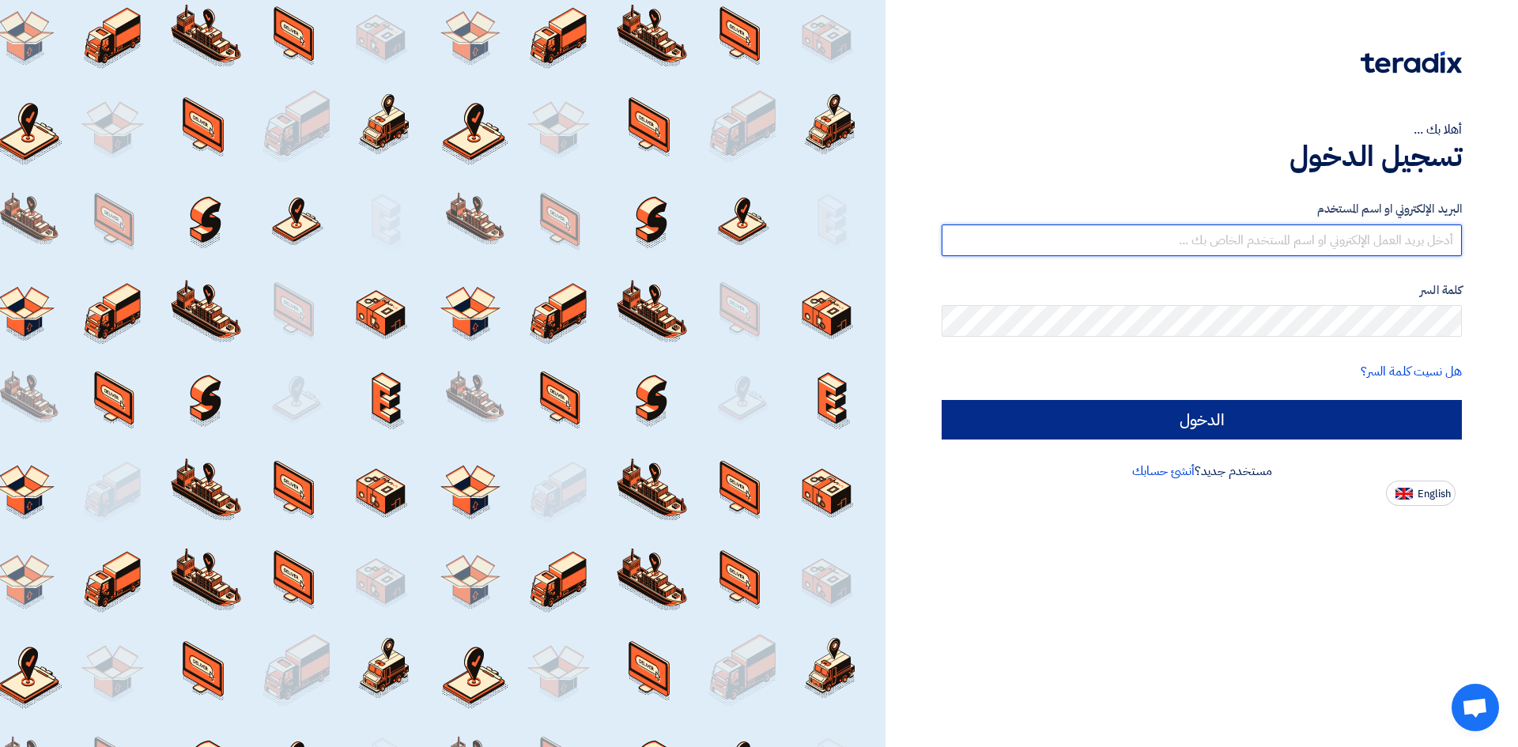
type input "[EMAIL_ADDRESS][DOMAIN_NAME]"
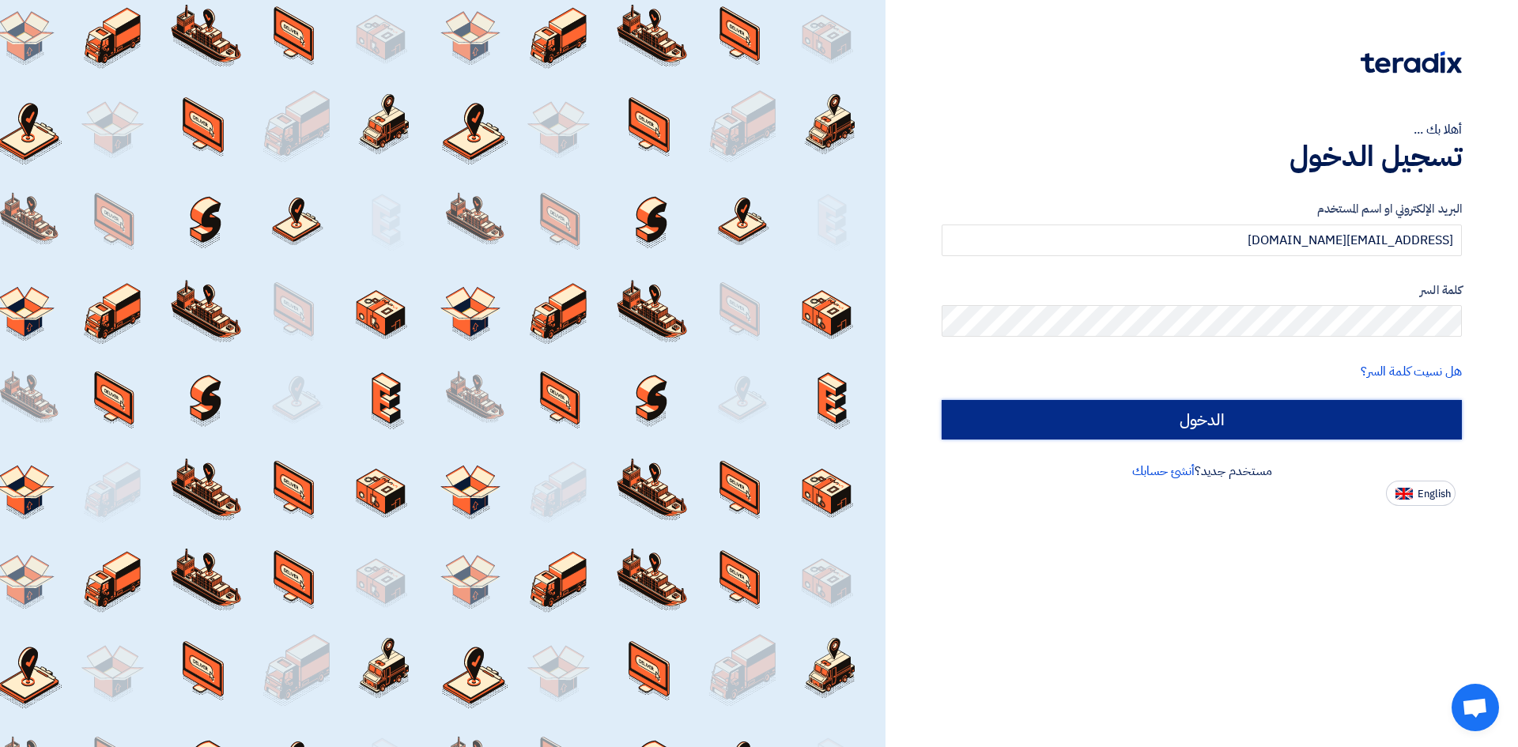
click at [1141, 415] on input "الدخول" at bounding box center [1202, 420] width 520 height 40
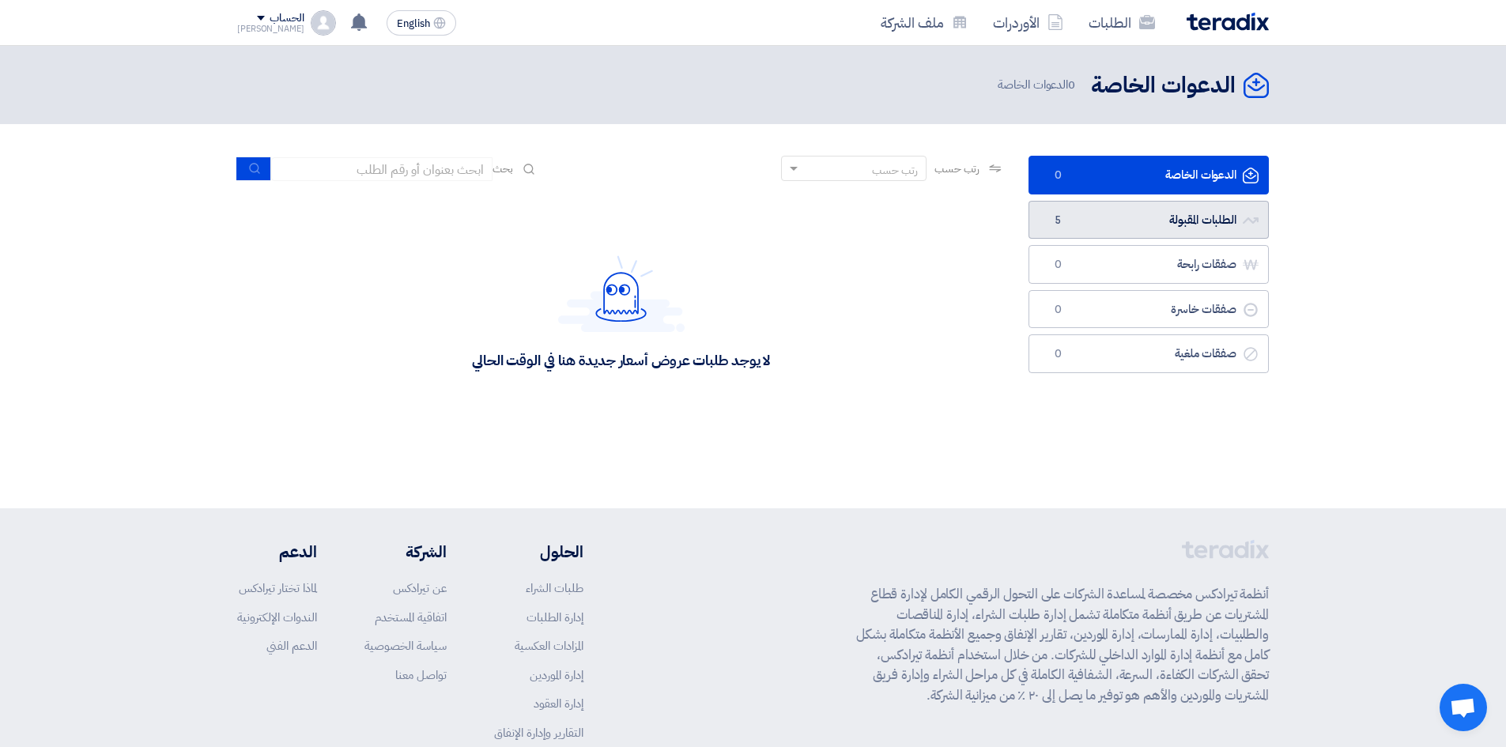
click at [1082, 231] on link "الطلبات المقبولة الطلبات المقبولة 5" at bounding box center [1148, 220] width 240 height 39
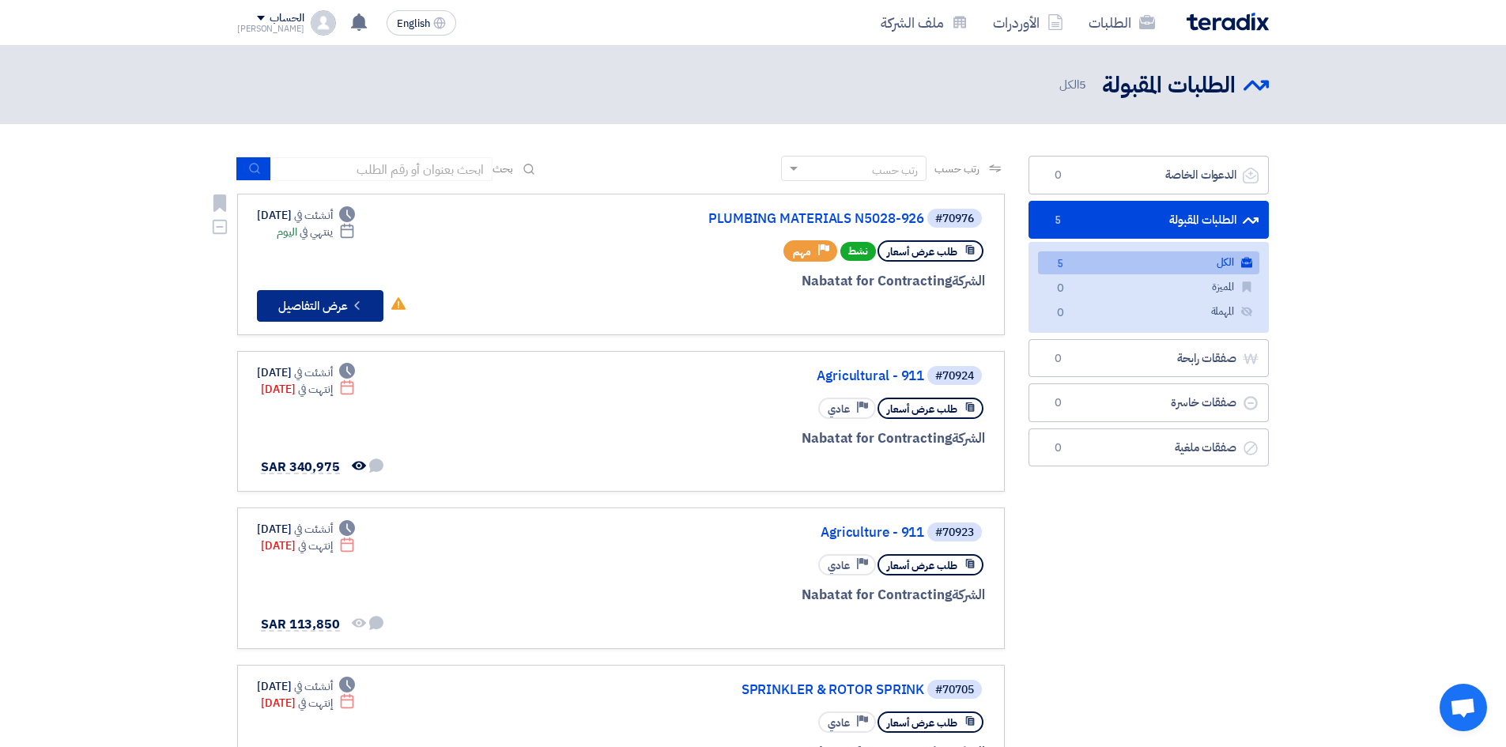
click at [296, 299] on button "Check details عرض التفاصيل" at bounding box center [320, 306] width 126 height 32
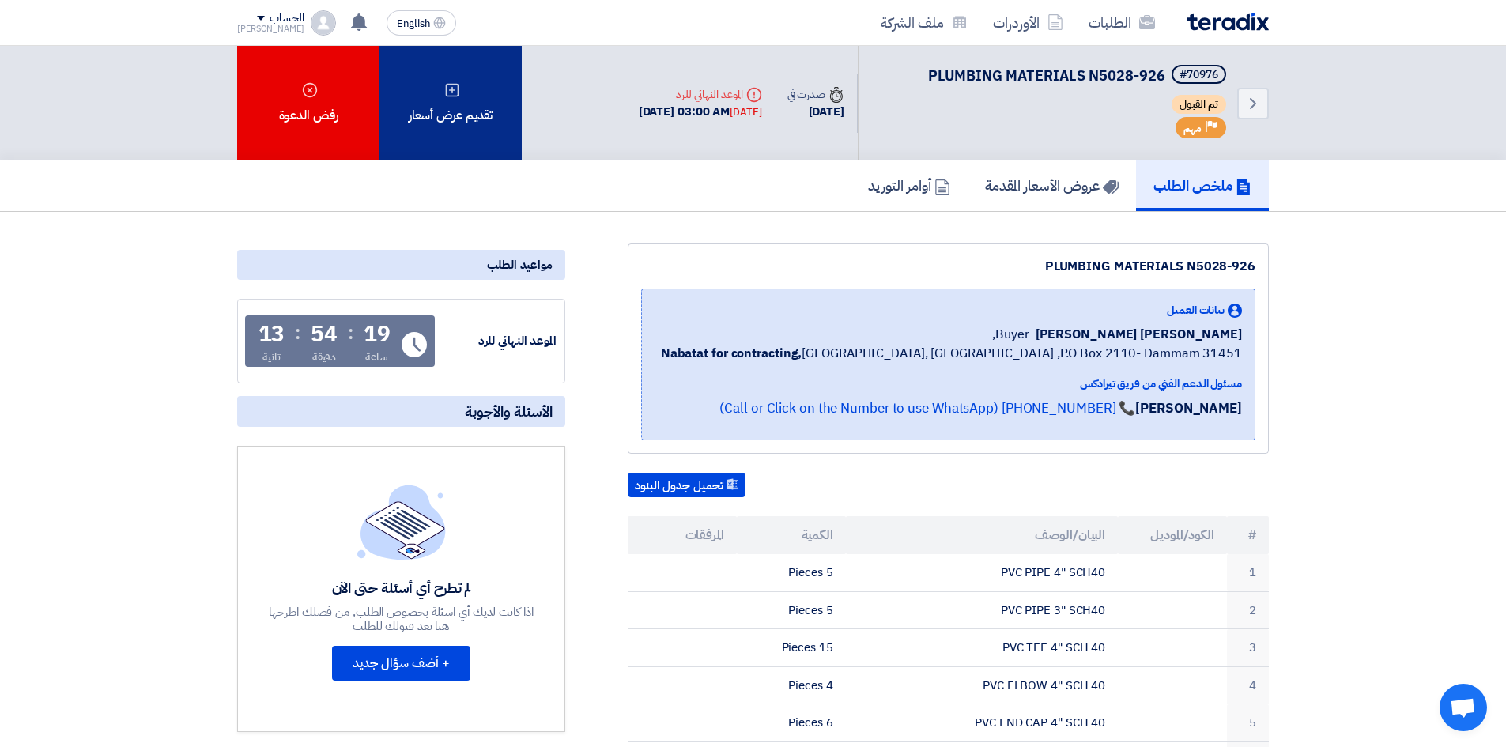
click at [466, 125] on div "تقديم عرض أسعار" at bounding box center [450, 103] width 142 height 115
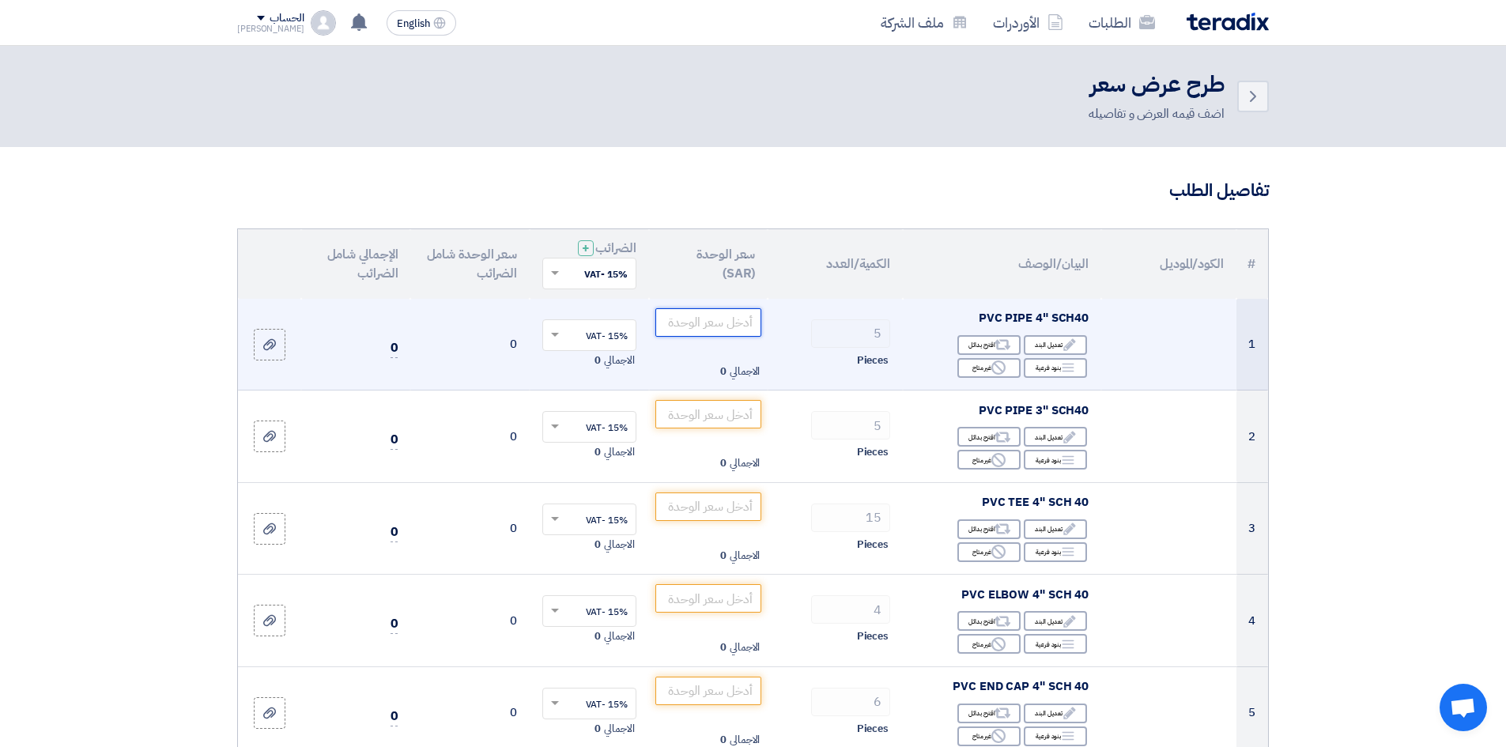
click at [724, 319] on input "number" at bounding box center [708, 322] width 107 height 28
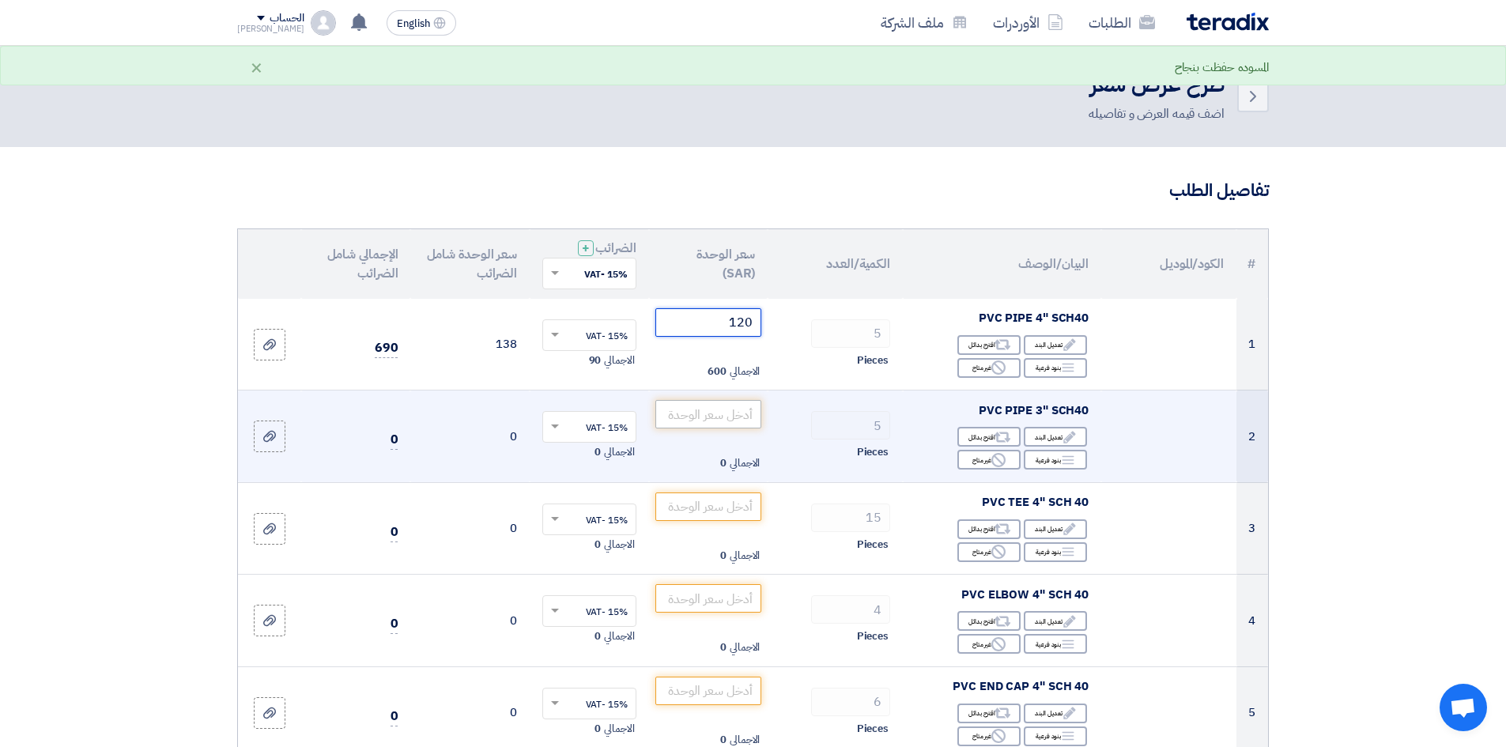
type input "120"
click at [703, 413] on input "number" at bounding box center [708, 414] width 107 height 28
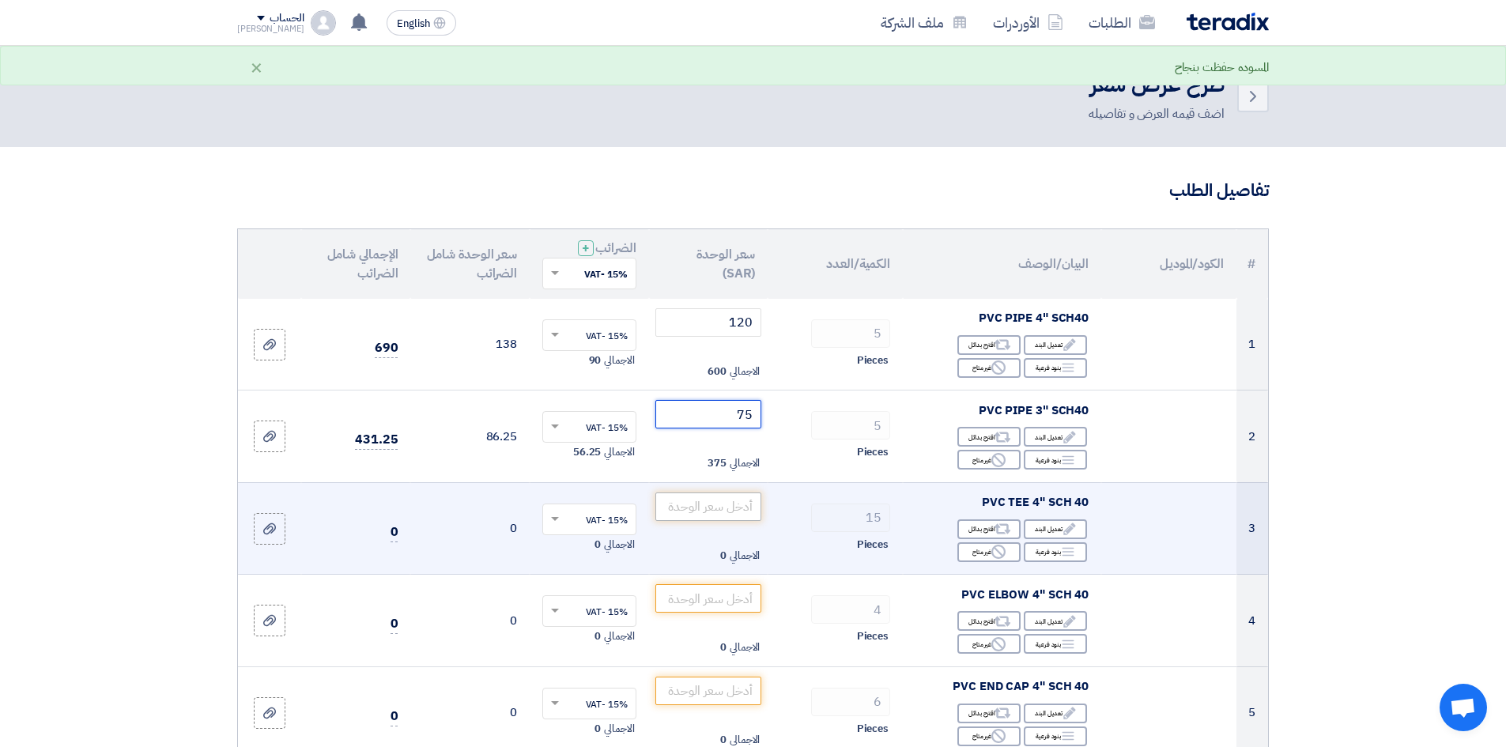
type input "75"
click at [708, 511] on input "number" at bounding box center [708, 506] width 107 height 28
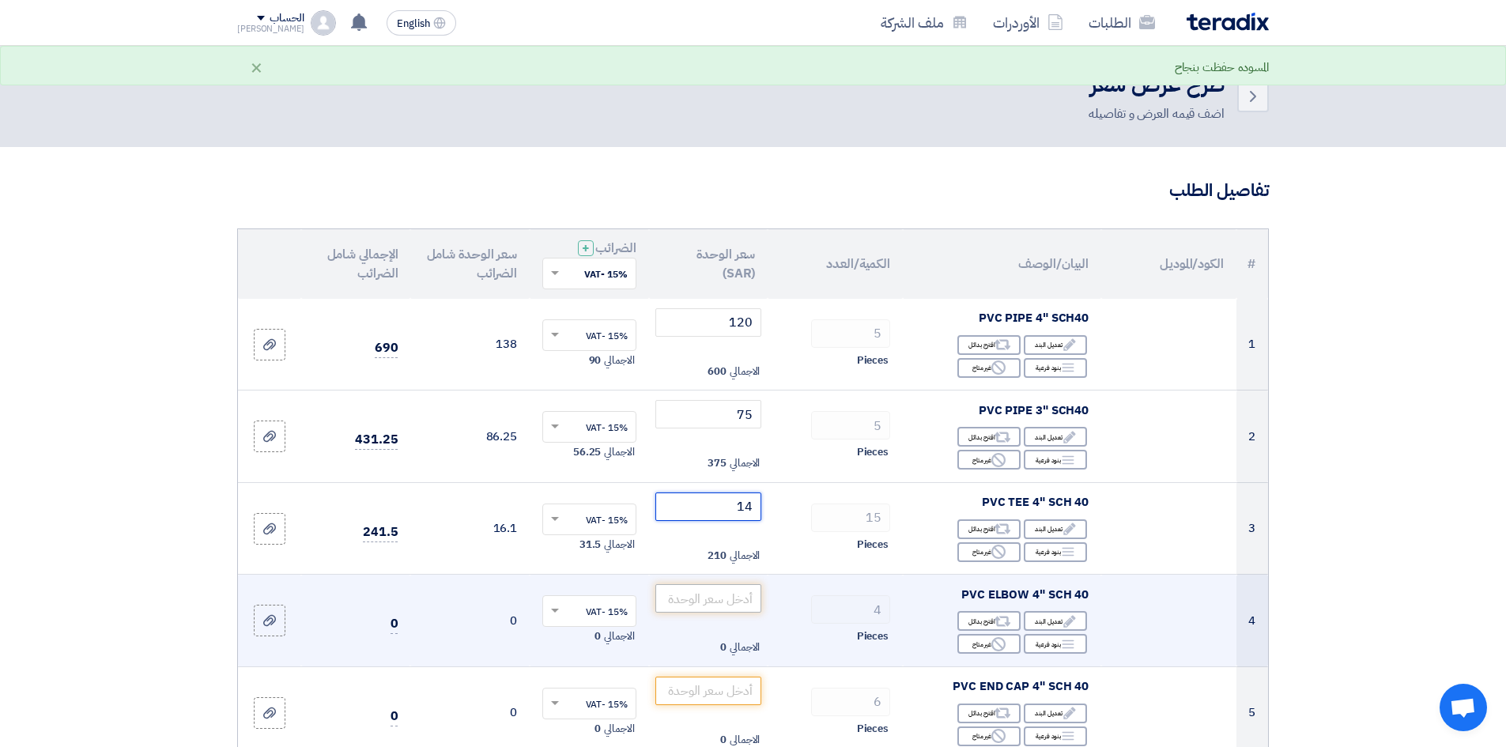
type input "14"
click at [717, 600] on input "number" at bounding box center [708, 598] width 107 height 28
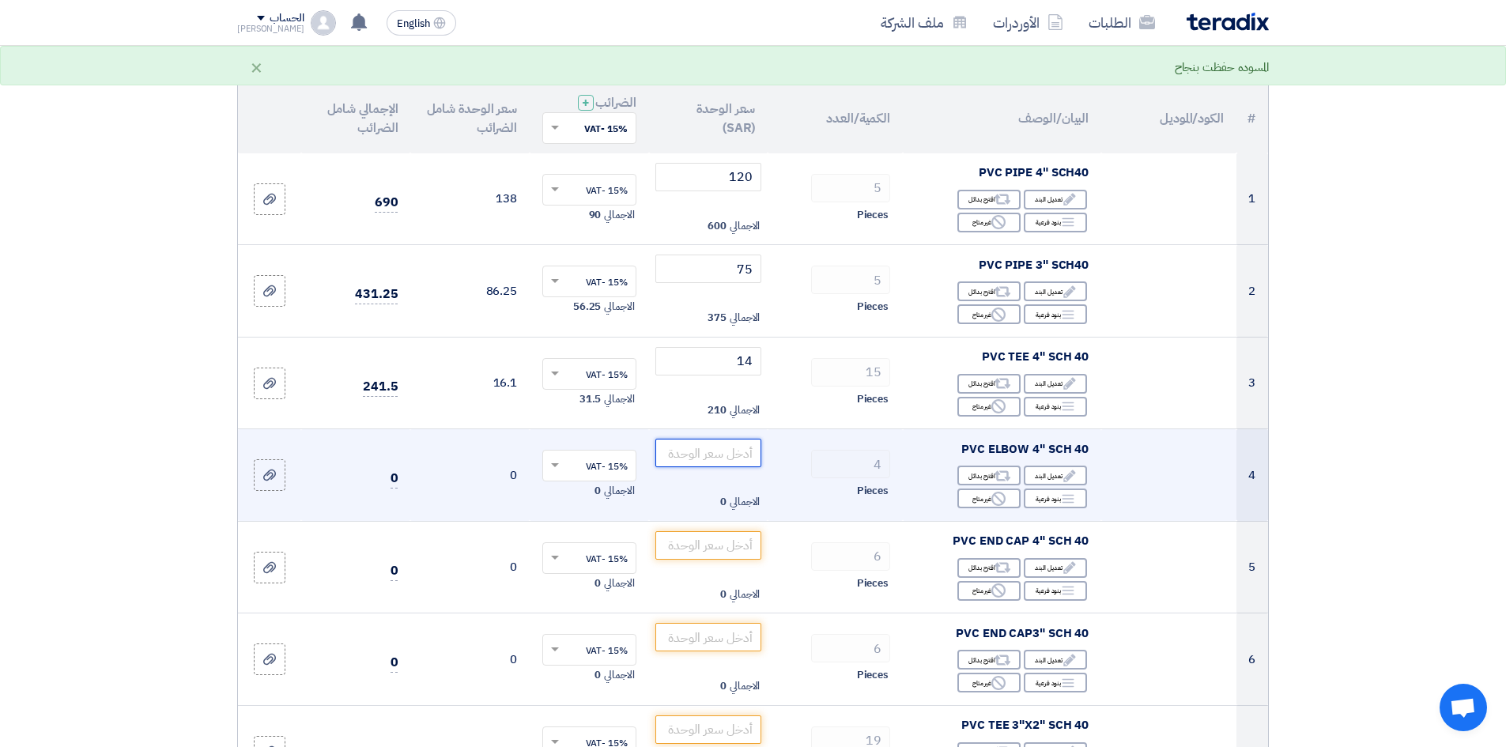
scroll to position [158, 0]
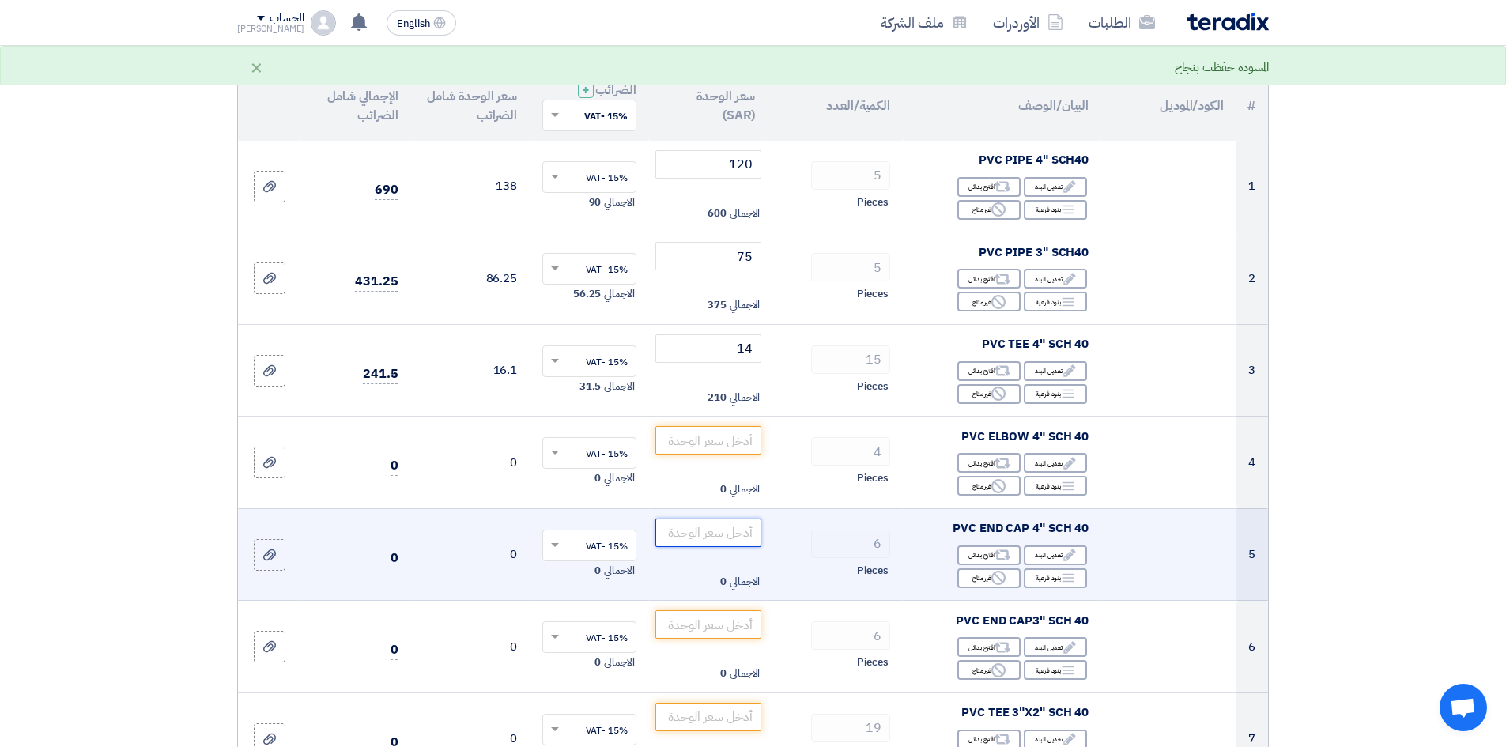
click at [722, 540] on input "number" at bounding box center [708, 533] width 107 height 28
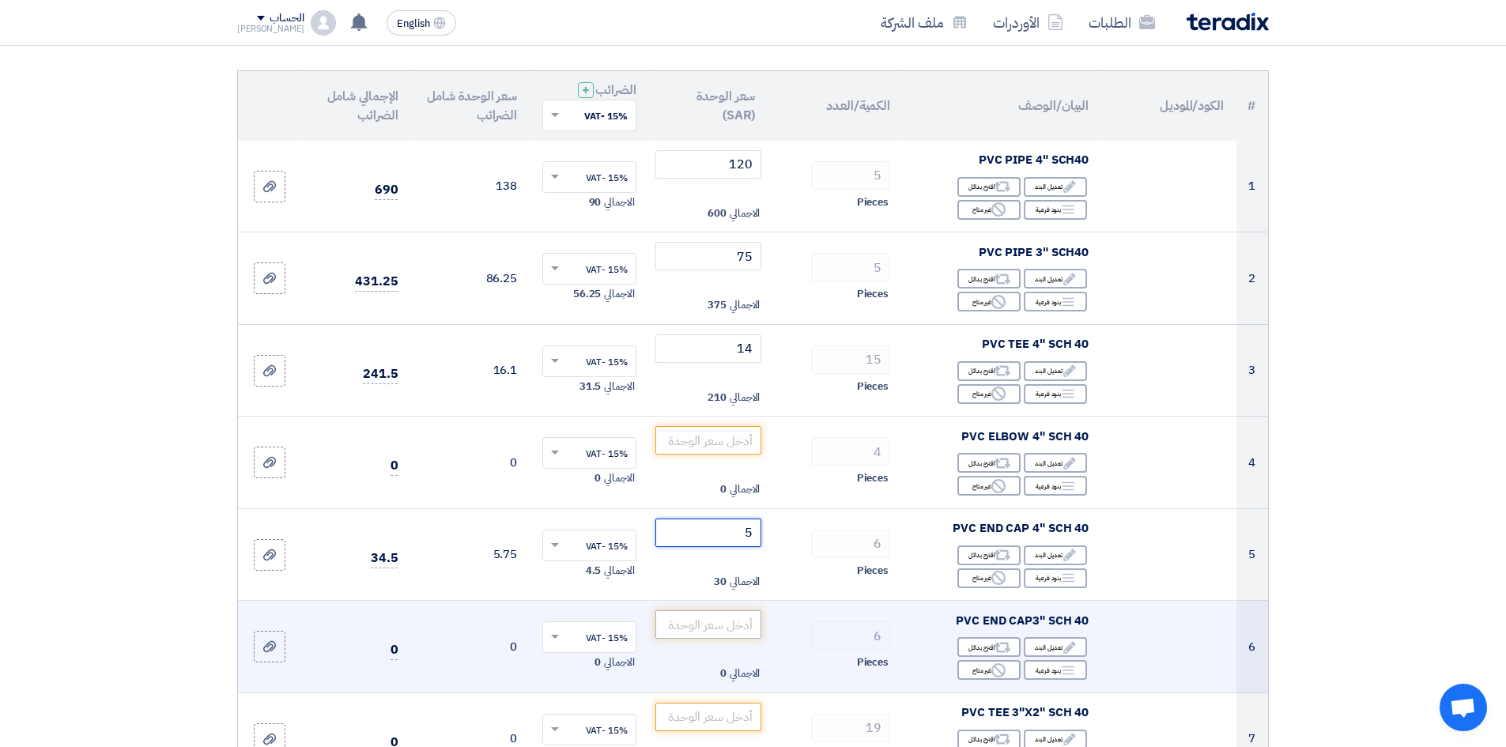
type input "5"
click at [704, 632] on input "number" at bounding box center [708, 624] width 107 height 28
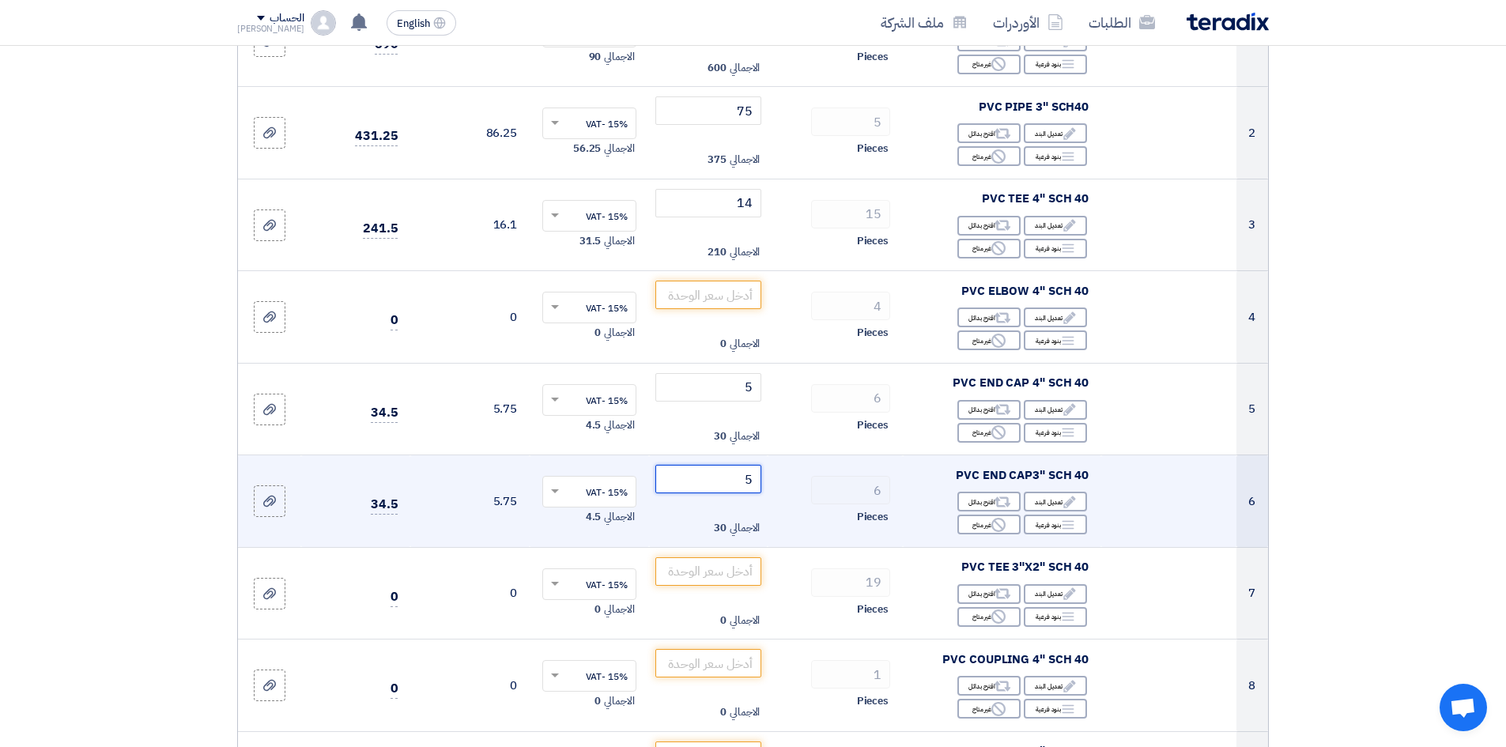
scroll to position [395, 0]
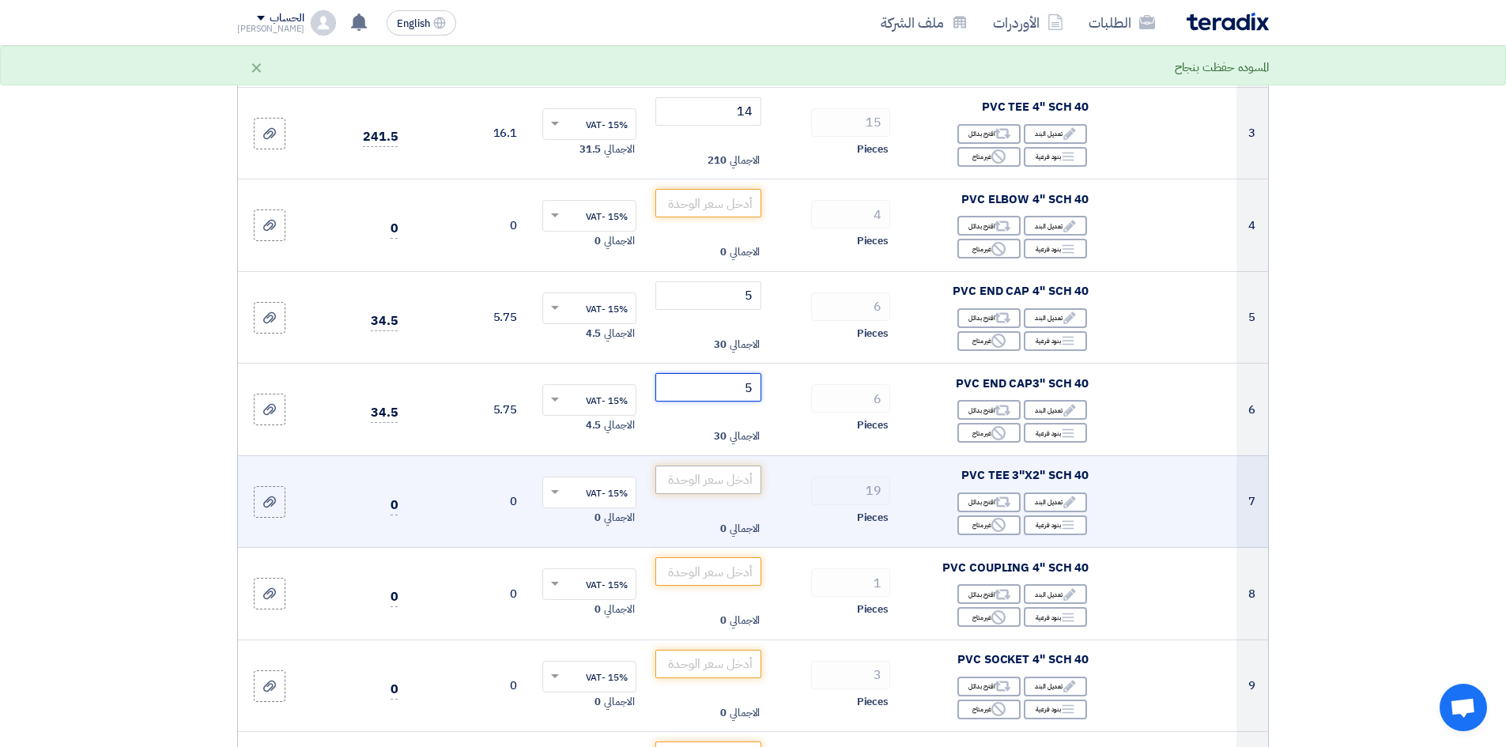
type input "5"
click at [718, 479] on input "number" at bounding box center [708, 480] width 107 height 28
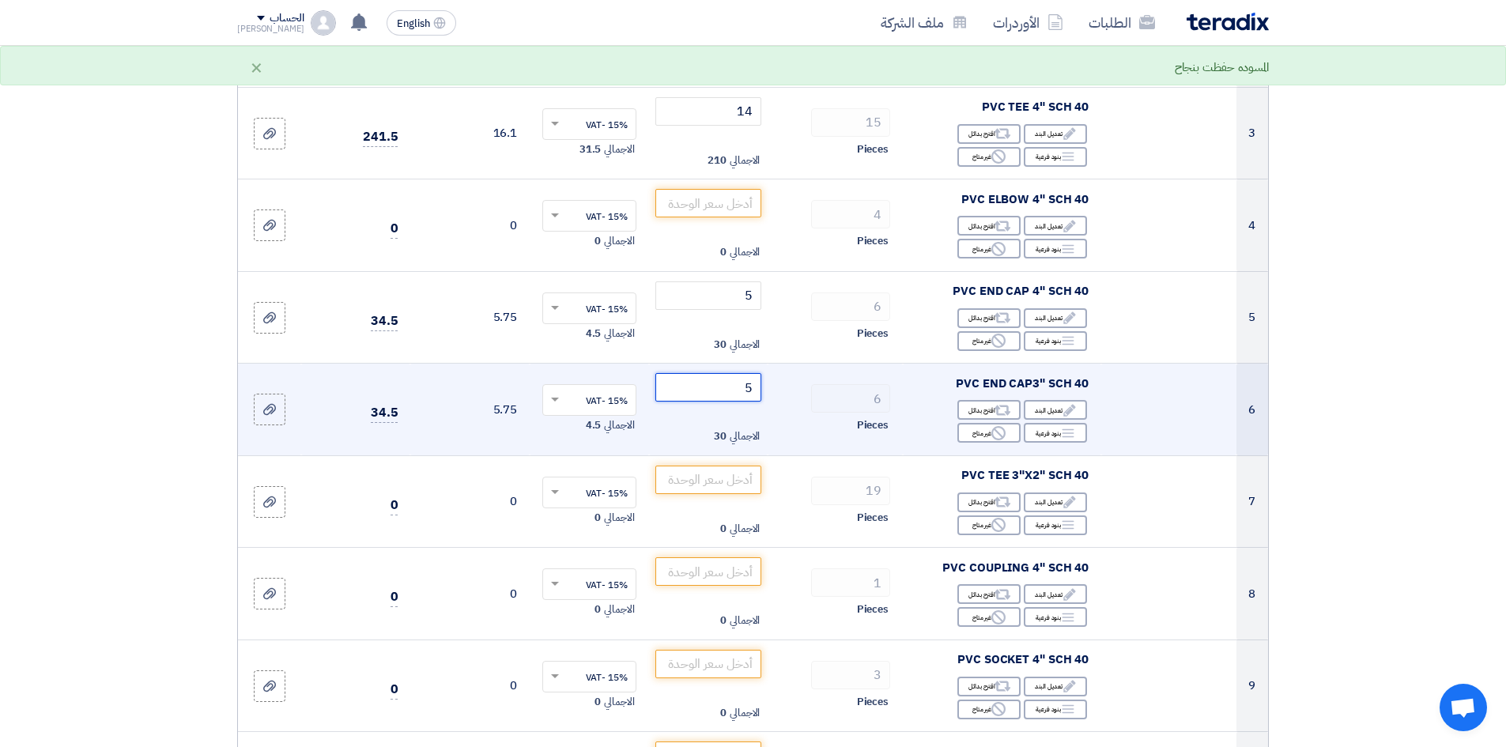
click at [738, 389] on input "5" at bounding box center [708, 387] width 107 height 28
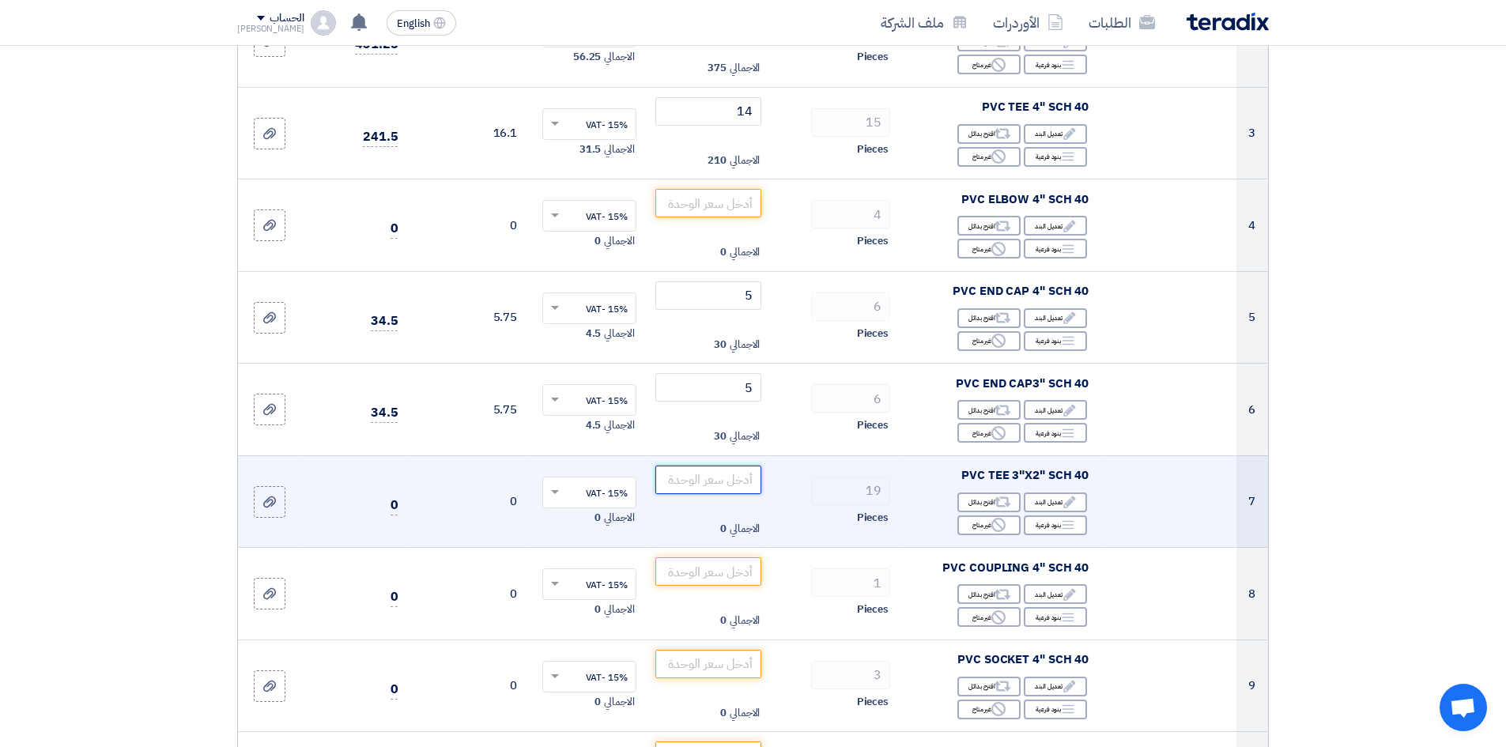
click at [715, 475] on input "number" at bounding box center [708, 480] width 107 height 28
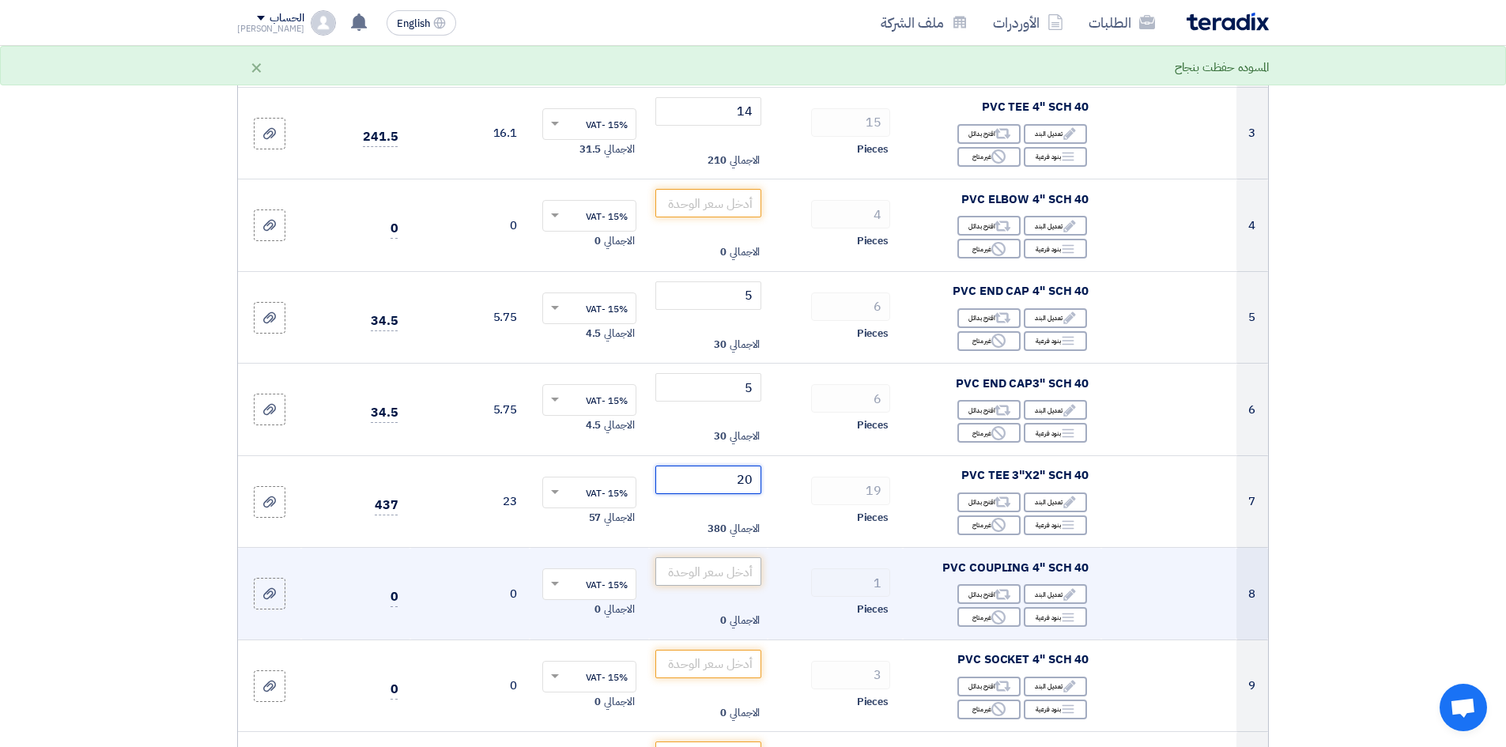
type input "20"
click at [721, 560] on input "number" at bounding box center [708, 571] width 107 height 28
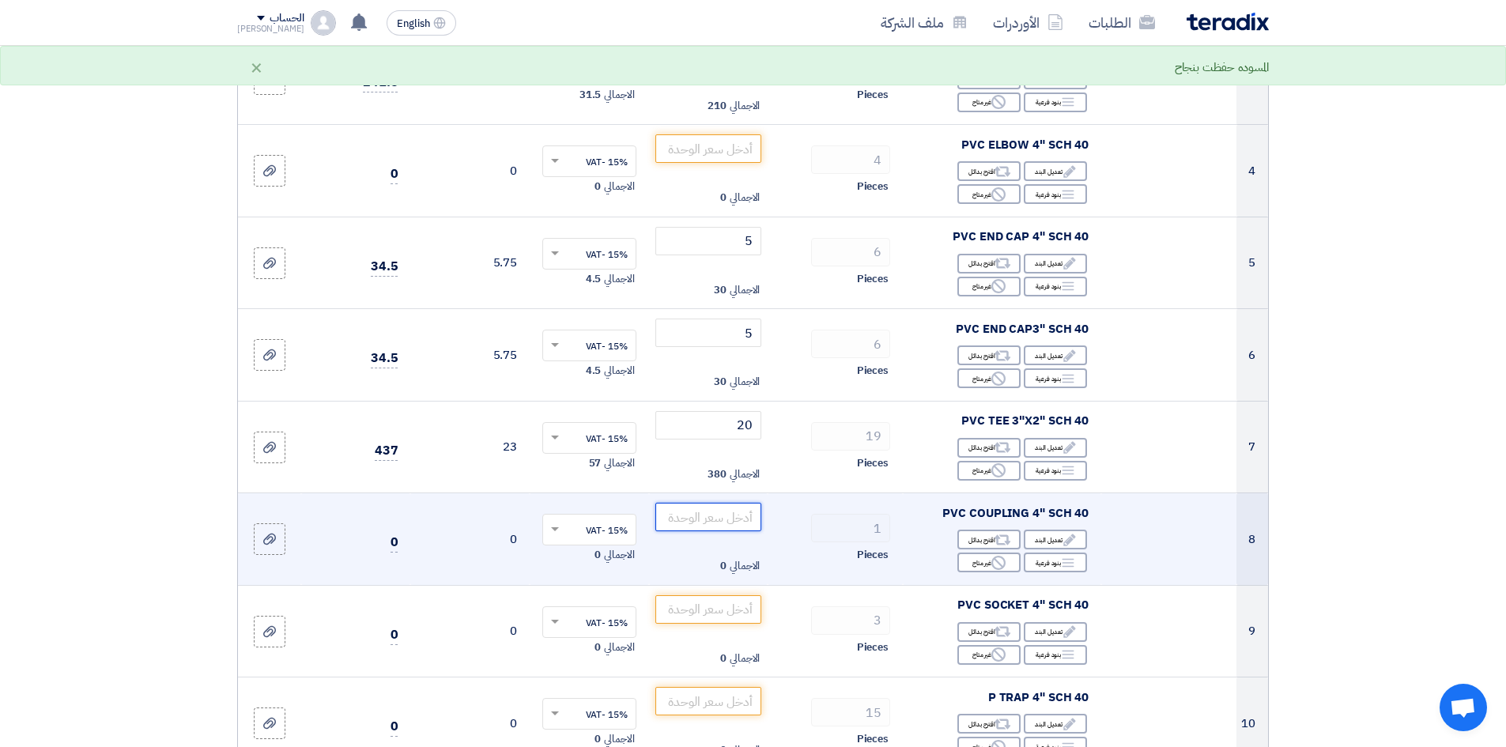
scroll to position [474, 0]
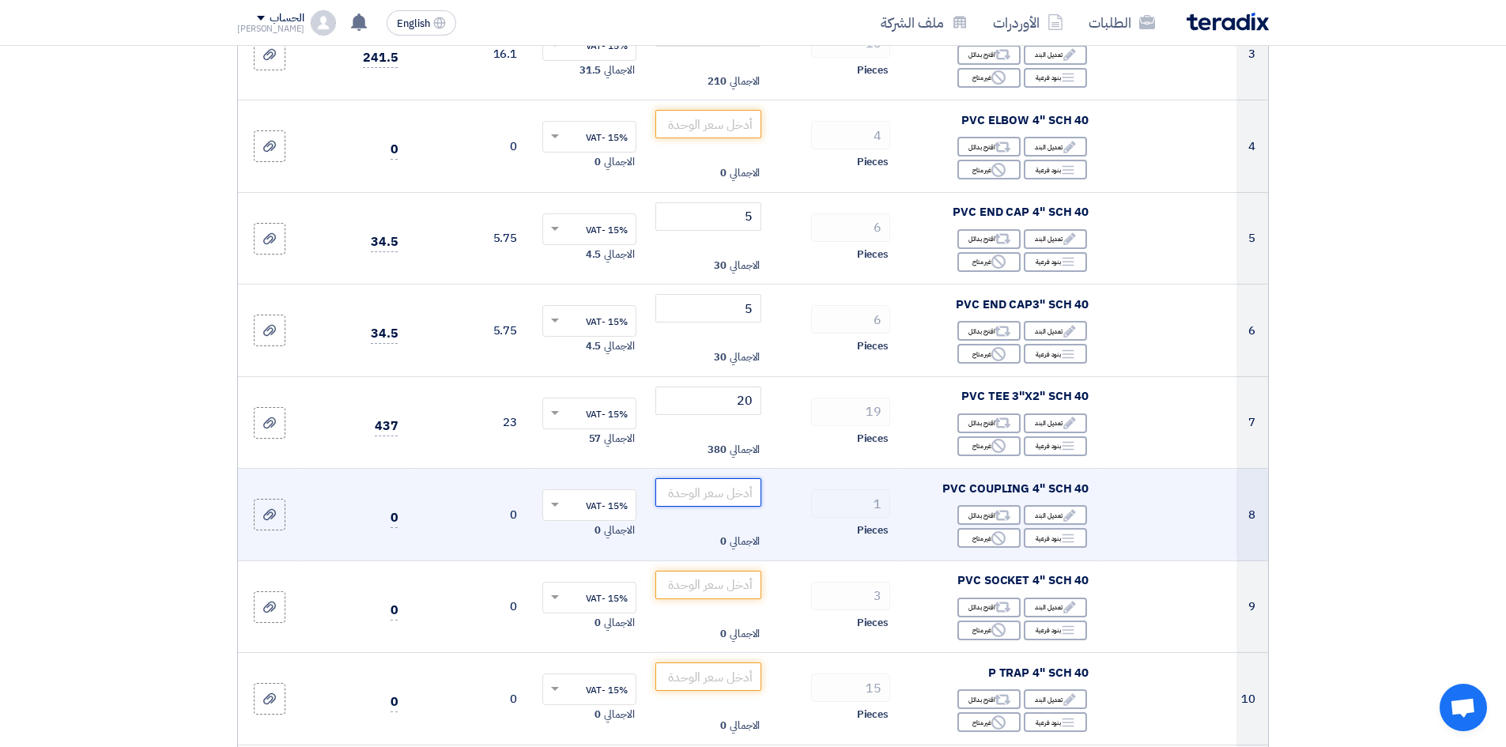
click at [682, 494] on input "number" at bounding box center [708, 492] width 107 height 28
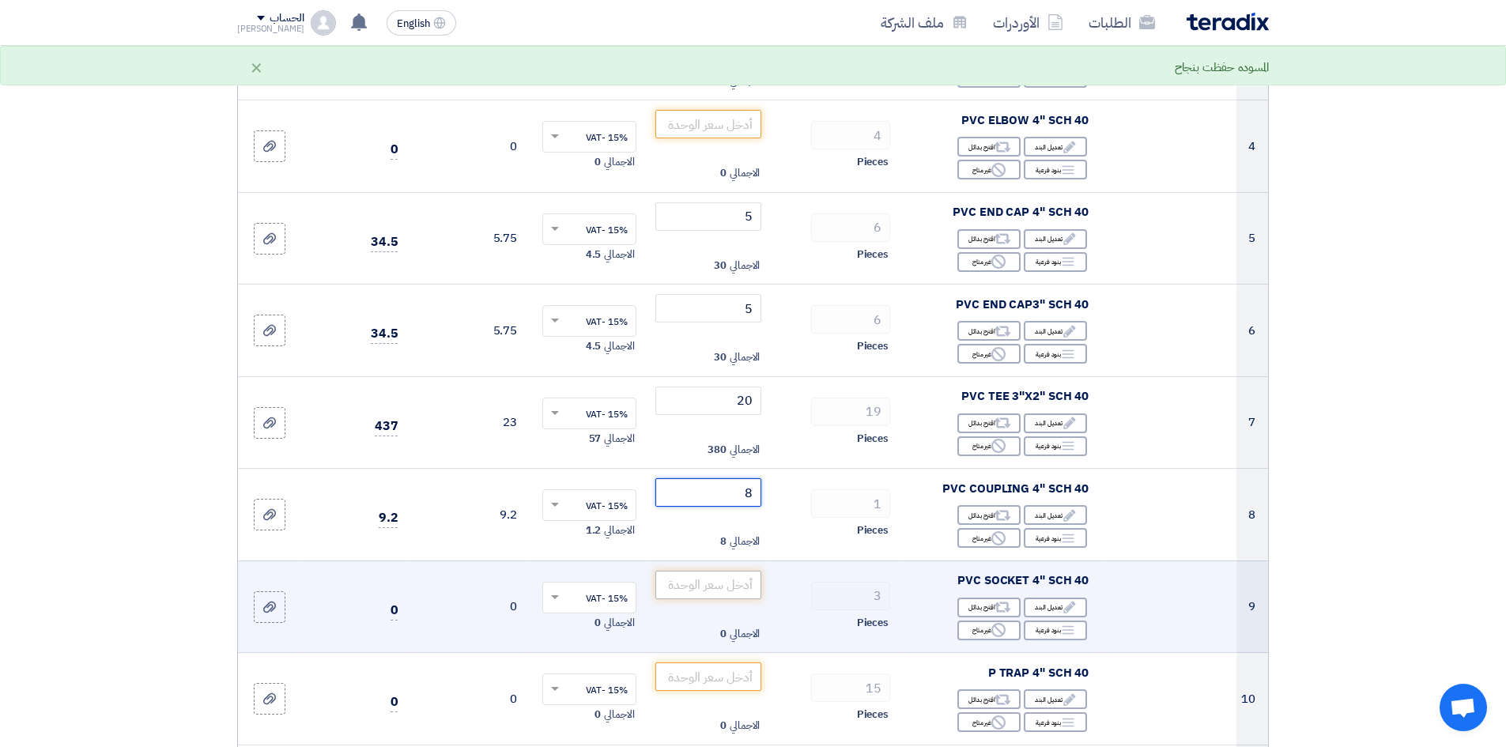
type input "8"
click at [720, 589] on input "number" at bounding box center [708, 585] width 107 height 28
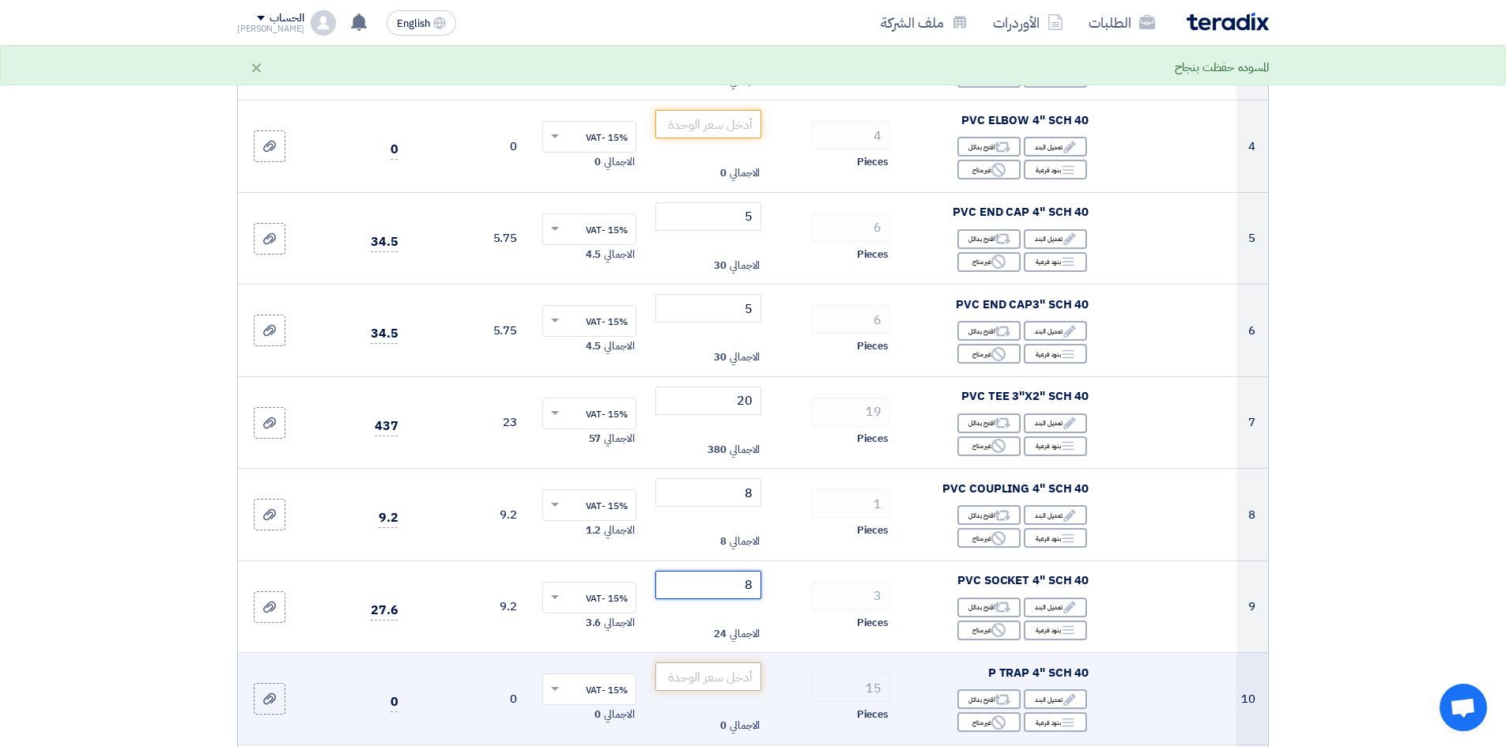
type input "8"
click at [738, 688] on input "number" at bounding box center [708, 676] width 107 height 28
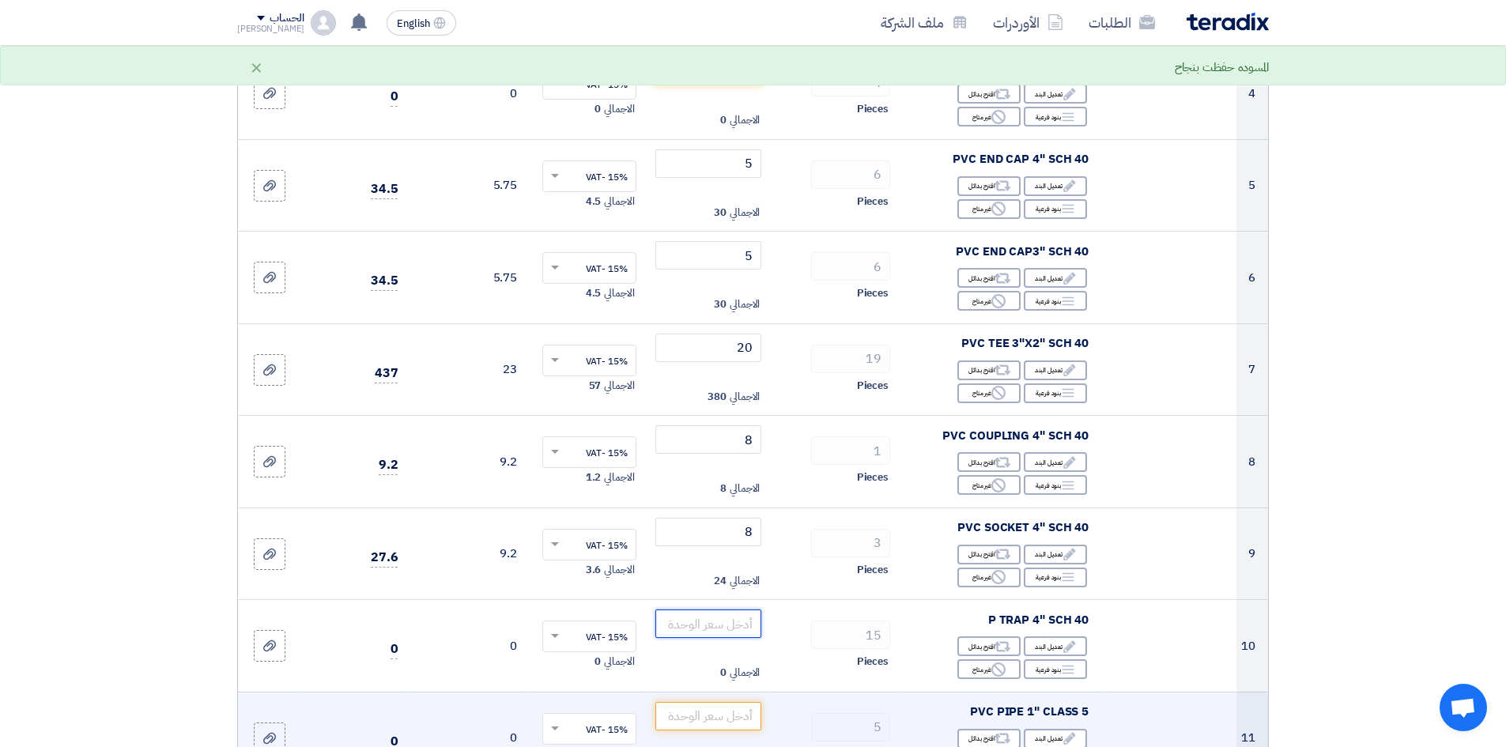
scroll to position [553, 0]
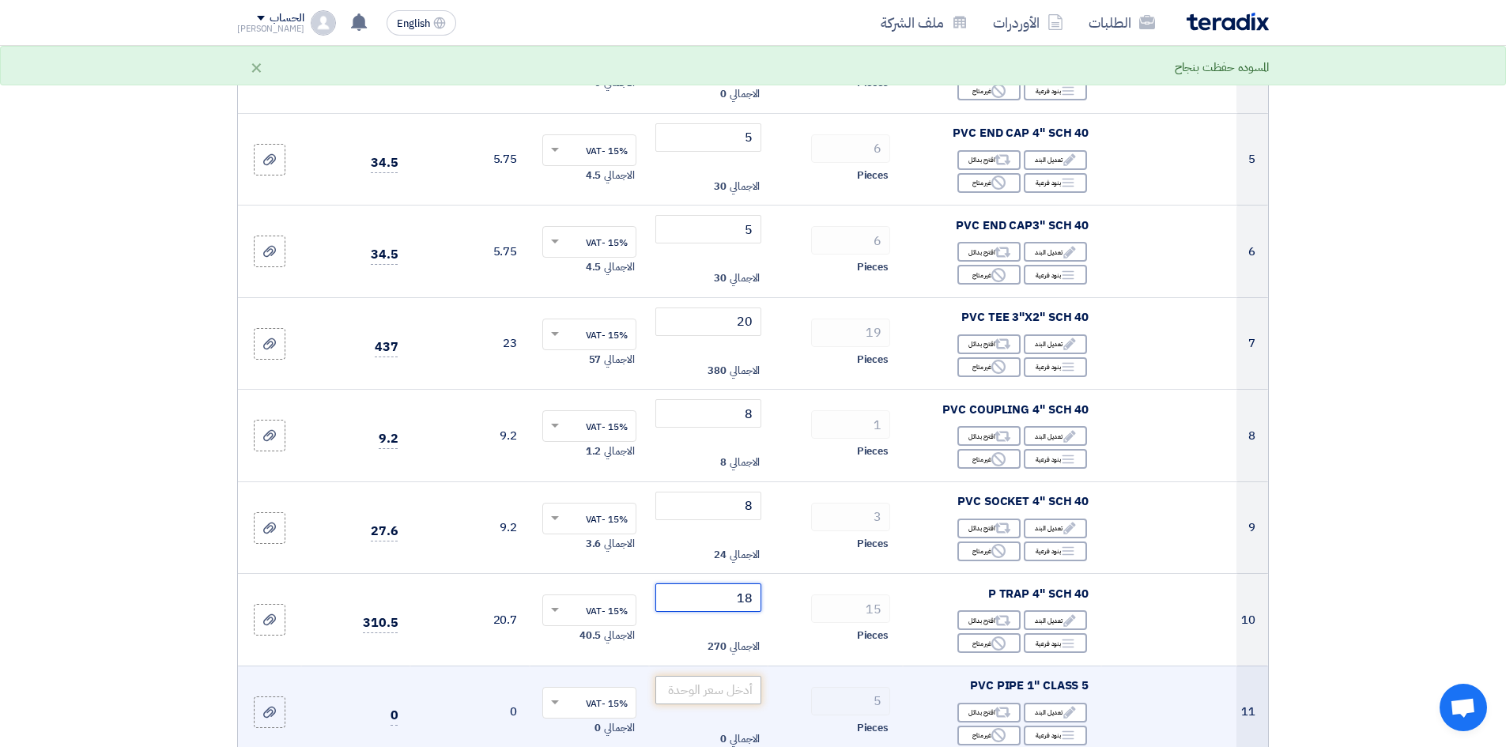
type input "18"
click at [726, 694] on input "number" at bounding box center [708, 690] width 107 height 28
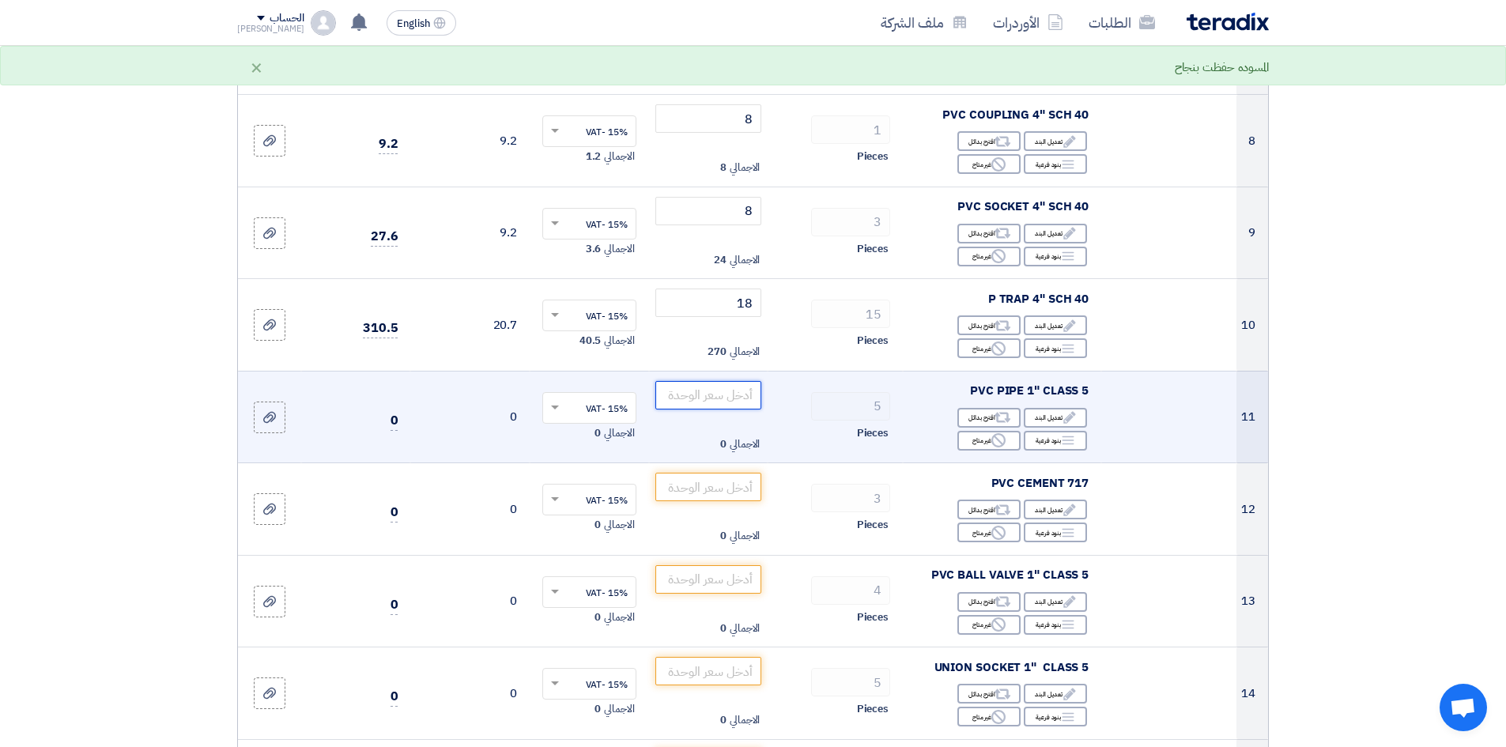
scroll to position [870, 0]
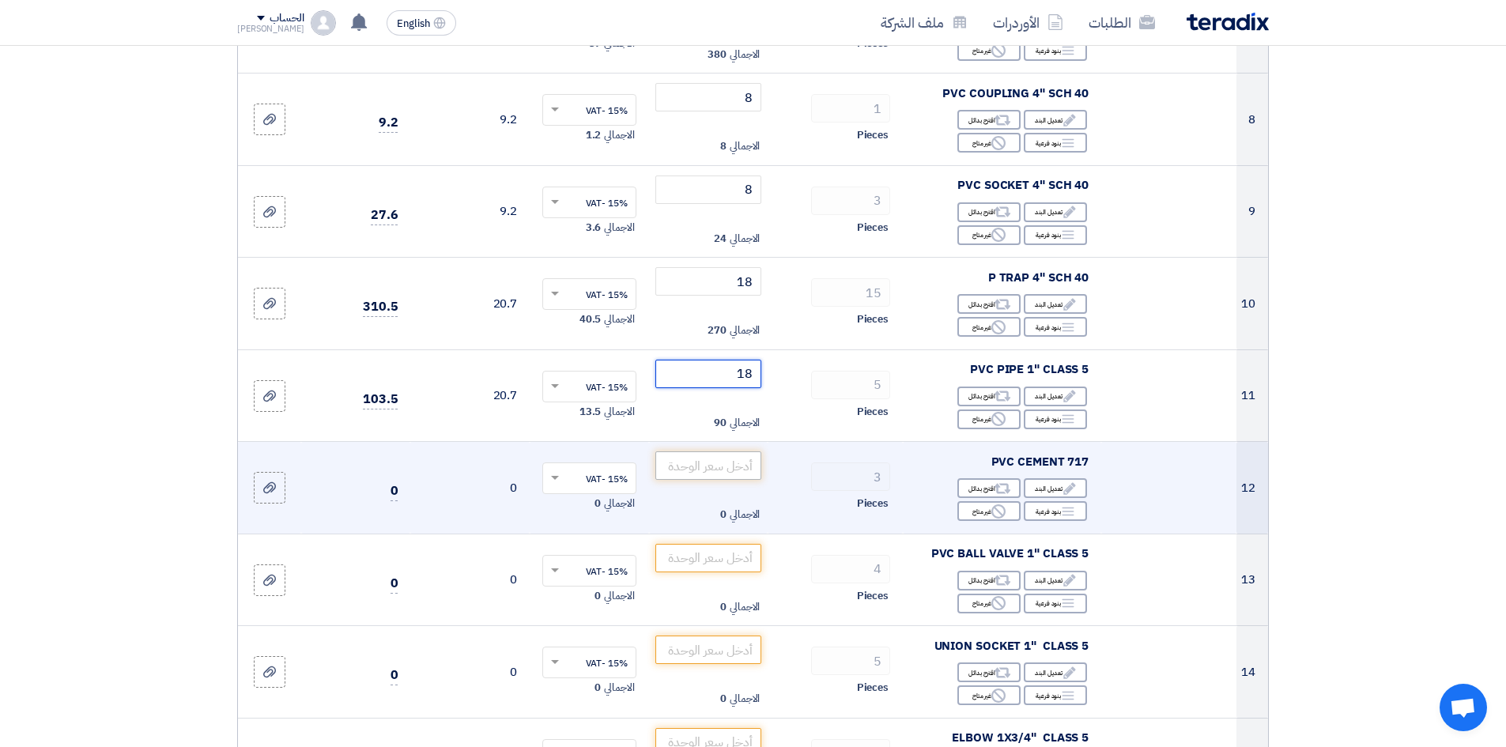
type input "18"
click at [723, 474] on input "number" at bounding box center [708, 465] width 107 height 28
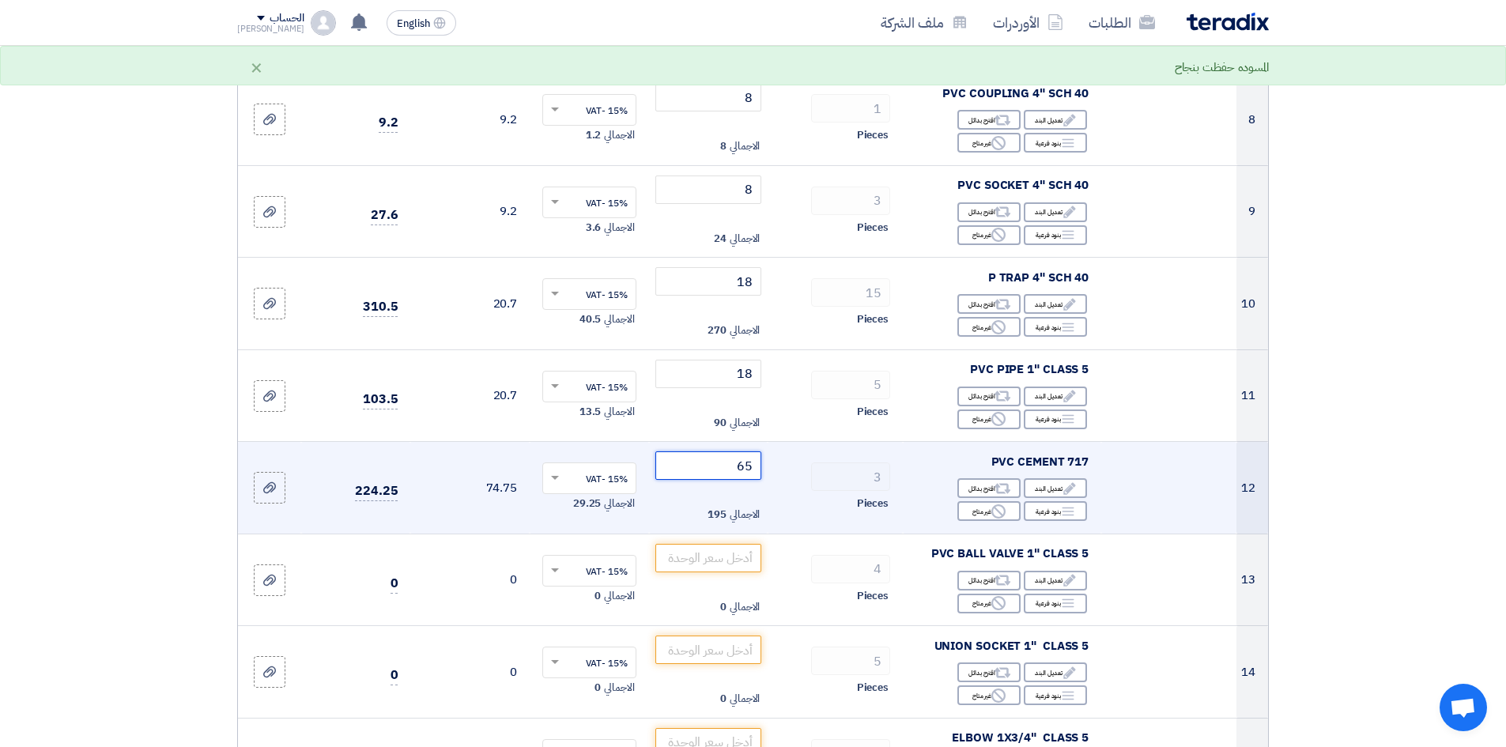
type input "6"
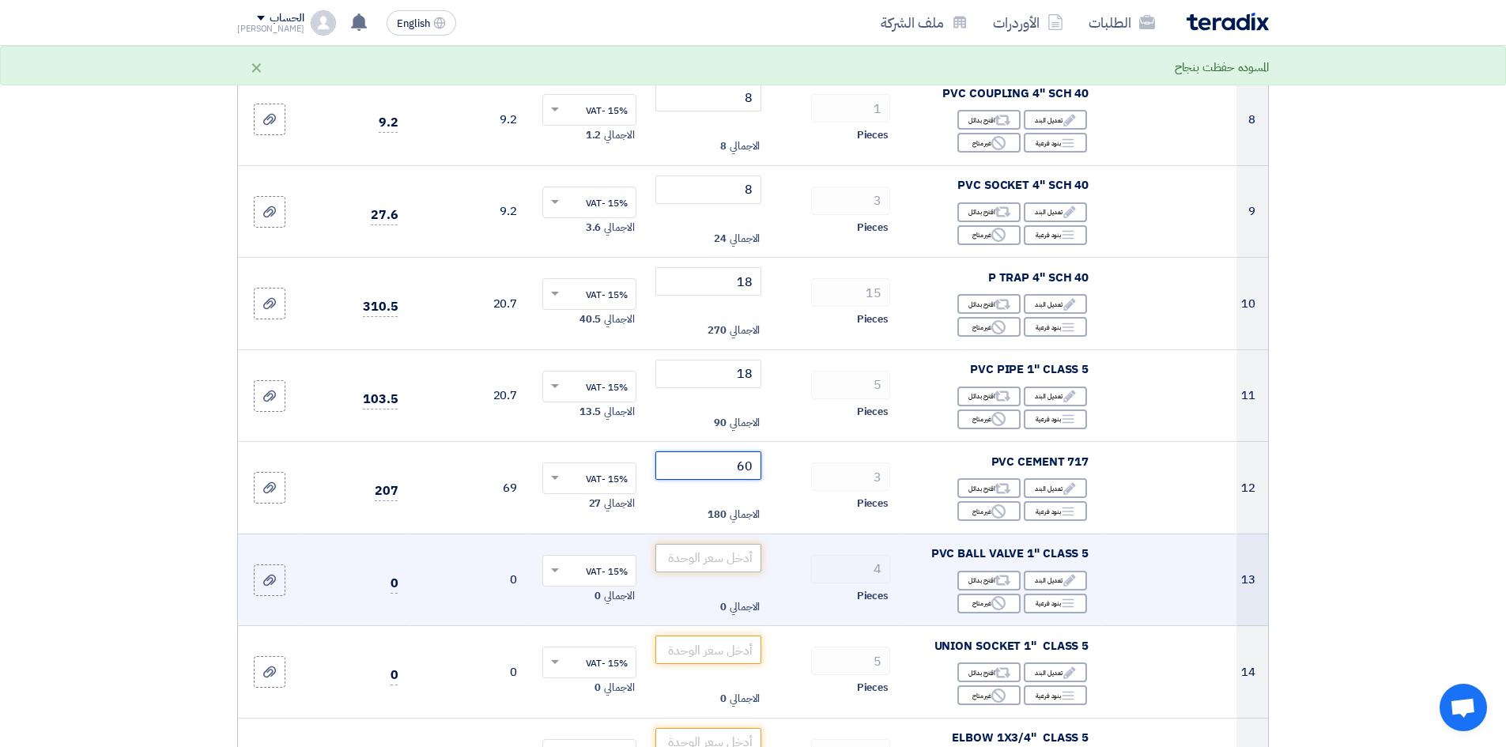
type input "60"
click at [719, 558] on input "number" at bounding box center [708, 558] width 107 height 28
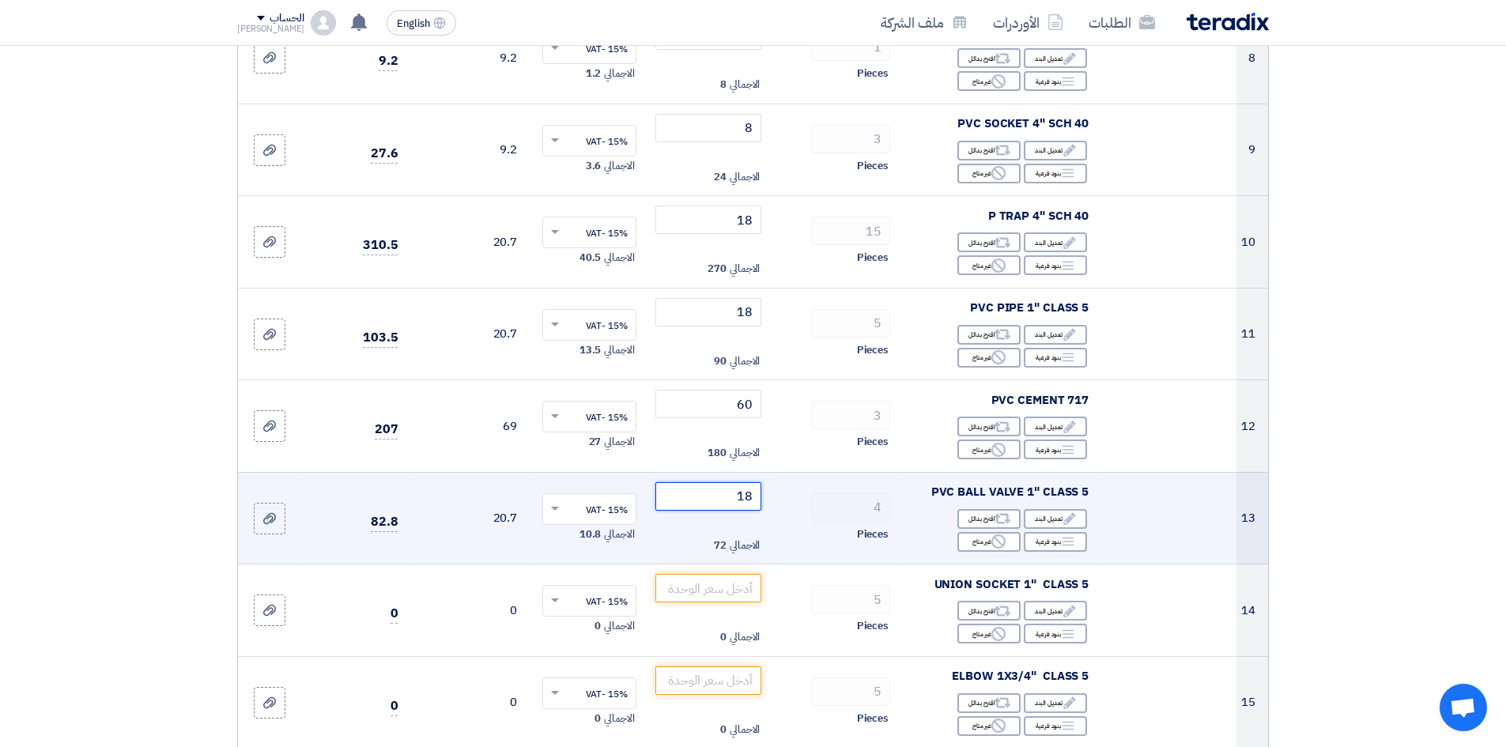
scroll to position [1028, 0]
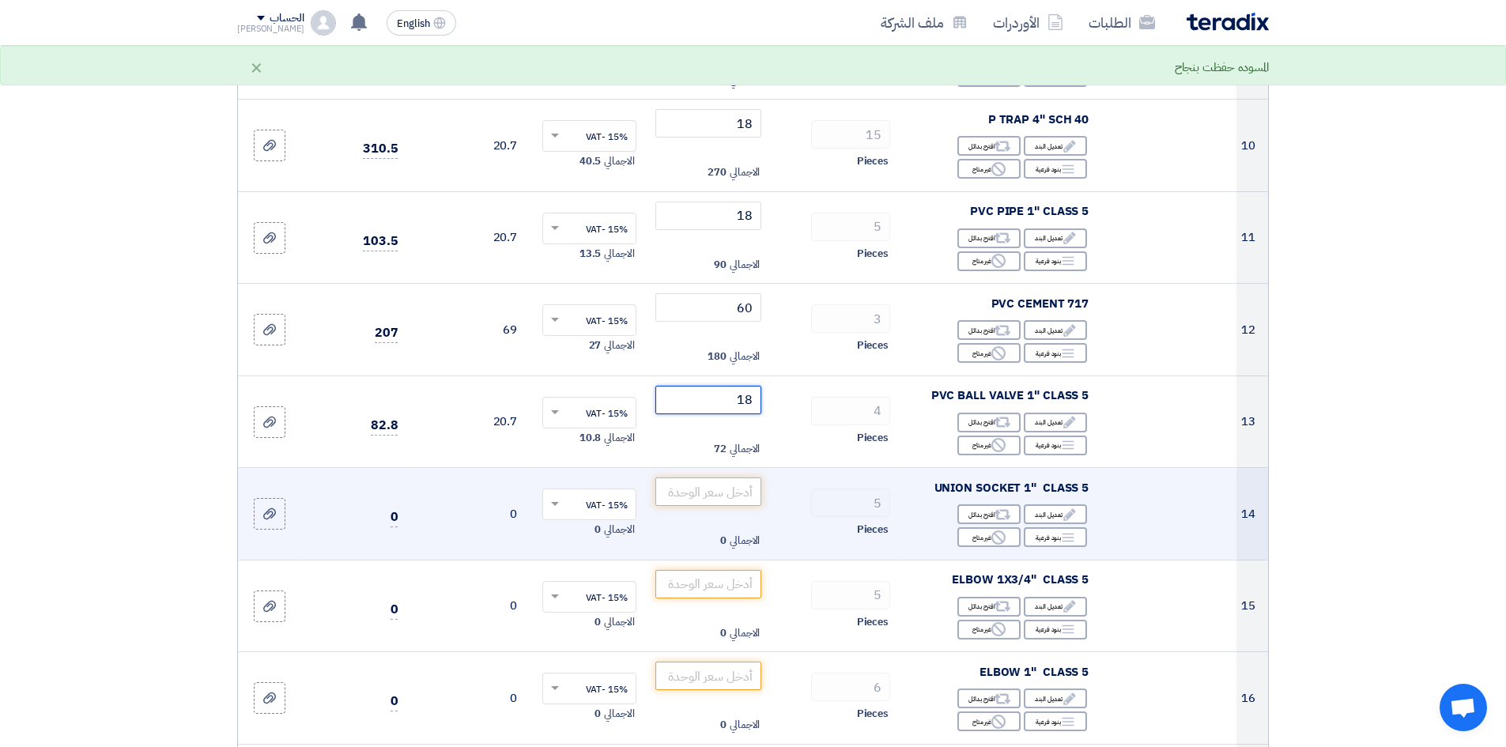
type input "18"
click at [735, 488] on input "number" at bounding box center [708, 491] width 107 height 28
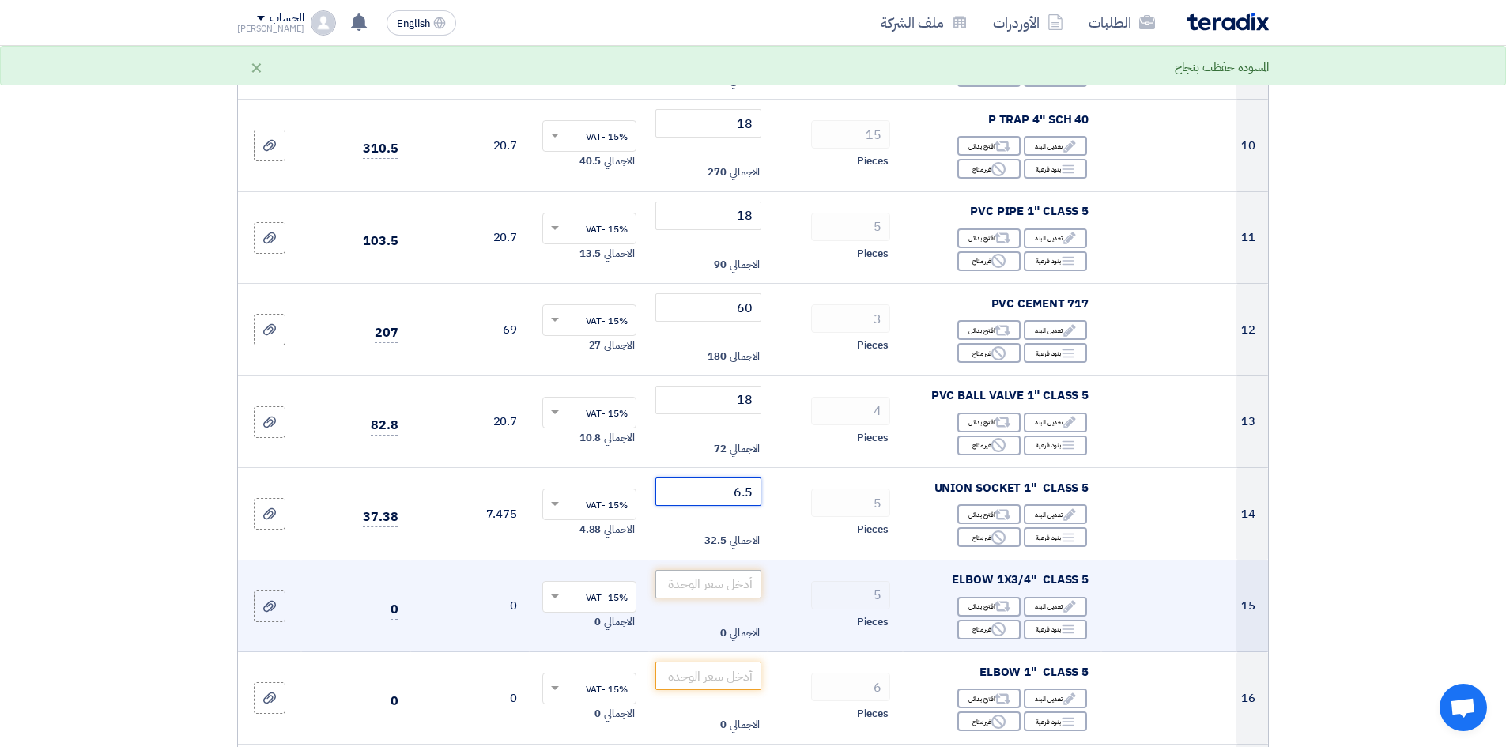
type input "6.5"
click at [724, 588] on input "number" at bounding box center [708, 584] width 107 height 28
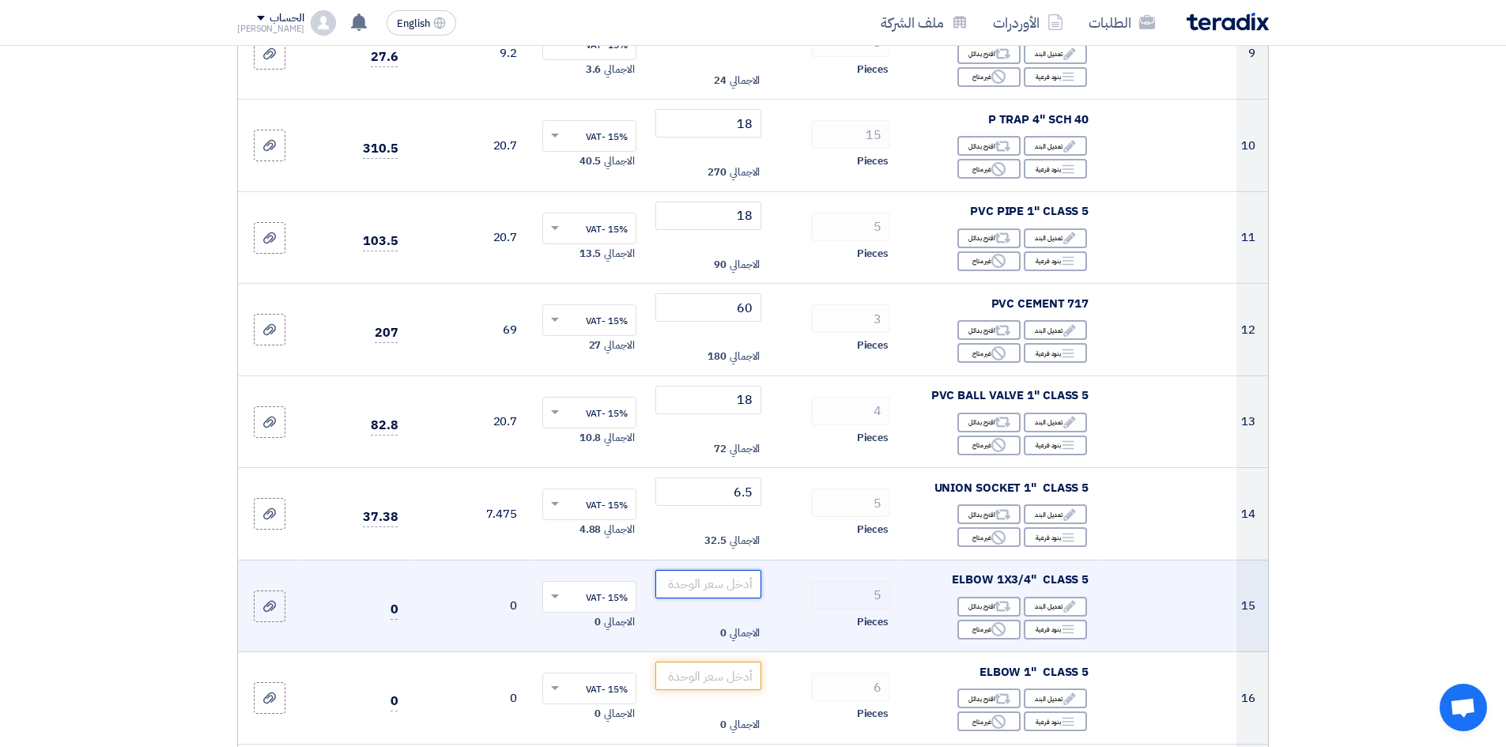
click at [738, 583] on input "number" at bounding box center [708, 584] width 107 height 28
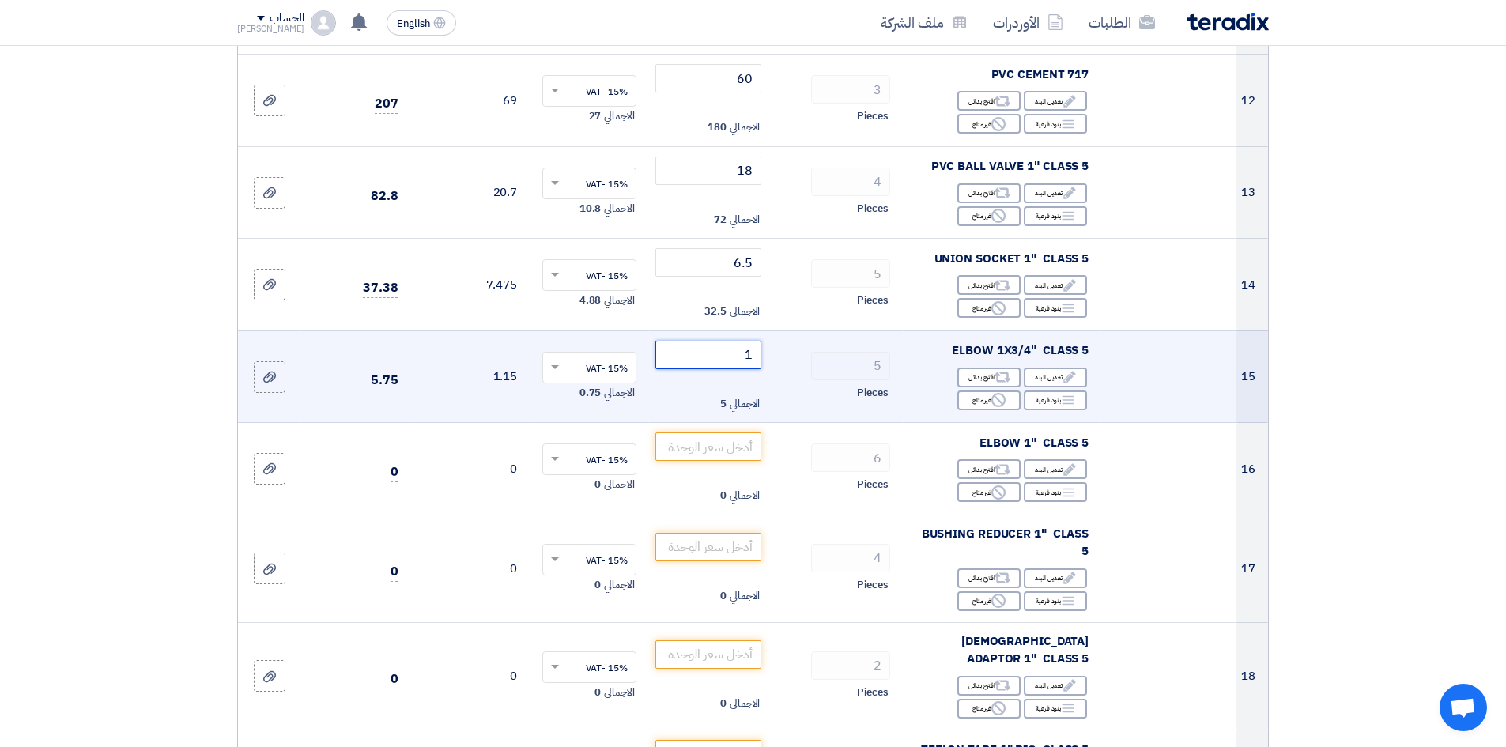
scroll to position [1265, 0]
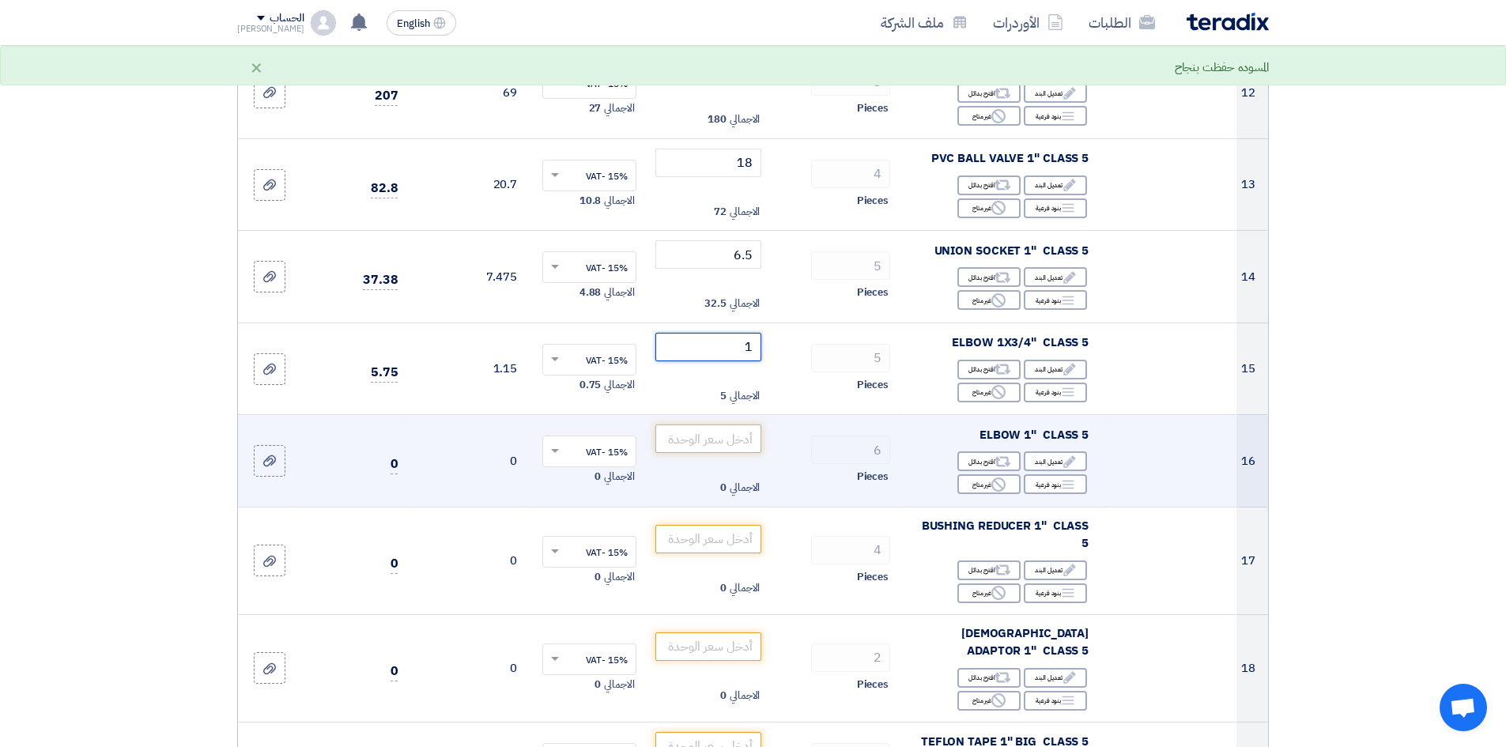
type input "1"
click at [718, 448] on input "number" at bounding box center [708, 439] width 107 height 28
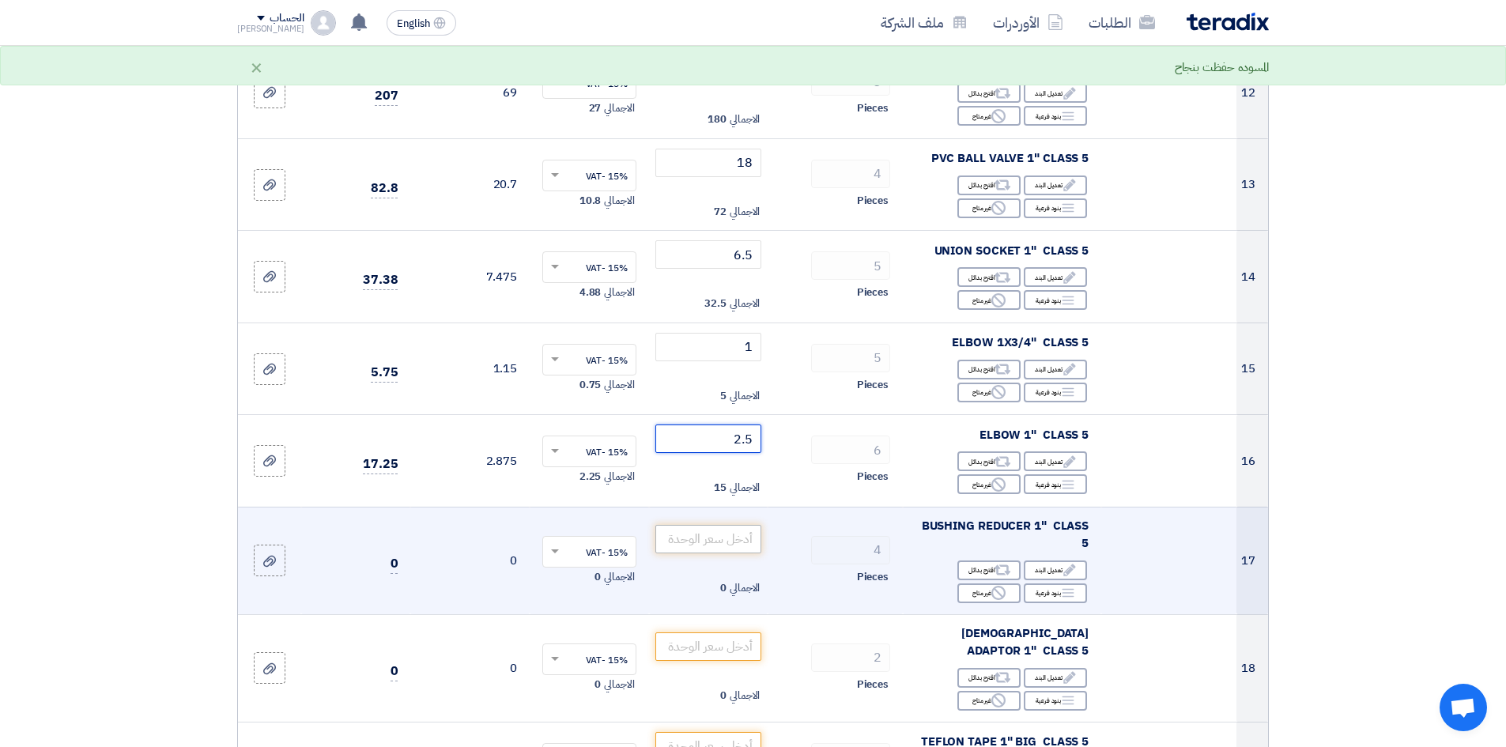
type input "2.5"
click at [721, 544] on input "number" at bounding box center [708, 539] width 107 height 28
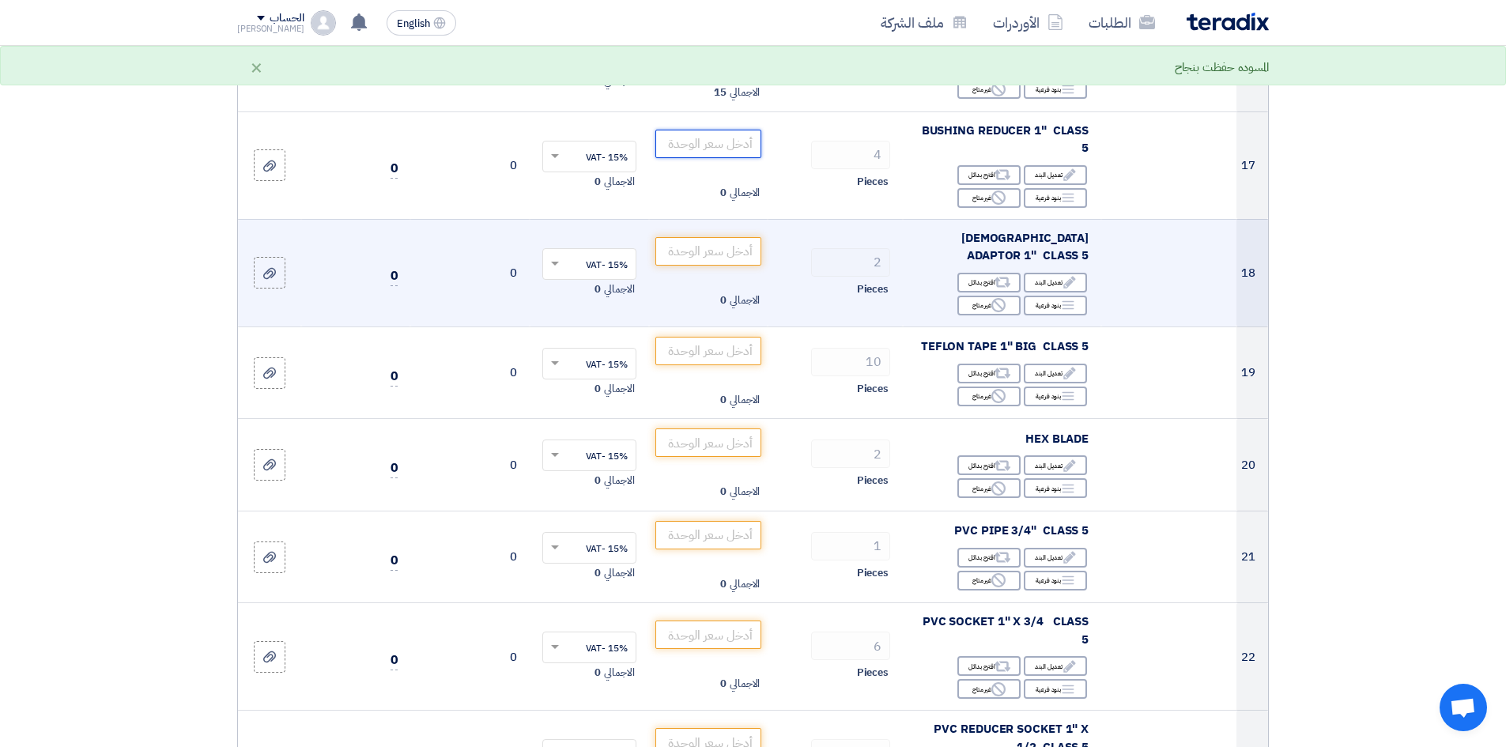
scroll to position [1581, 0]
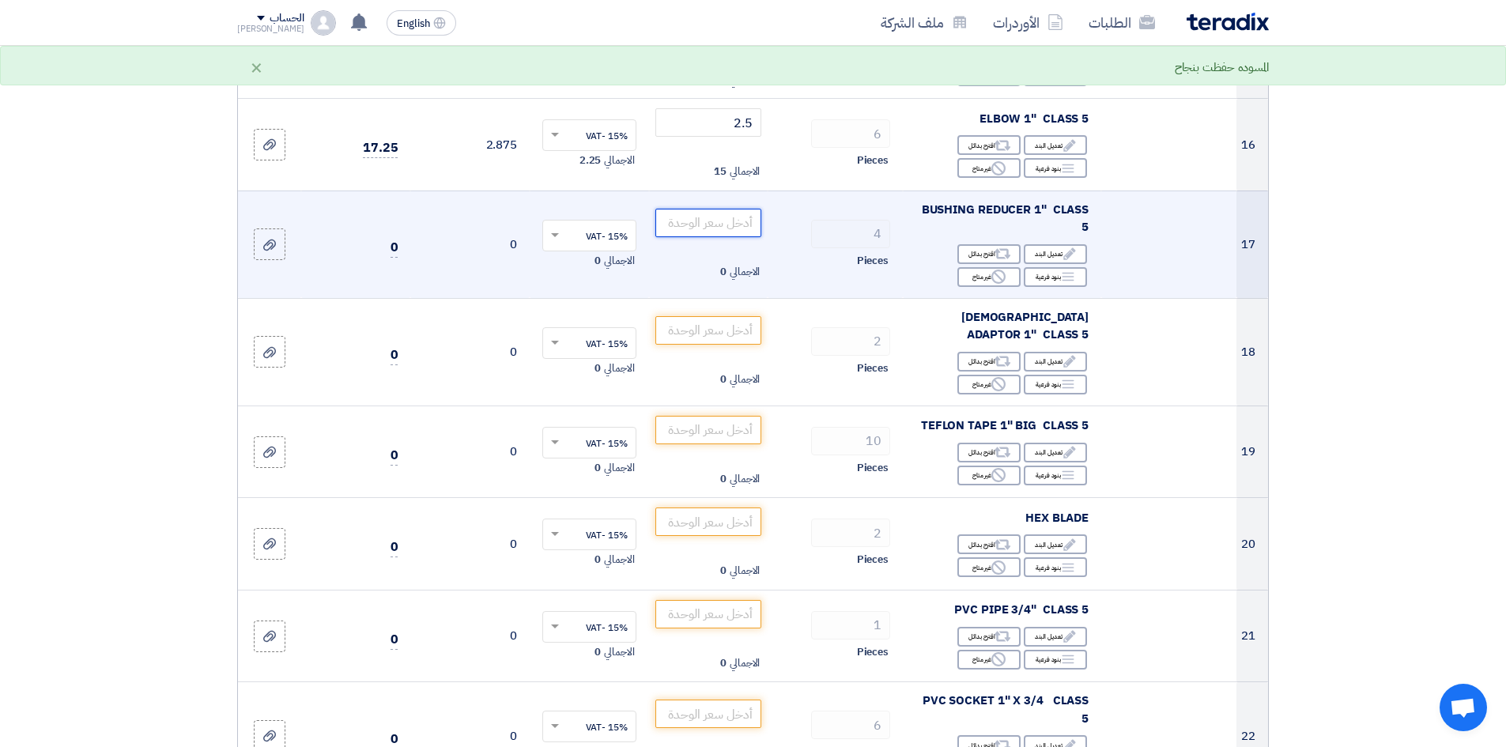
click at [705, 227] on input "number" at bounding box center [708, 223] width 107 height 28
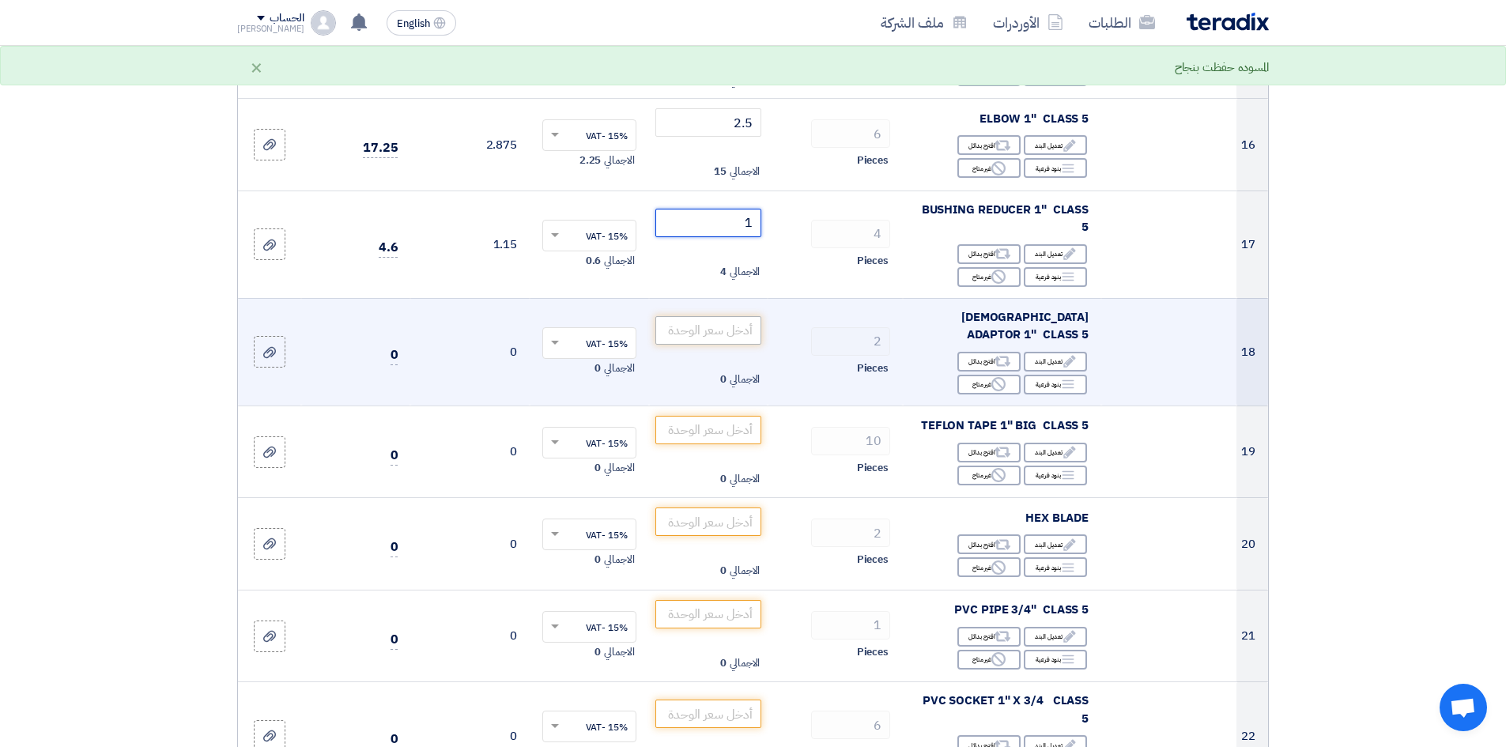
type input "1"
click at [744, 323] on input "number" at bounding box center [708, 330] width 107 height 28
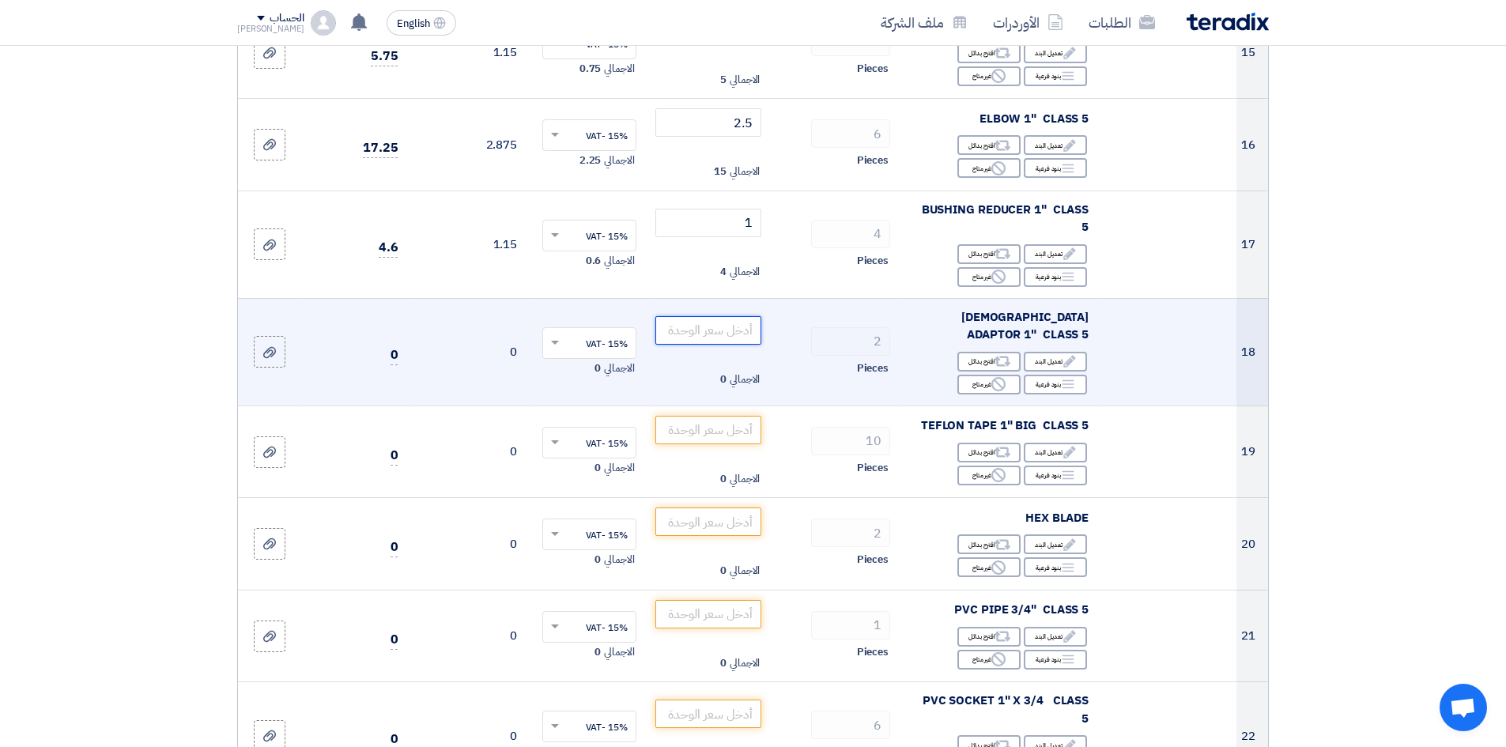
click at [741, 326] on input "number" at bounding box center [708, 330] width 107 height 28
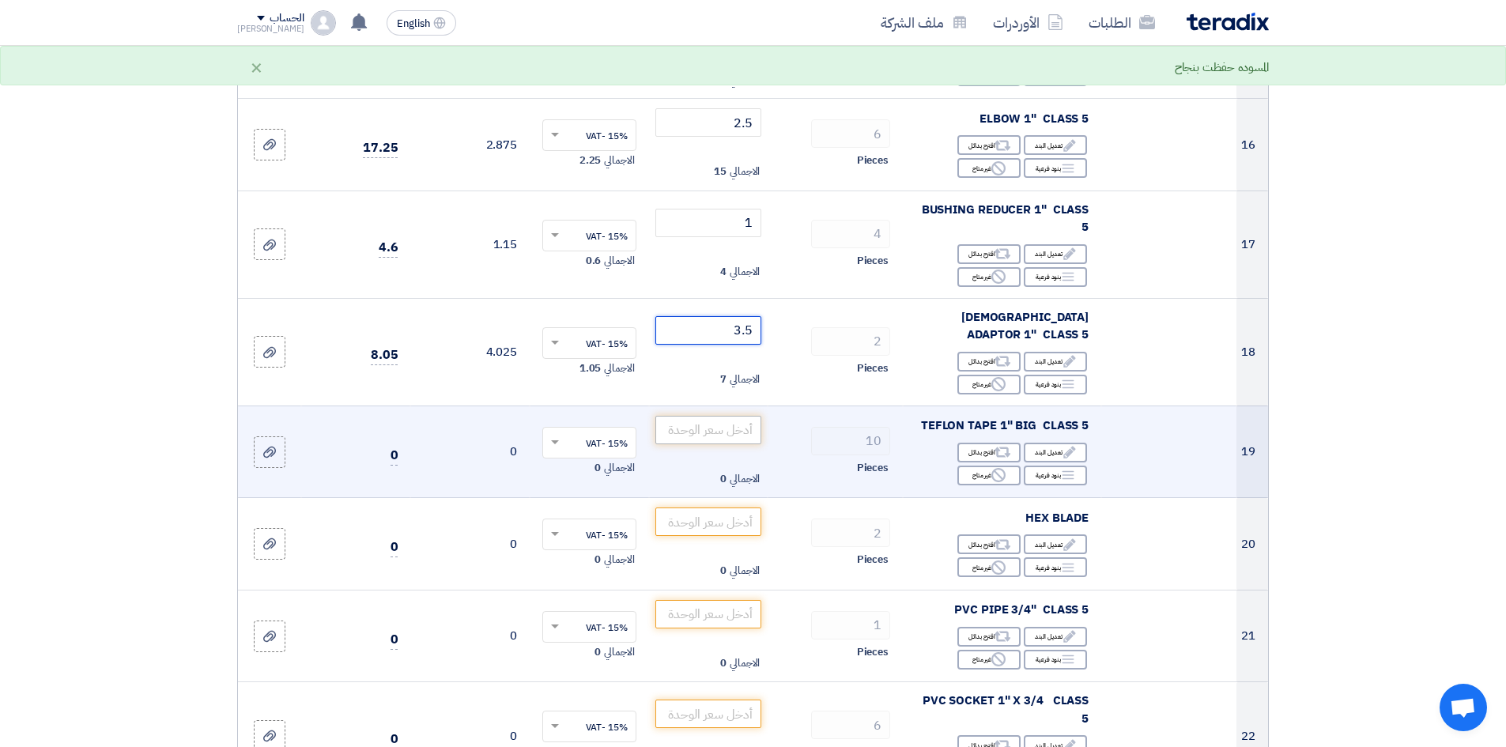
type input "3.5"
click at [722, 416] on input "number" at bounding box center [708, 430] width 107 height 28
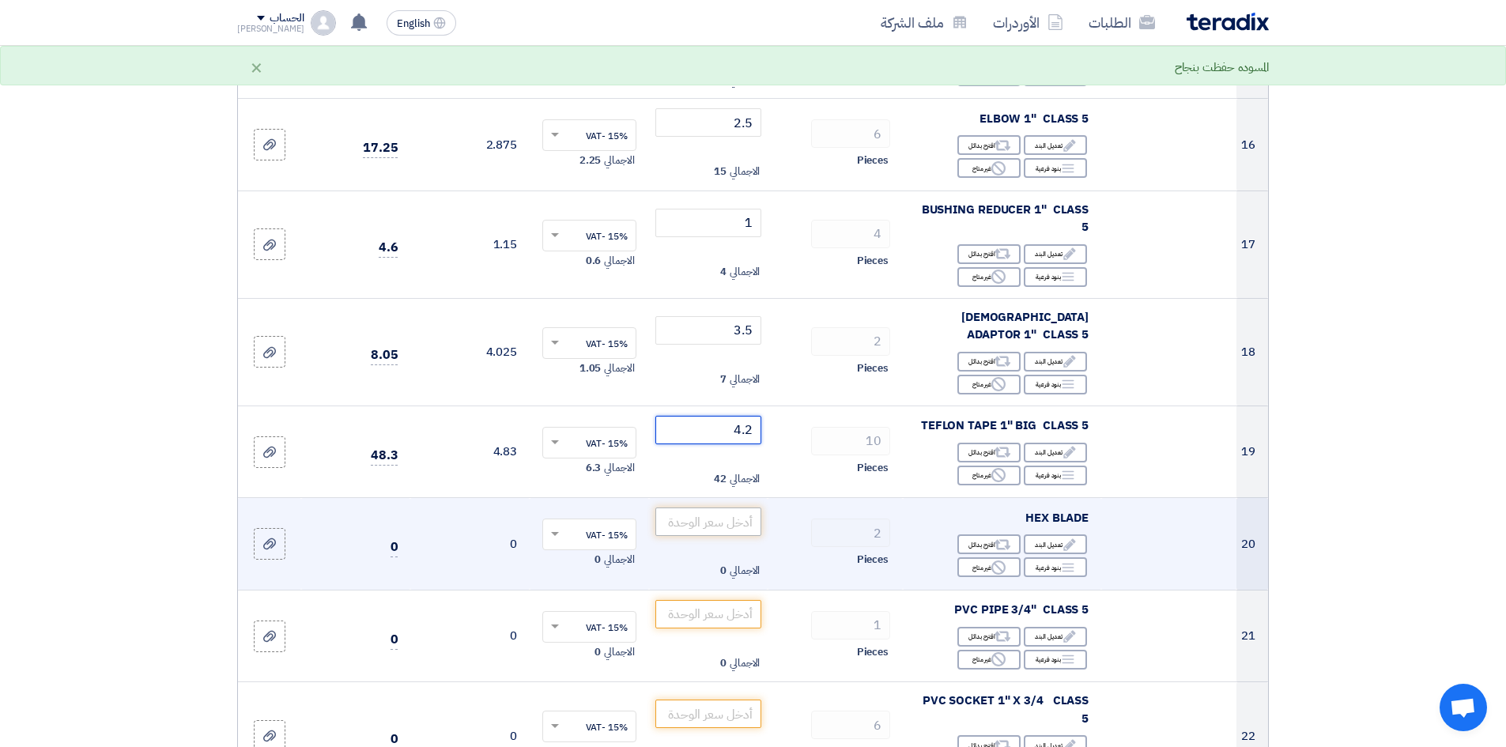
type input "4.2"
click at [733, 508] on input "number" at bounding box center [708, 522] width 107 height 28
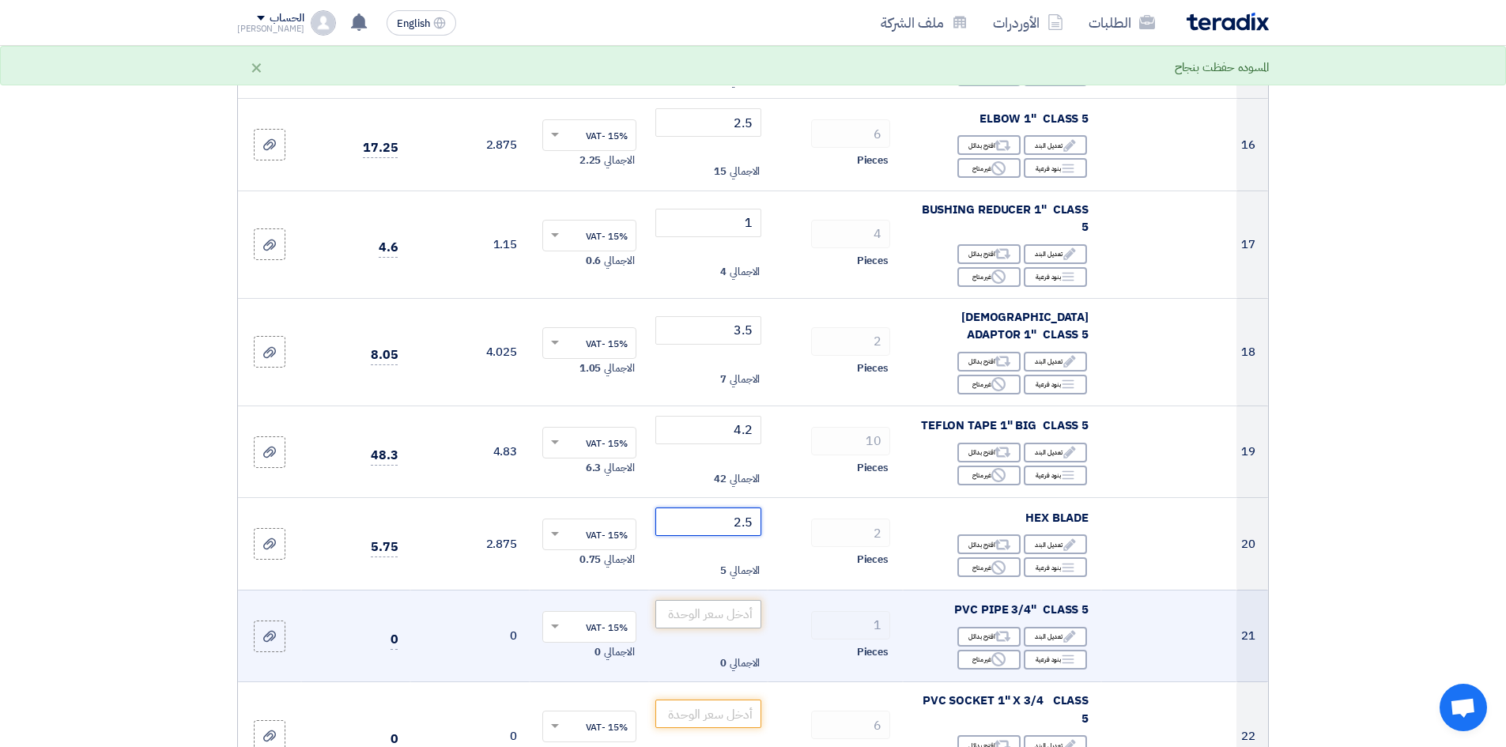
type input "2.5"
click at [722, 609] on input "number" at bounding box center [708, 614] width 107 height 28
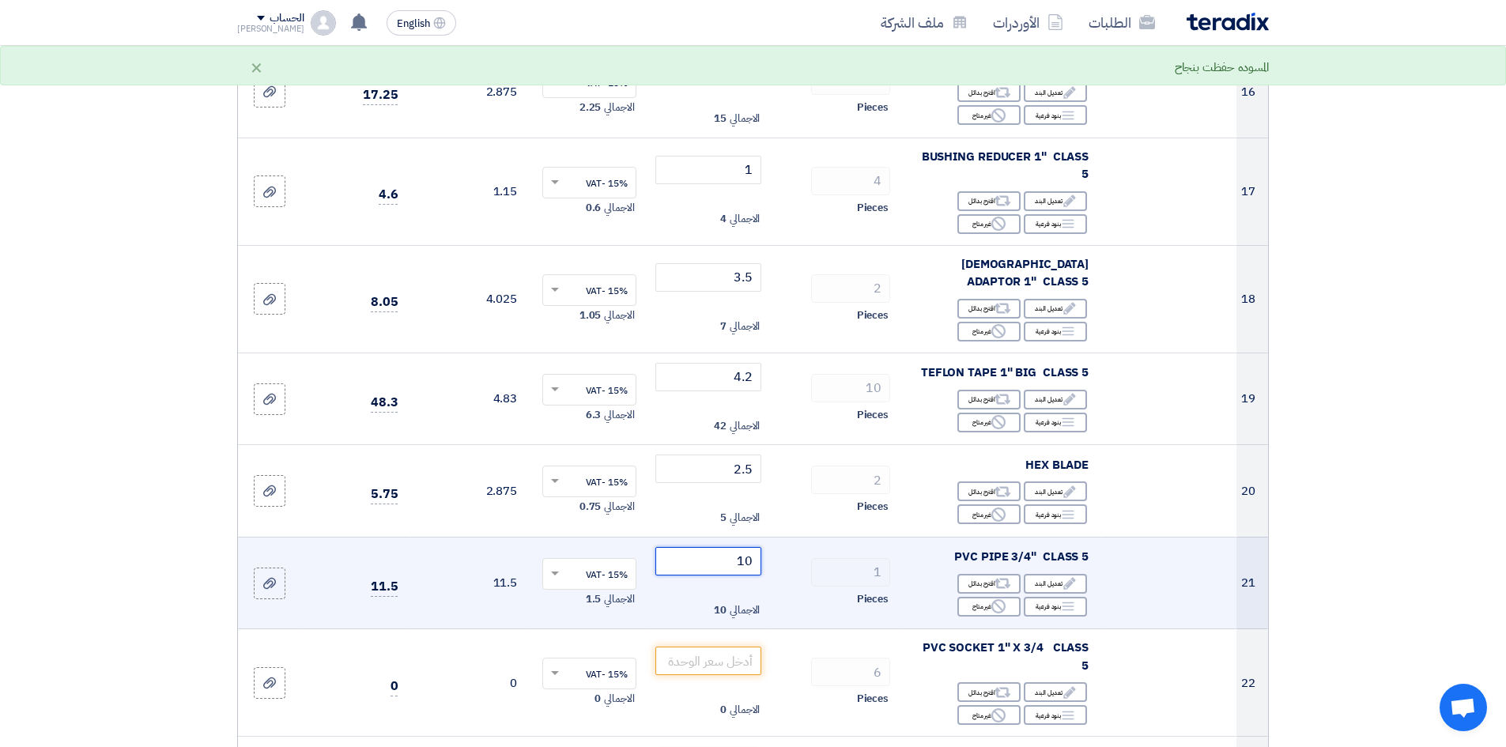
scroll to position [1660, 0]
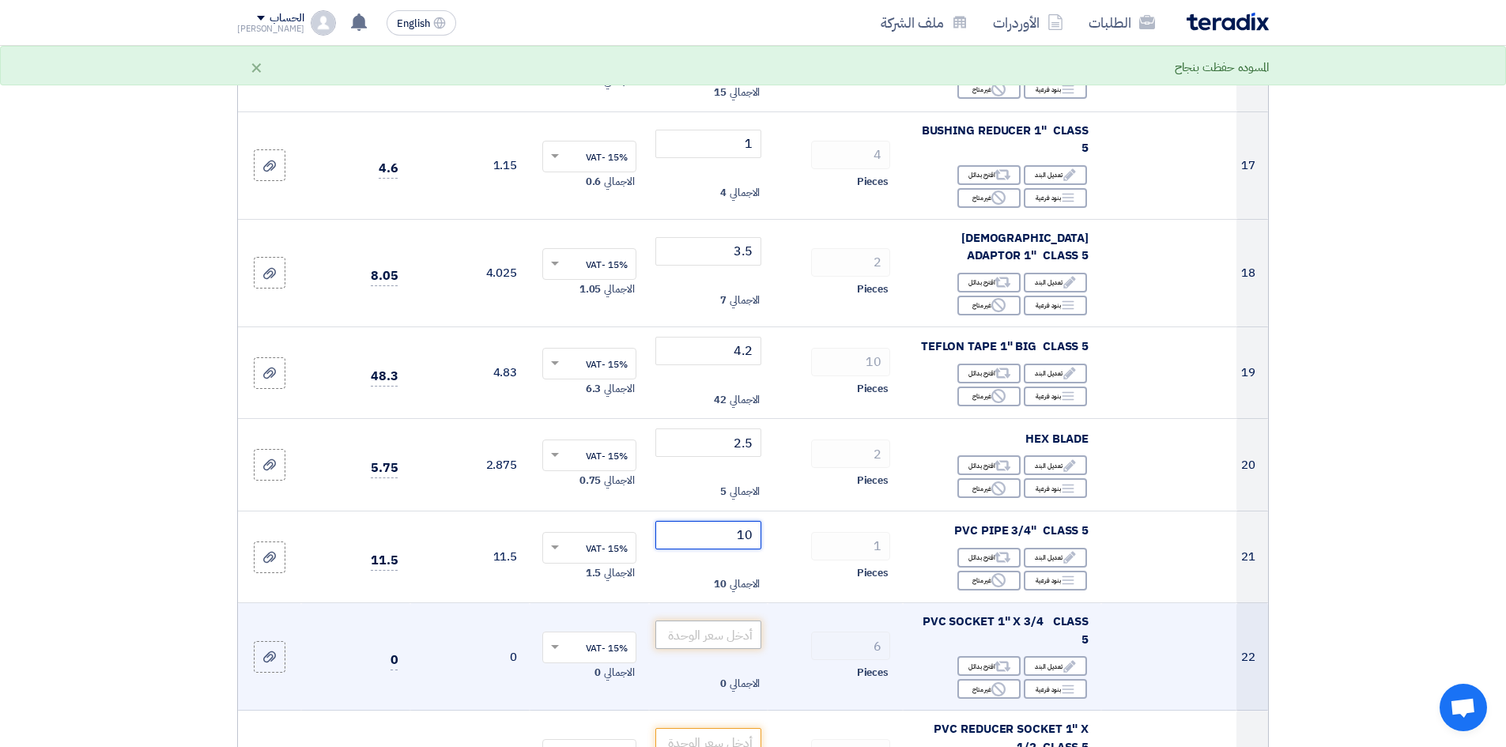
type input "10"
click at [720, 621] on input "number" at bounding box center [708, 635] width 107 height 28
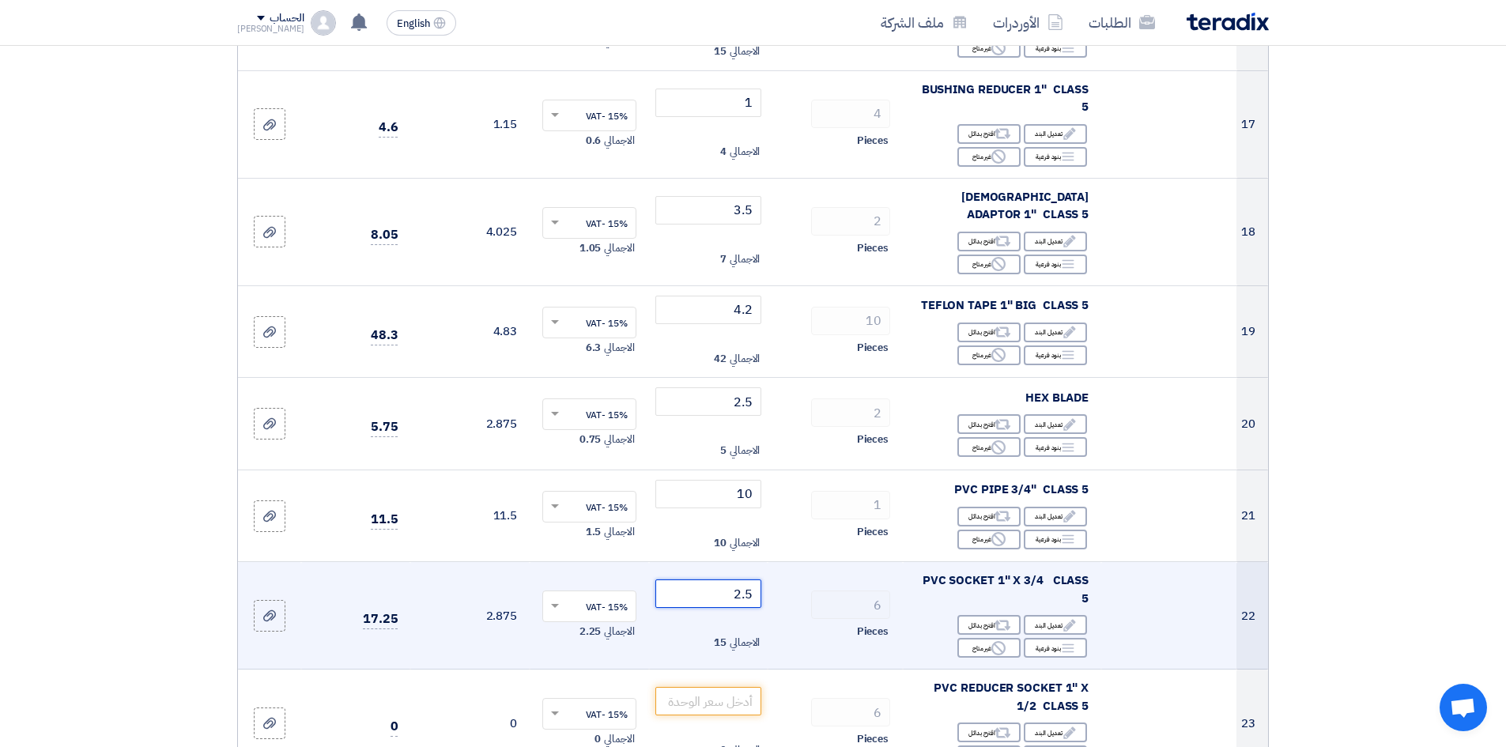
scroll to position [1739, 0]
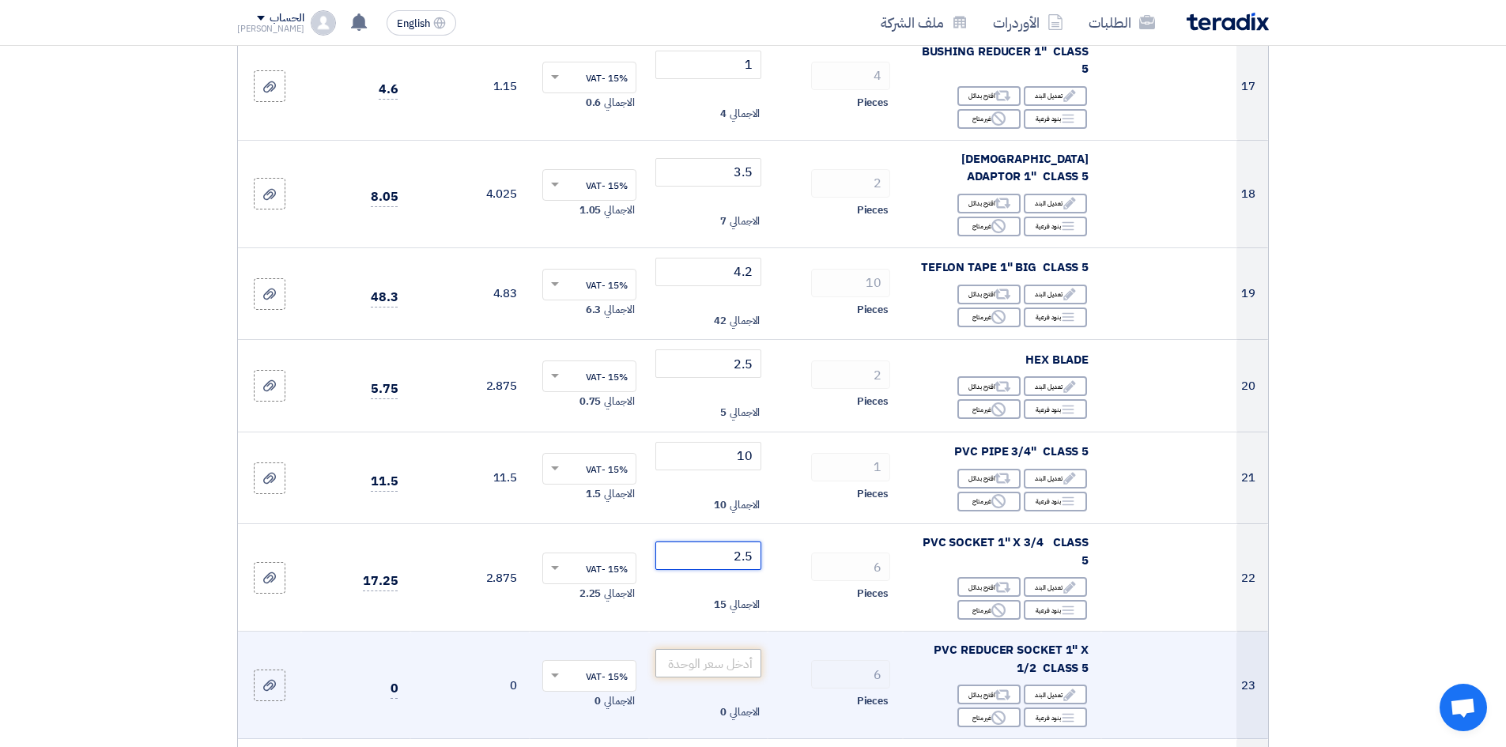
type input "2.5"
click at [719, 649] on input "number" at bounding box center [708, 663] width 107 height 28
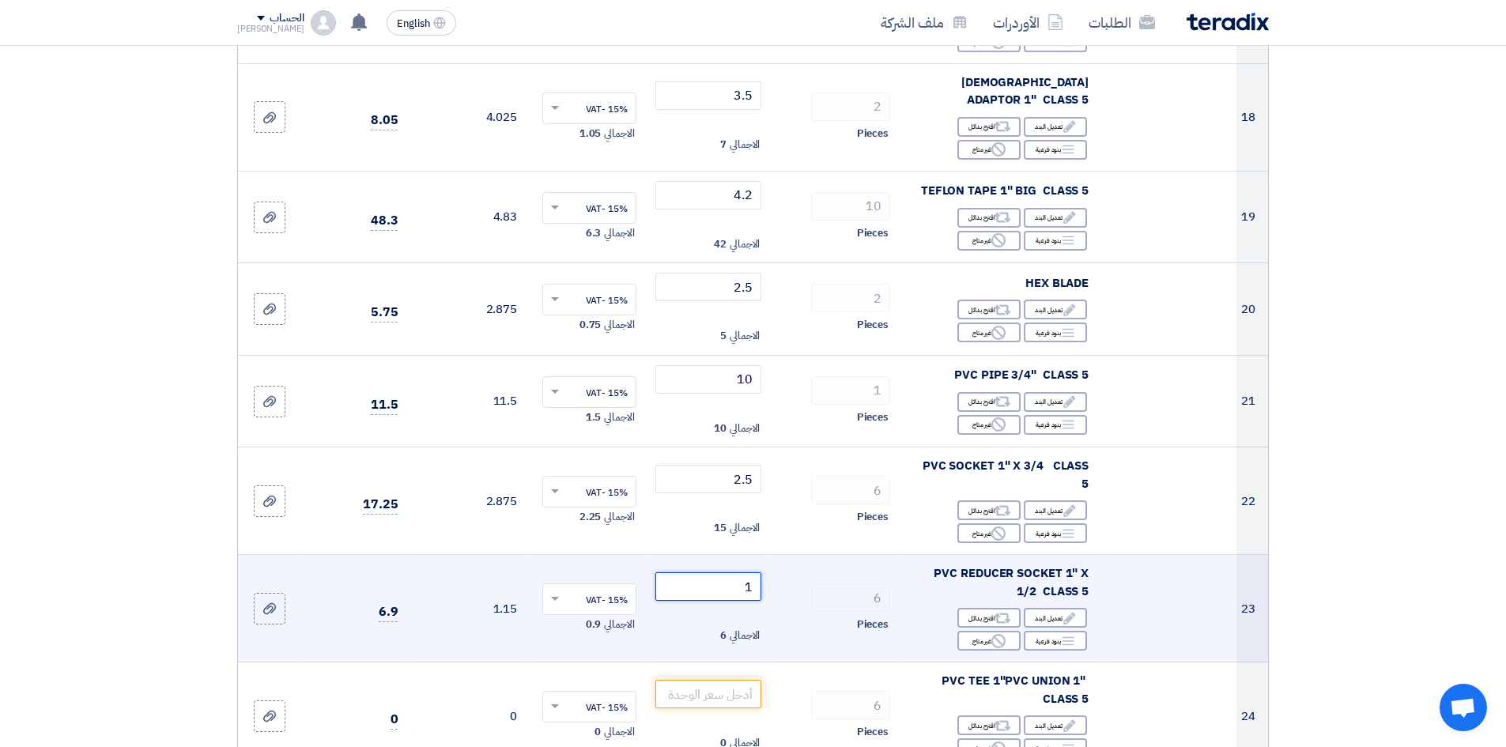
scroll to position [1818, 0]
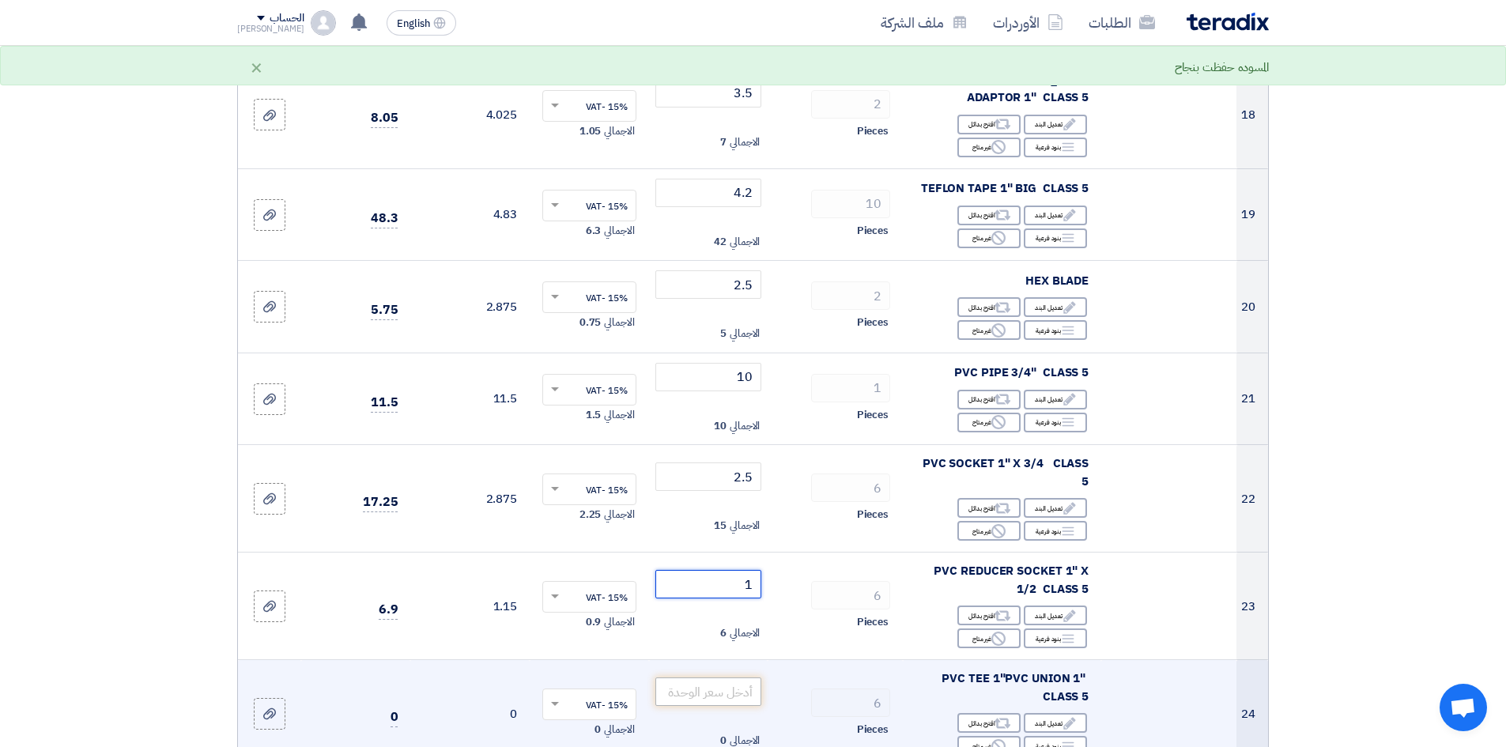
type input "1"
click at [716, 677] on input "number" at bounding box center [708, 691] width 107 height 28
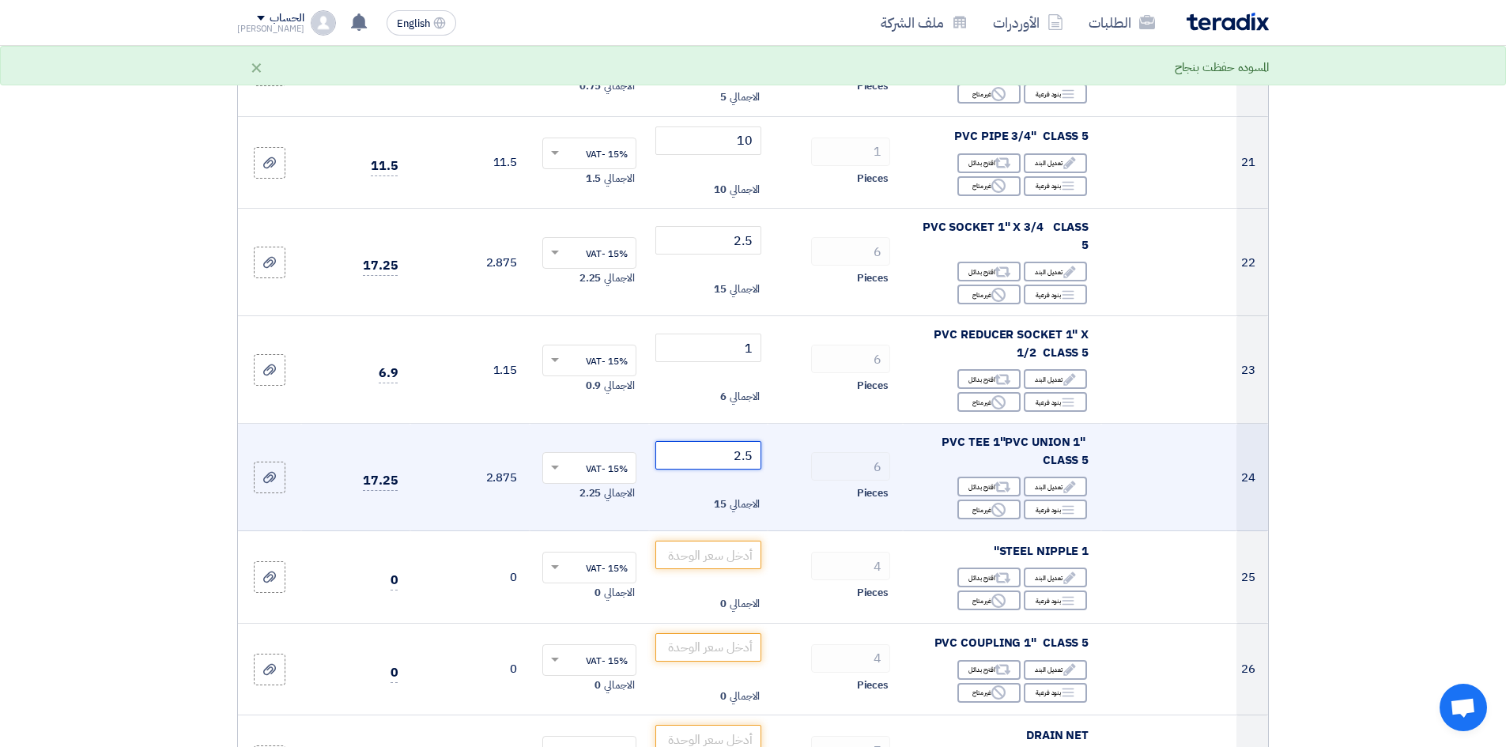
scroll to position [2055, 0]
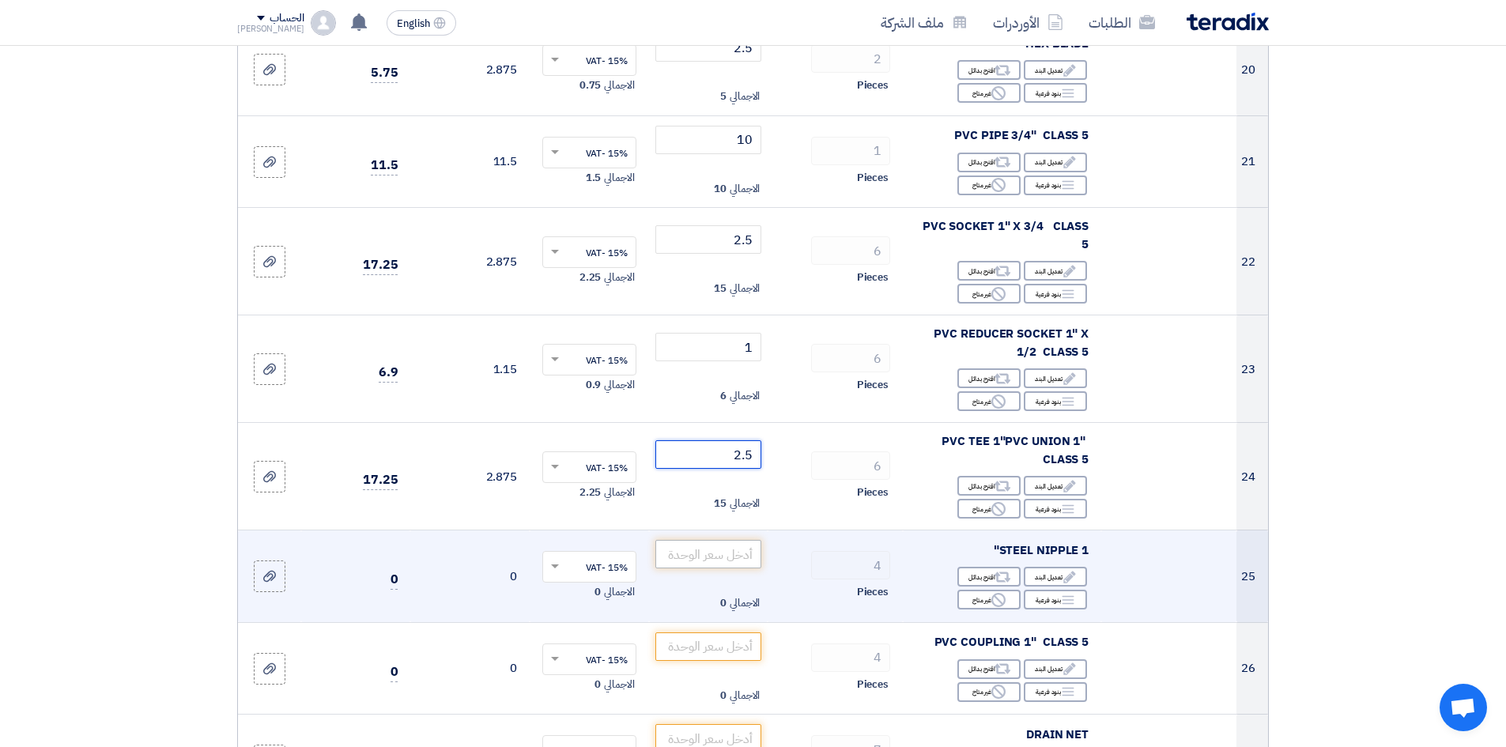
type input "2.5"
click at [738, 549] on input "number" at bounding box center [708, 554] width 107 height 28
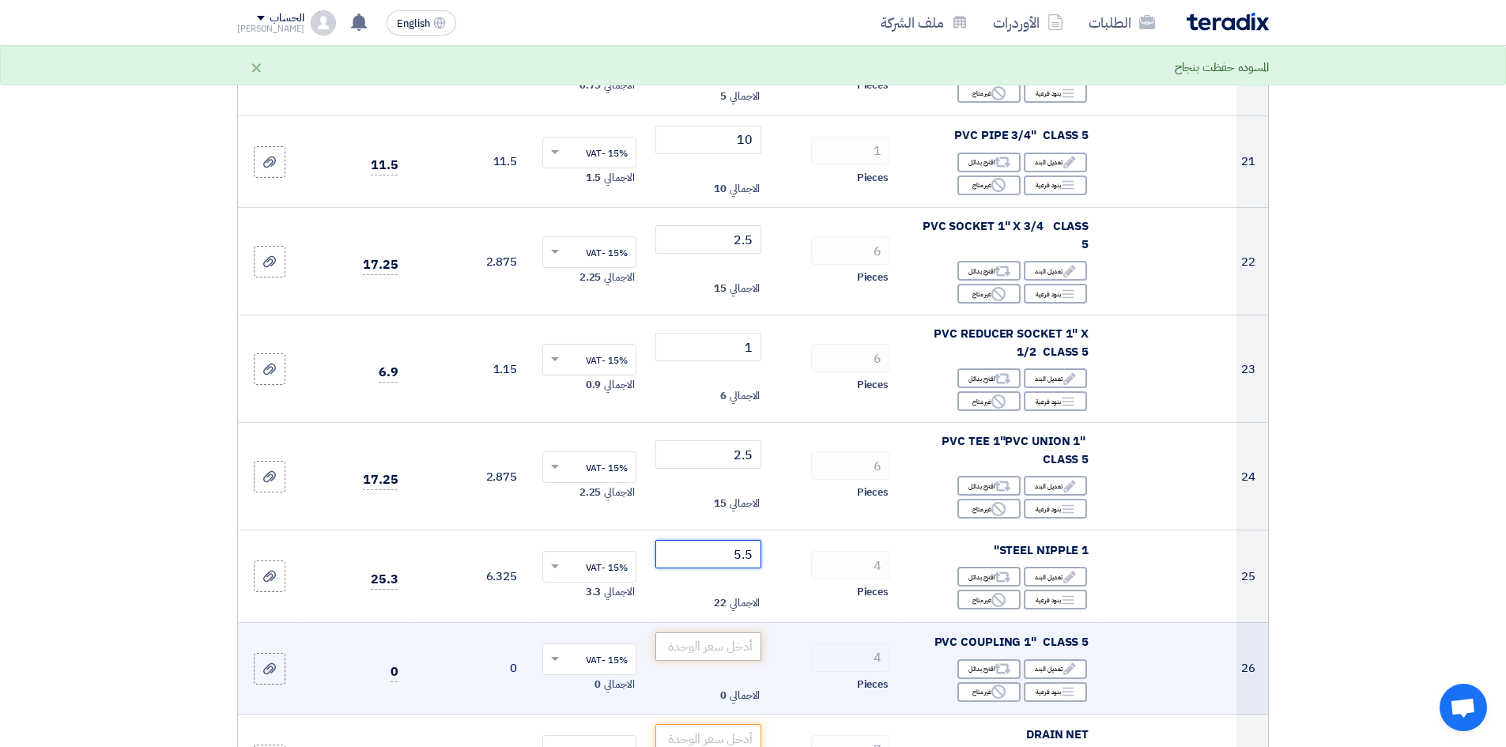
type input "5.5"
click at [700, 633] on input "number" at bounding box center [708, 646] width 107 height 28
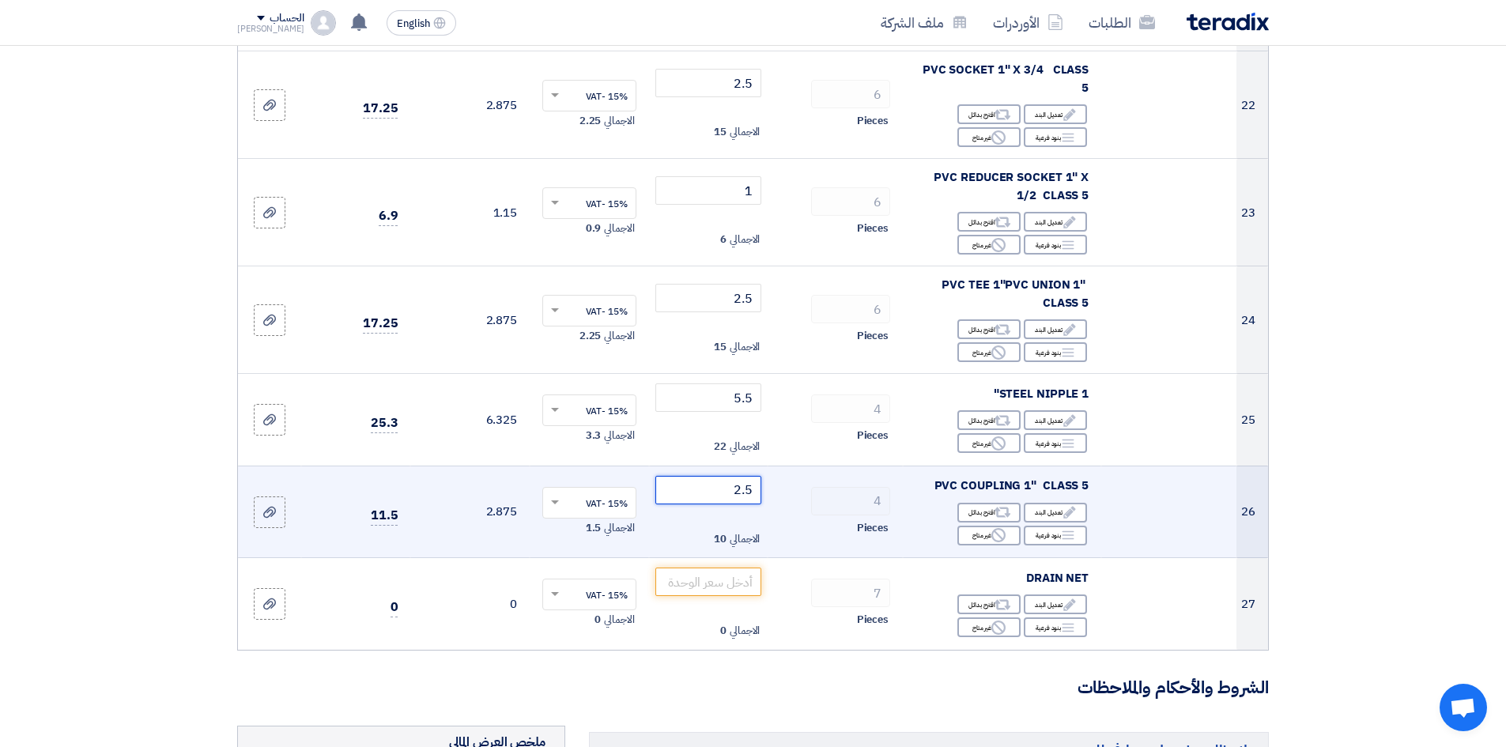
scroll to position [2213, 0]
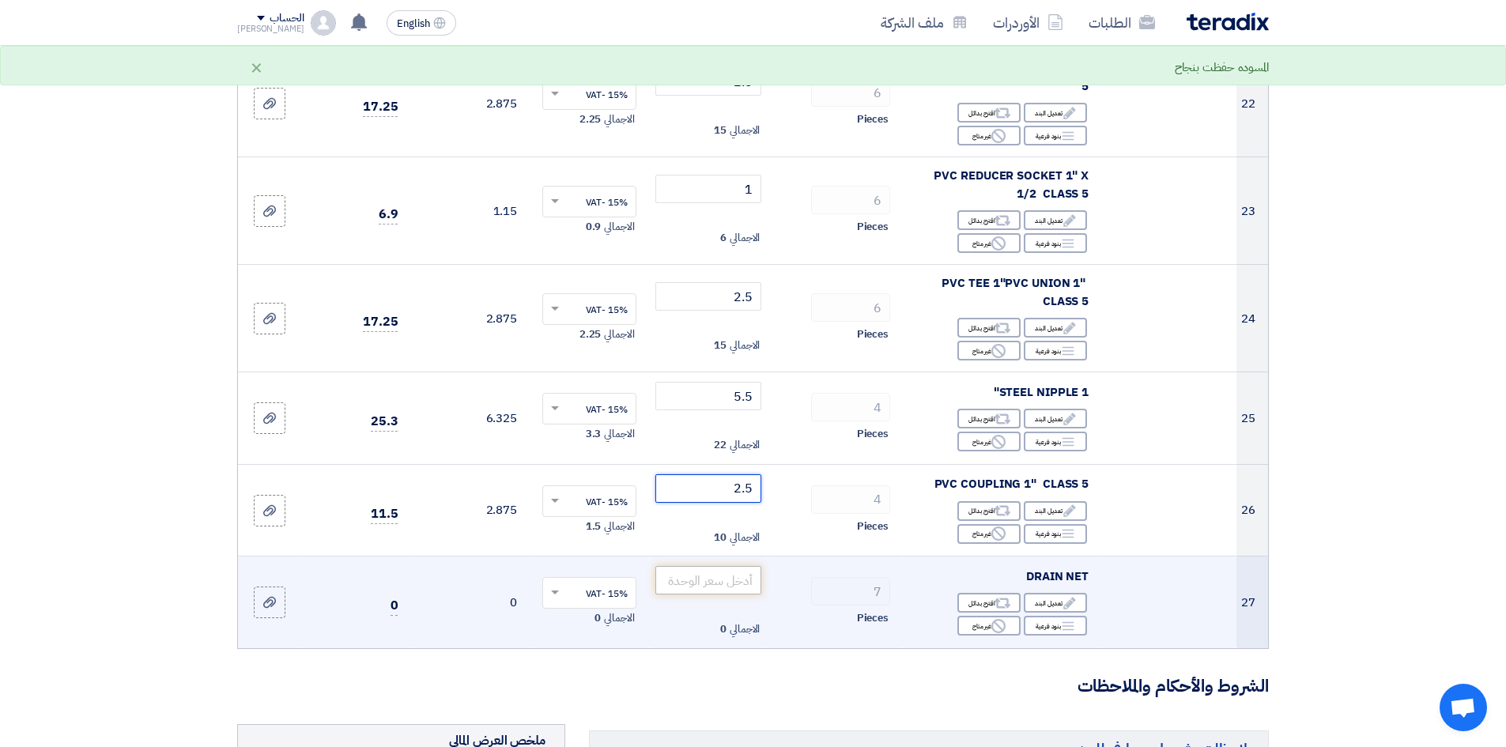
type input "2.5"
click at [713, 566] on input "number" at bounding box center [708, 580] width 107 height 28
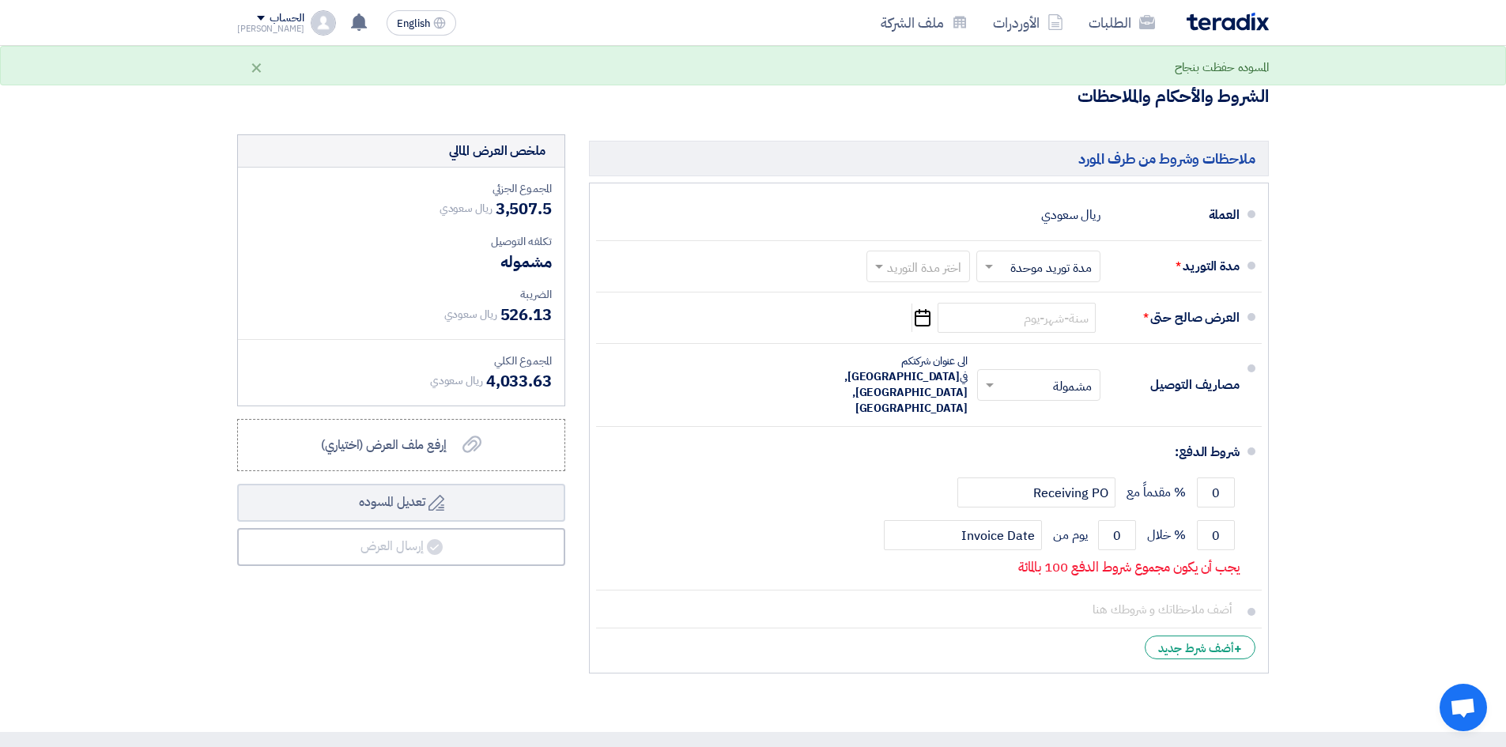
scroll to position [2925, 0]
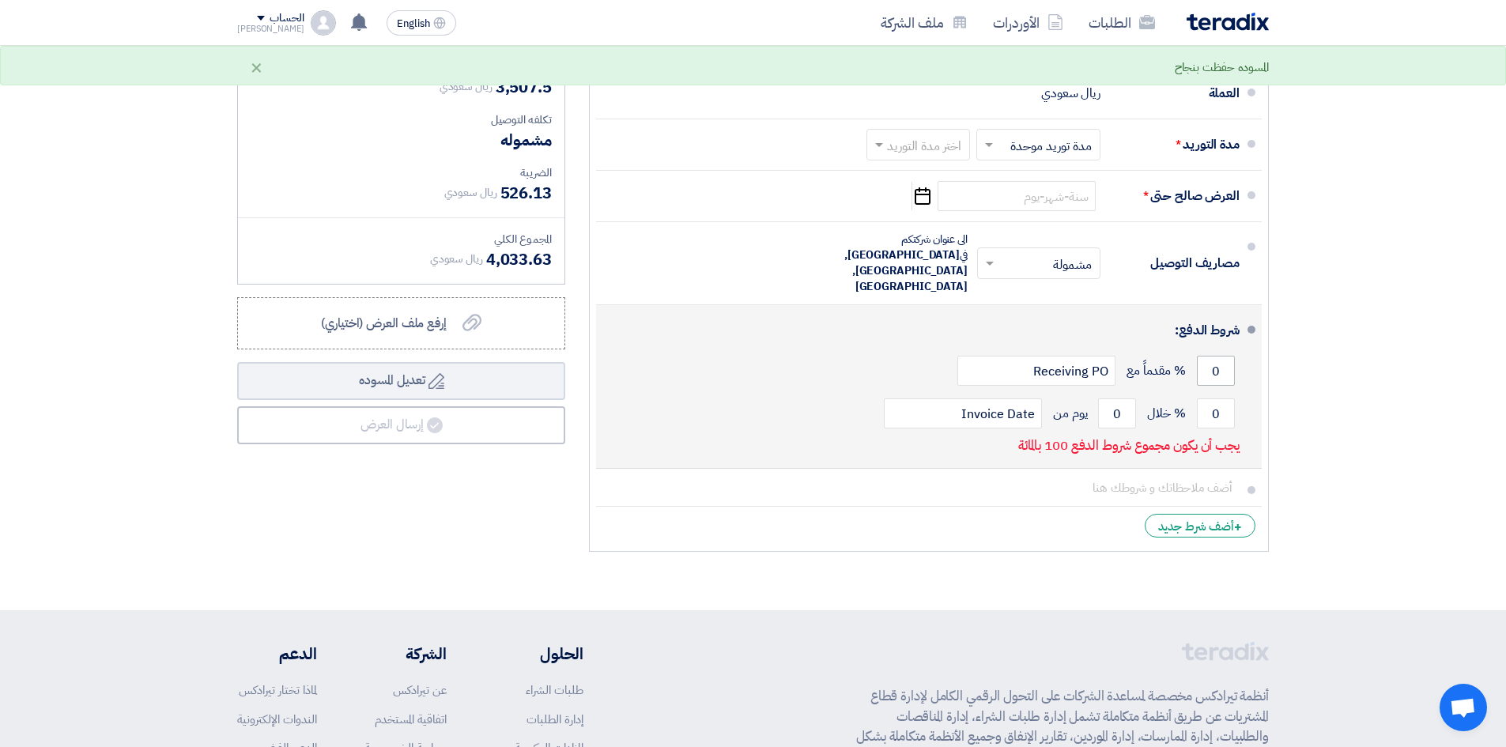
type input "150"
click at [1200, 349] on div "0 % مقدماً مع Receiving PO" at bounding box center [924, 370] width 631 height 43
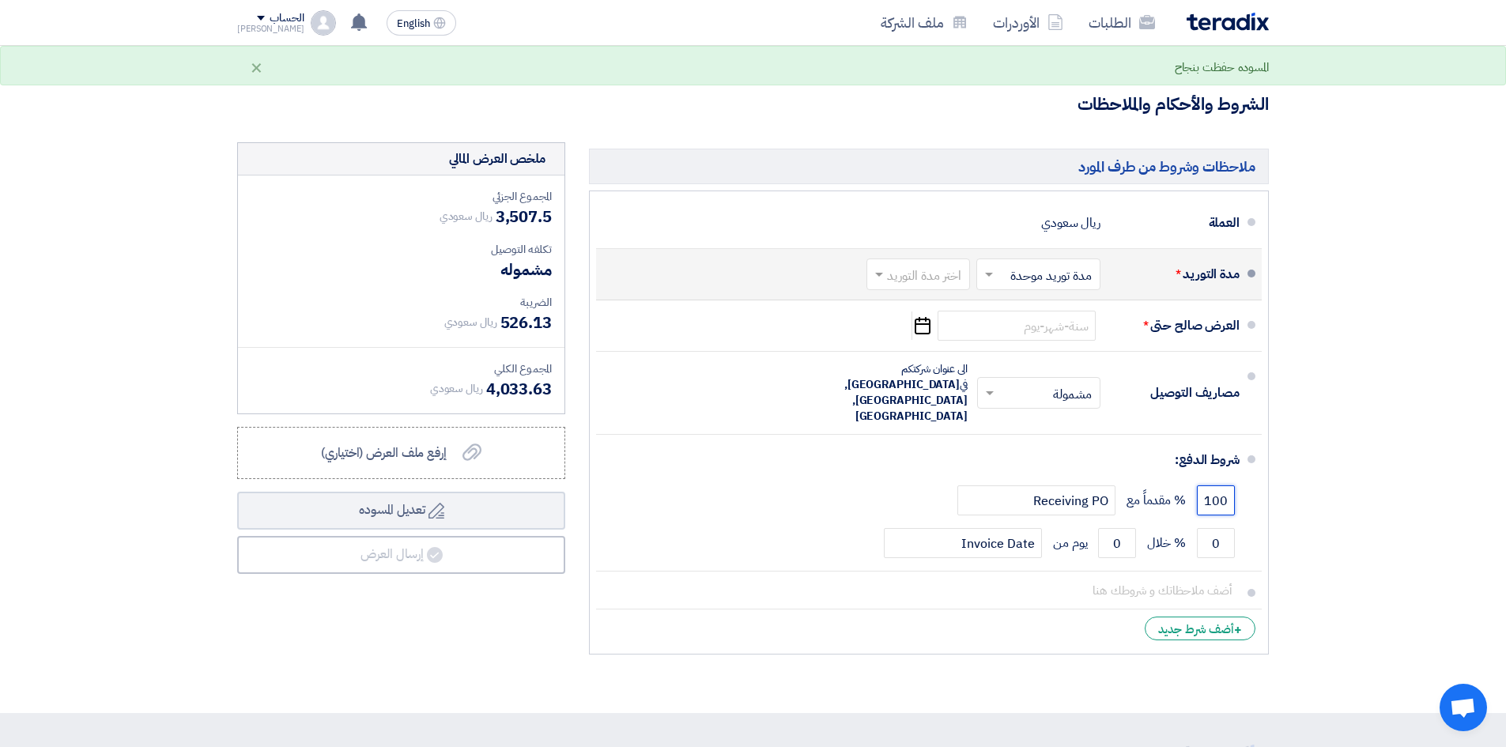
scroll to position [2767, 0]
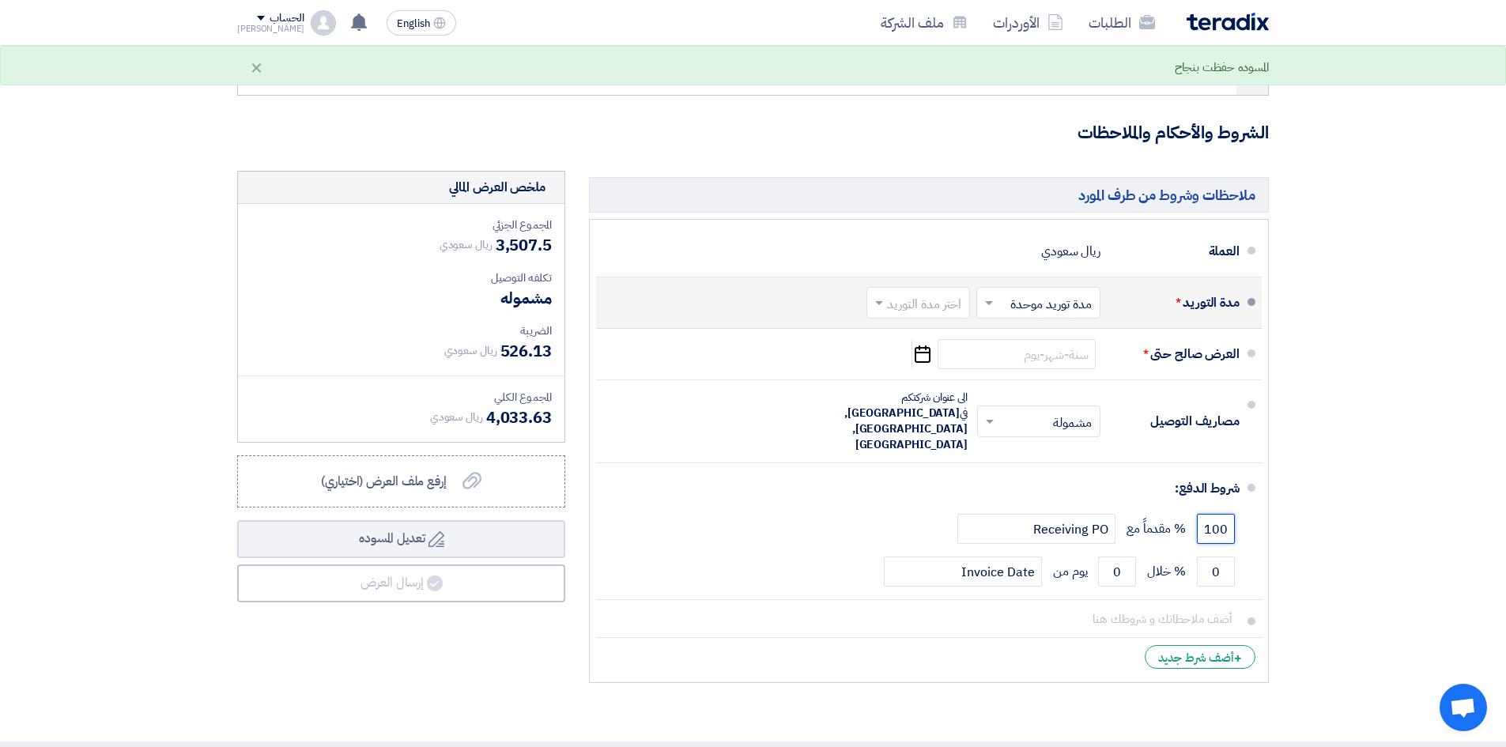
type input "100"
click at [1079, 293] on input "text" at bounding box center [1035, 304] width 116 height 23
click at [1073, 296] on input "text" at bounding box center [1035, 304] width 116 height 23
click at [1077, 357] on span "مدة توريد موحدة" at bounding box center [1053, 366] width 83 height 19
click at [988, 354] on div "العرض صالح حتى * Pick a date" at bounding box center [924, 354] width 631 height 38
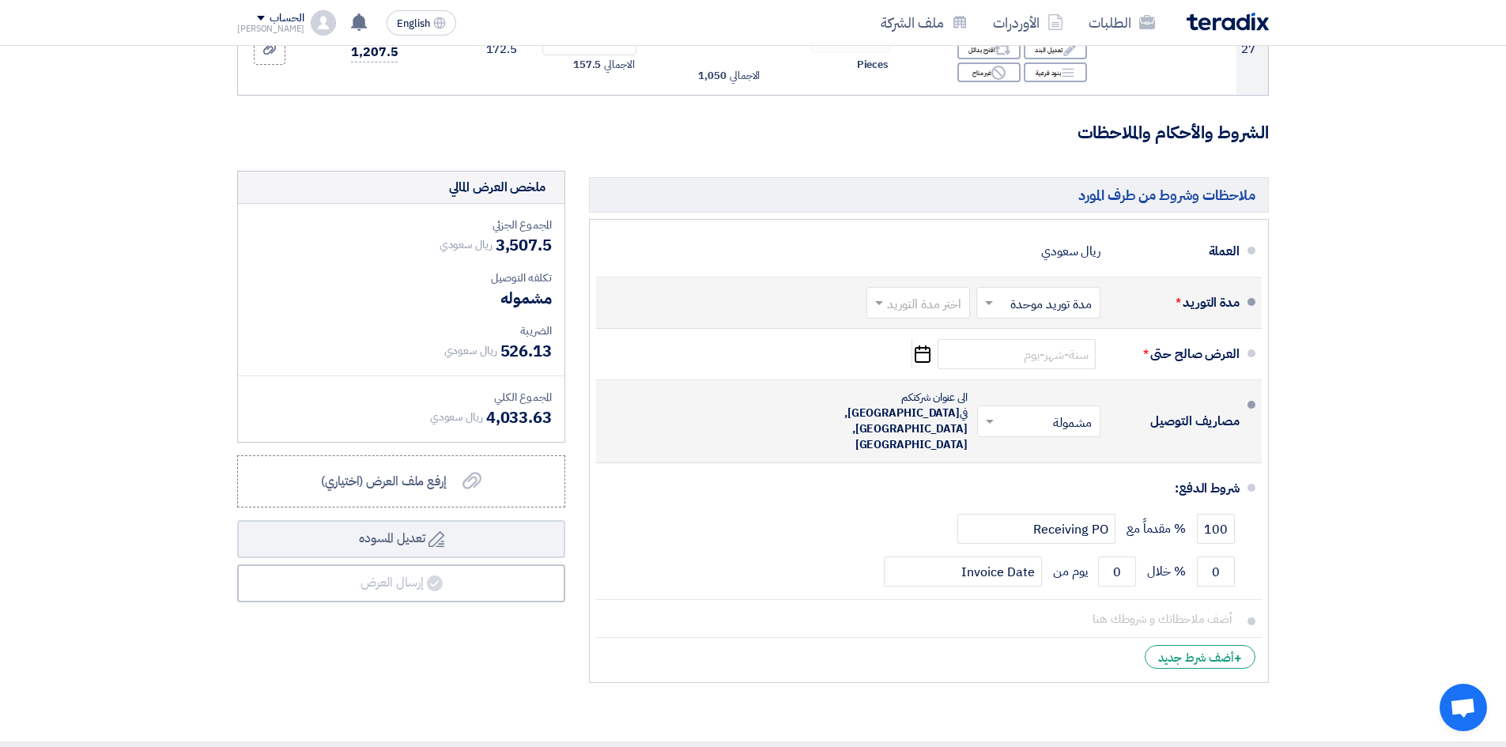
click at [1030, 412] on input "text" at bounding box center [1035, 423] width 115 height 23
click at [1032, 441] on div "مشمولة" at bounding box center [1042, 455] width 122 height 29
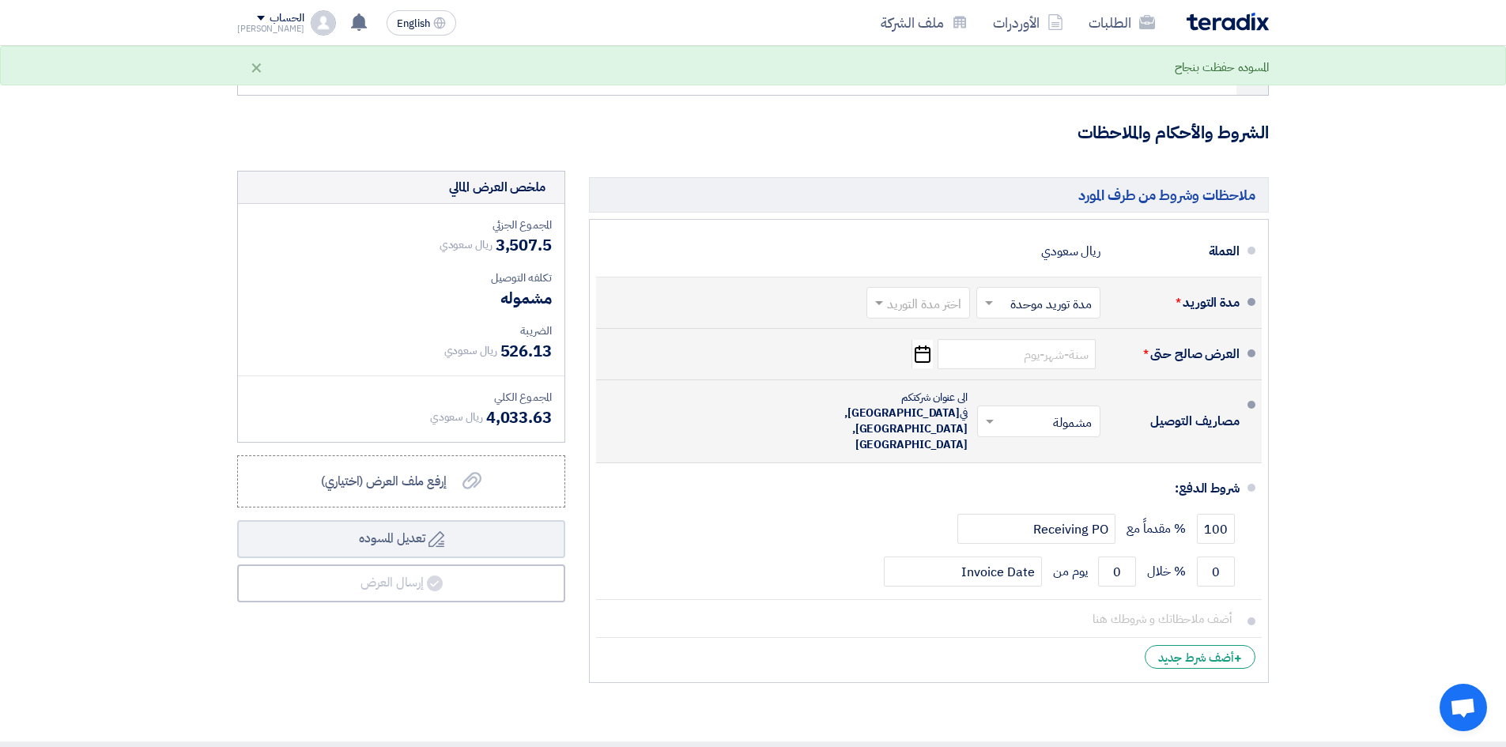
click at [920, 345] on use "button" at bounding box center [923, 353] width 16 height 17
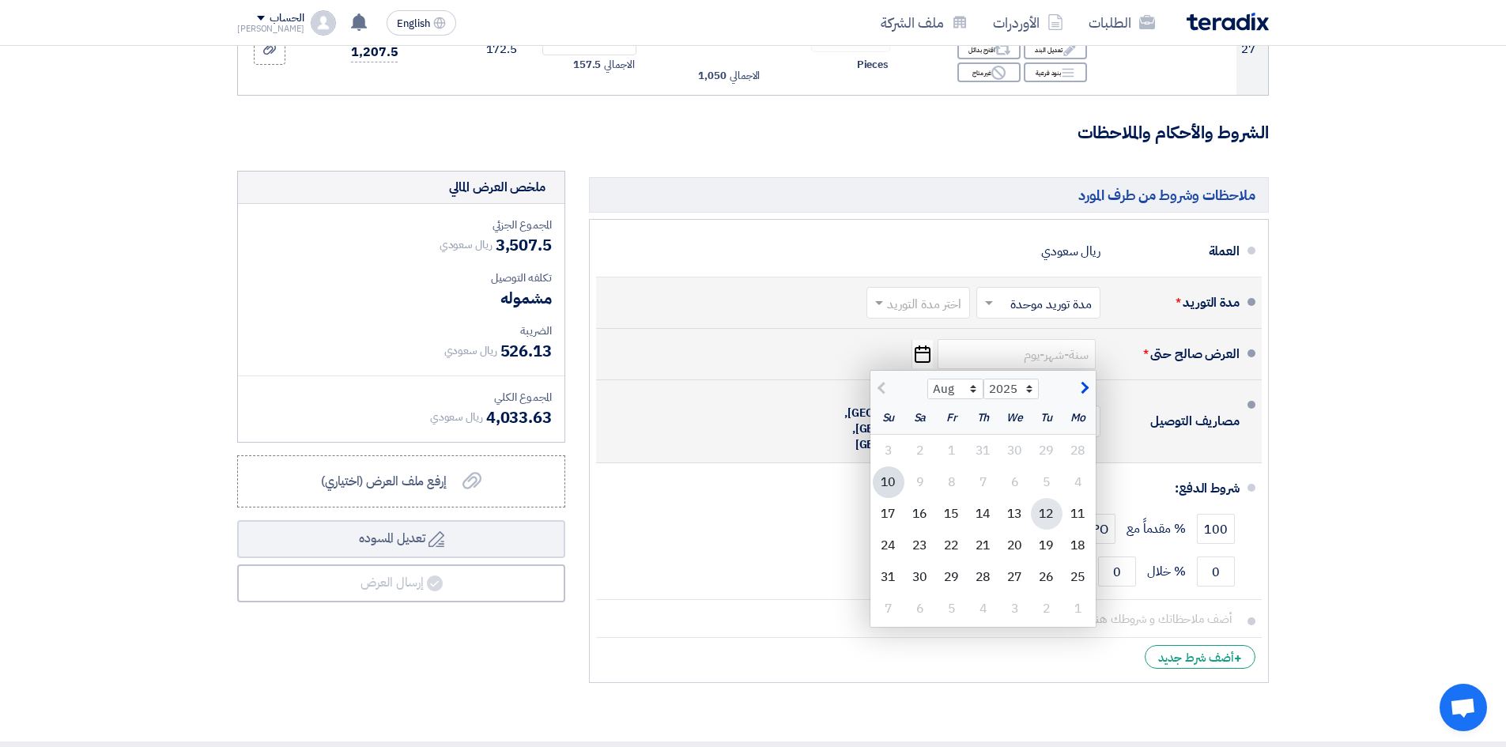
click at [1051, 500] on div "12" at bounding box center [1047, 514] width 32 height 32
type input "[DATE]"
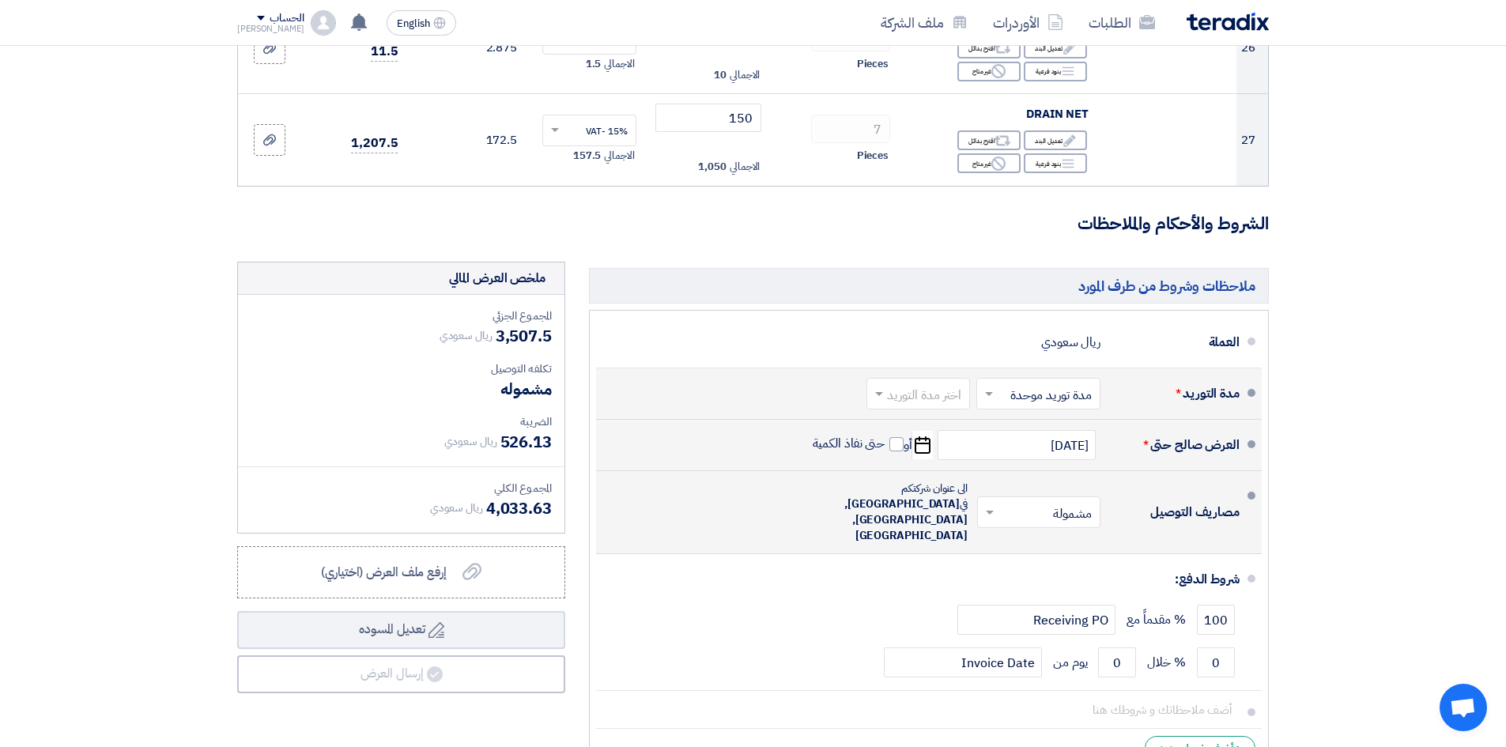
scroll to position [2688, 0]
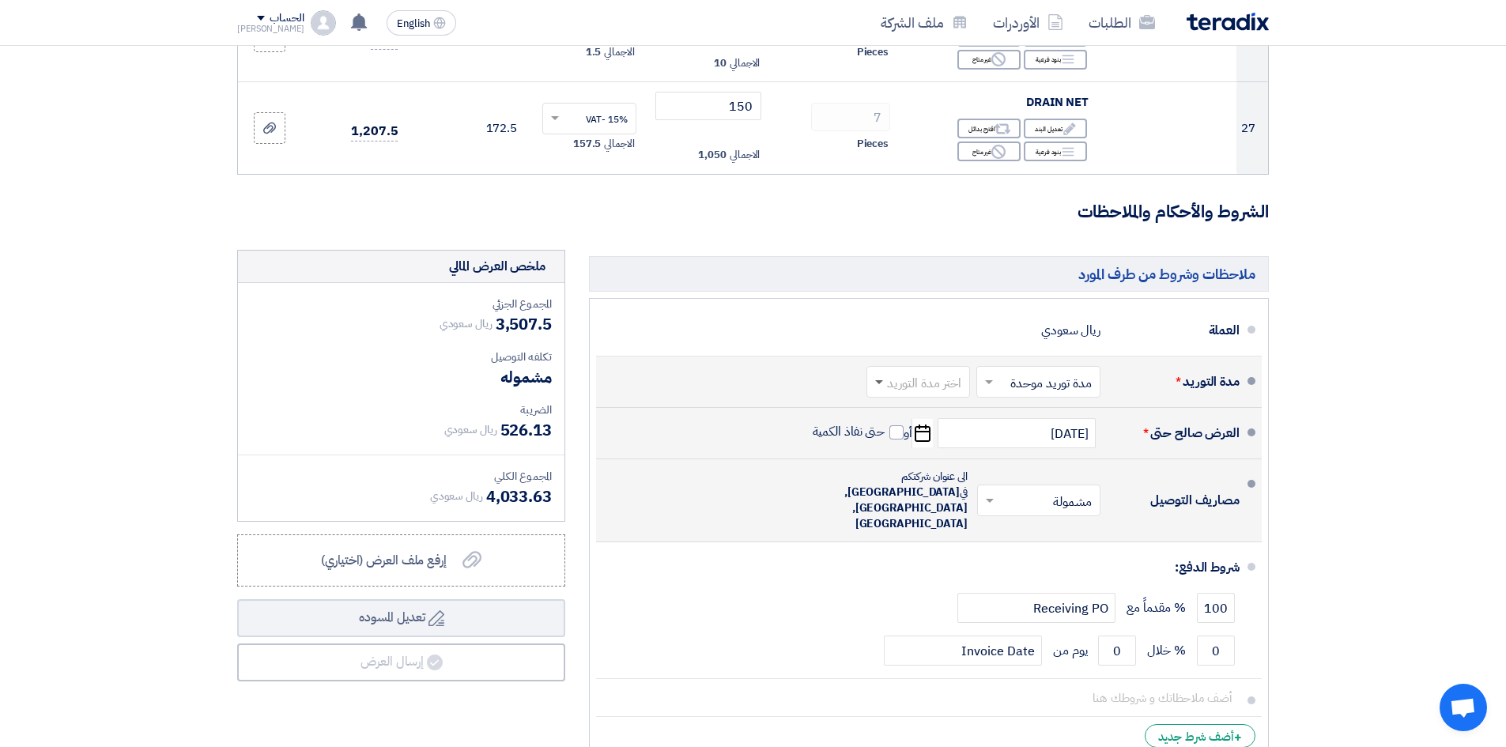
click at [881, 380] on span at bounding box center [879, 383] width 8 height 6
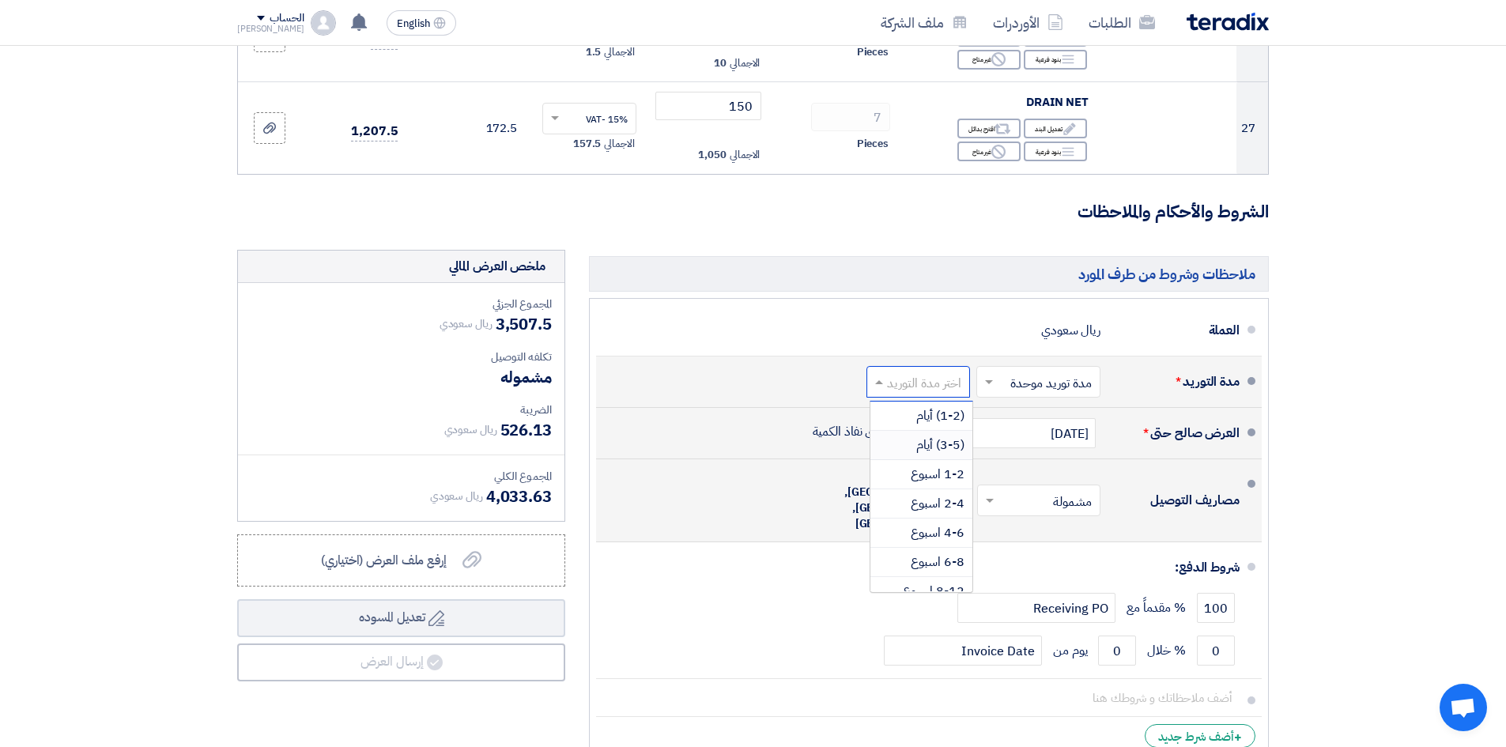
click at [934, 436] on span "(3-5) أيام" at bounding box center [940, 445] width 48 height 19
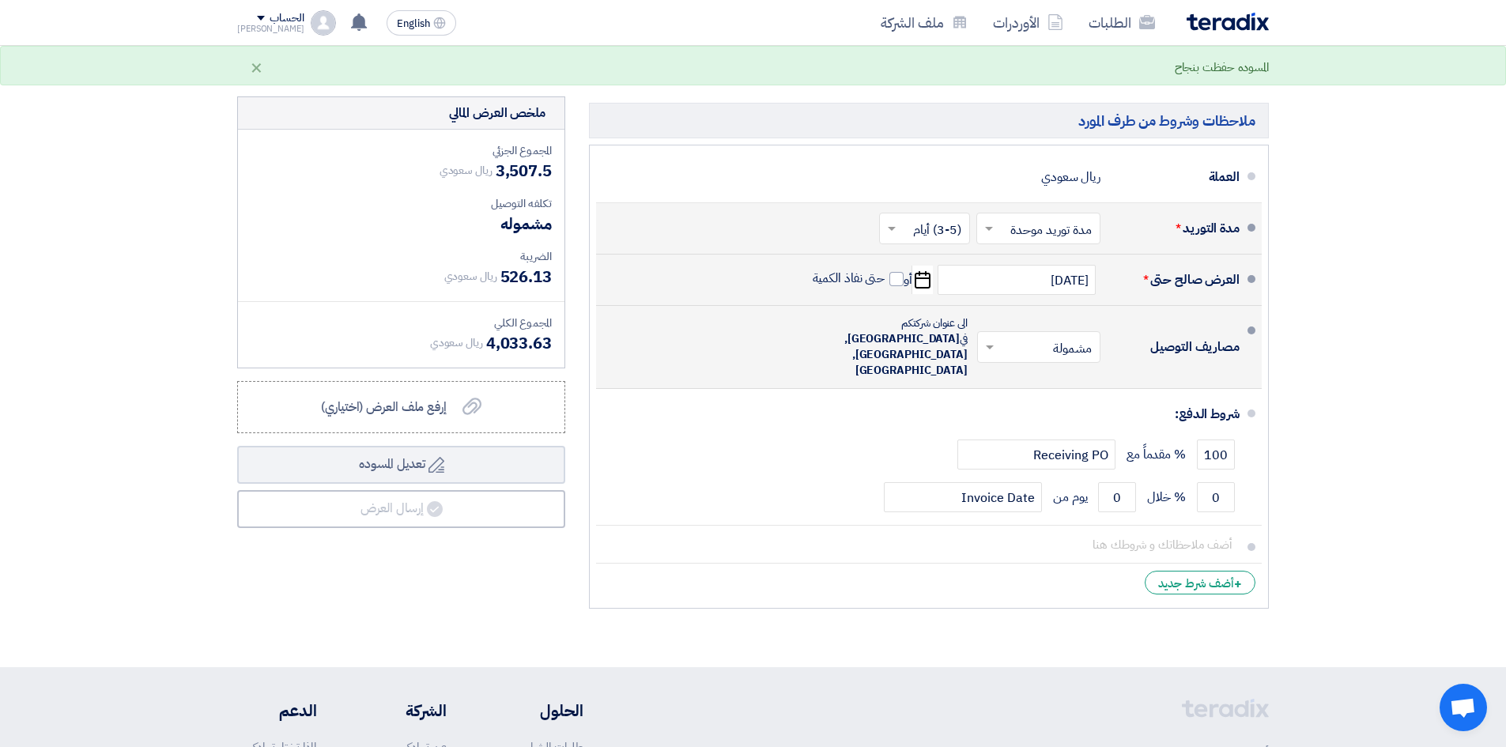
scroll to position [2846, 0]
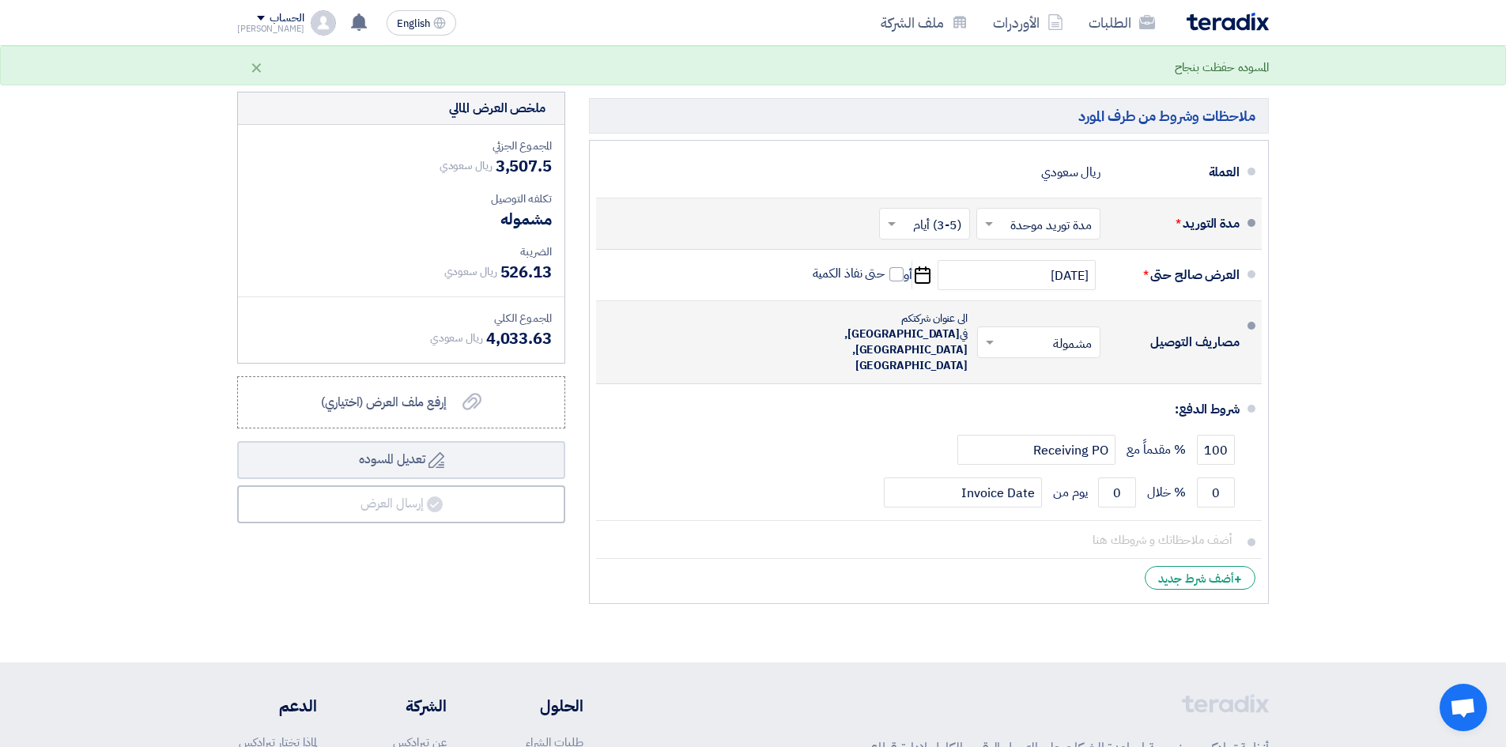
click at [923, 326] on span "[GEOGRAPHIC_DATA], [GEOGRAPHIC_DATA], [GEOGRAPHIC_DATA]" at bounding box center [905, 350] width 123 height 48
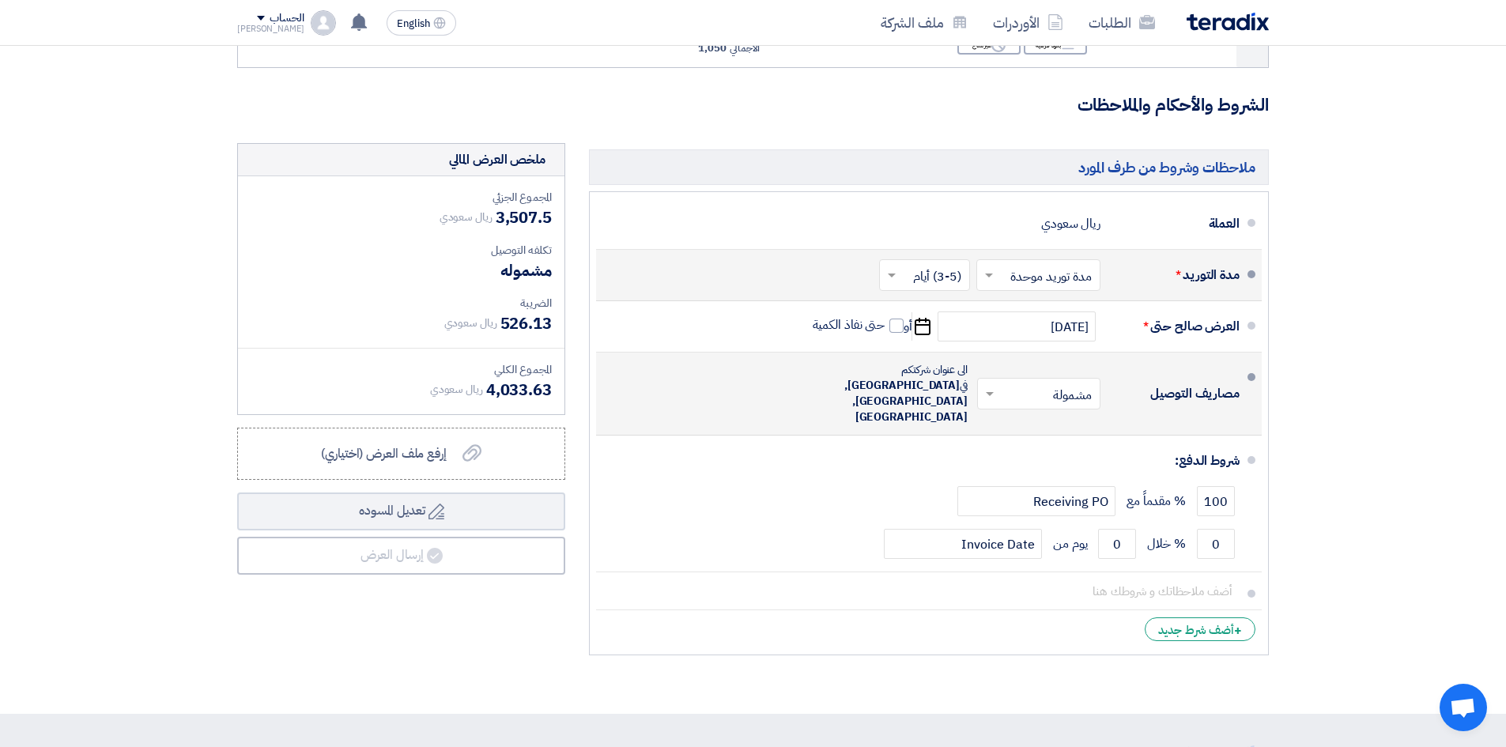
scroll to position [2767, 0]
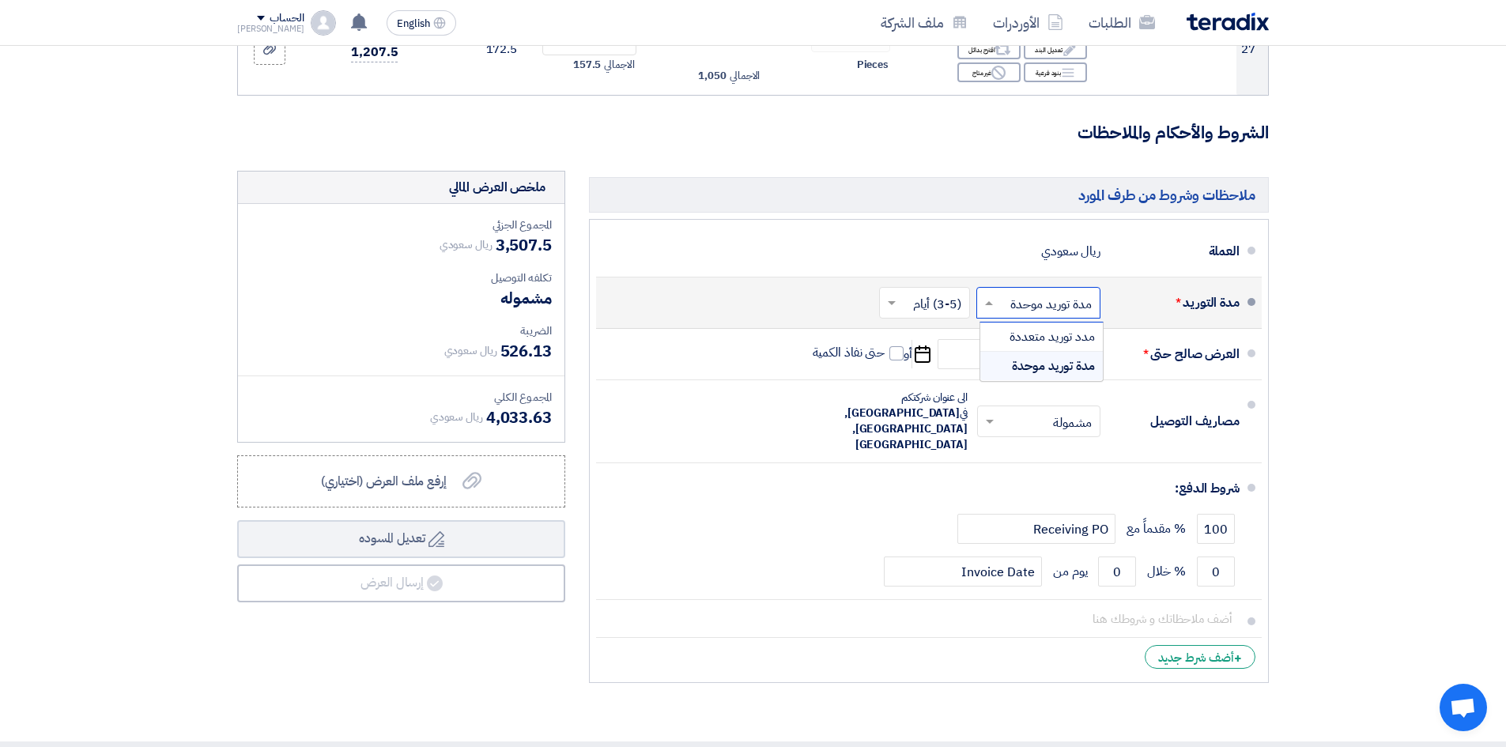
click at [1058, 293] on input "text" at bounding box center [1035, 304] width 116 height 23
click at [1063, 357] on span "مدة توريد موحدة" at bounding box center [1053, 366] width 83 height 19
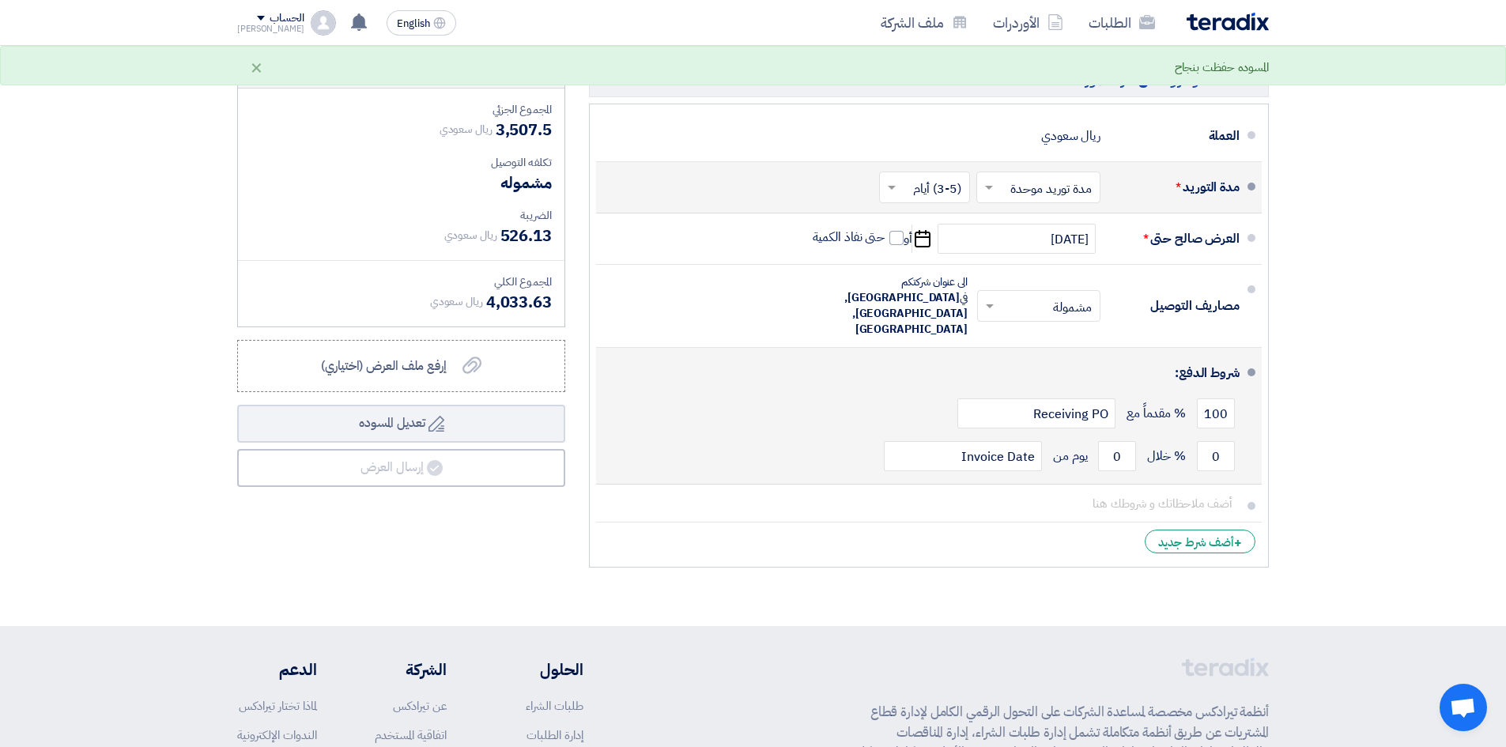
scroll to position [2846, 0]
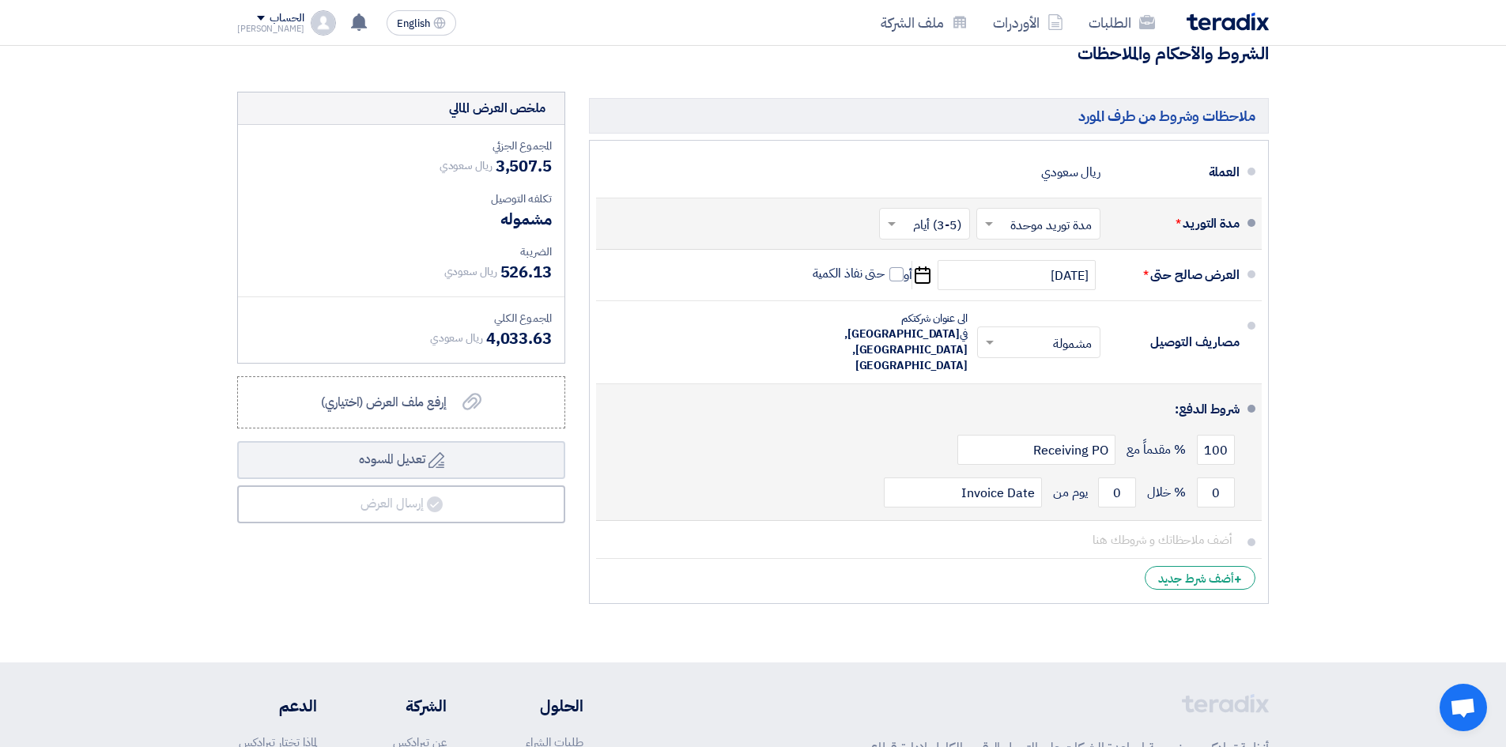
click at [1251, 405] on span at bounding box center [1251, 409] width 8 height 8
click at [1252, 405] on span at bounding box center [1251, 409] width 8 height 8
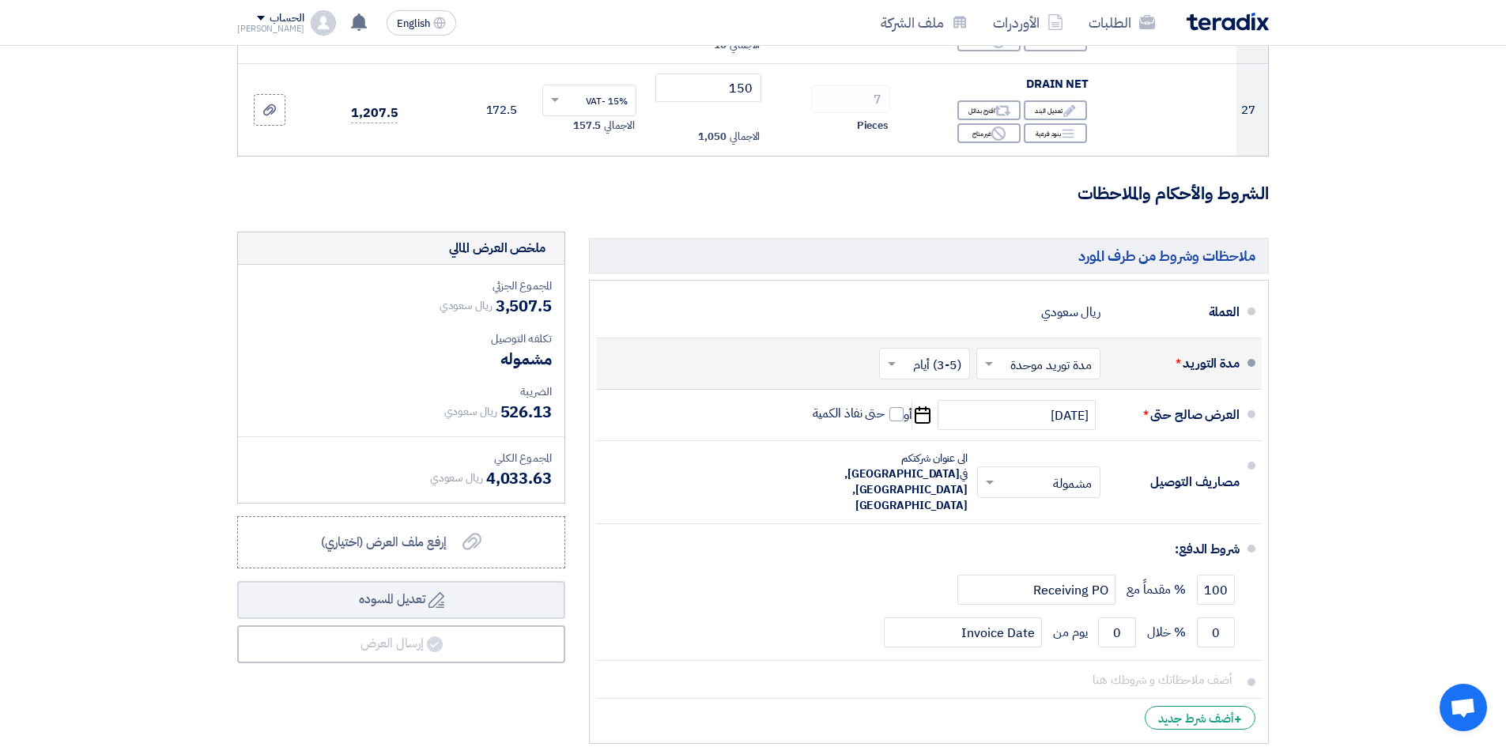
scroll to position [2767, 0]
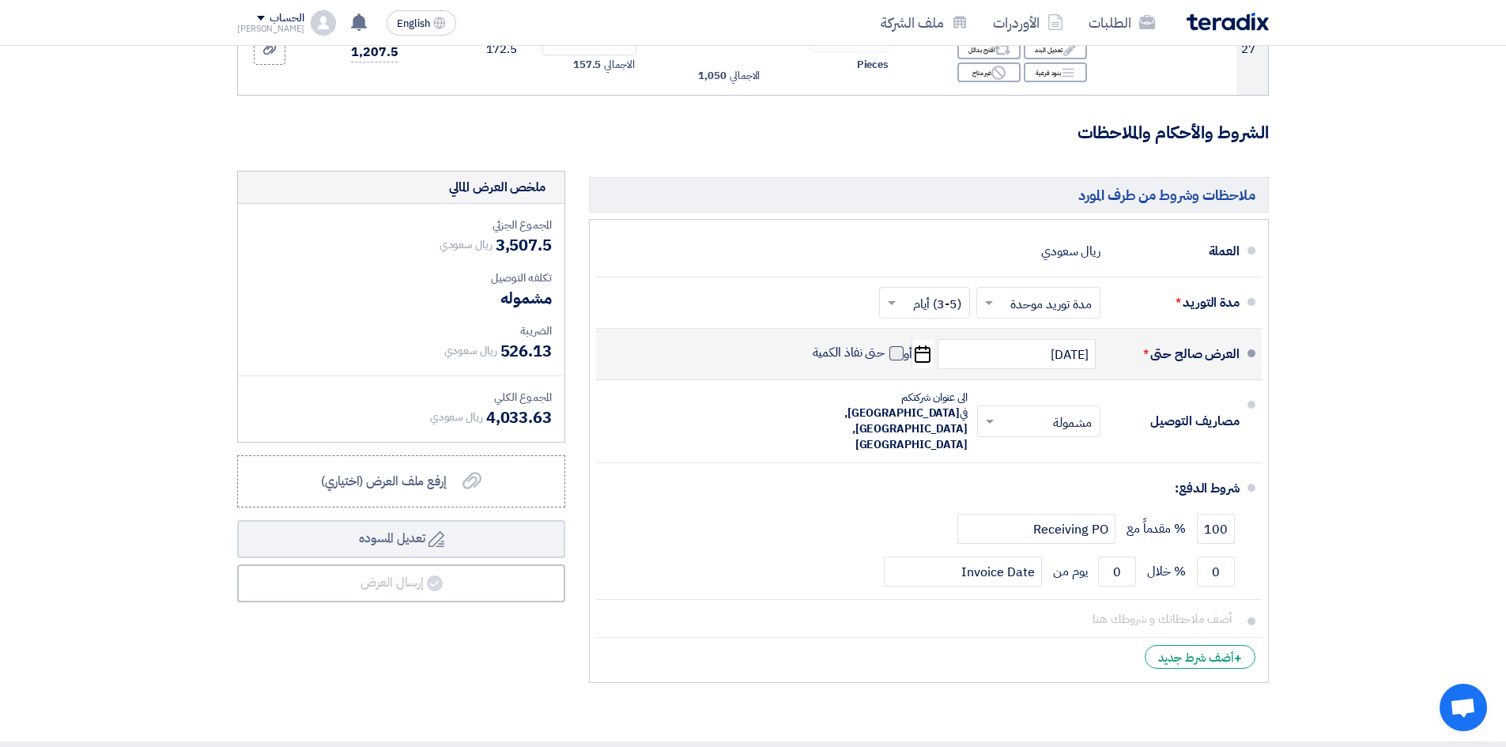
click at [895, 346] on span at bounding box center [896, 353] width 14 height 14
click at [885, 345] on input "حتى نفاذ الكمية" at bounding box center [848, 360] width 76 height 30
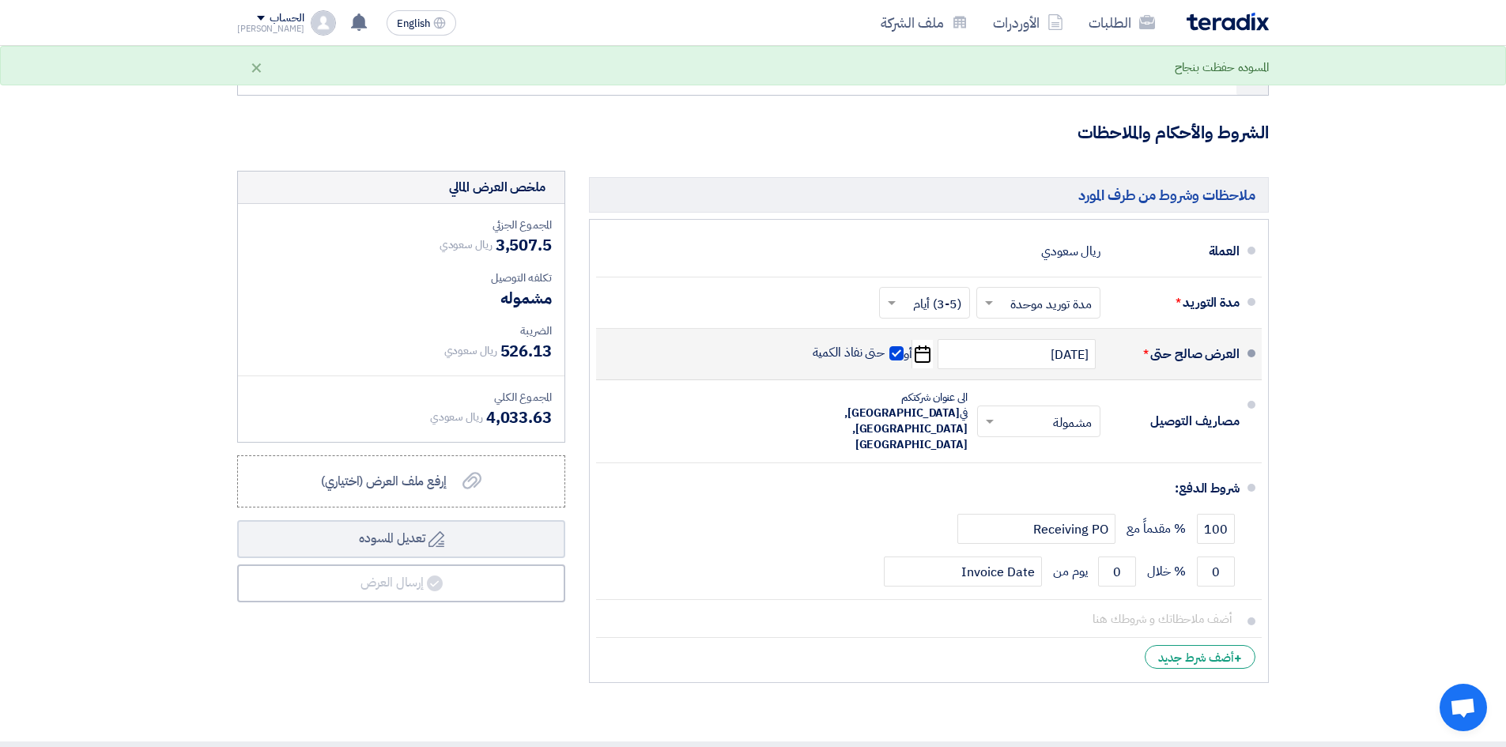
click at [895, 346] on span at bounding box center [896, 353] width 14 height 14
click at [885, 345] on input "حتى نفاذ الكمية" at bounding box center [848, 360] width 76 height 30
checkbox input "false"
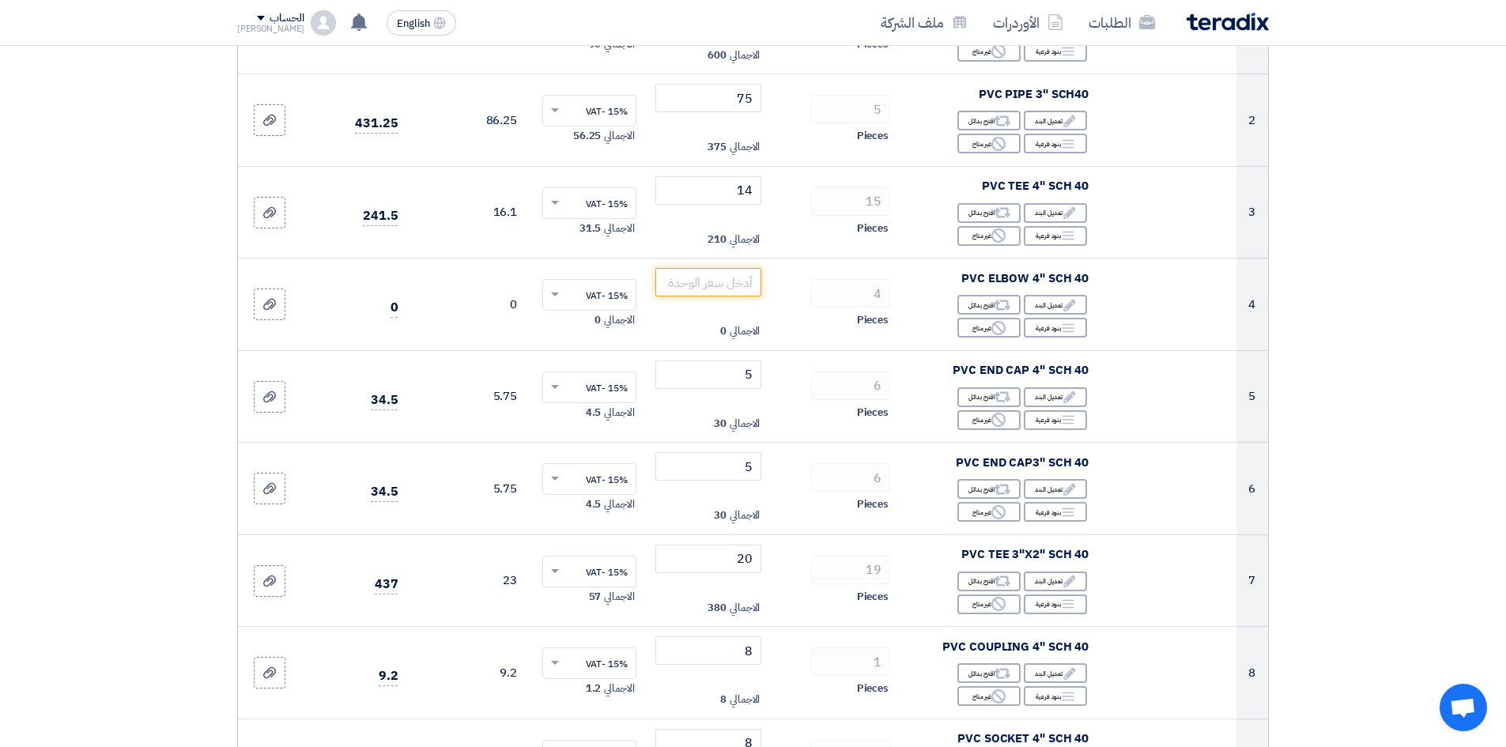
scroll to position [0, 0]
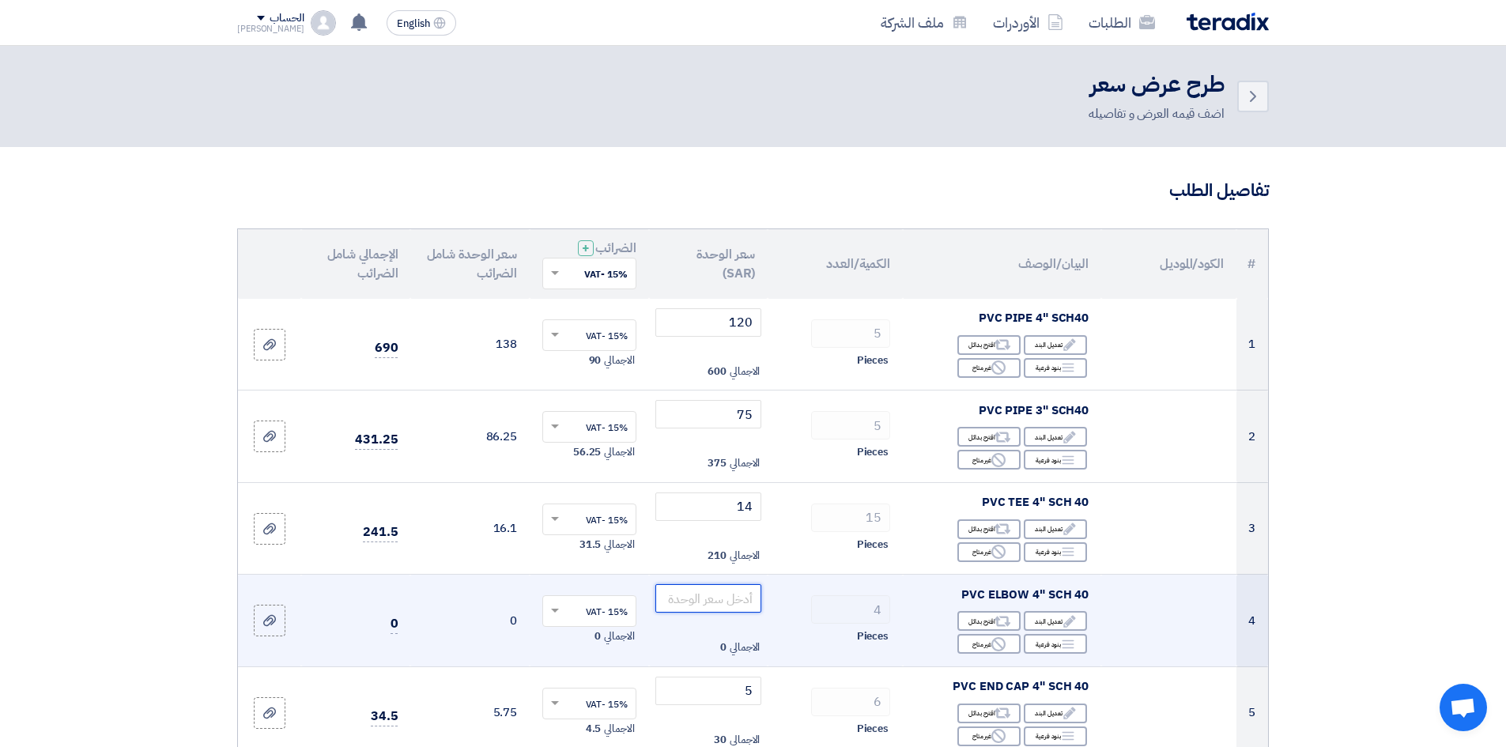
click at [723, 600] on input "number" at bounding box center [708, 598] width 107 height 28
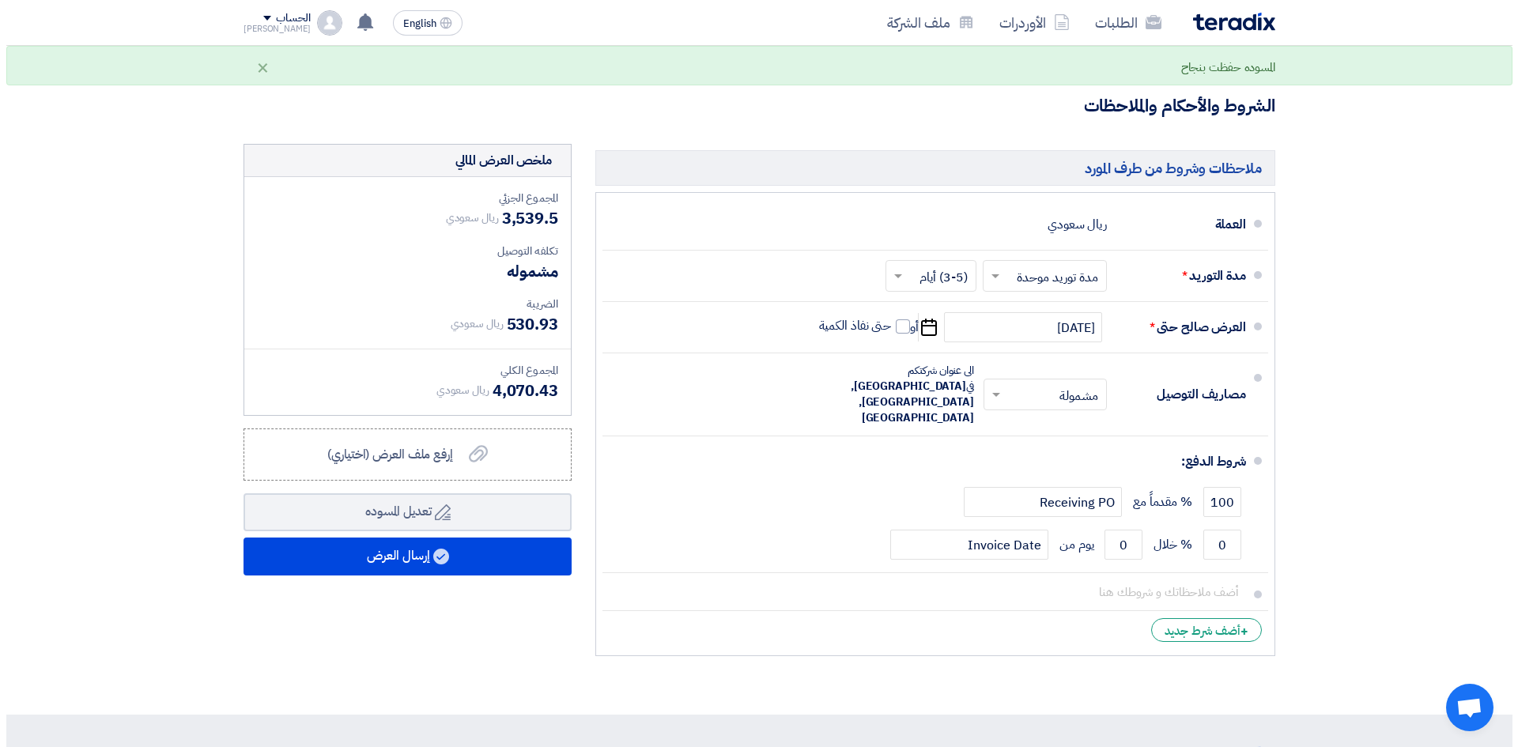
scroll to position [2846, 0]
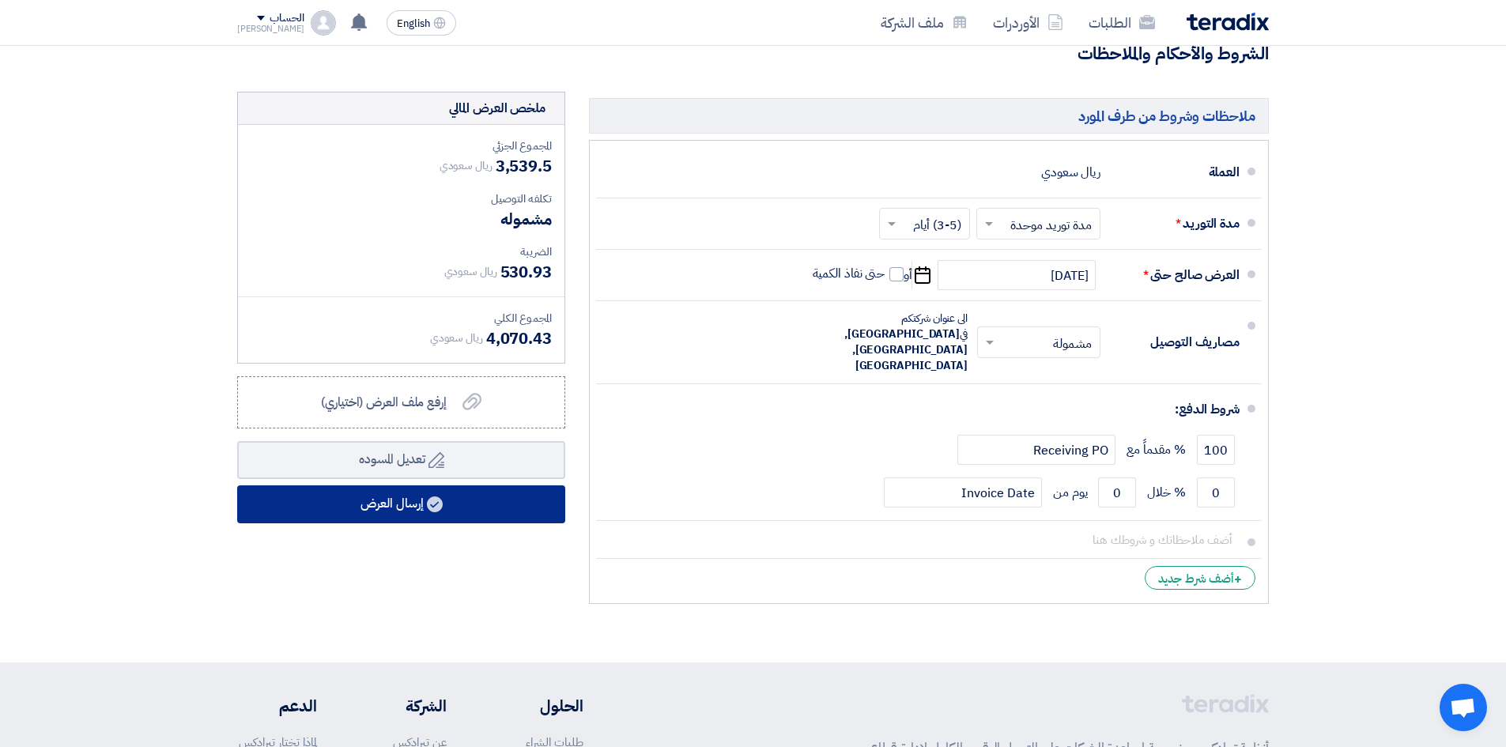
type input "8"
click at [404, 496] on button "إرسال العرض" at bounding box center [401, 504] width 328 height 38
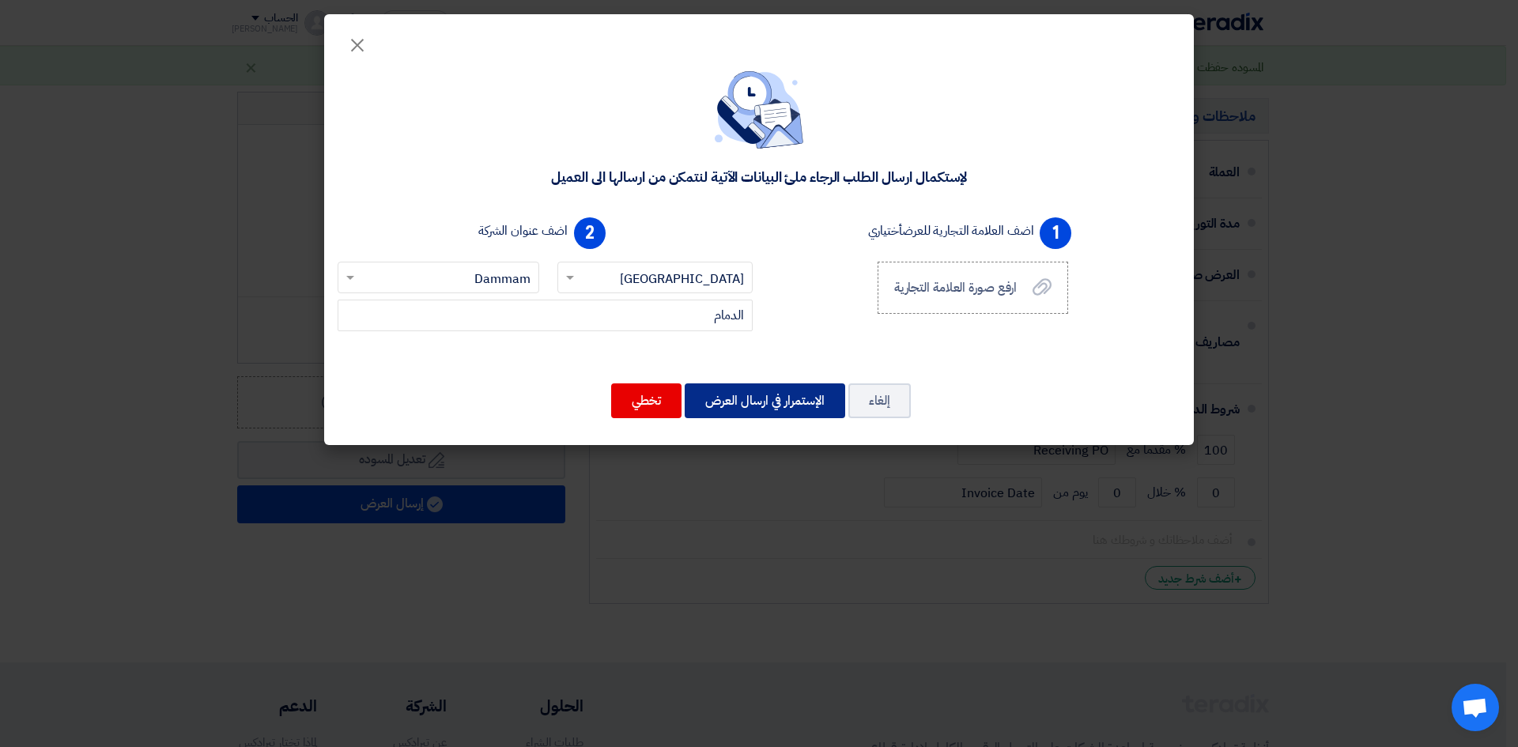
click at [747, 405] on button "الإستمرار في ارسال العرض" at bounding box center [765, 400] width 160 height 35
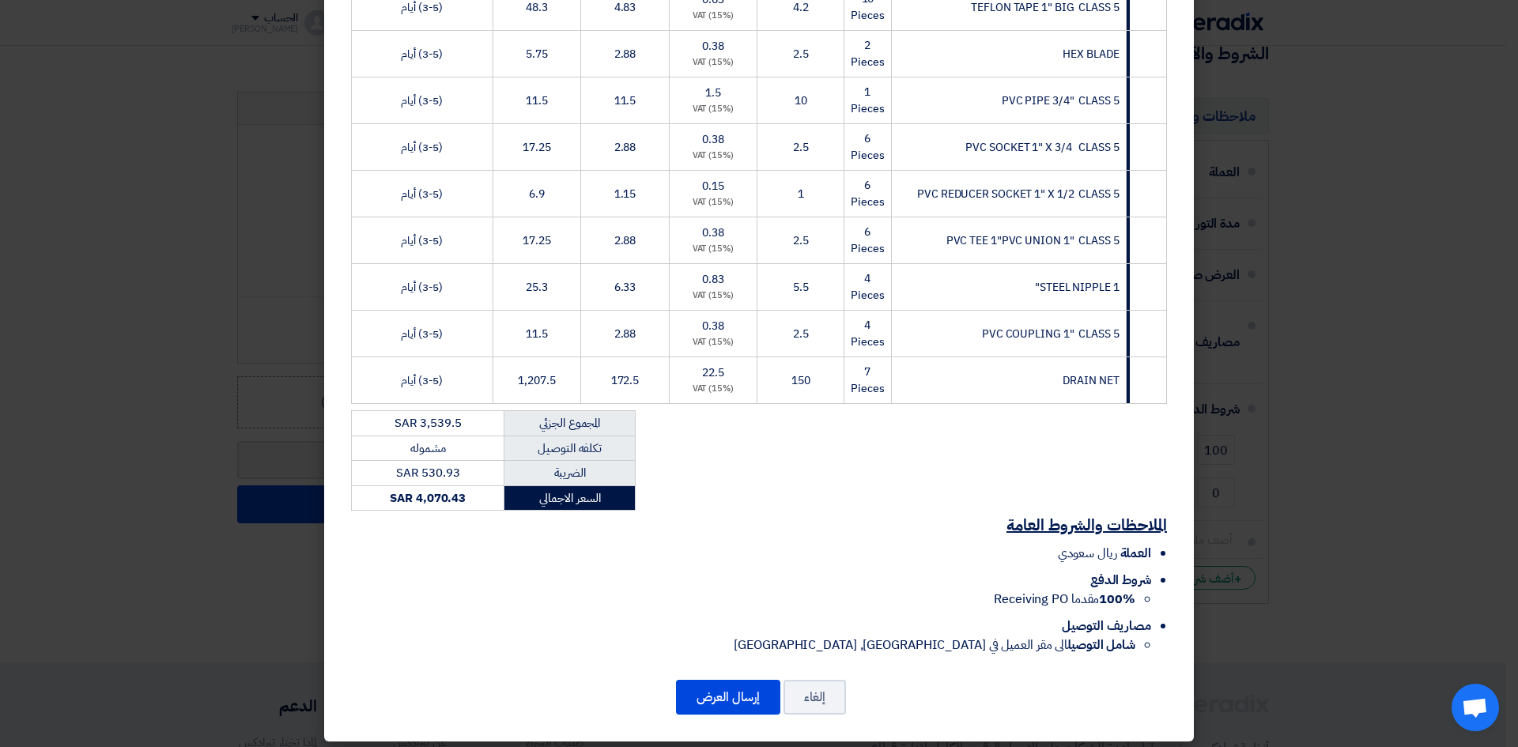
scroll to position [1164, 0]
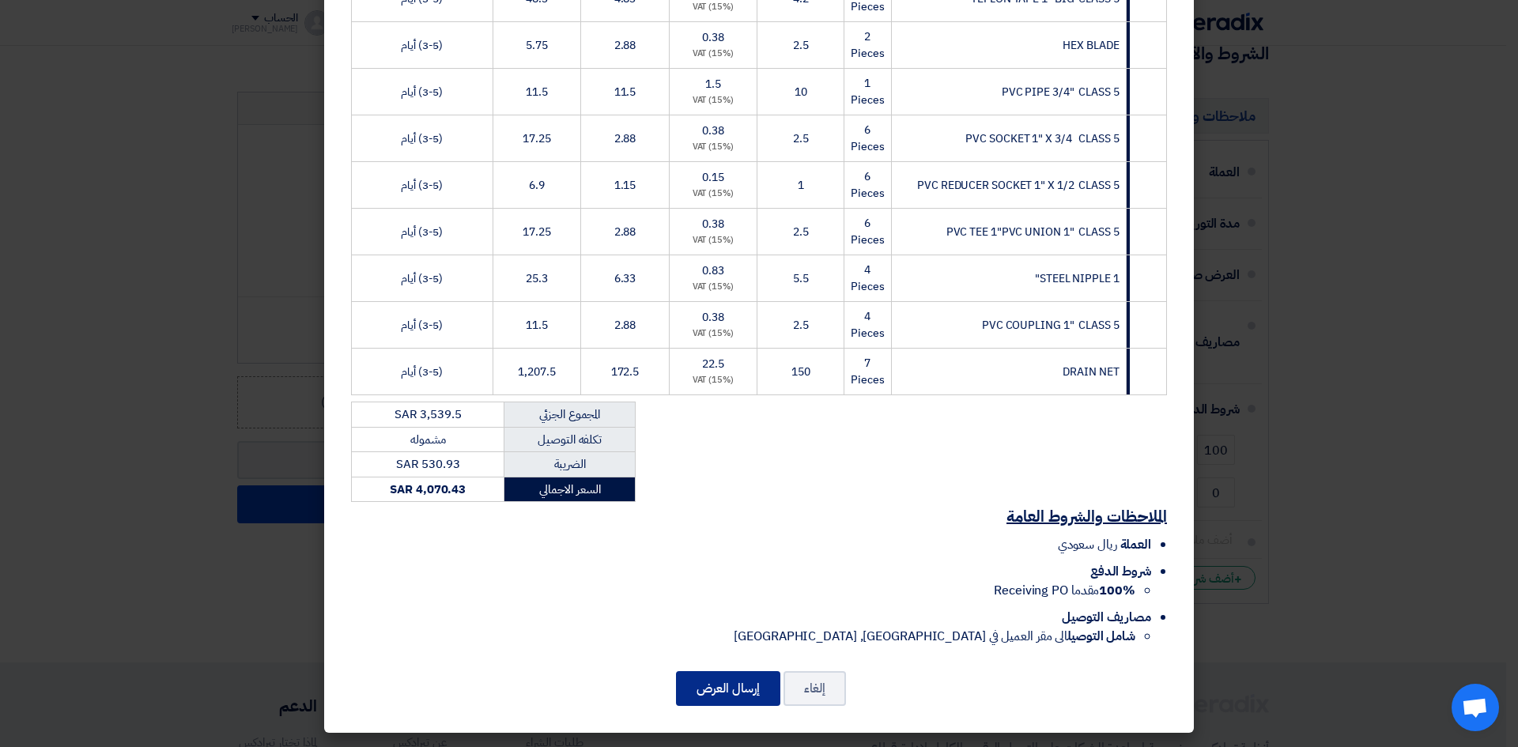
click at [723, 681] on button "إرسال العرض" at bounding box center [728, 688] width 104 height 35
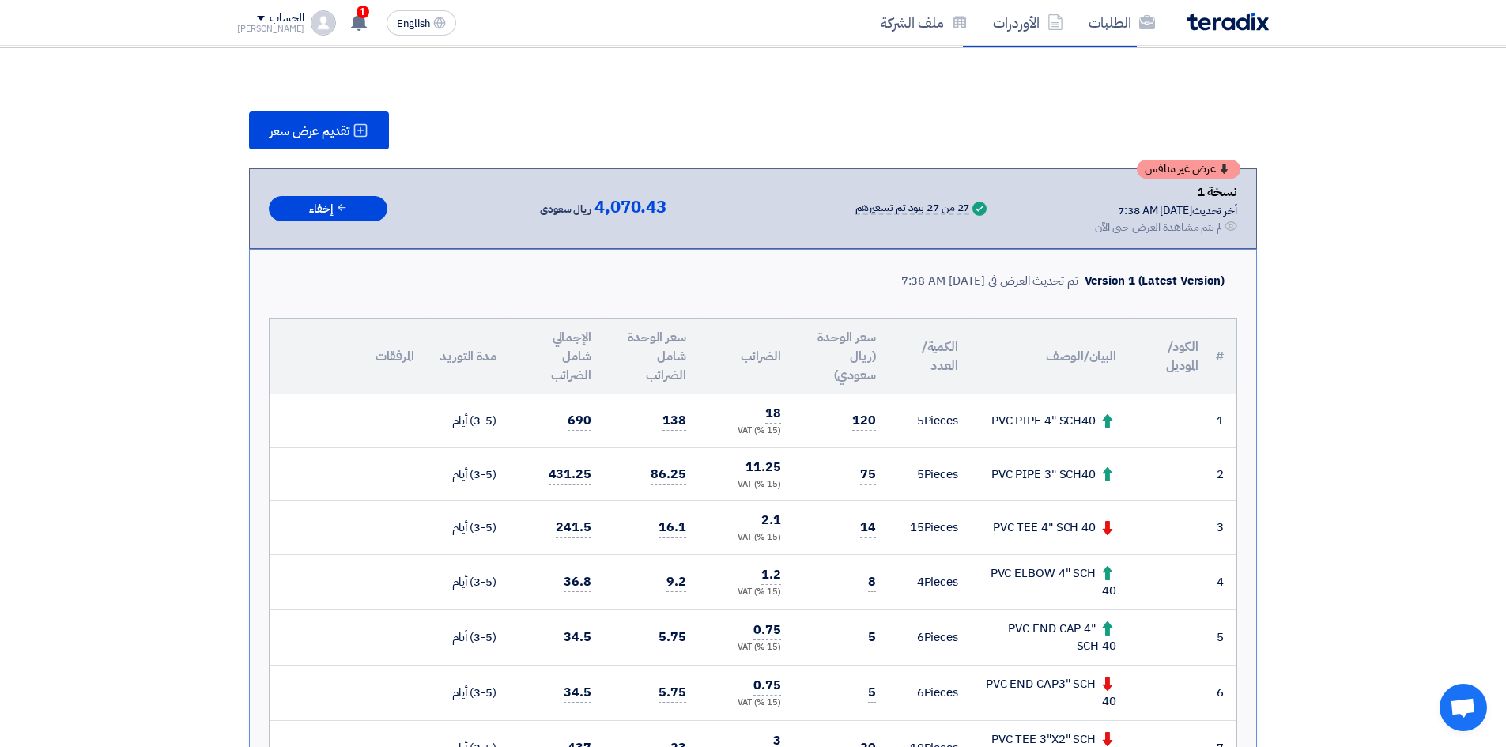
scroll to position [158, 0]
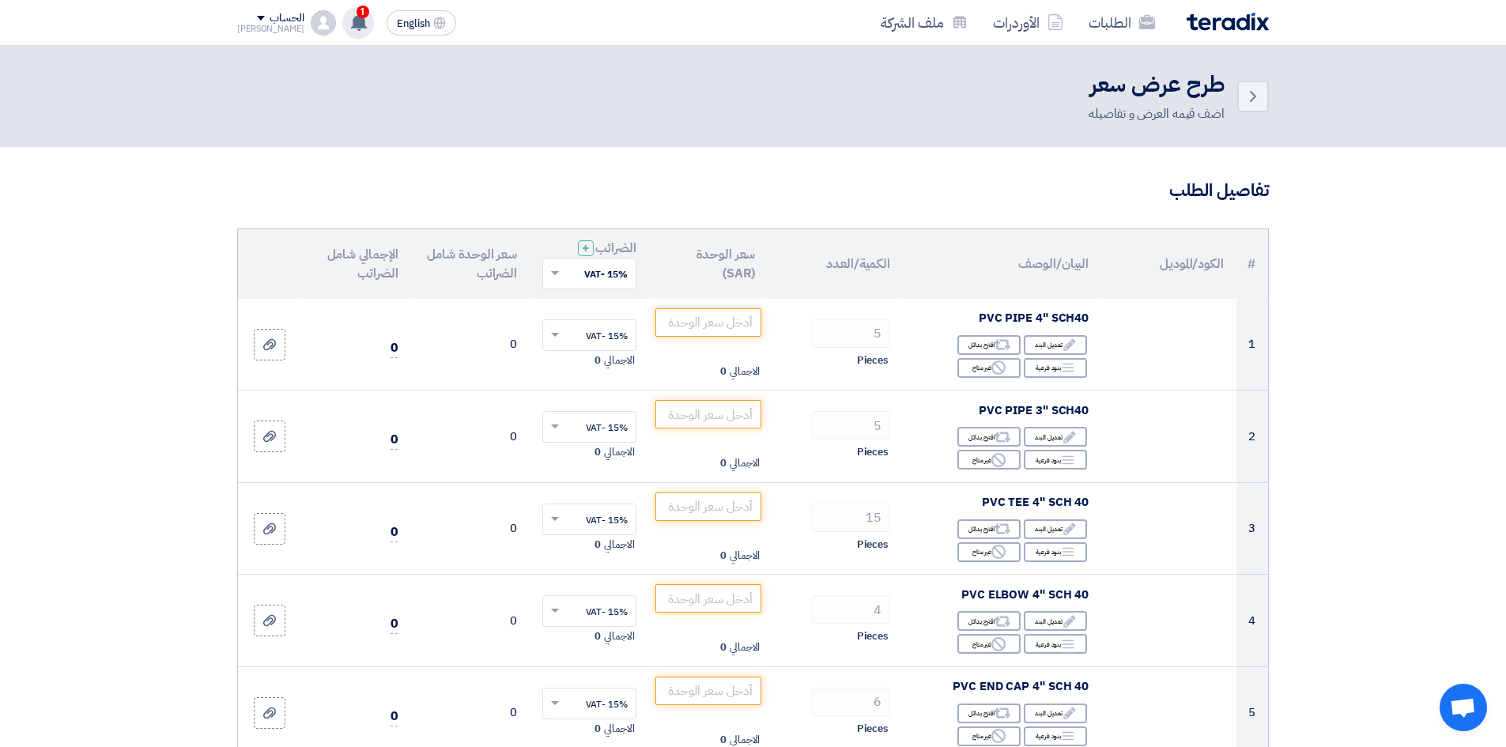
click at [350, 24] on div "1 عرض سعرك لطلب PLUMBING MATERIALS N5028-926 لم يعد الان تنافسي Just now تم مشا…" at bounding box center [358, 23] width 32 height 32
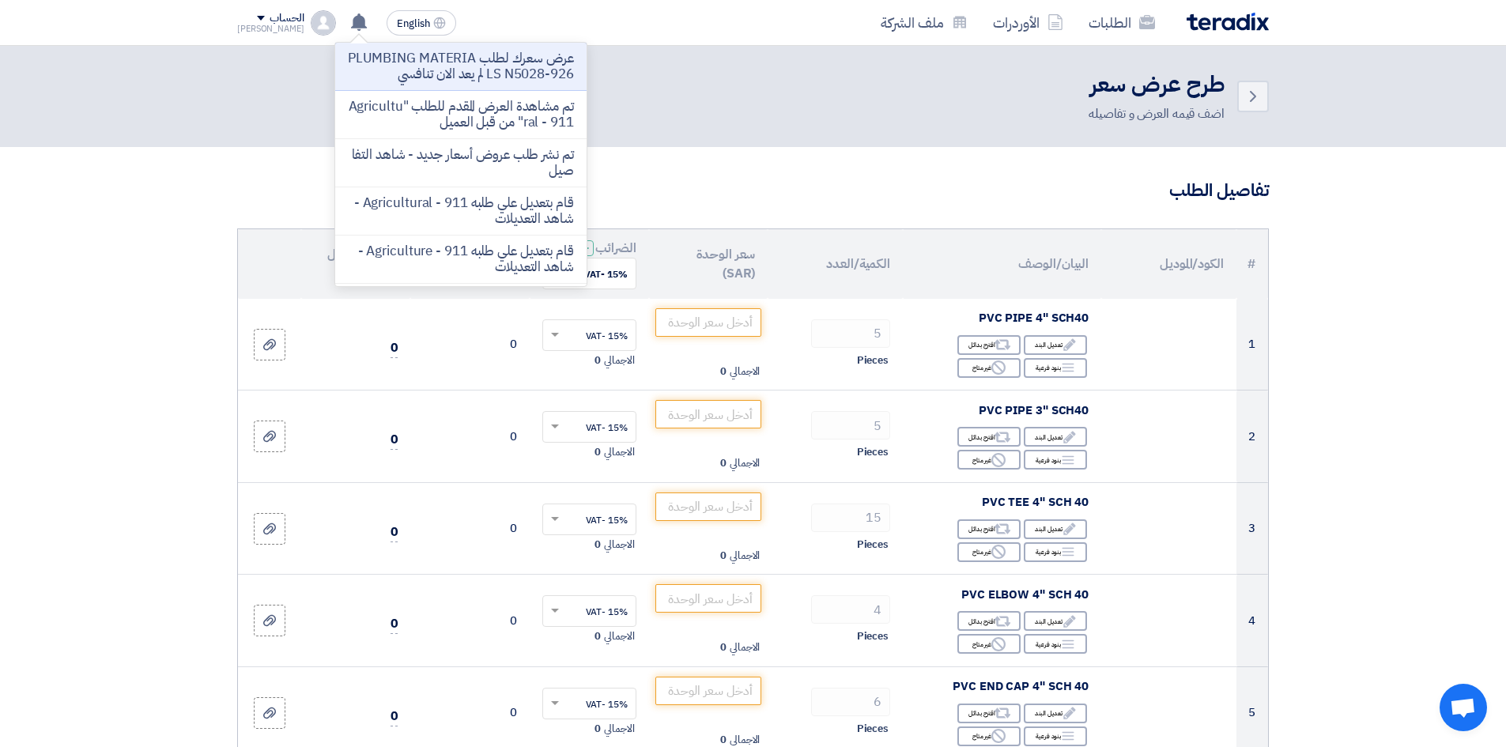
click at [890, 131] on header "Back طرح عرض سعر اضف قيمه العرض و تفاصيله" at bounding box center [753, 96] width 1506 height 101
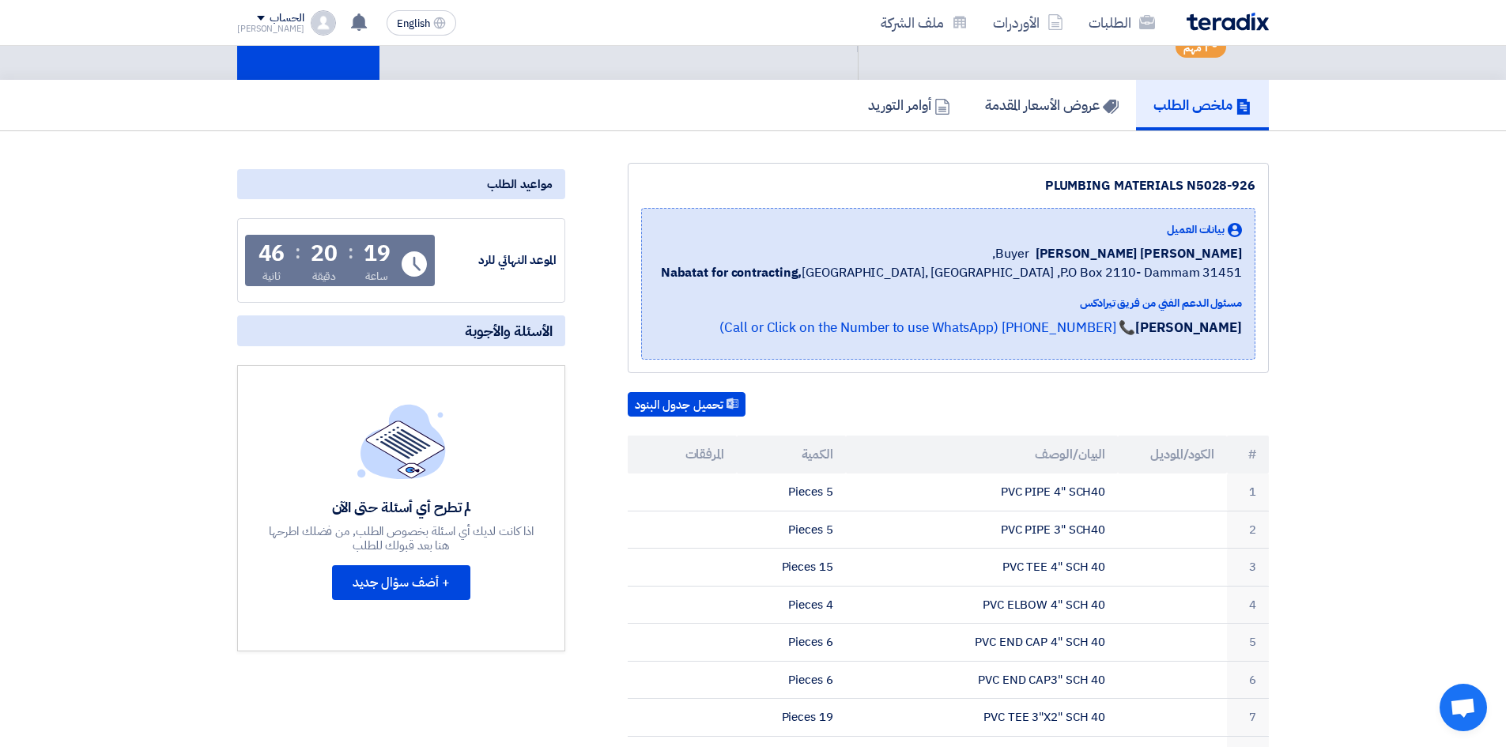
scroll to position [158, 0]
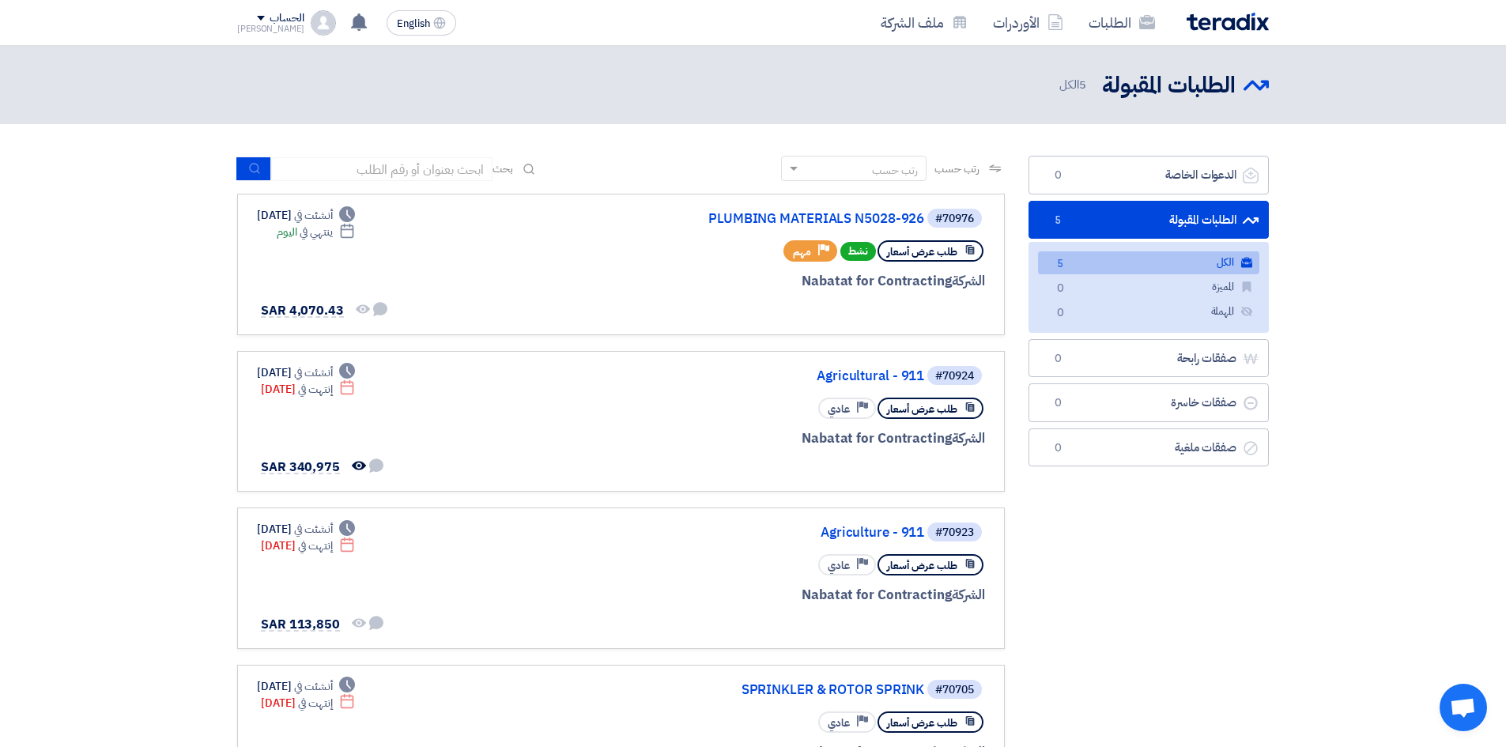
click at [1140, 226] on link "الطلبات المقبولة الطلبات المقبولة 5" at bounding box center [1148, 220] width 240 height 39
click at [1130, 221] on link "الطلبات المقبولة الطلبات المقبولة 5" at bounding box center [1148, 220] width 240 height 39
click at [1126, 213] on link "الطلبات المقبولة الطلبات المقبولة 5" at bounding box center [1148, 220] width 240 height 39
click at [1130, 216] on link "الطلبات المقبولة الطلبات المقبولة 5" at bounding box center [1148, 220] width 240 height 39
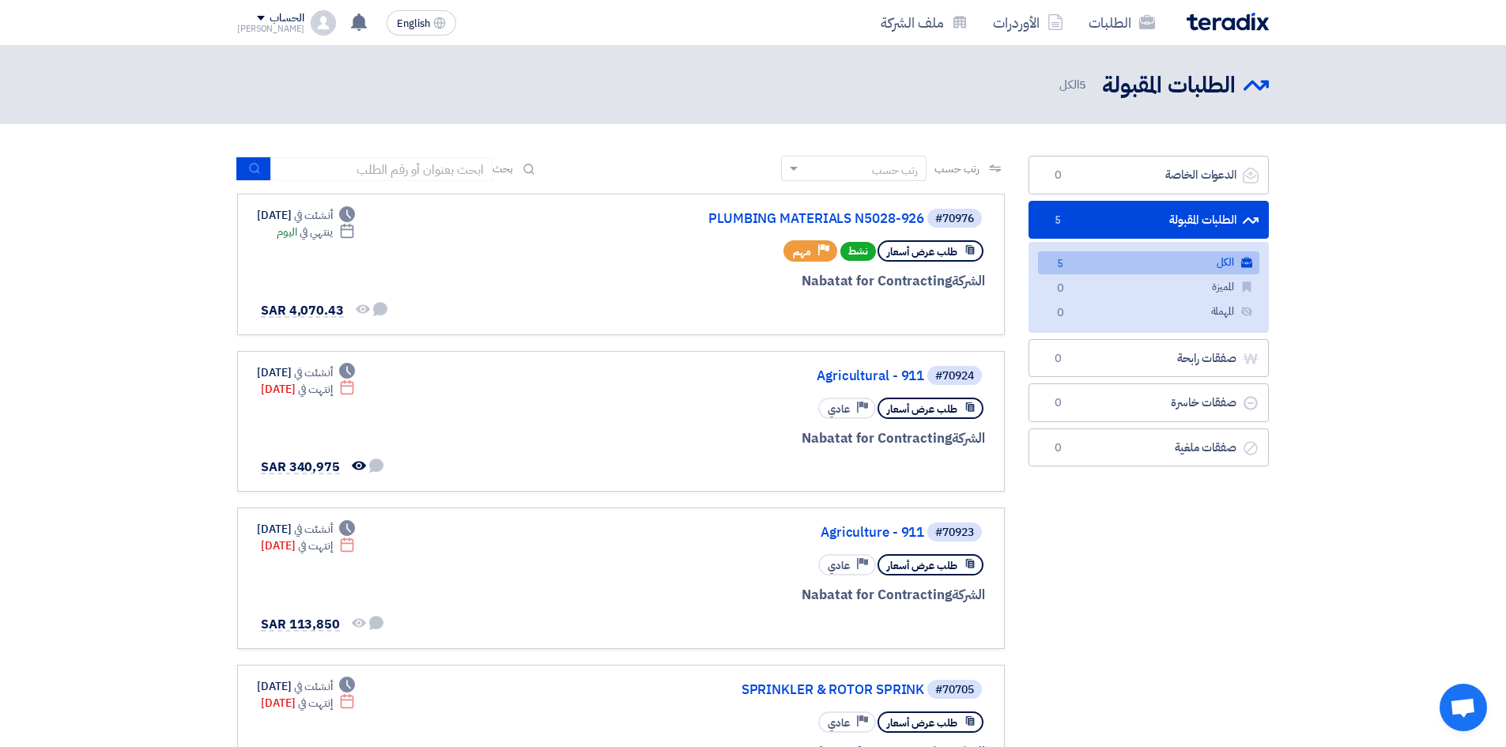
click at [1130, 216] on link "الطلبات المقبولة الطلبات المقبولة 5" at bounding box center [1148, 220] width 240 height 39
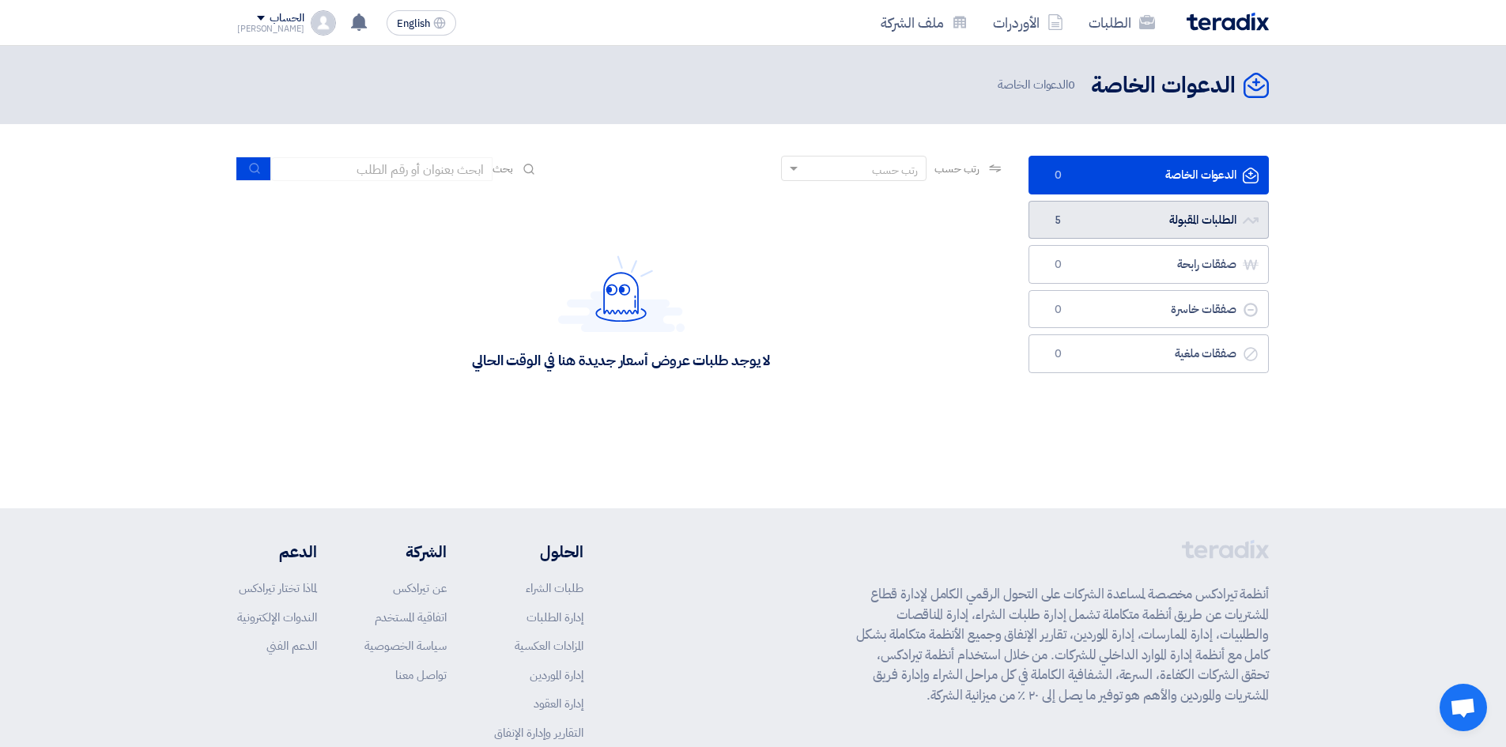
click at [1070, 215] on link "الطلبات المقبولة الطلبات المقبولة 5" at bounding box center [1148, 220] width 240 height 39
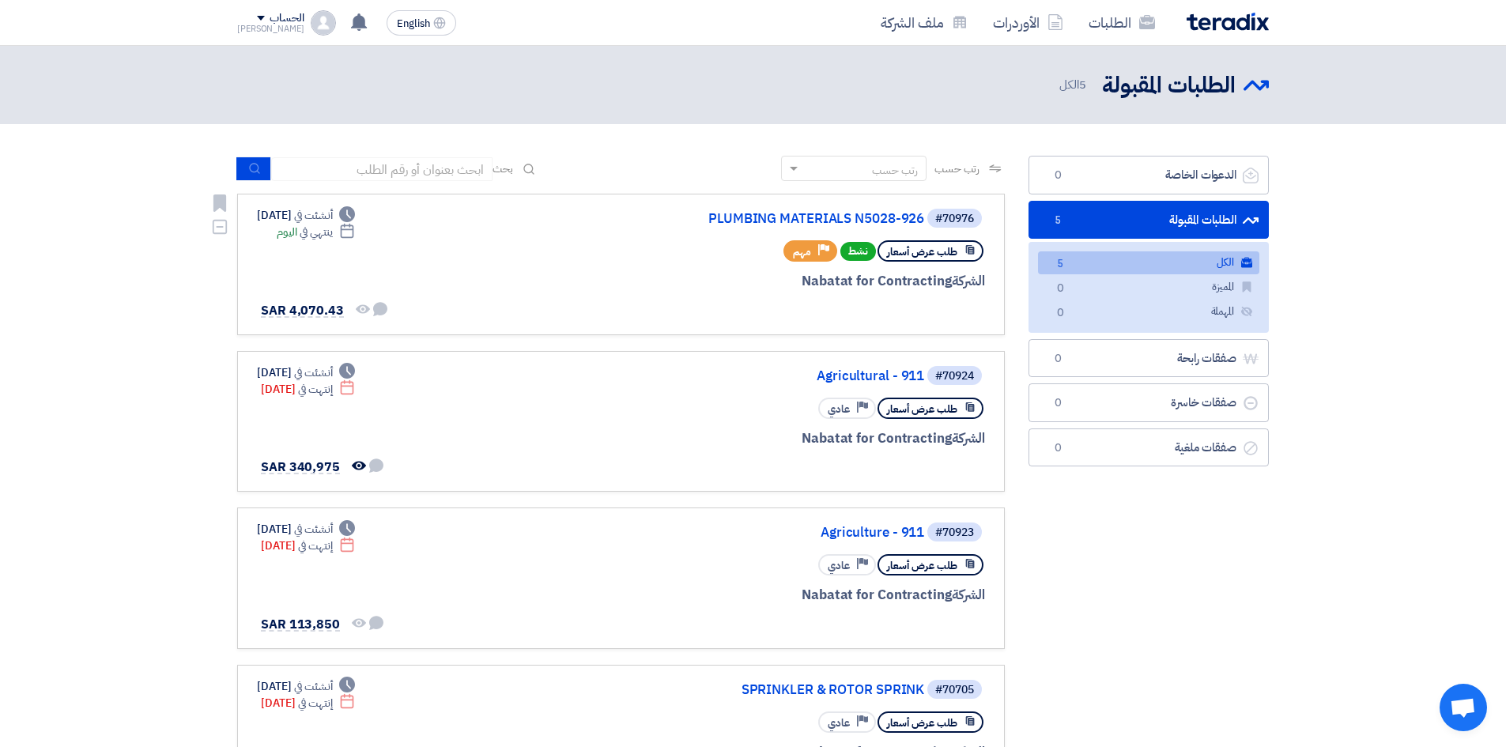
click at [591, 231] on div "#70976 PLUMBING MATERIALS N5028-926 طلب عرض أسعار نشط Priority مهم الشركة Nabat…" at bounding box center [621, 264] width 728 height 115
click at [943, 249] on span "طلب عرض أسعار" at bounding box center [922, 251] width 70 height 15
click at [554, 297] on div "#70976 PLUMBING MATERIALS N5028-926 طلب عرض أسعار نشط Priority مهم الشركة Nabat…" at bounding box center [621, 264] width 728 height 115
click at [904, 259] on span "طلب عرض أسعار" at bounding box center [922, 251] width 70 height 15
click at [622, 265] on div "طلب عرض أسعار نشط Priority مهم" at bounding box center [795, 251] width 380 height 28
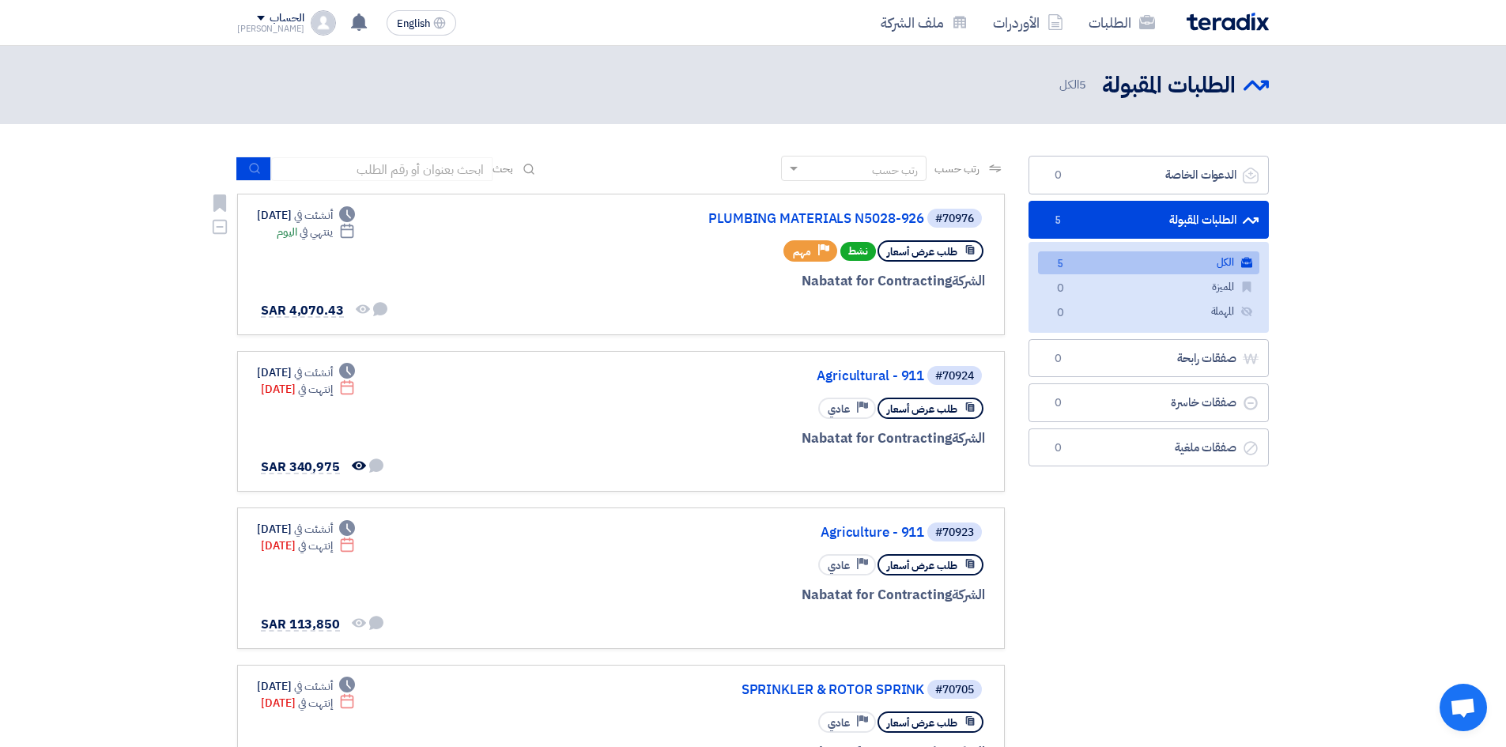
click at [622, 265] on div "طلب عرض أسعار نشط Priority مهم" at bounding box center [795, 251] width 380 height 28
click at [959, 258] on div "طلب عرض أسعار" at bounding box center [930, 250] width 106 height 21
click at [929, 316] on div at bounding box center [795, 311] width 380 height 22
click at [882, 223] on link "PLUMBING MATERIALS N5028-926" at bounding box center [766, 219] width 316 height 14
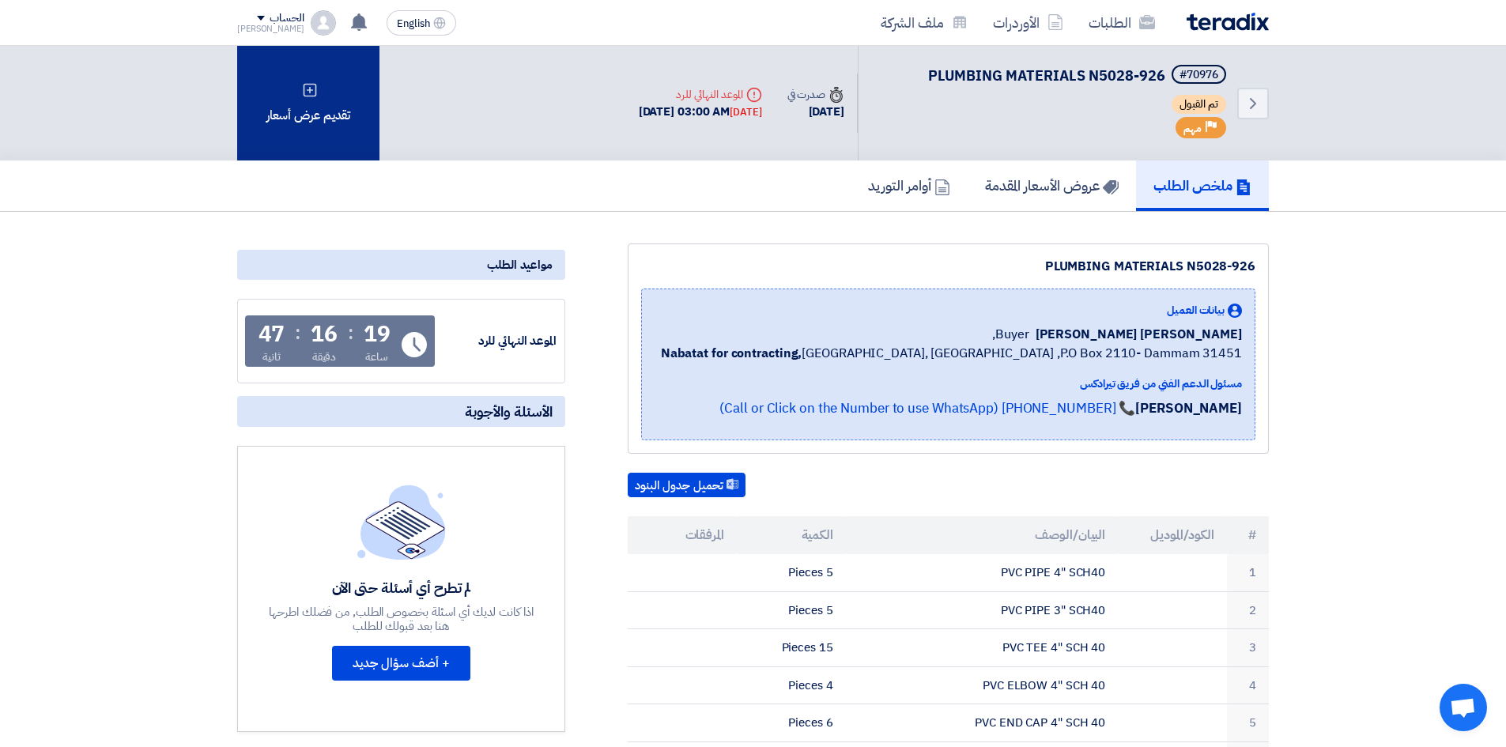
click at [330, 120] on div "تقديم عرض أسعار" at bounding box center [308, 103] width 142 height 115
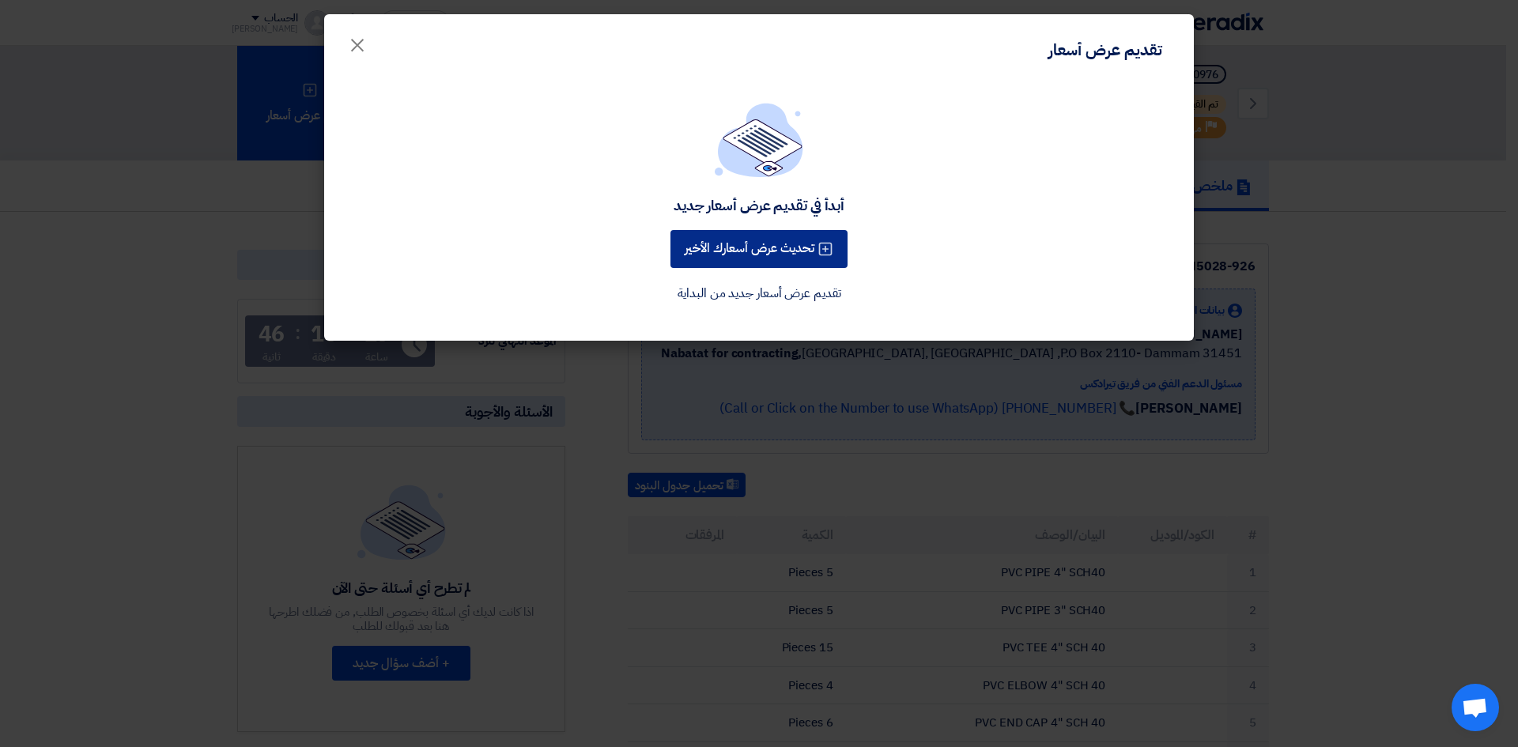
click at [689, 250] on button "تحديث عرض أسعارك الأخير" at bounding box center [758, 249] width 177 height 38
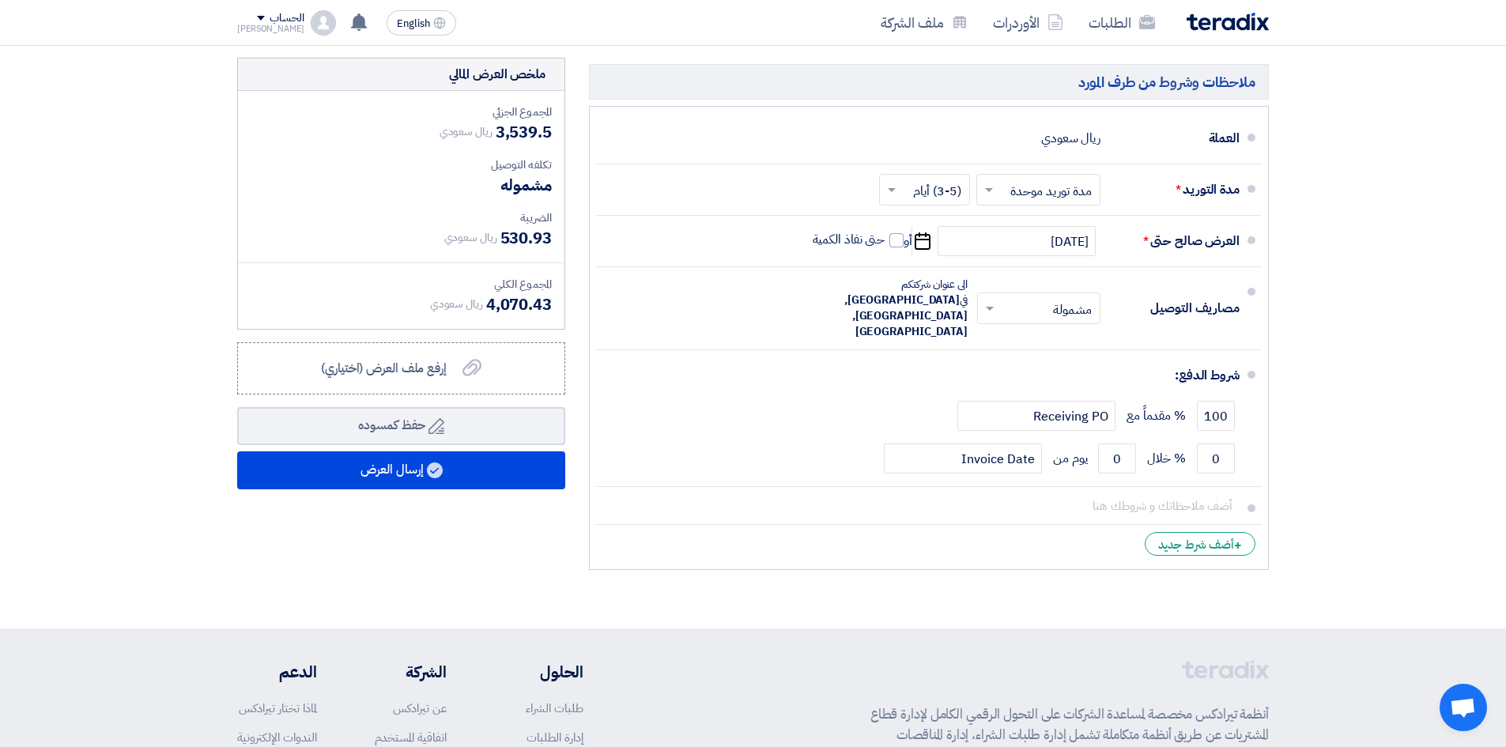
scroll to position [2876, 0]
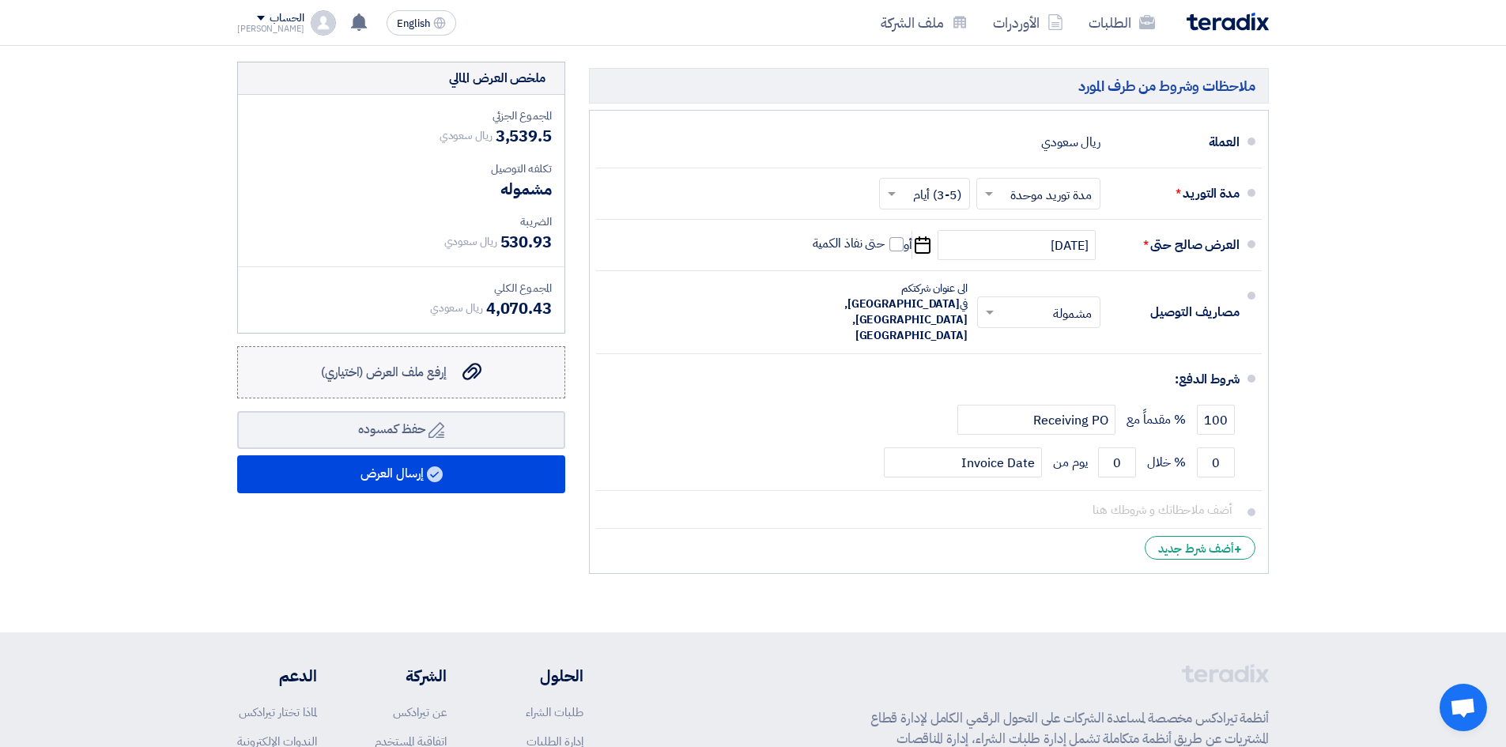
click at [421, 364] on span "إرفع ملف العرض (اختياري)" at bounding box center [384, 372] width 126 height 19
click at [0, 0] on input "إرفع ملف العرض (اختياري) إرفع ملف العرض (اختياري)" at bounding box center [0, 0] width 0 height 0
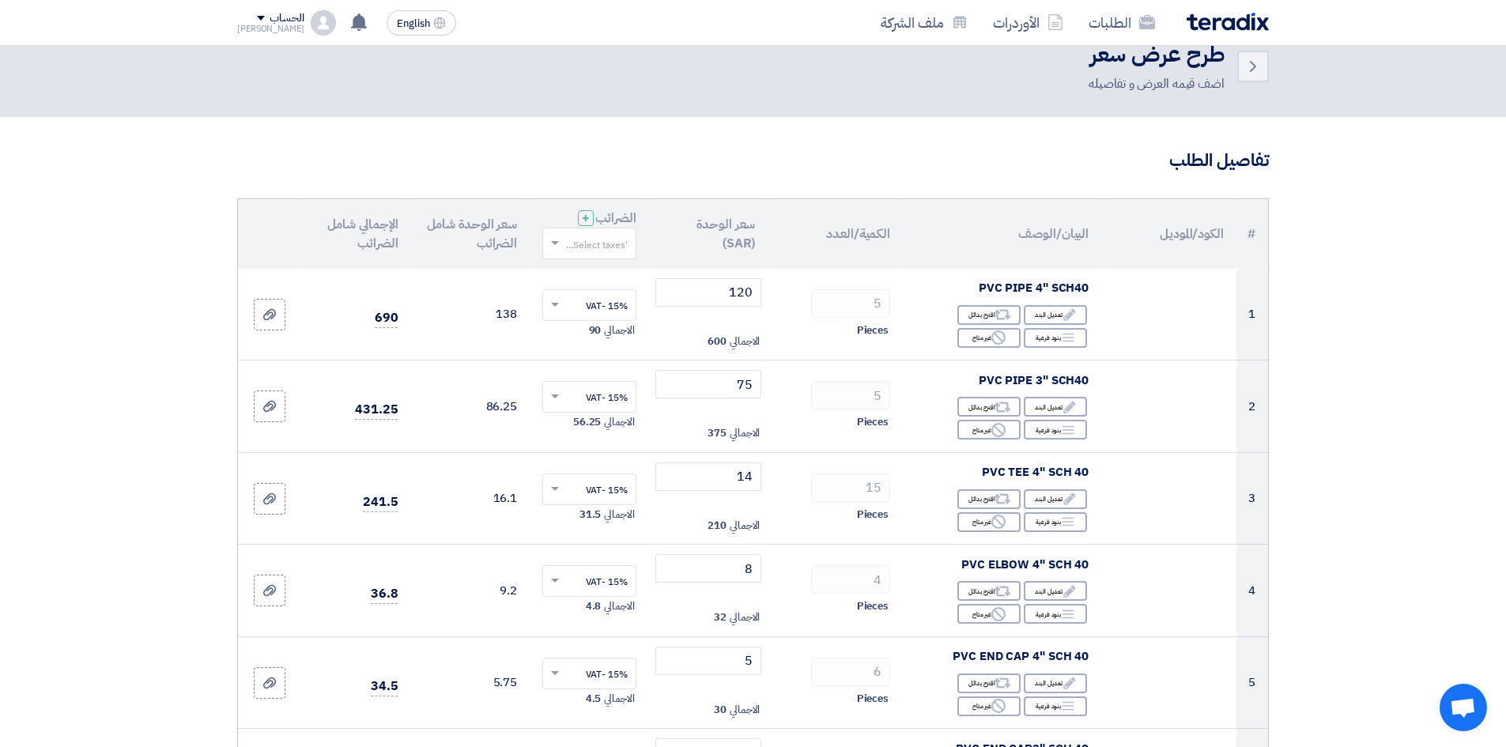
scroll to position [0, 0]
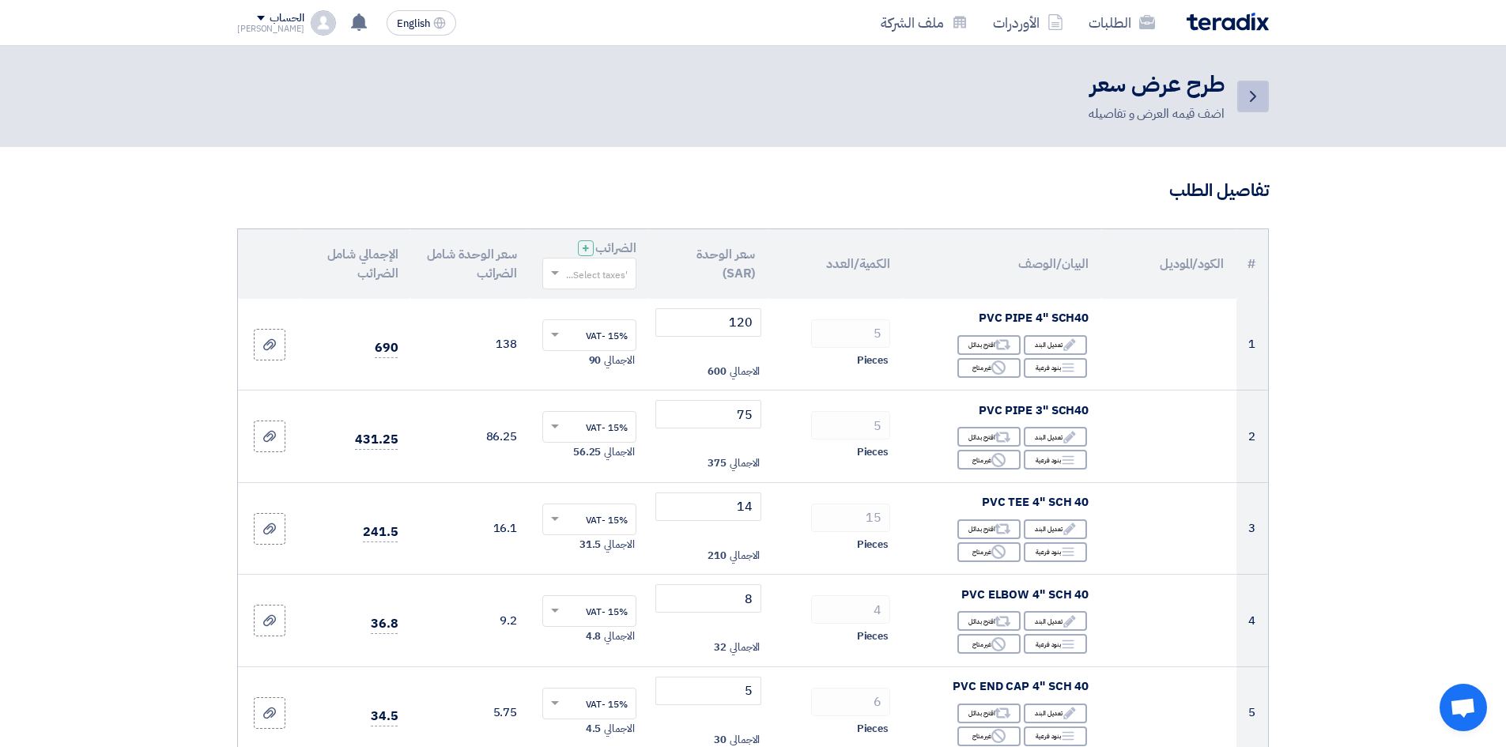
click at [1255, 96] on use at bounding box center [1253, 96] width 6 height 11
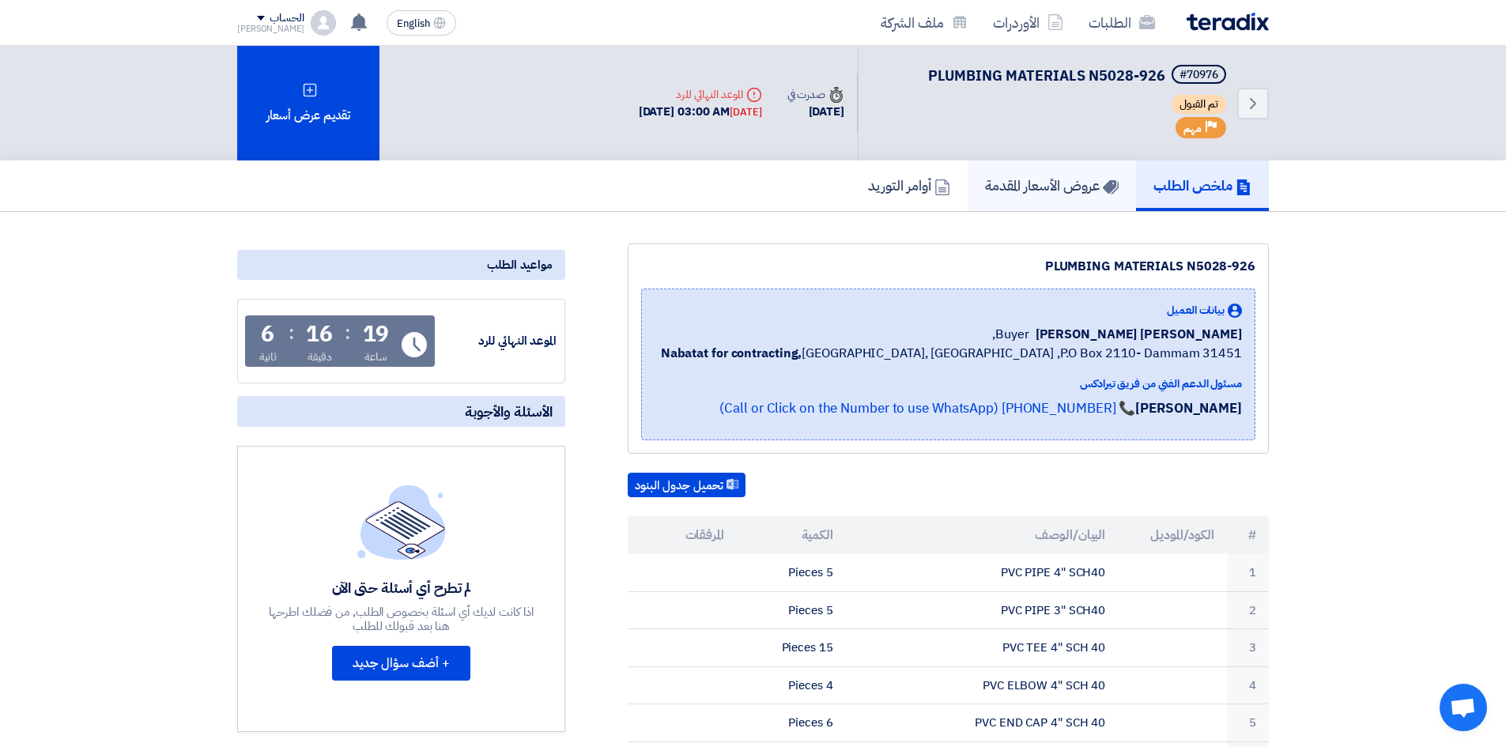
click at [1056, 198] on link "عروض الأسعار المقدمة" at bounding box center [1052, 185] width 168 height 51
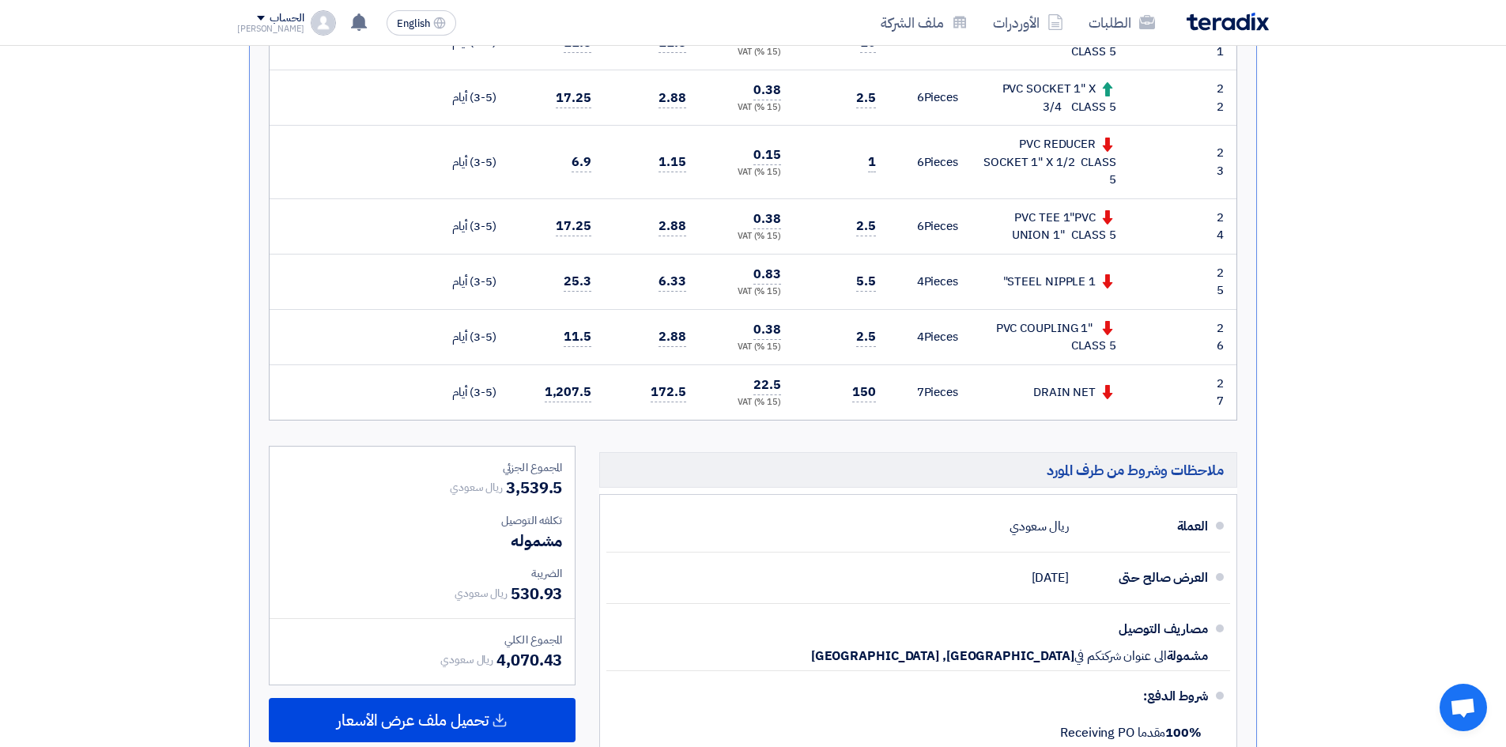
scroll to position [1660, 0]
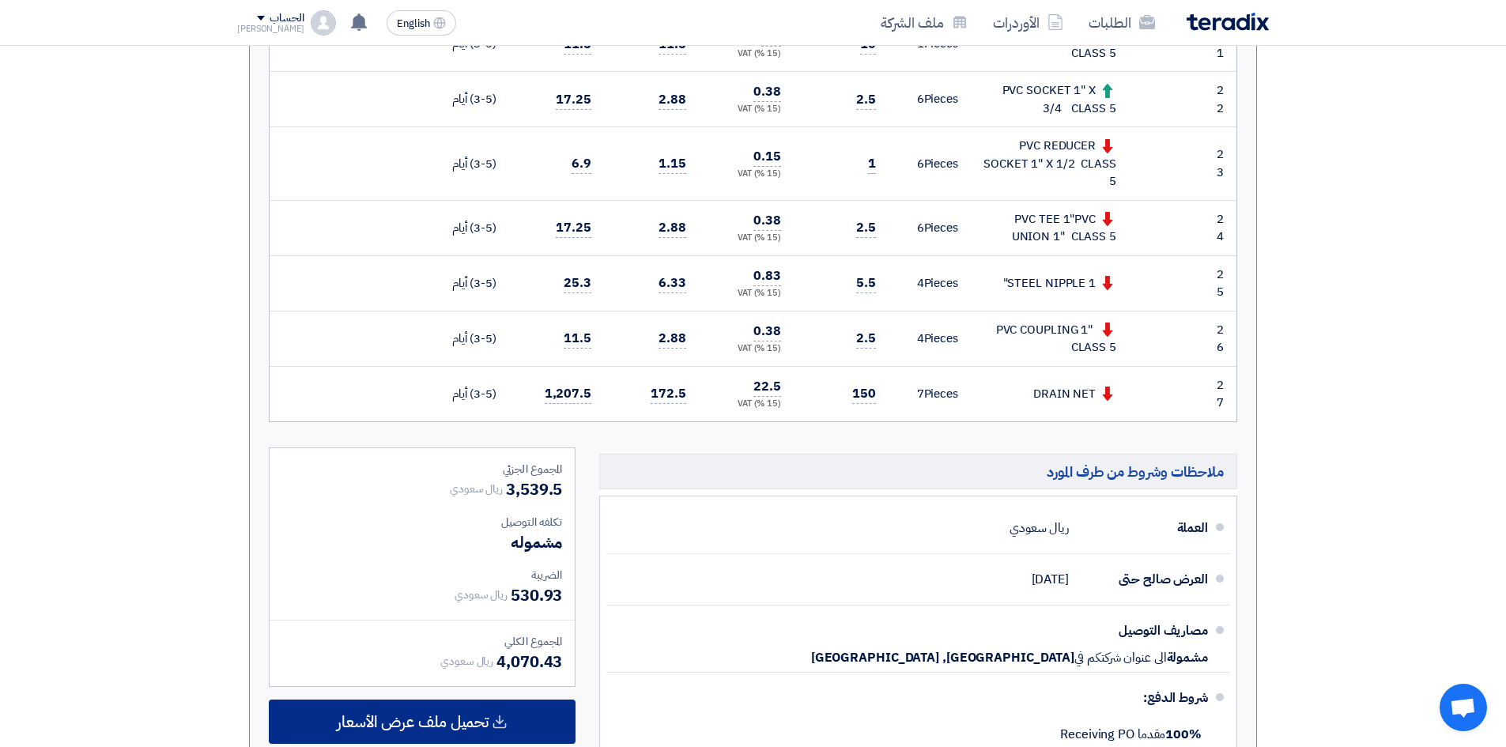
click at [443, 715] on span "تحميل ملف عرض الأسعار" at bounding box center [413, 722] width 152 height 14
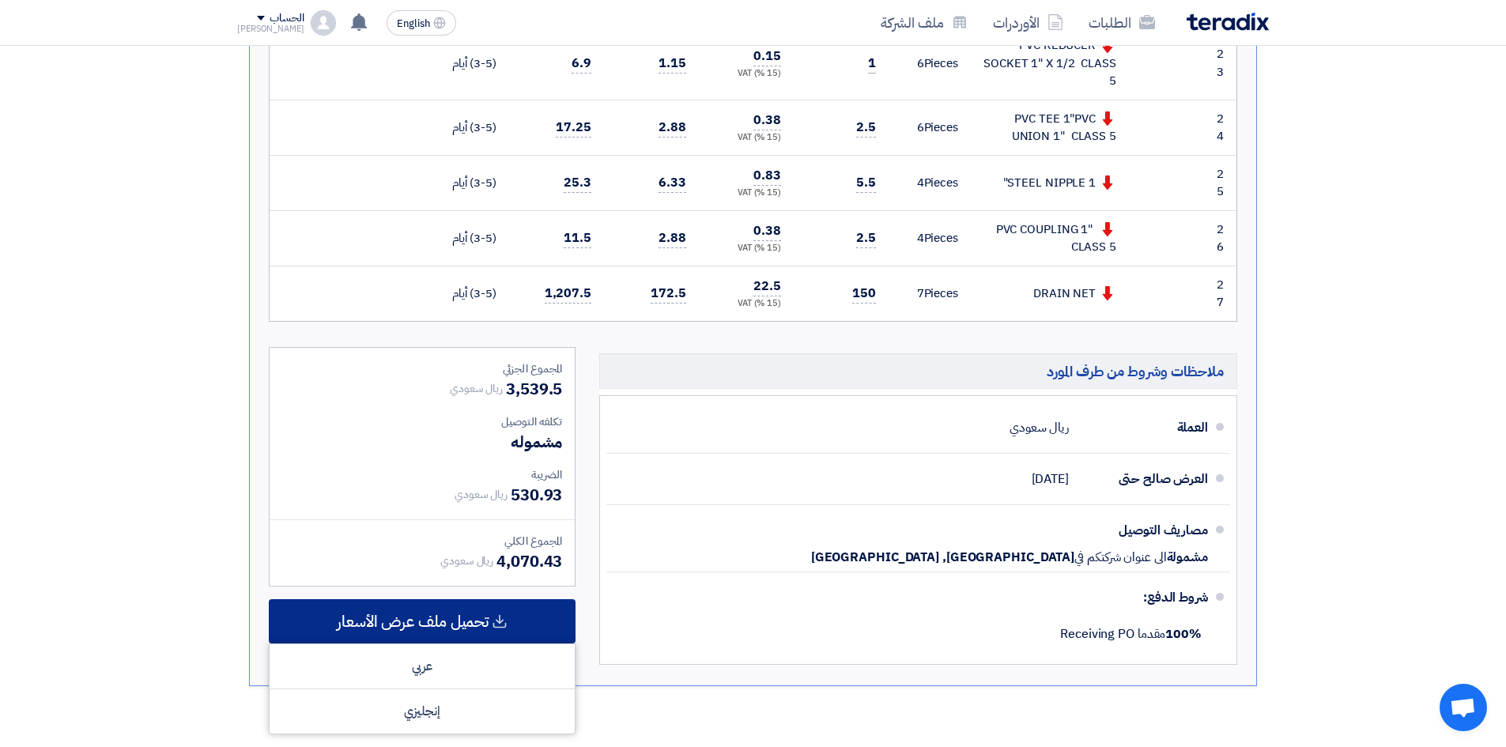
scroll to position [1897, 0]
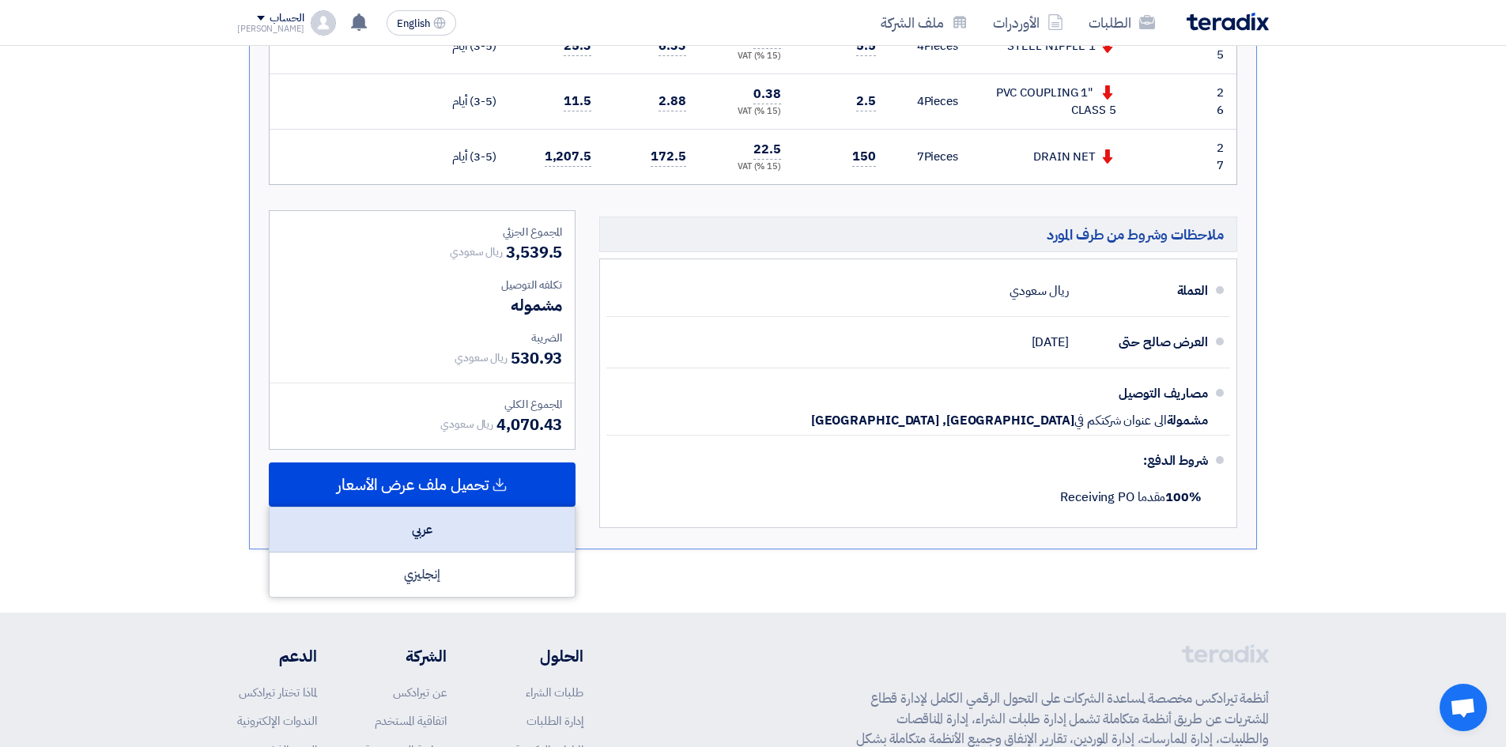
click at [472, 513] on div "عربي" at bounding box center [422, 530] width 305 height 45
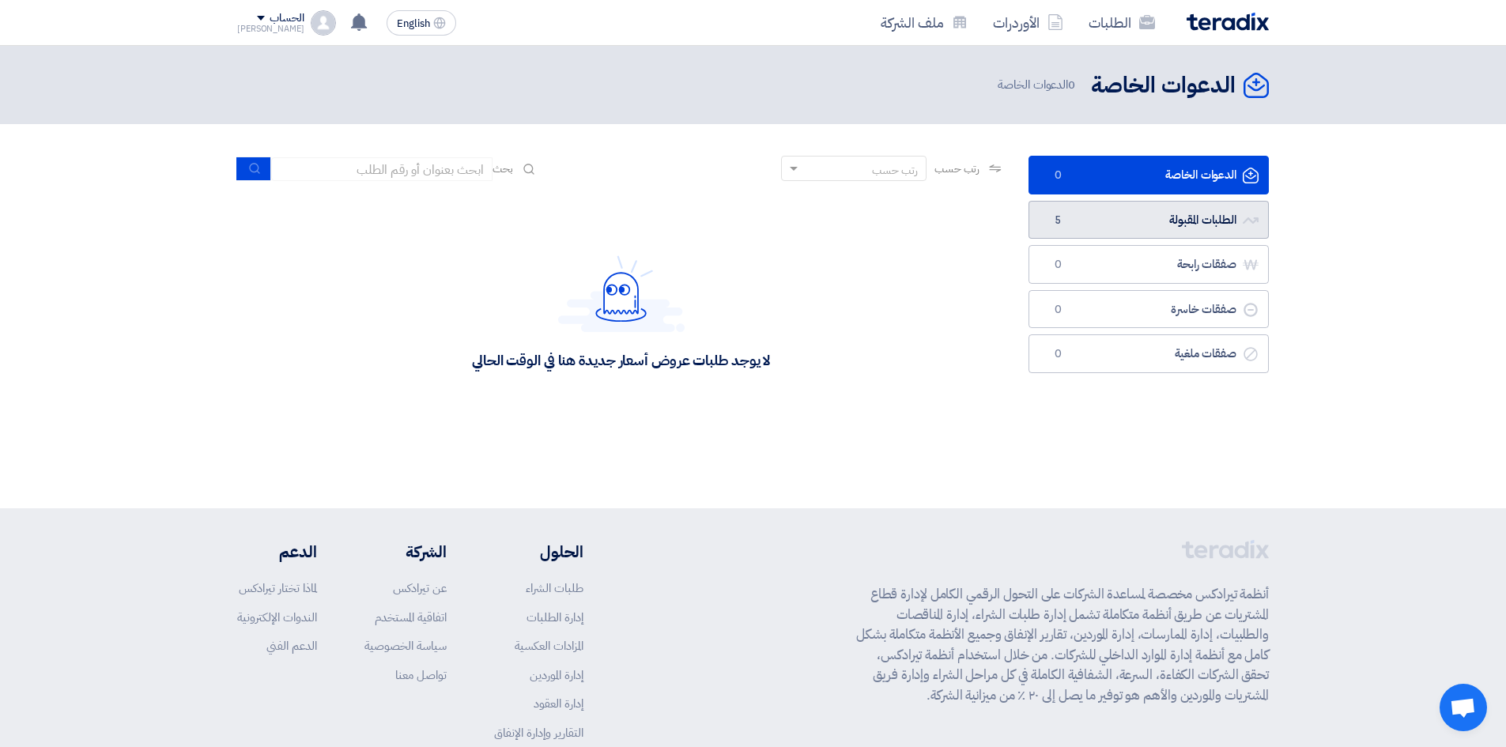
click at [1065, 222] on span "5" at bounding box center [1057, 221] width 19 height 16
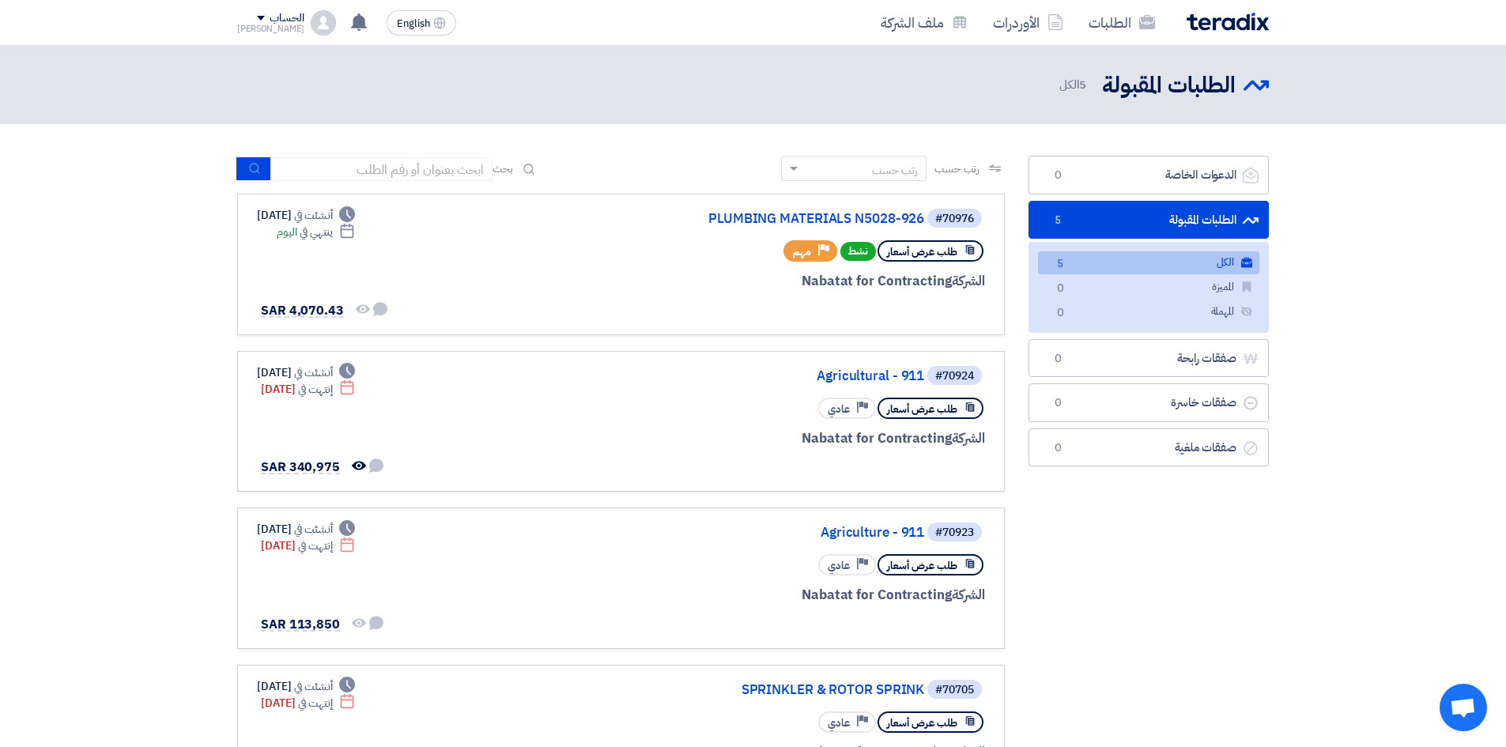
click at [1059, 221] on span "5" at bounding box center [1057, 221] width 19 height 16
click at [799, 222] on link "PLUMBING MATERIALS N5028-926" at bounding box center [766, 219] width 316 height 14
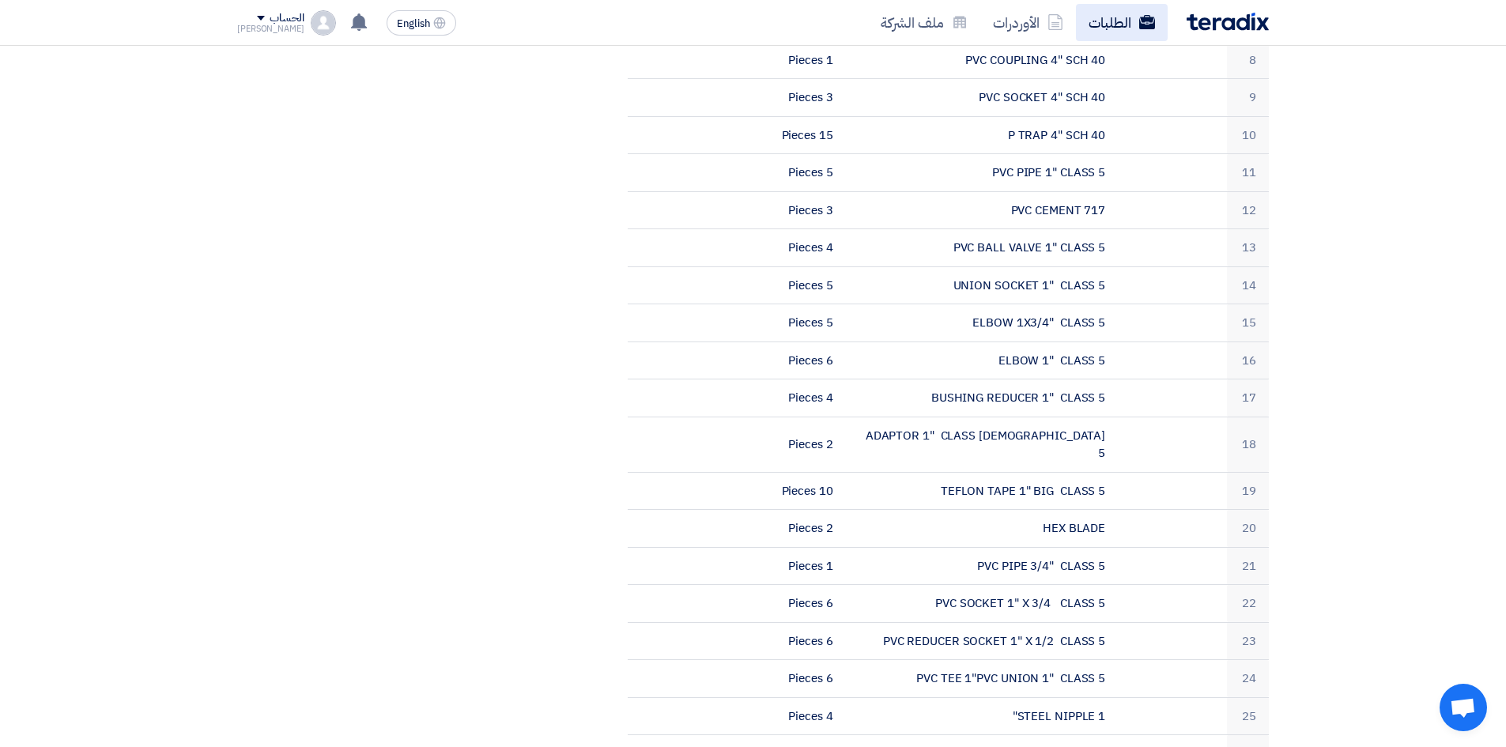
scroll to position [870, 0]
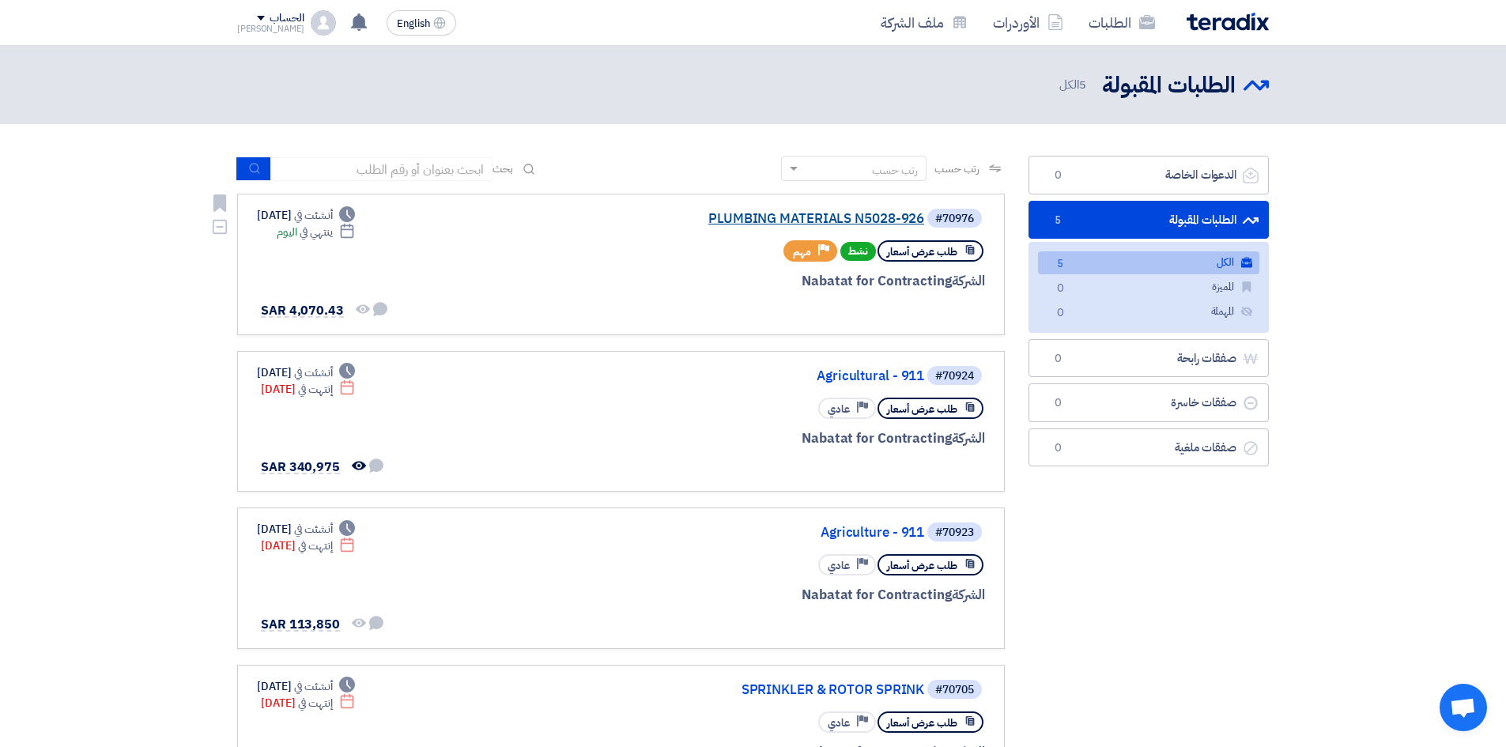
click at [821, 223] on link "PLUMBING MATERIALS N5028-926" at bounding box center [766, 219] width 316 height 14
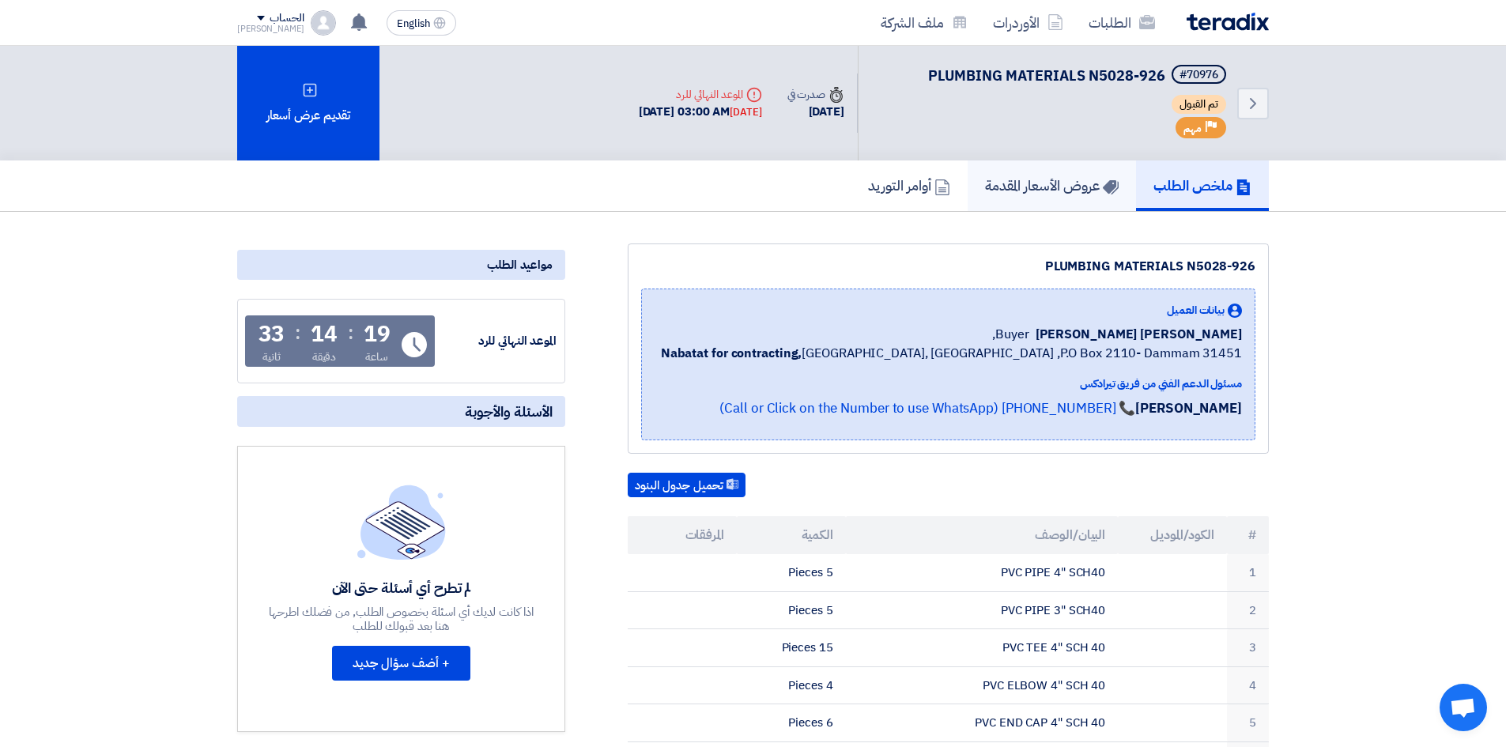
click at [992, 191] on h5 "عروض الأسعار المقدمة" at bounding box center [1052, 185] width 134 height 18
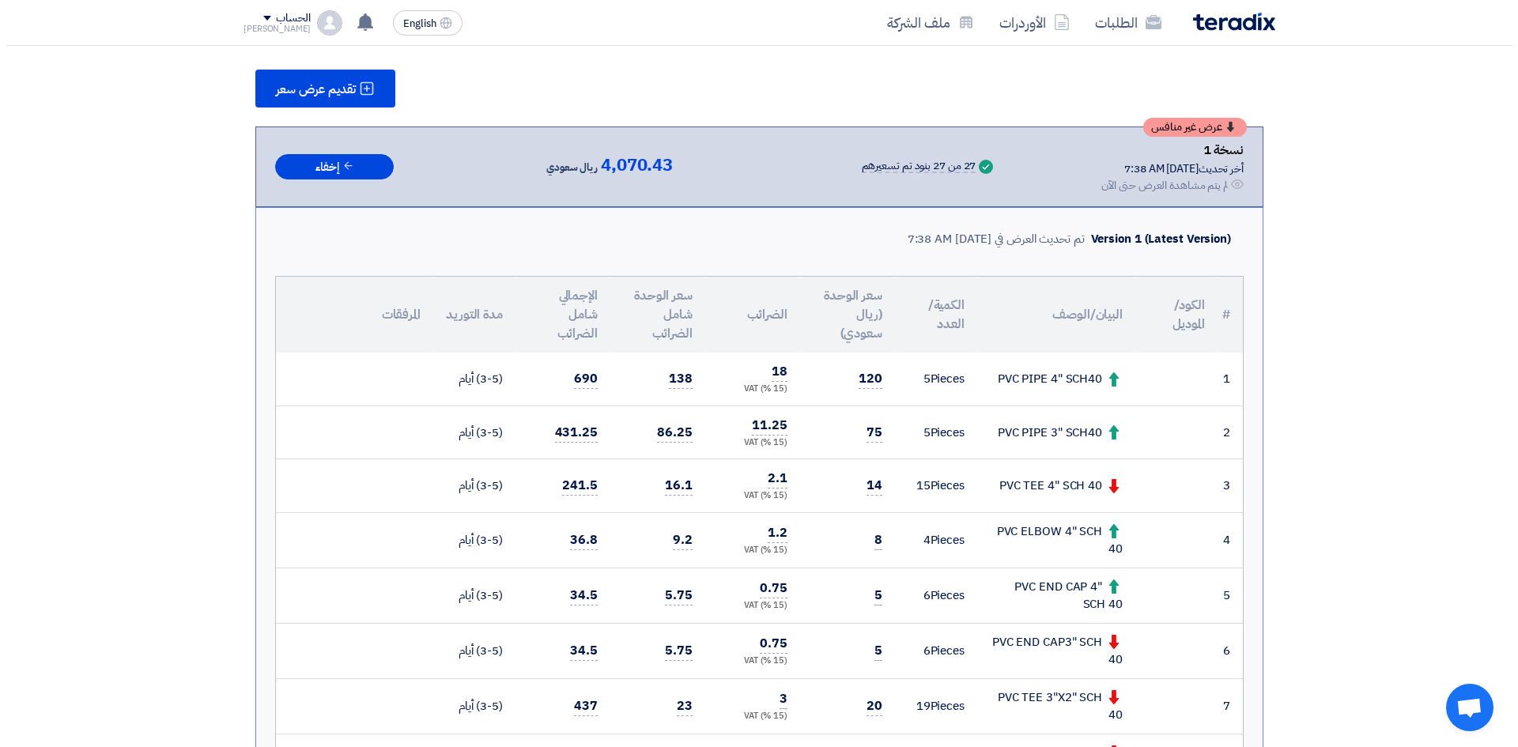
scroll to position [79, 0]
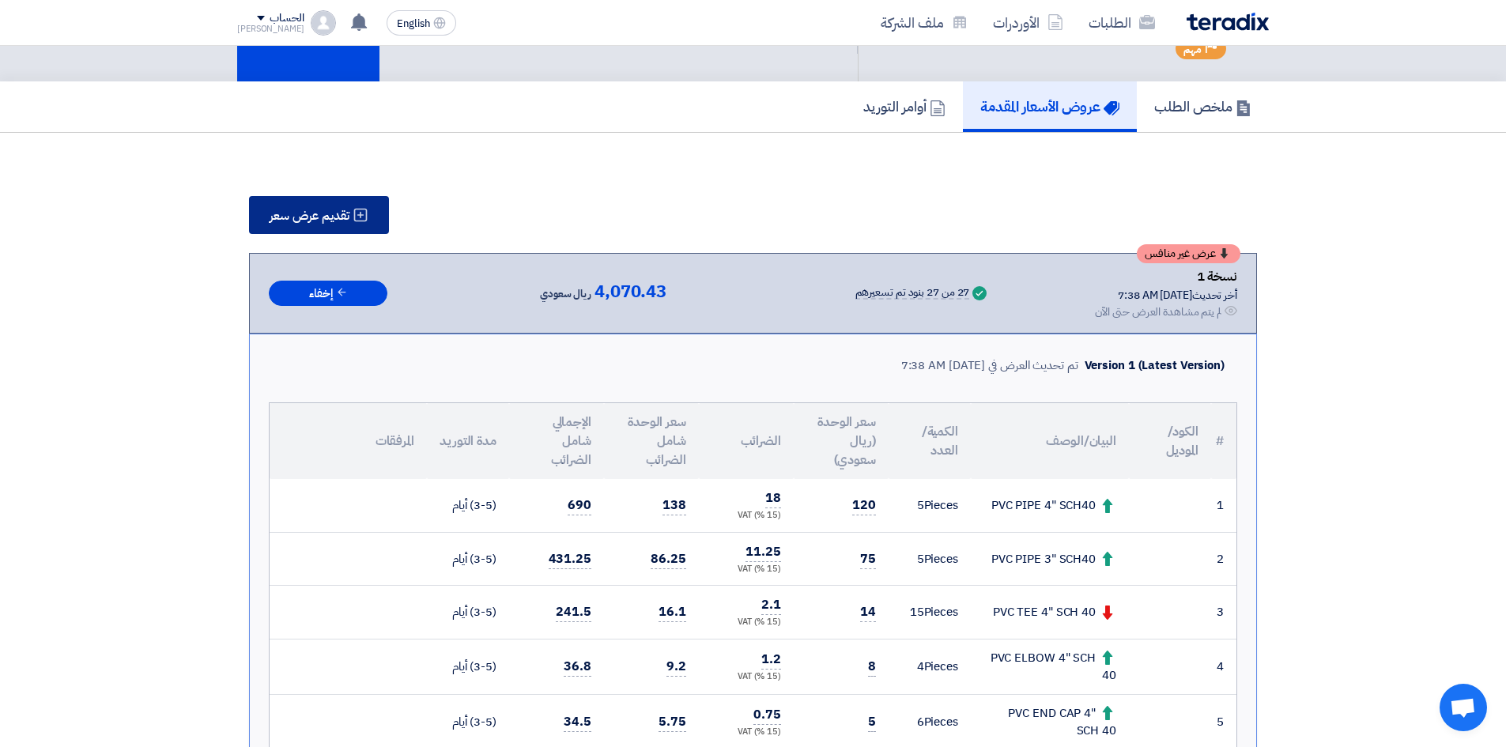
click at [313, 198] on button "تقديم عرض سعر" at bounding box center [319, 215] width 140 height 38
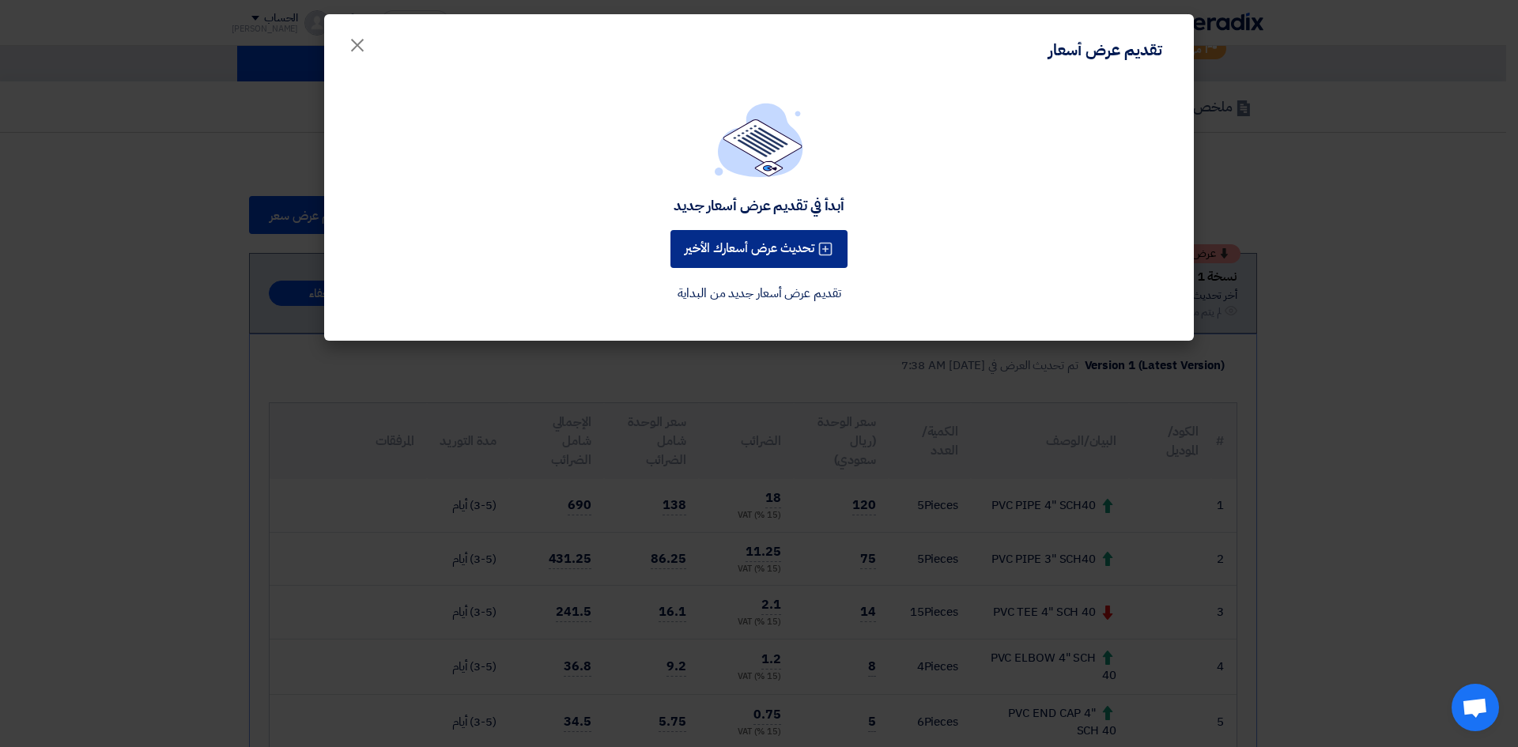
click at [755, 241] on button "تحديث عرض أسعارك الأخير" at bounding box center [758, 249] width 177 height 38
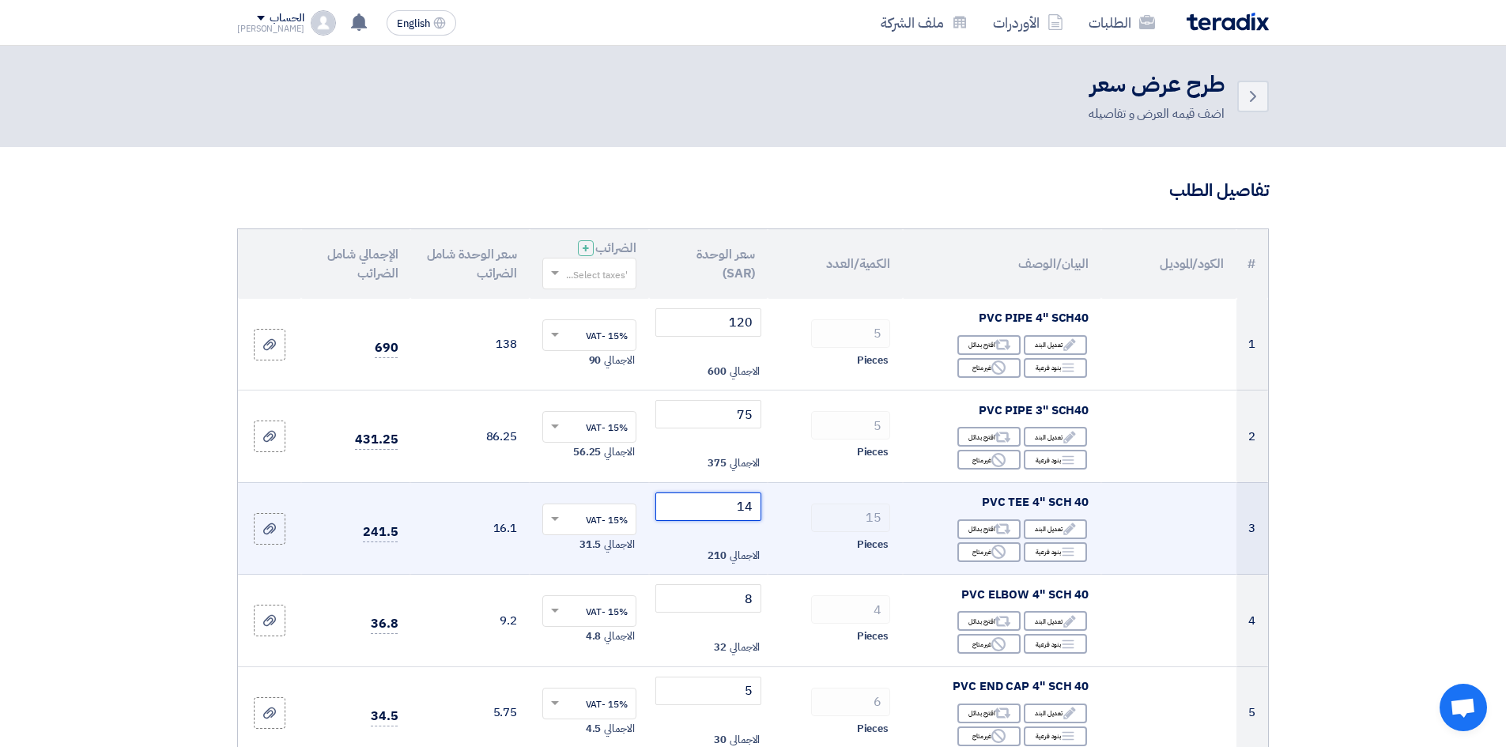
click at [712, 508] on input "14" at bounding box center [708, 506] width 107 height 28
type input "1"
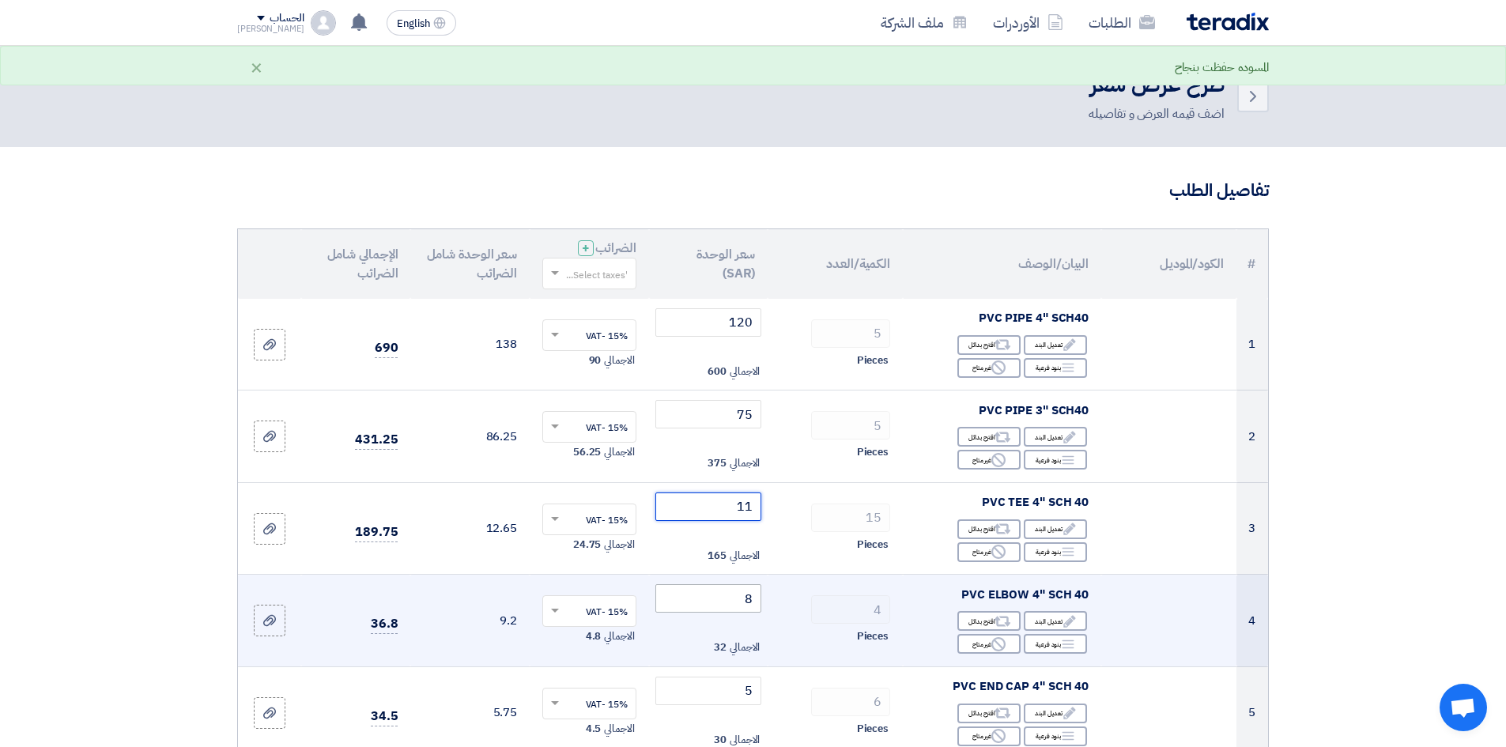
type input "11"
click at [722, 601] on input "8" at bounding box center [708, 598] width 107 height 28
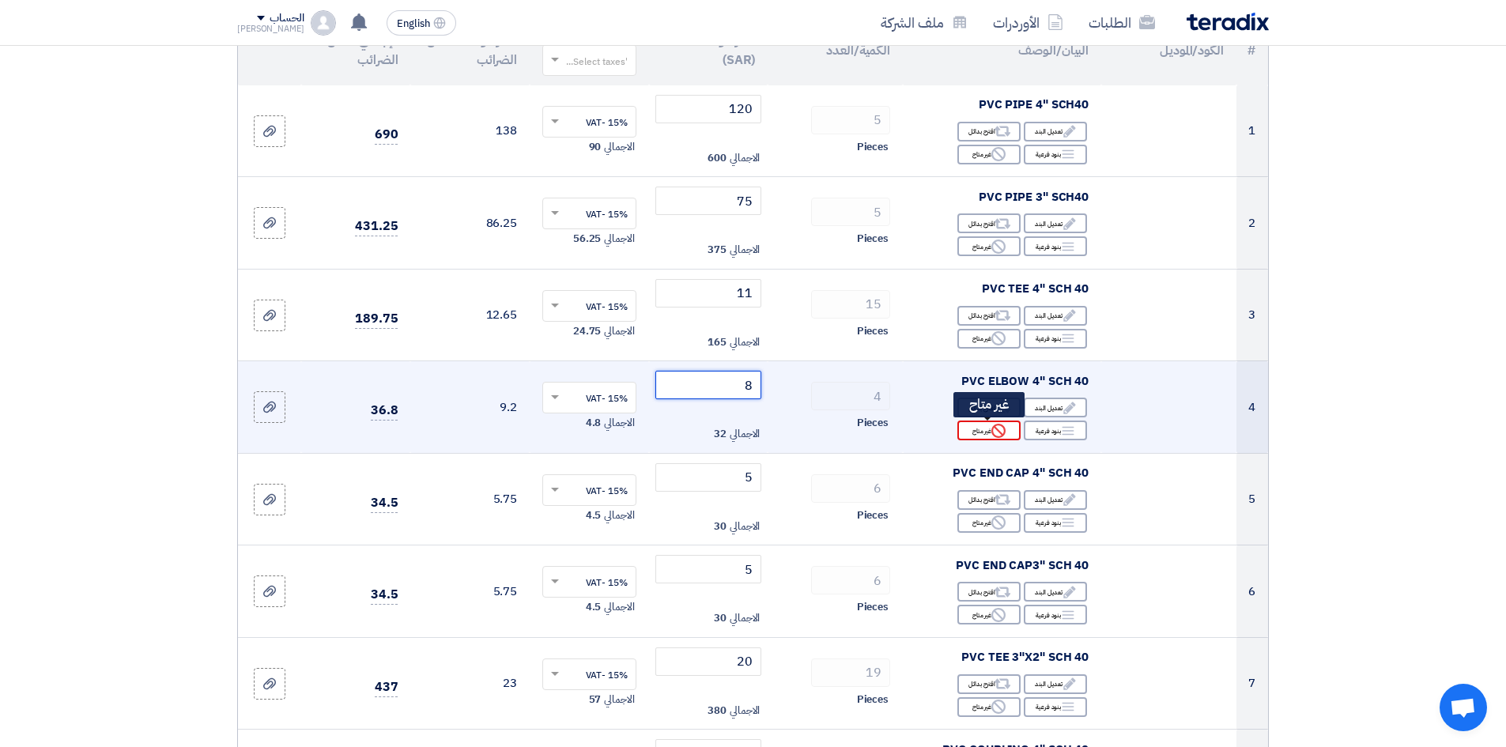
scroll to position [237, 0]
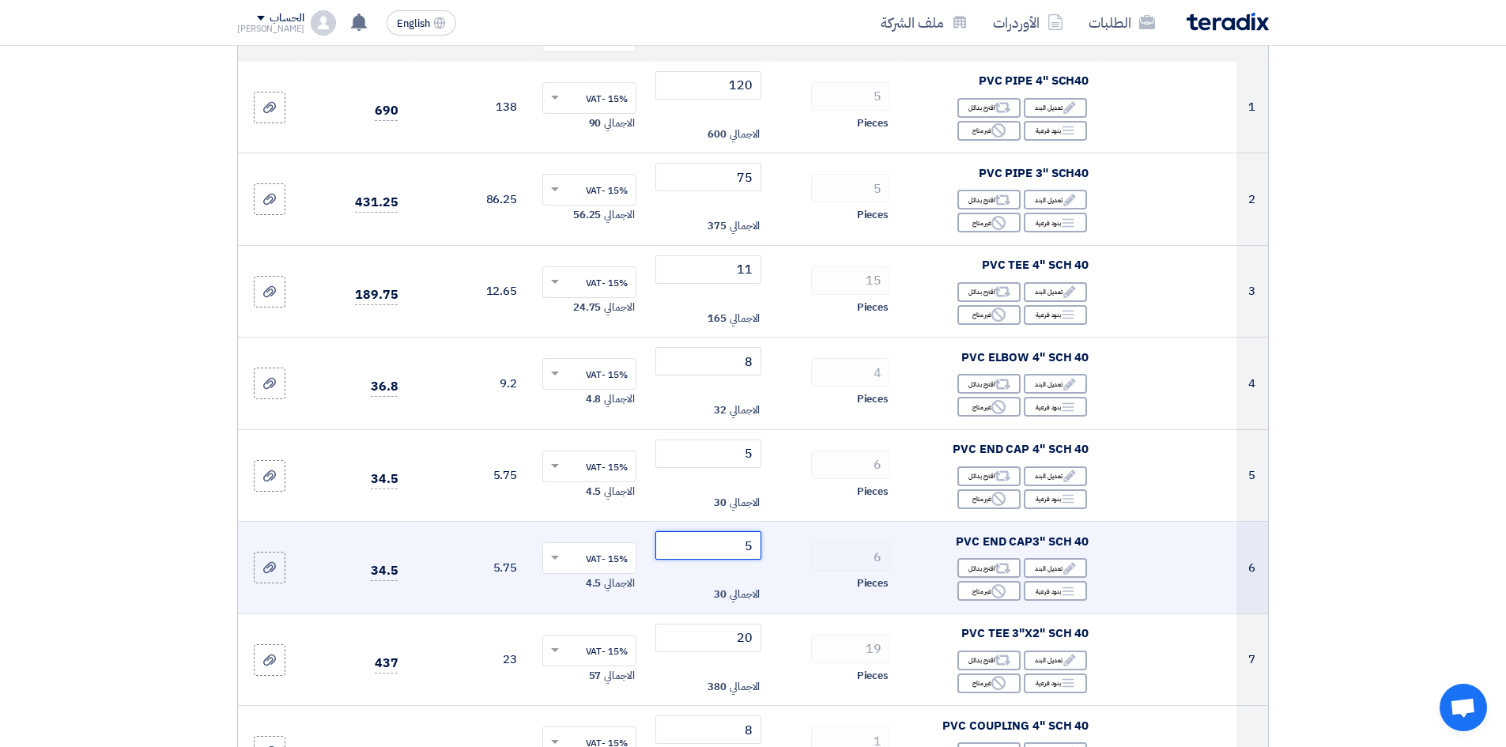
click at [716, 545] on input "5" at bounding box center [708, 545] width 107 height 28
type input "5"
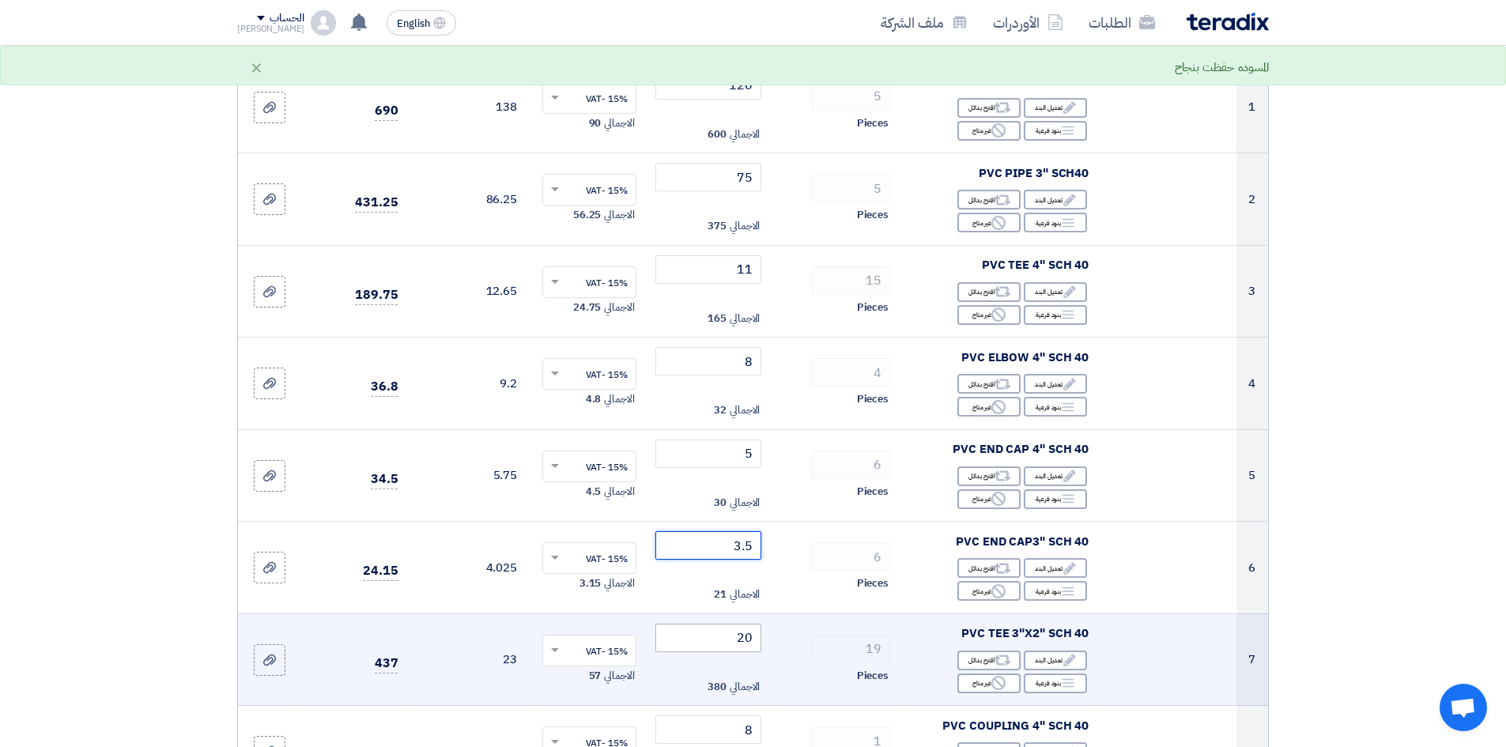
type input "3.5"
click at [711, 647] on input "20" at bounding box center [708, 638] width 107 height 28
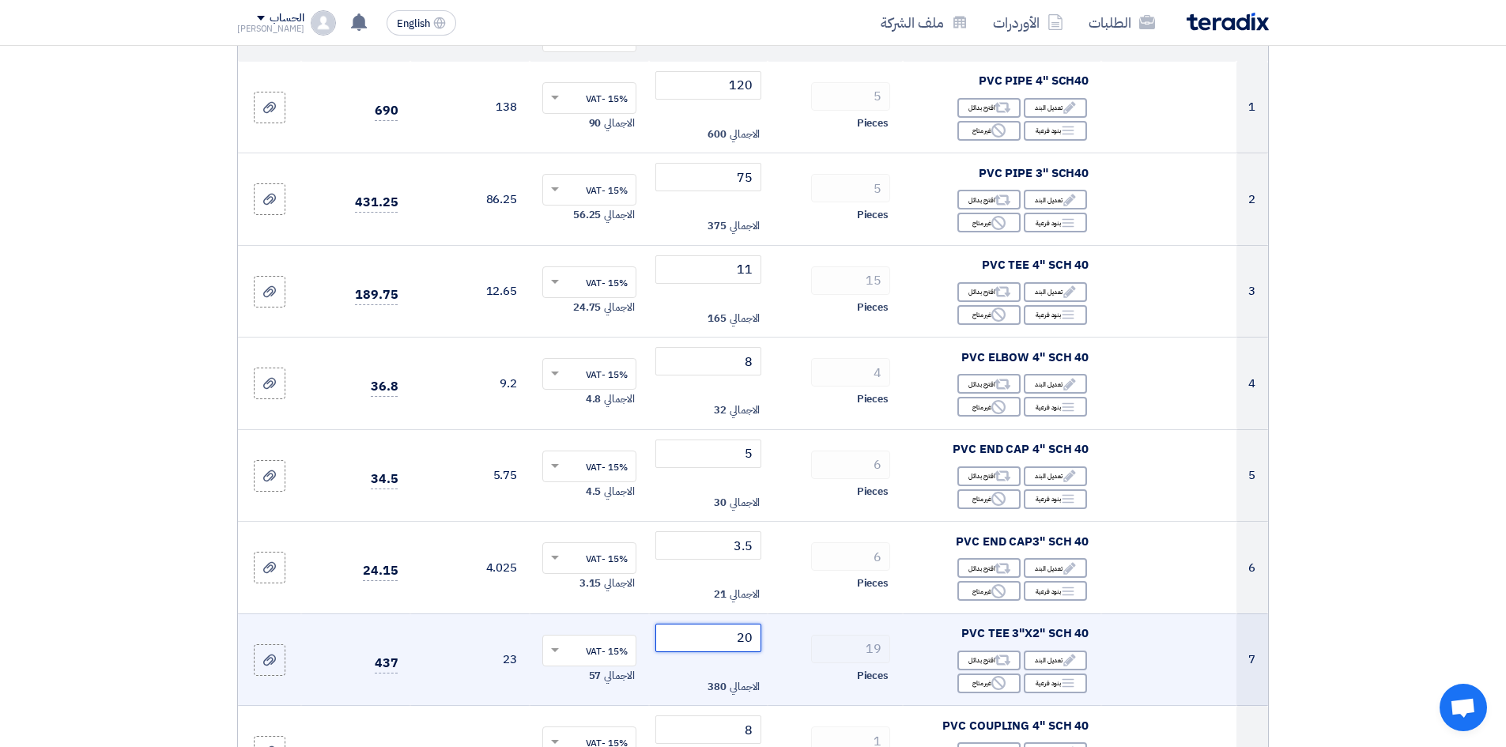
type input "2"
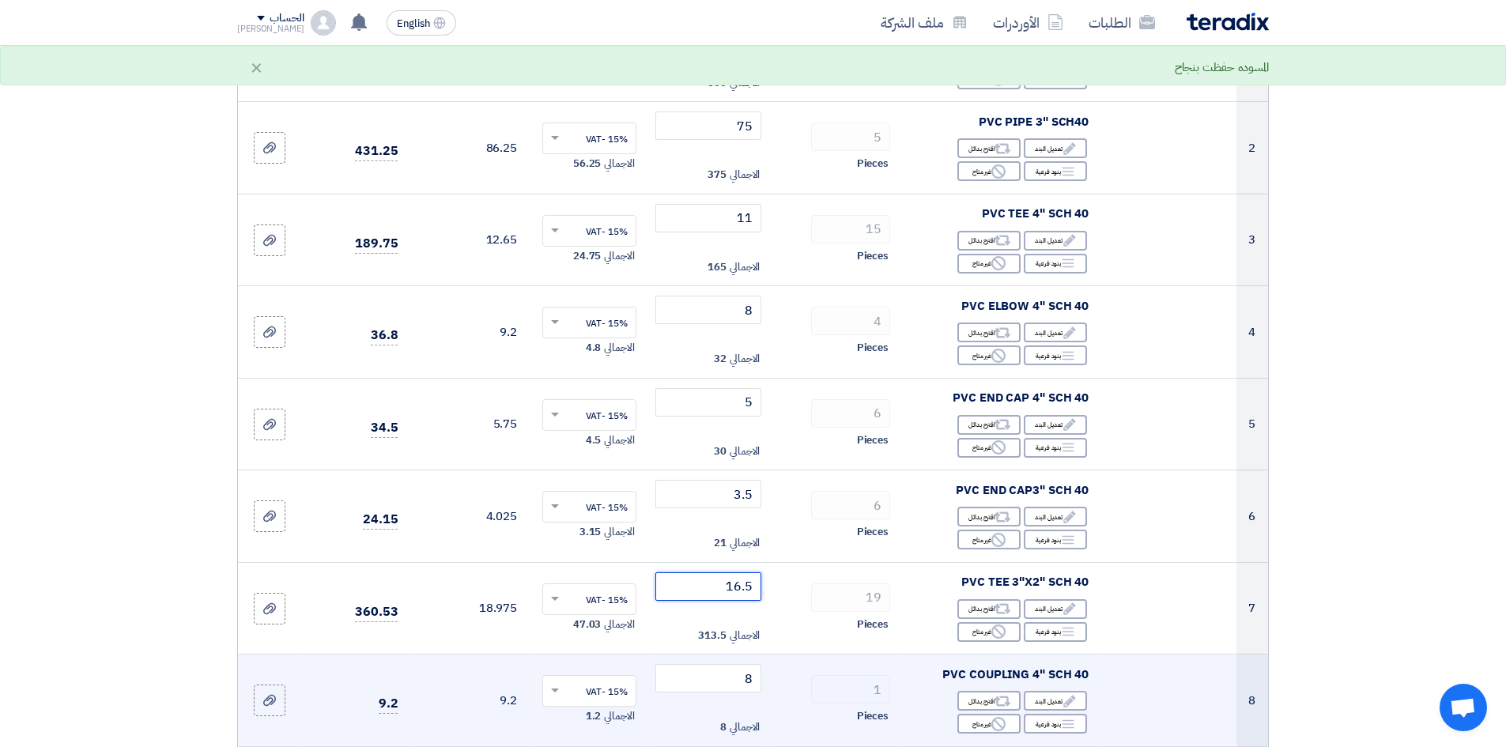
scroll to position [316, 0]
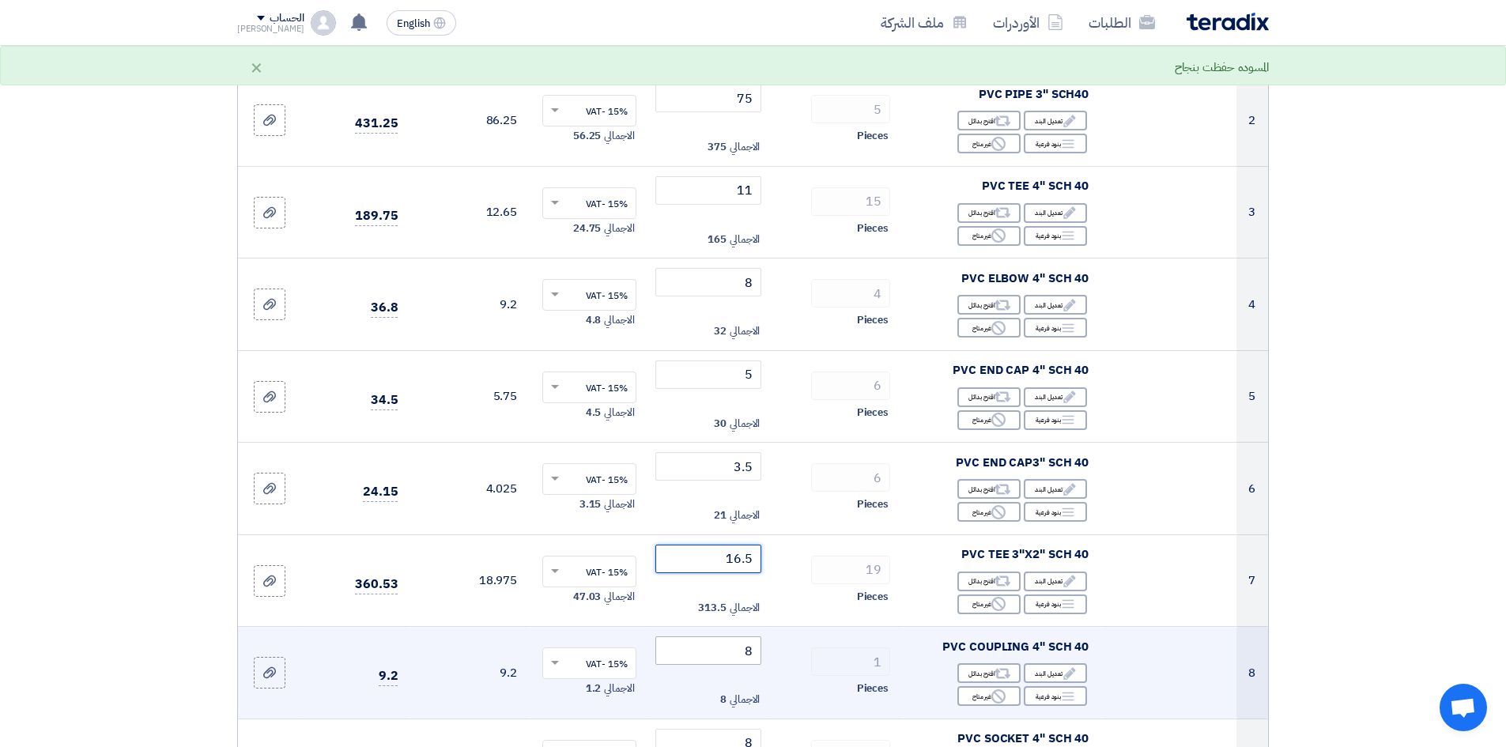
type input "16.5"
click at [713, 658] on input "8" at bounding box center [708, 650] width 107 height 28
type input "7"
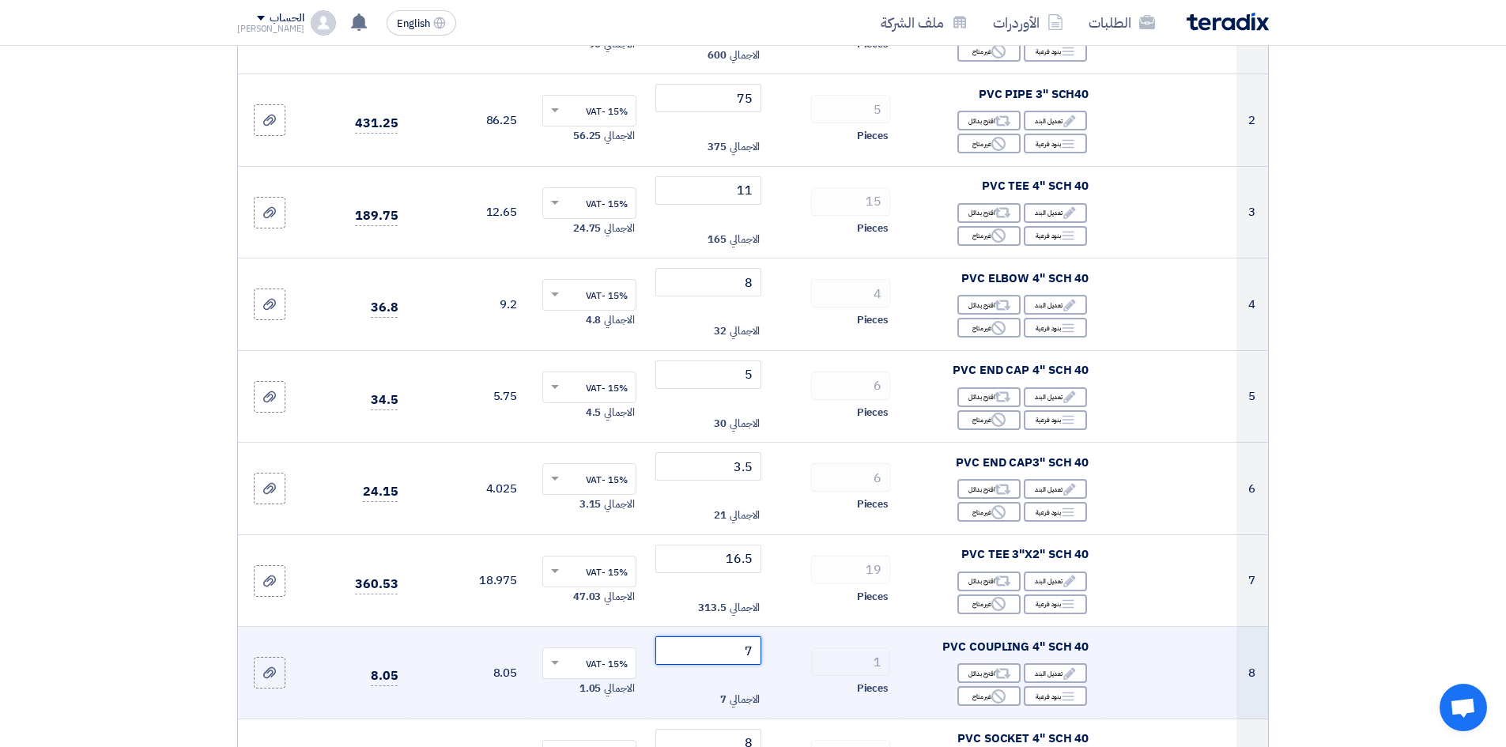
scroll to position [395, 0]
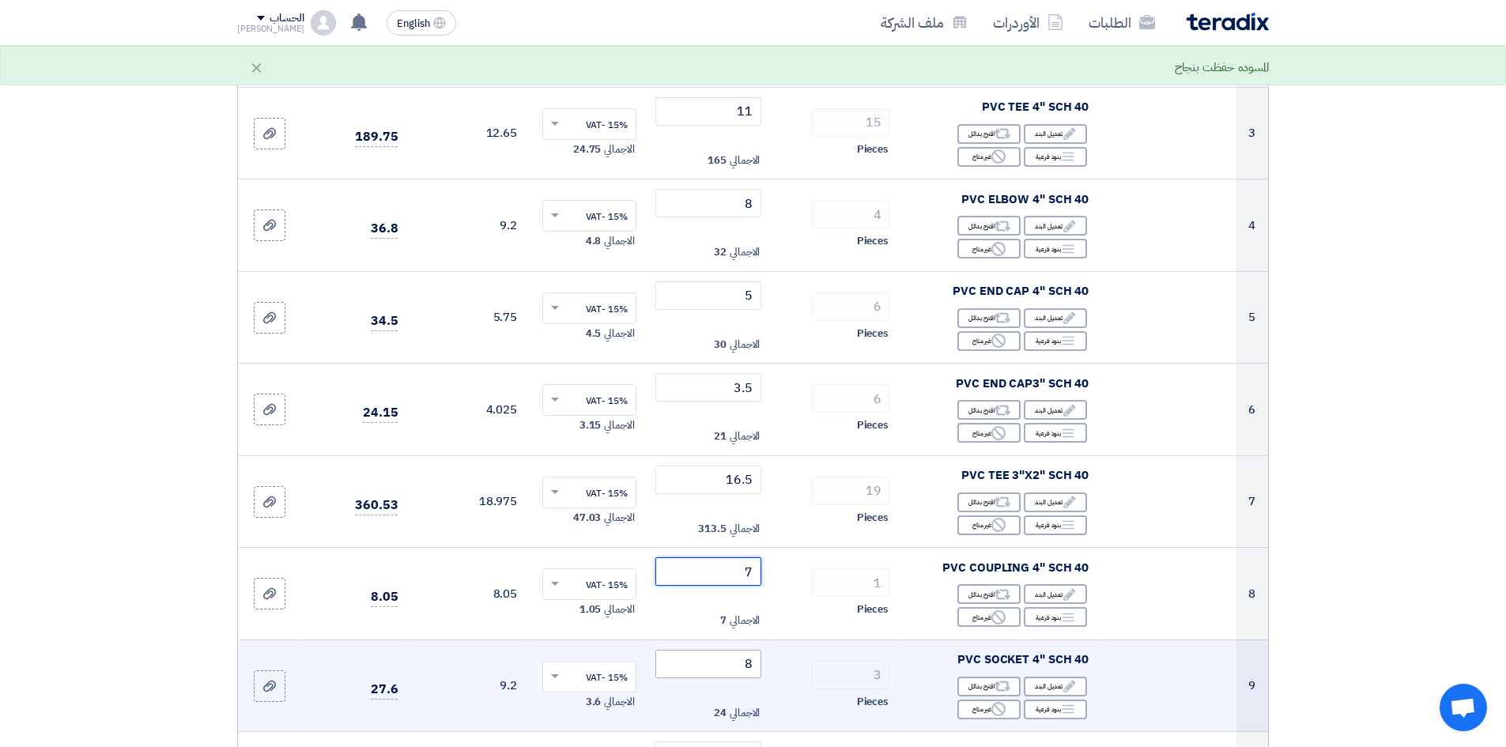
type input "7"
click at [727, 676] on input "8" at bounding box center [708, 664] width 107 height 28
click at [725, 666] on input "8" at bounding box center [708, 664] width 107 height 28
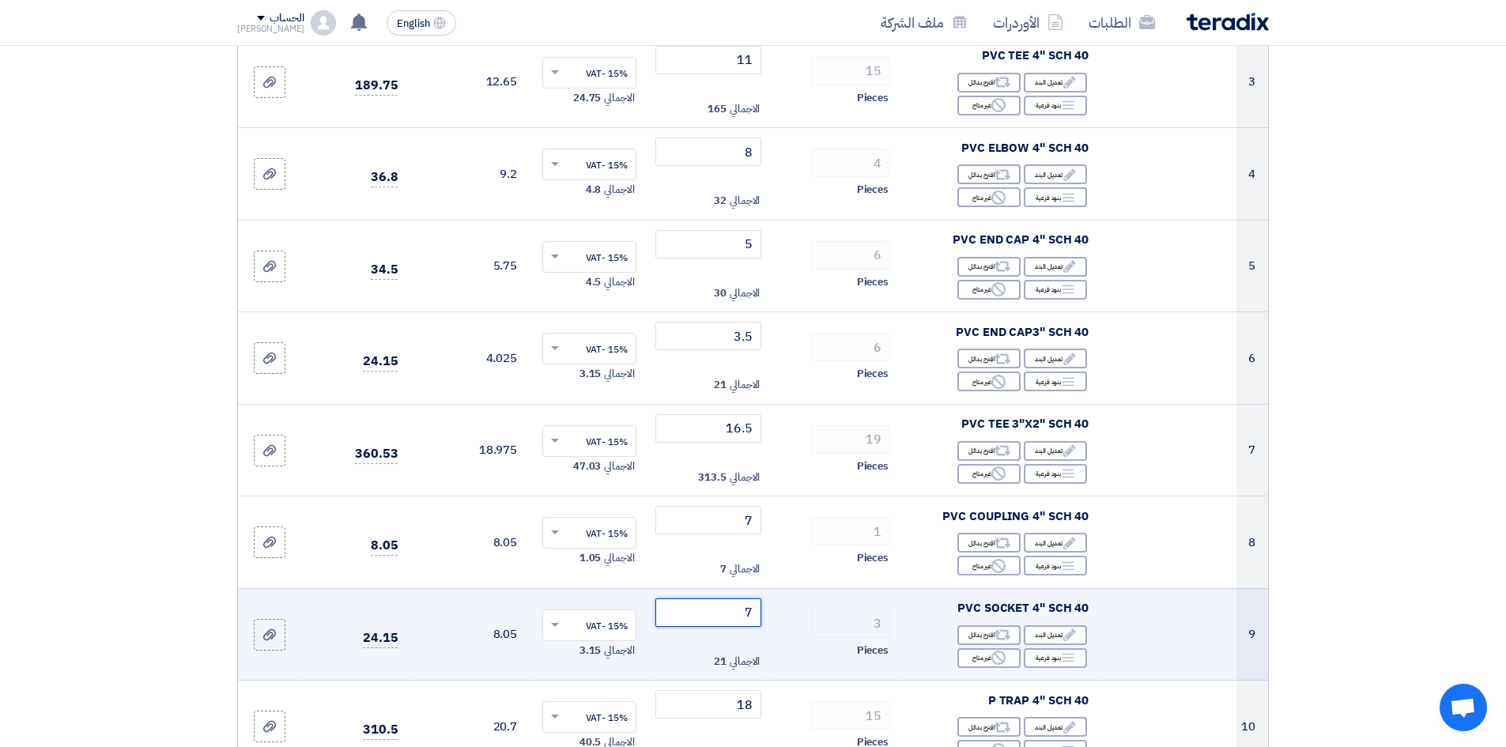
scroll to position [474, 0]
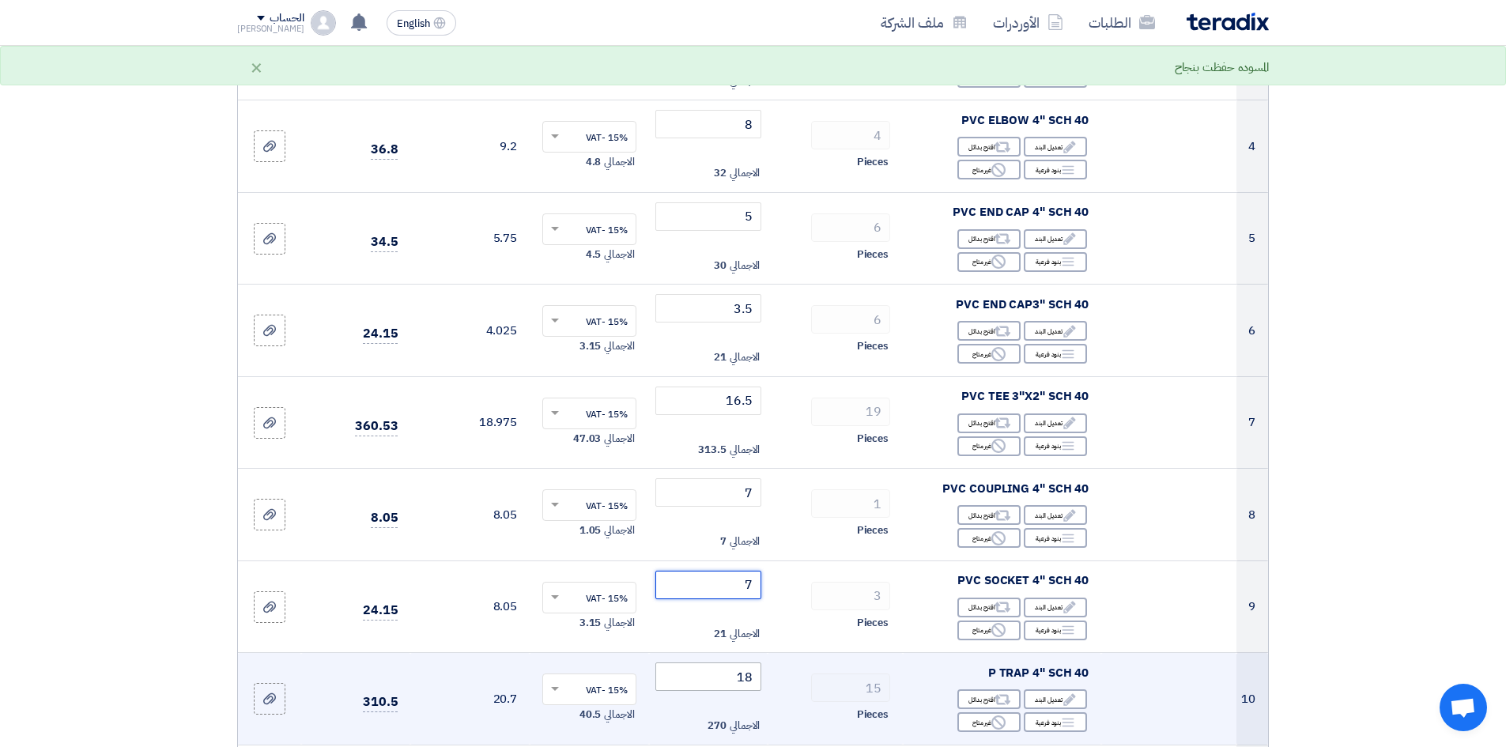
type input "7"
click at [728, 685] on input "18" at bounding box center [708, 676] width 107 height 28
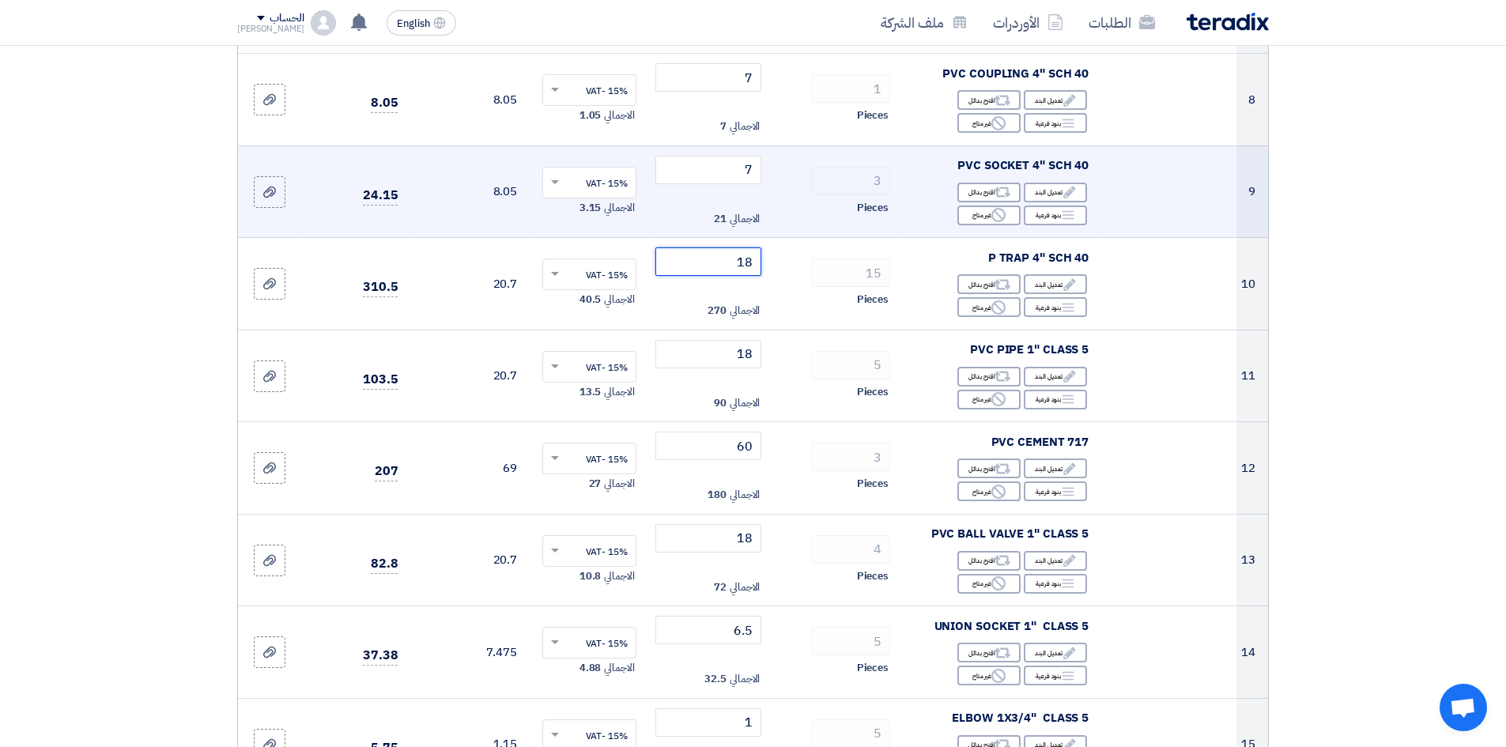
scroll to position [1028, 0]
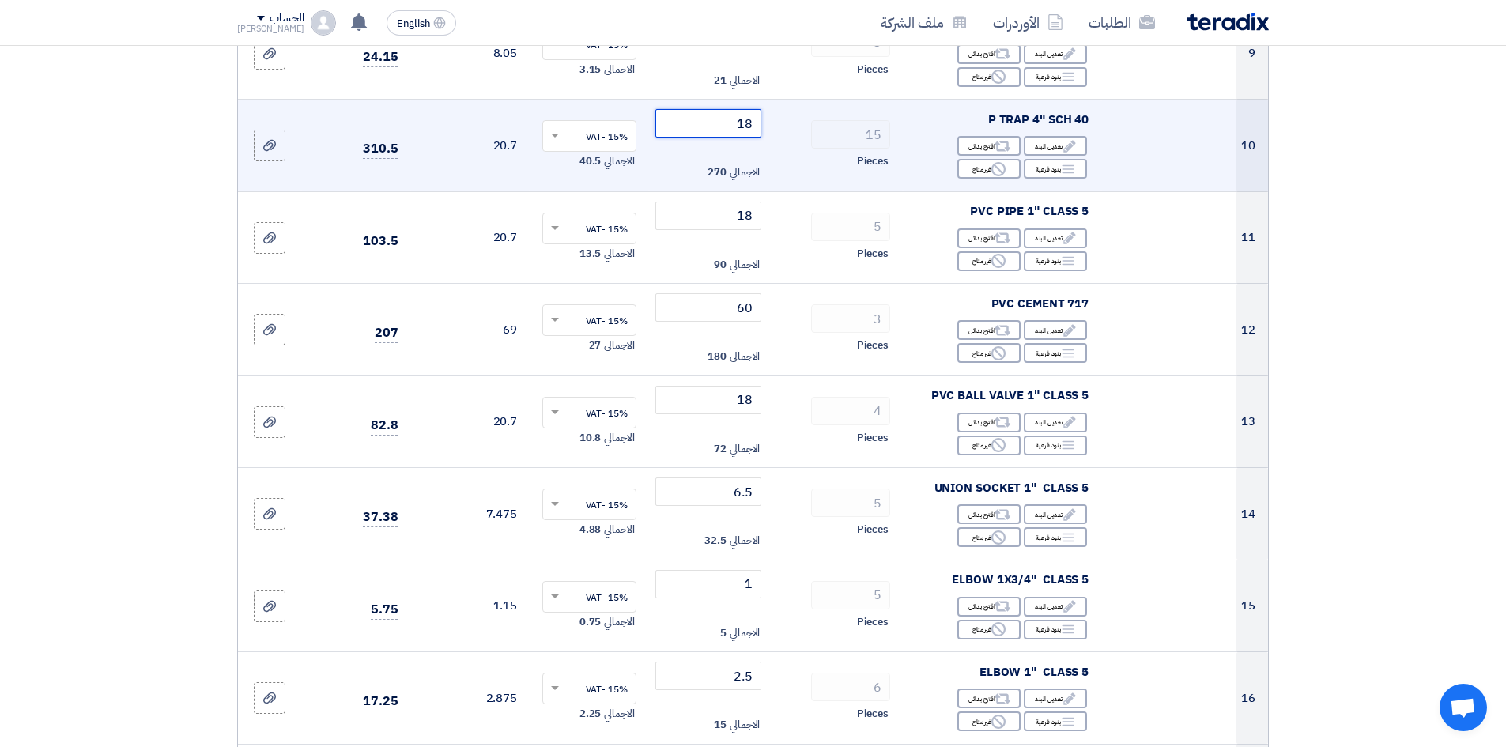
type input "1"
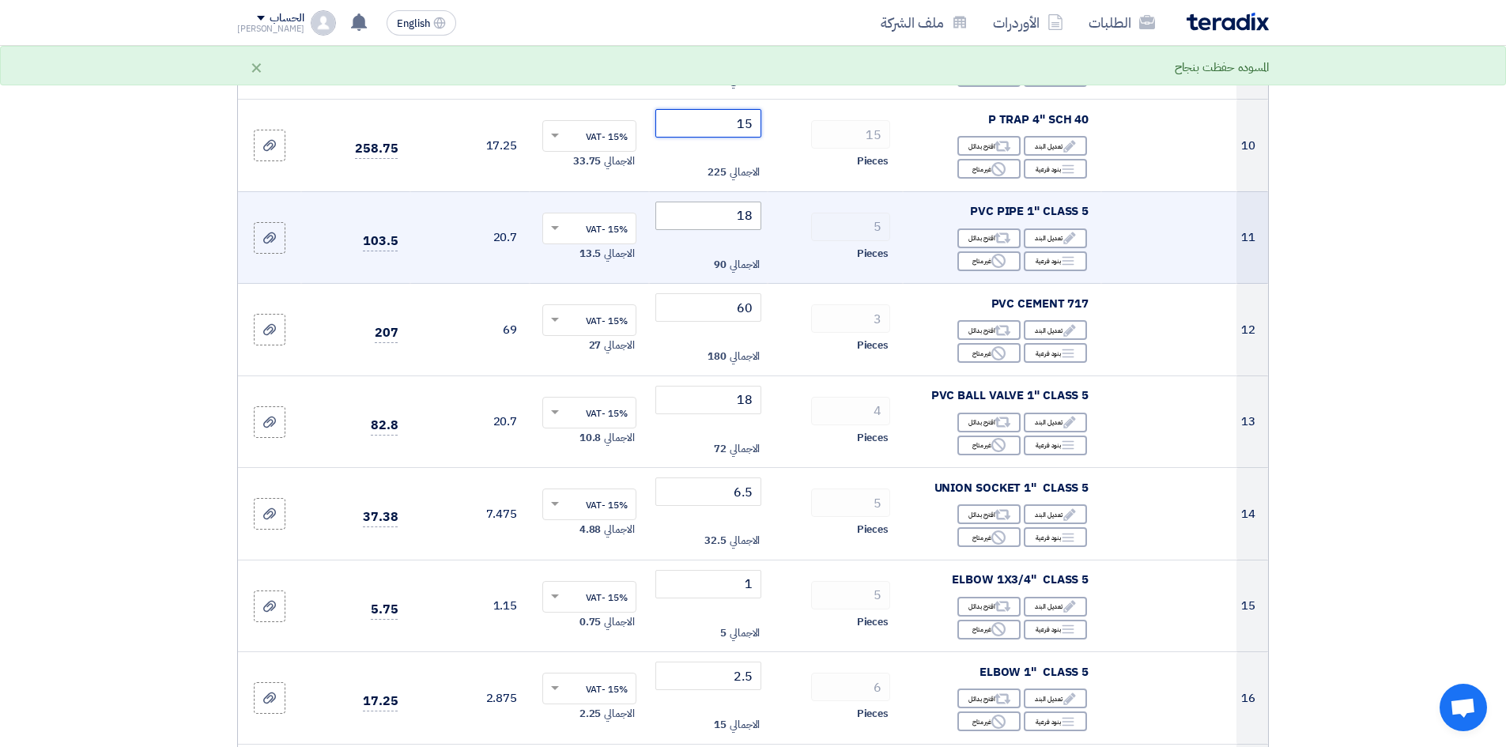
type input "15"
click at [729, 220] on input "18" at bounding box center [708, 216] width 107 height 28
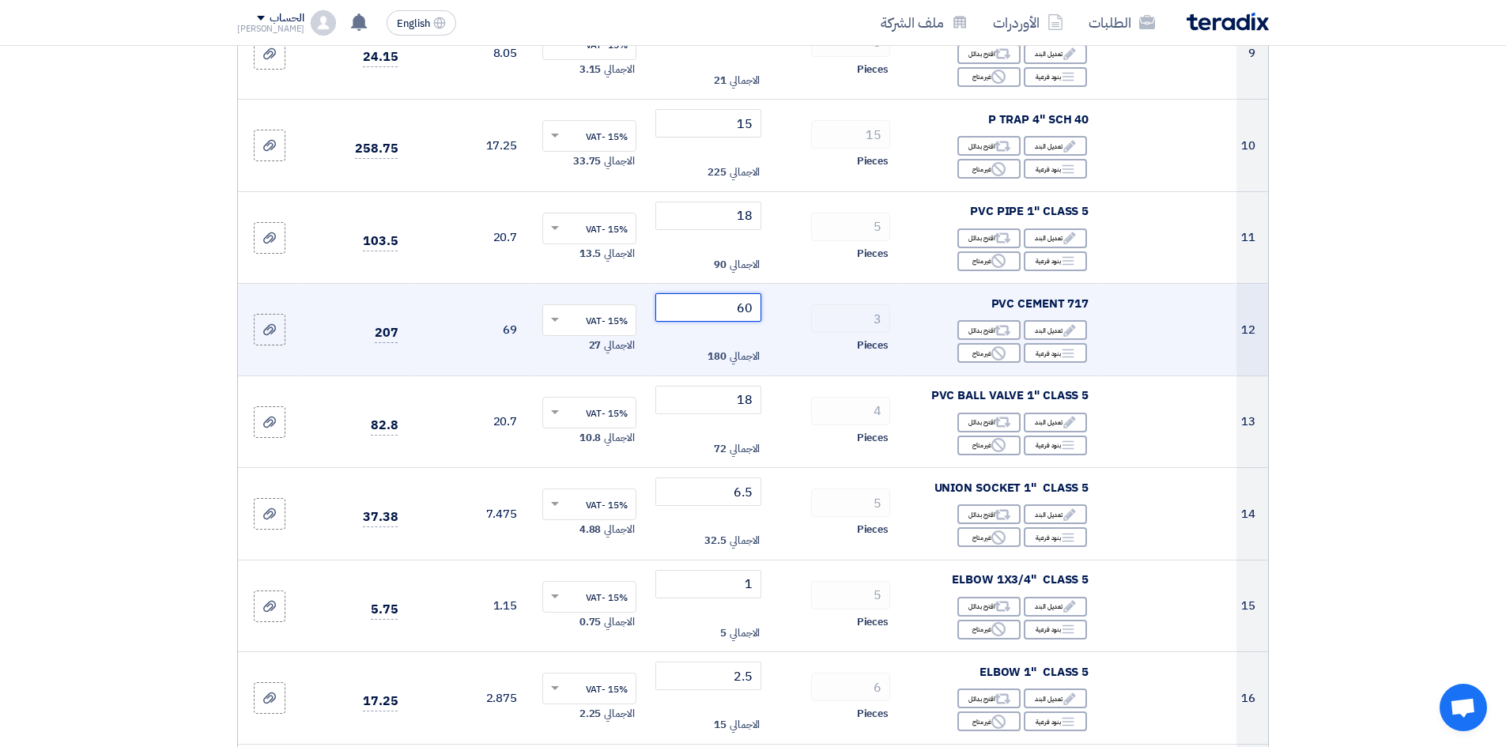
click at [721, 321] on input "60" at bounding box center [708, 307] width 107 height 28
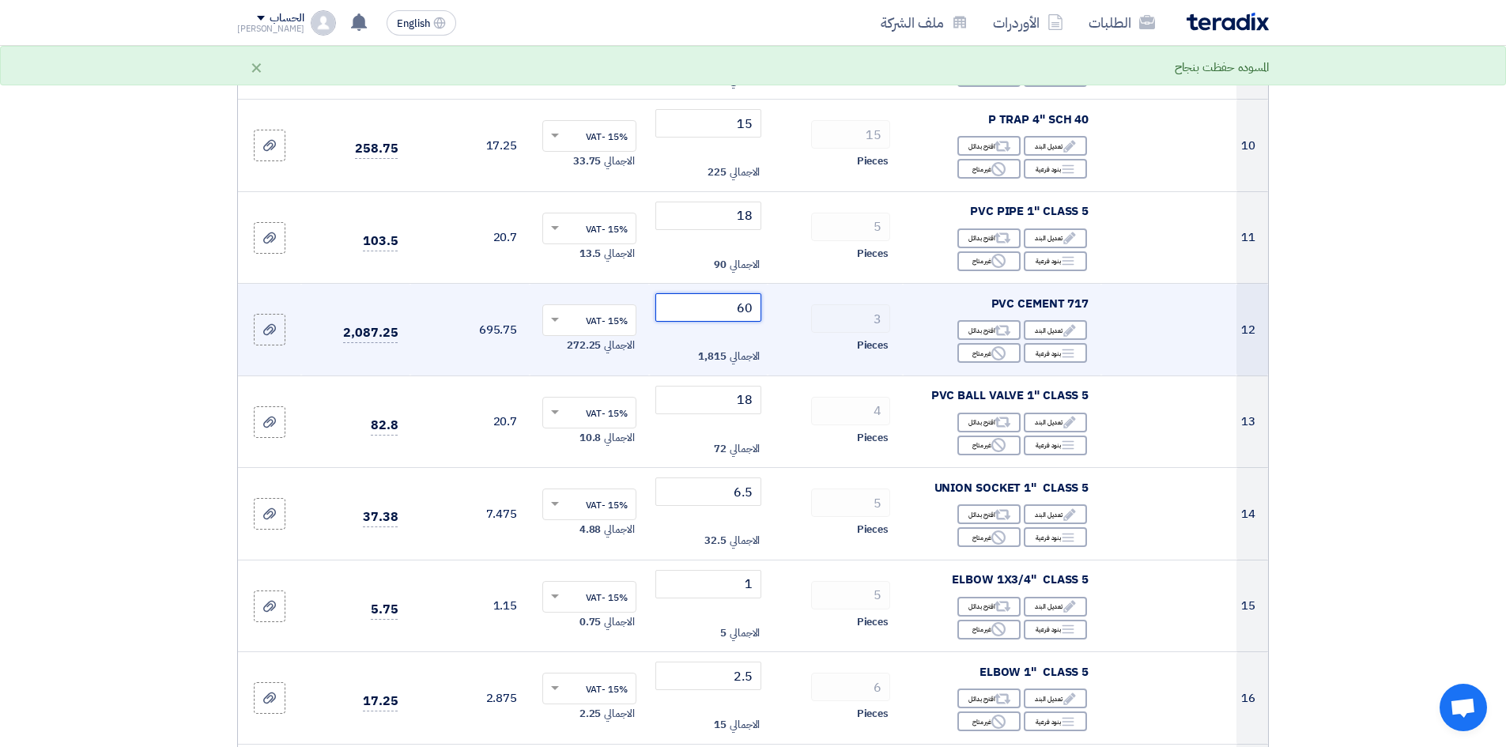
type input "6"
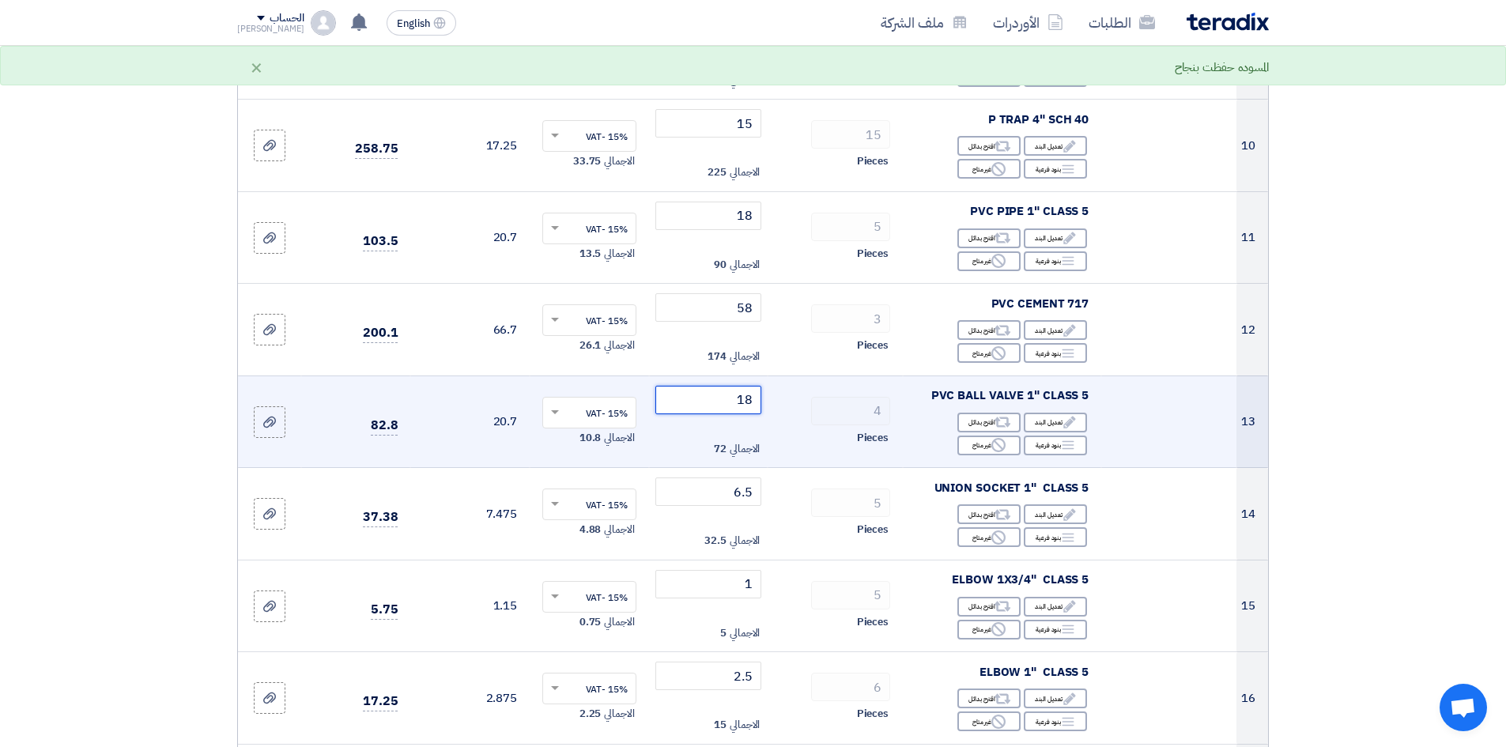
click at [712, 406] on input "18" at bounding box center [708, 400] width 107 height 28
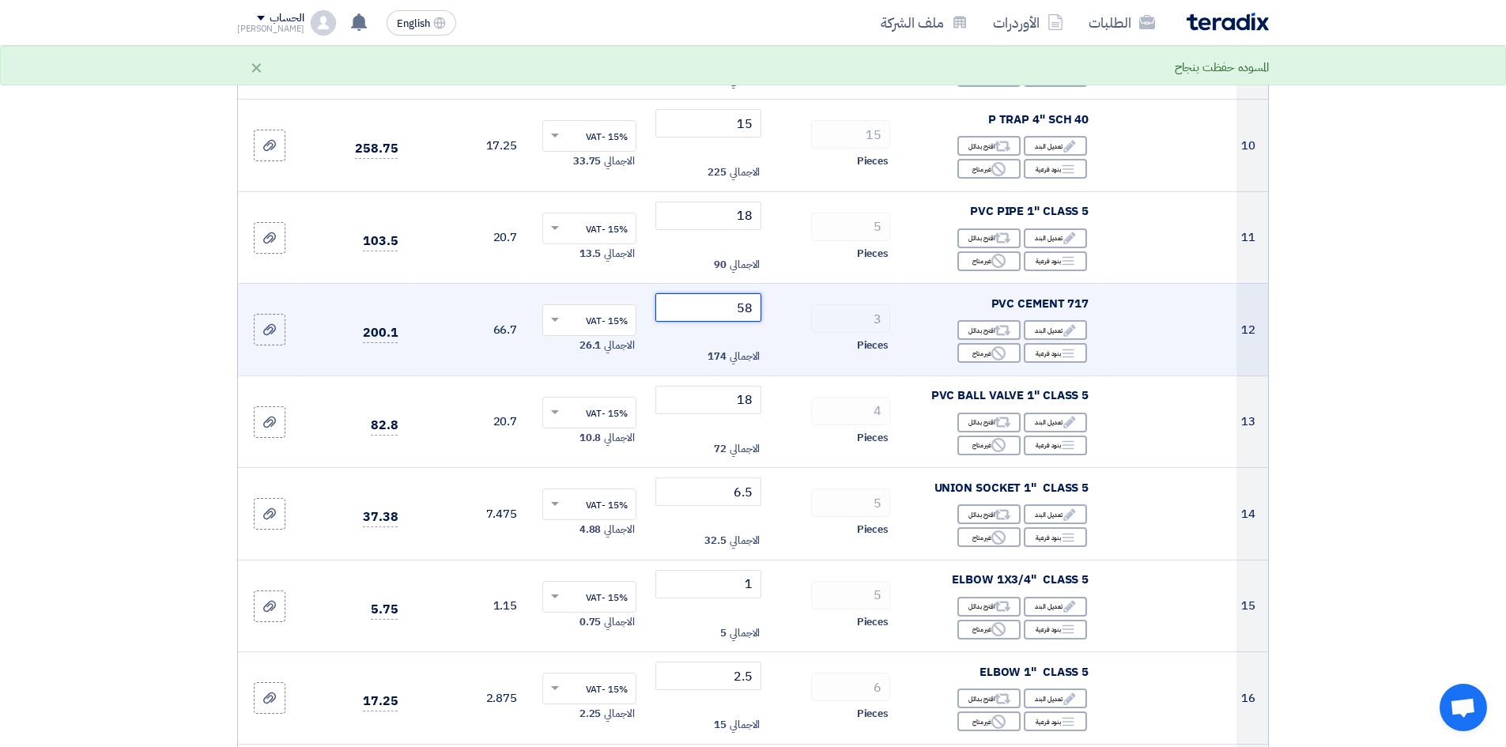
click at [721, 316] on input "58" at bounding box center [708, 307] width 107 height 28
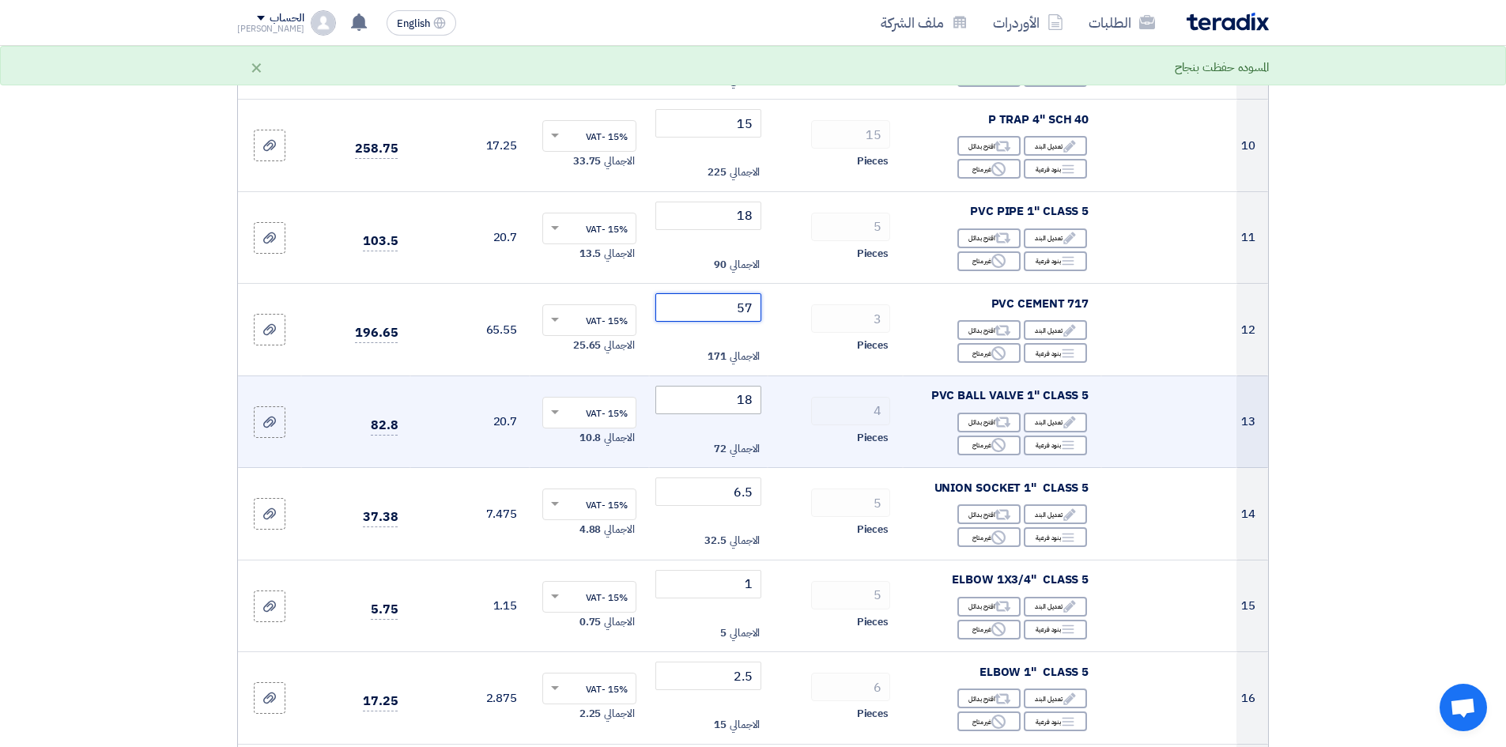
type input "57"
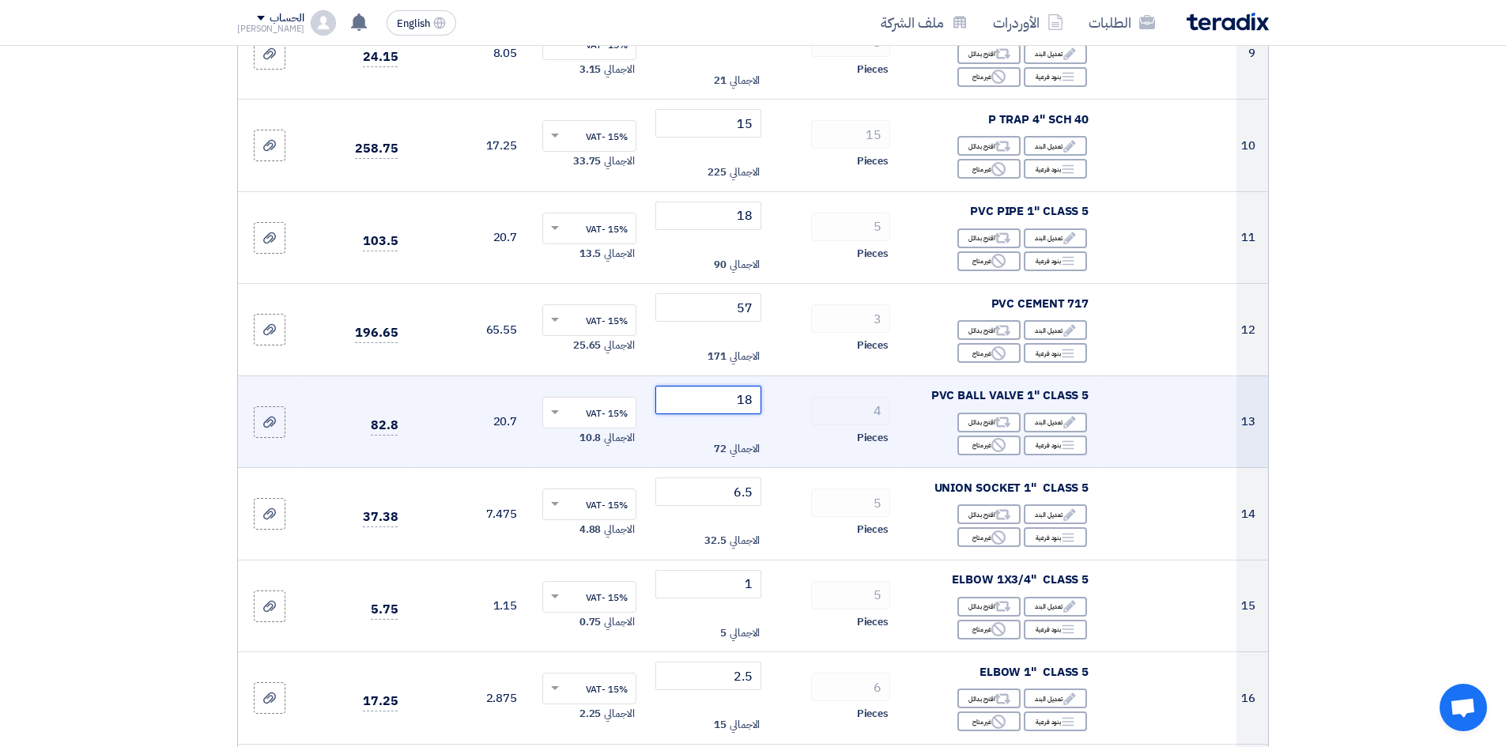
click at [726, 401] on input "18" at bounding box center [708, 400] width 107 height 28
type input "1"
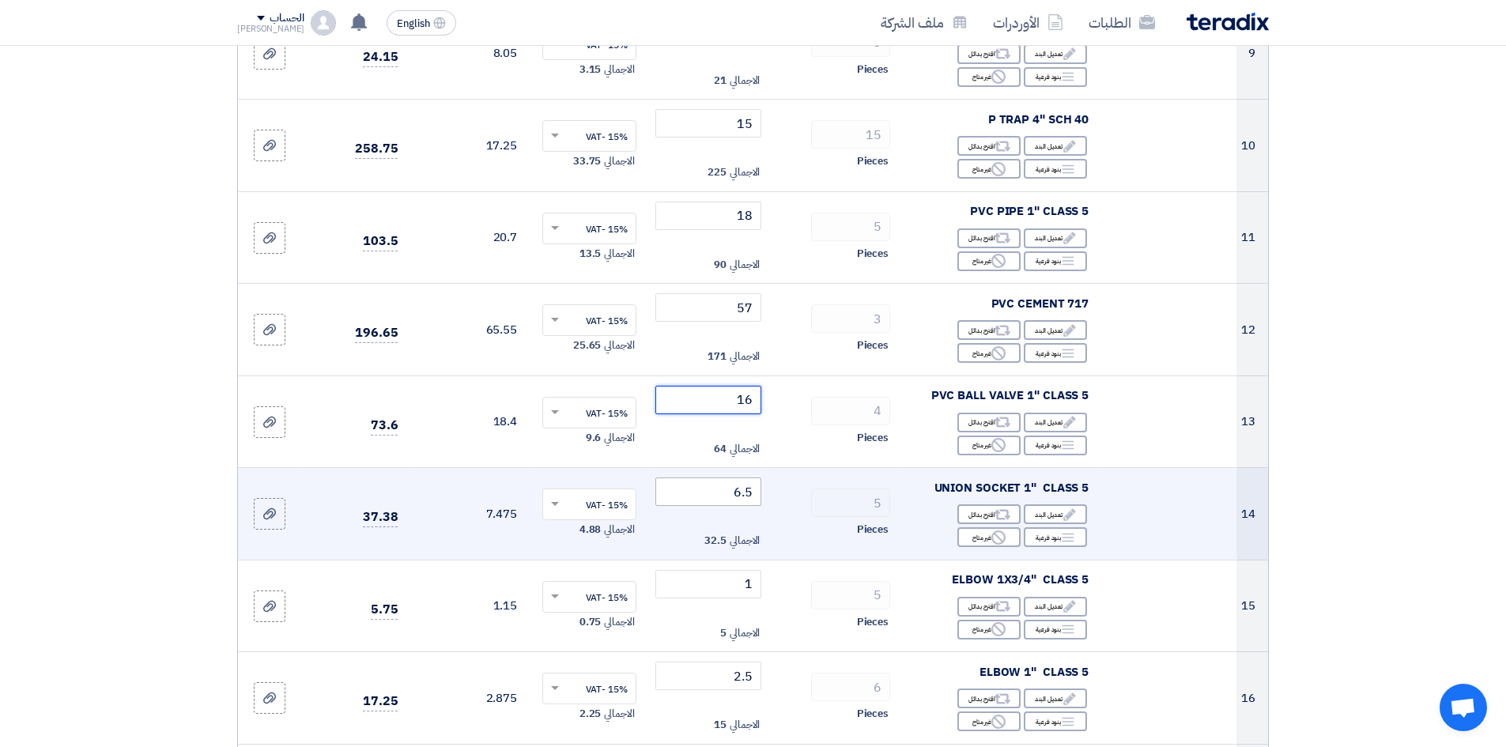
type input "16"
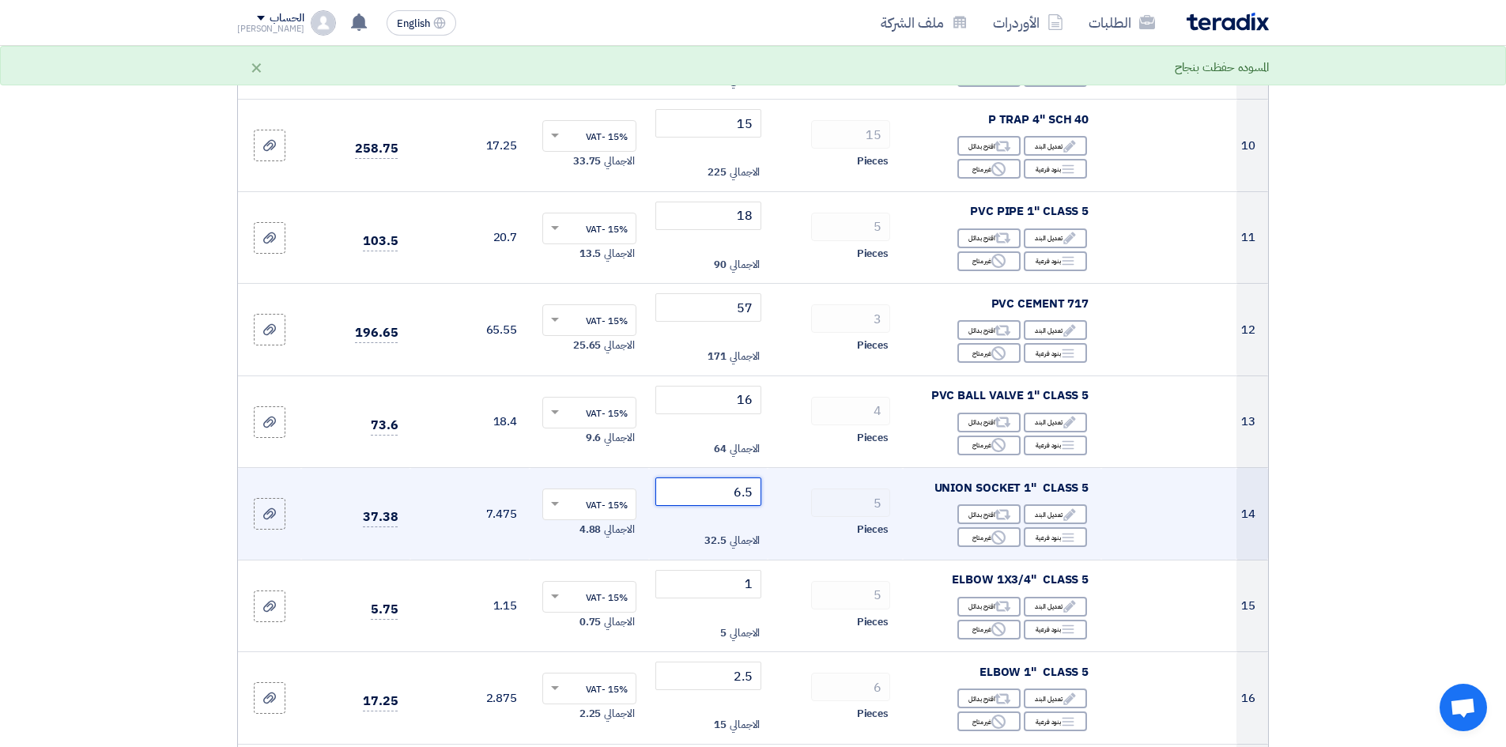
click at [719, 494] on input "6.5" at bounding box center [708, 491] width 107 height 28
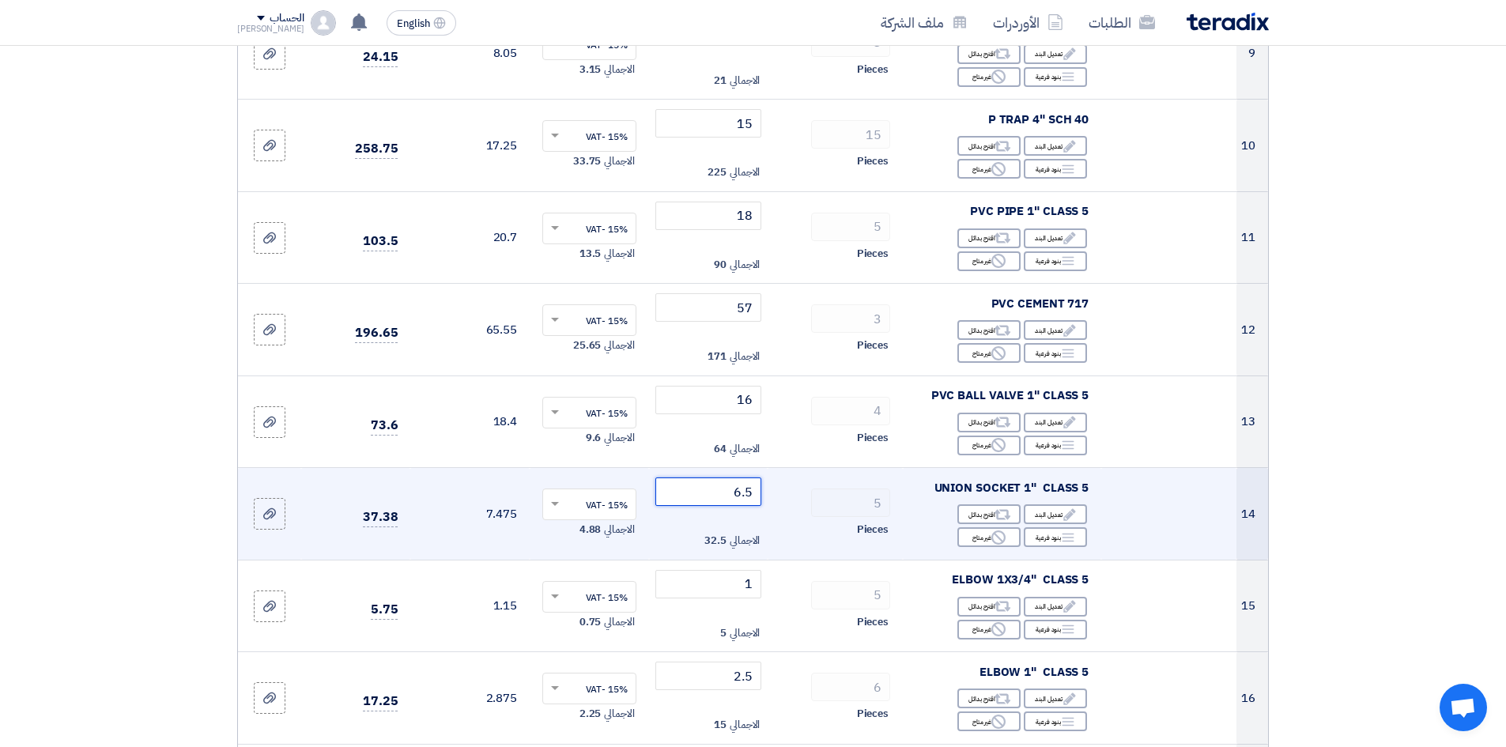
type input "6"
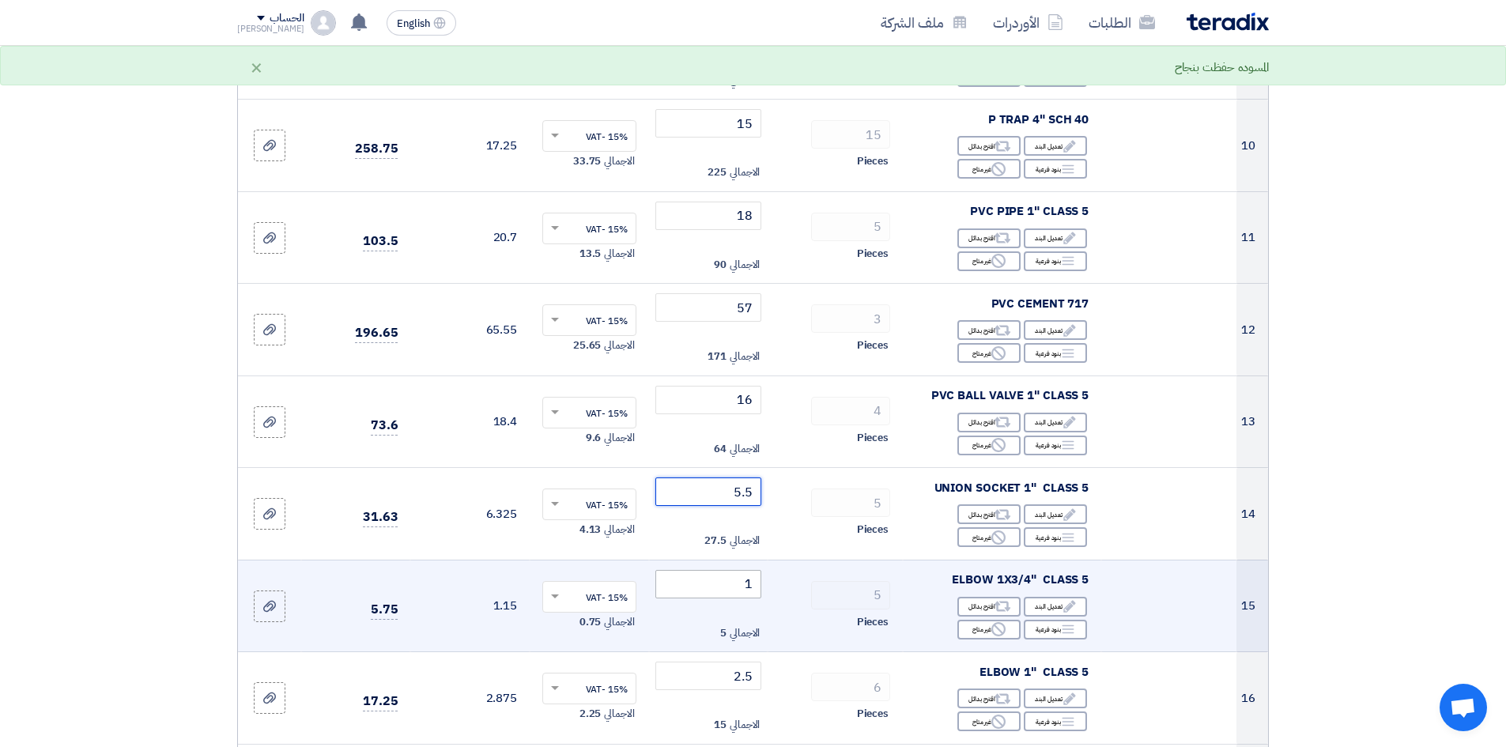
type input "5.5"
click at [731, 583] on input "1" at bounding box center [708, 584] width 107 height 28
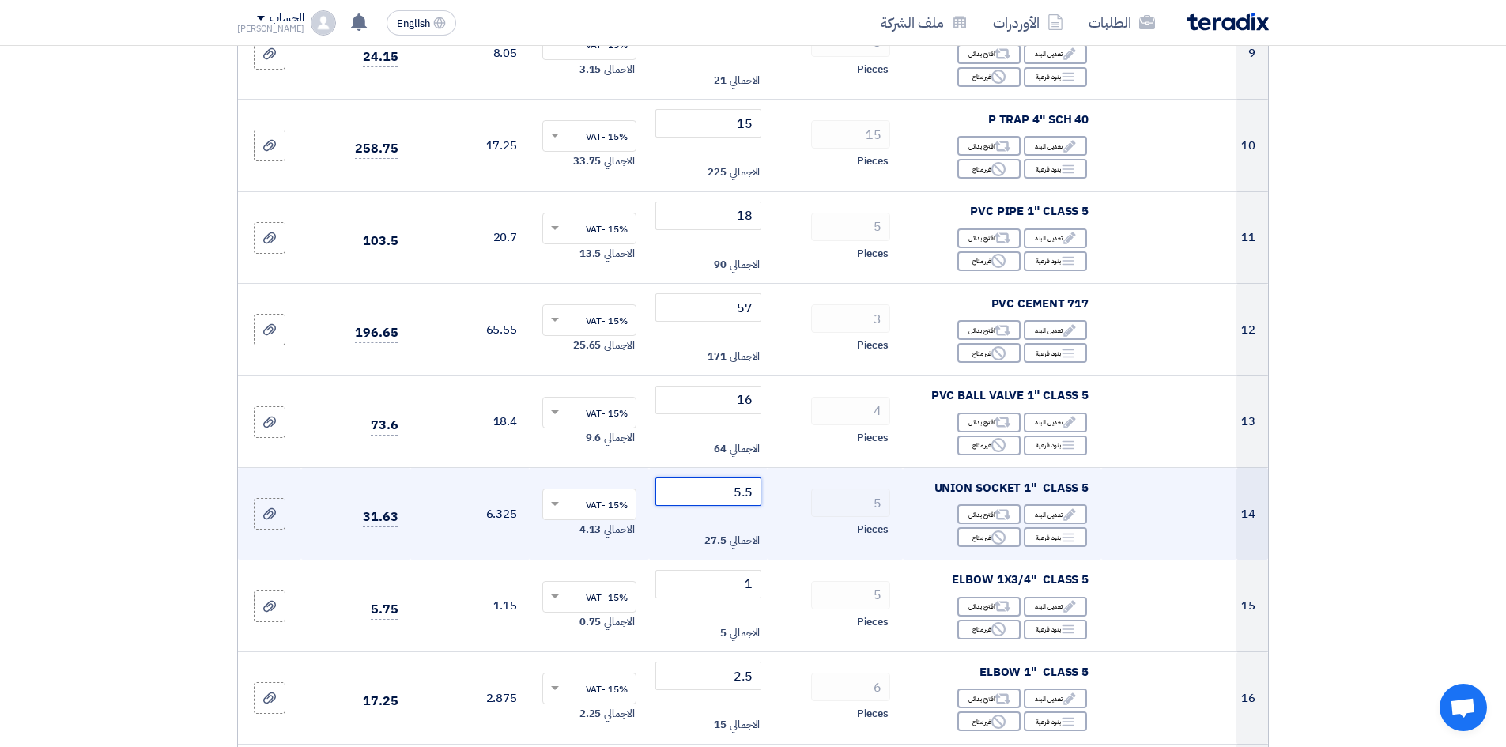
click at [719, 500] on input "5.5" at bounding box center [708, 491] width 107 height 28
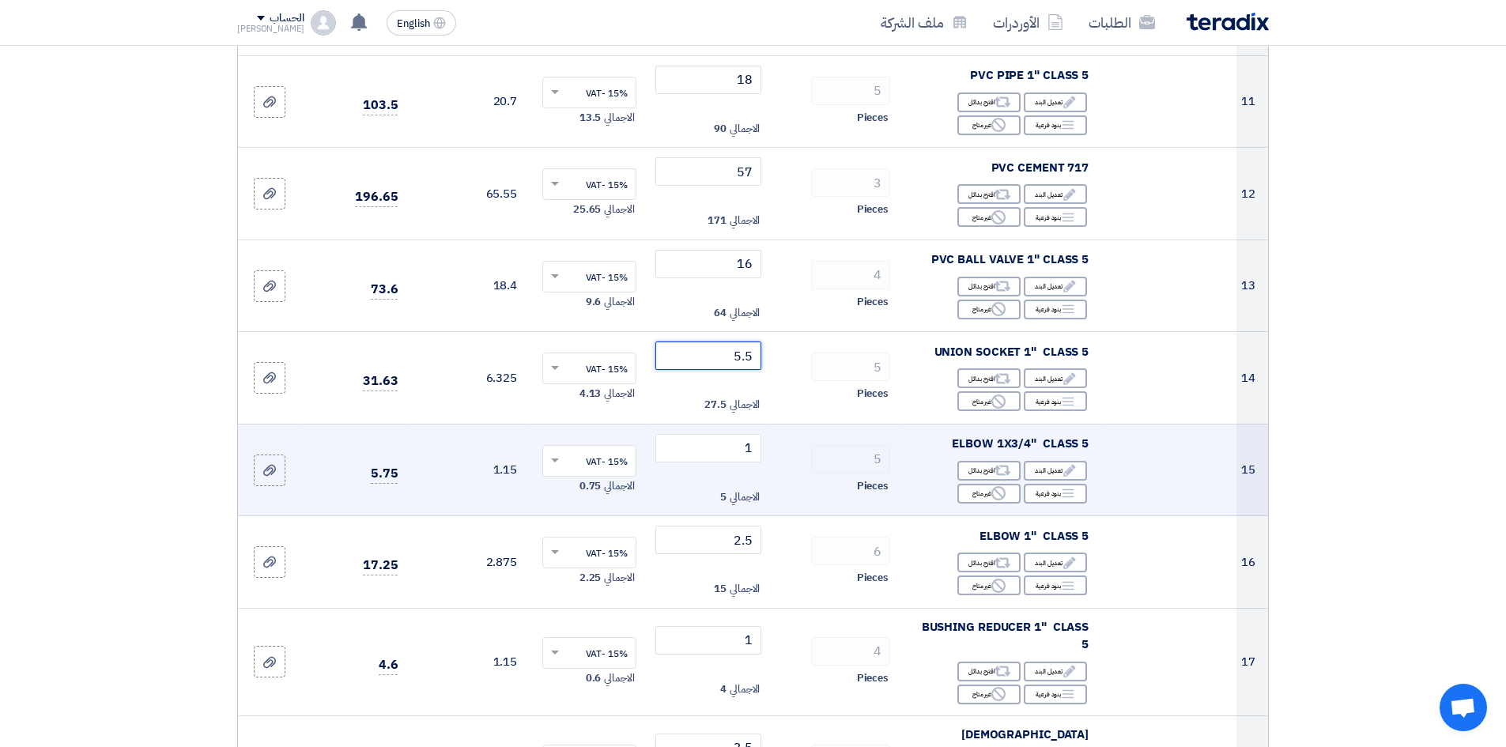
scroll to position [1186, 0]
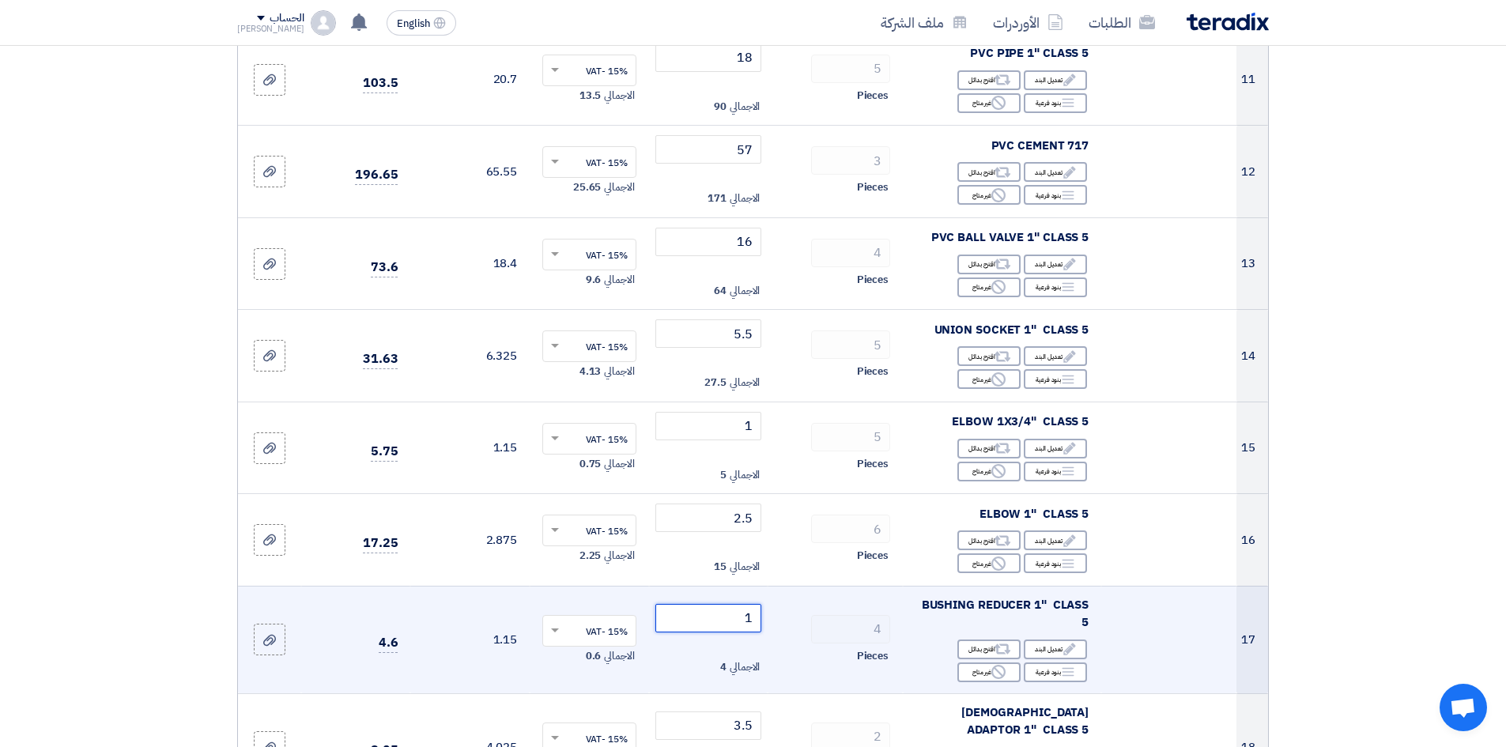
click at [708, 627] on input "1" at bounding box center [708, 618] width 107 height 28
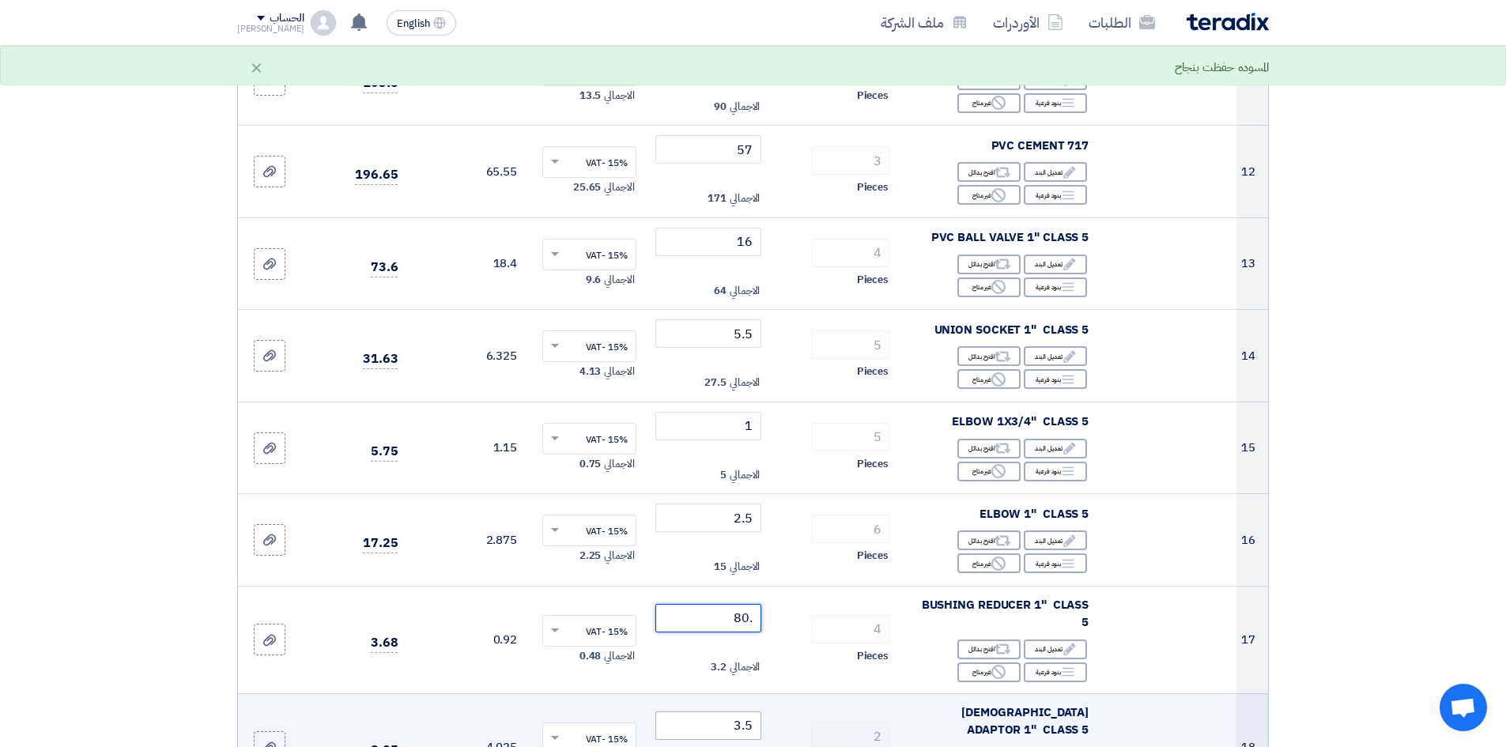
type input ".80"
click at [706, 719] on input "3.5" at bounding box center [708, 725] width 107 height 28
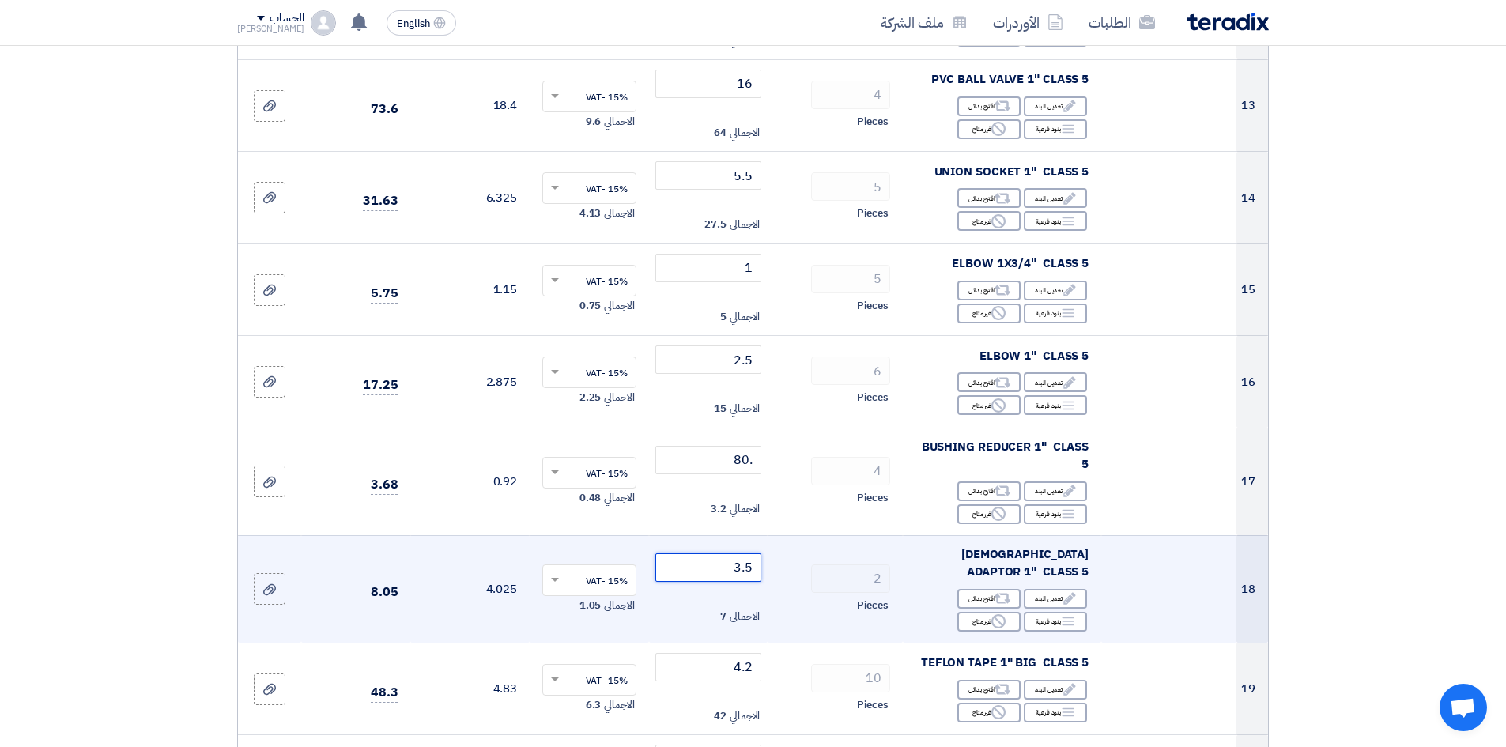
click at [711, 567] on input "3.5" at bounding box center [708, 567] width 107 height 28
type input "3"
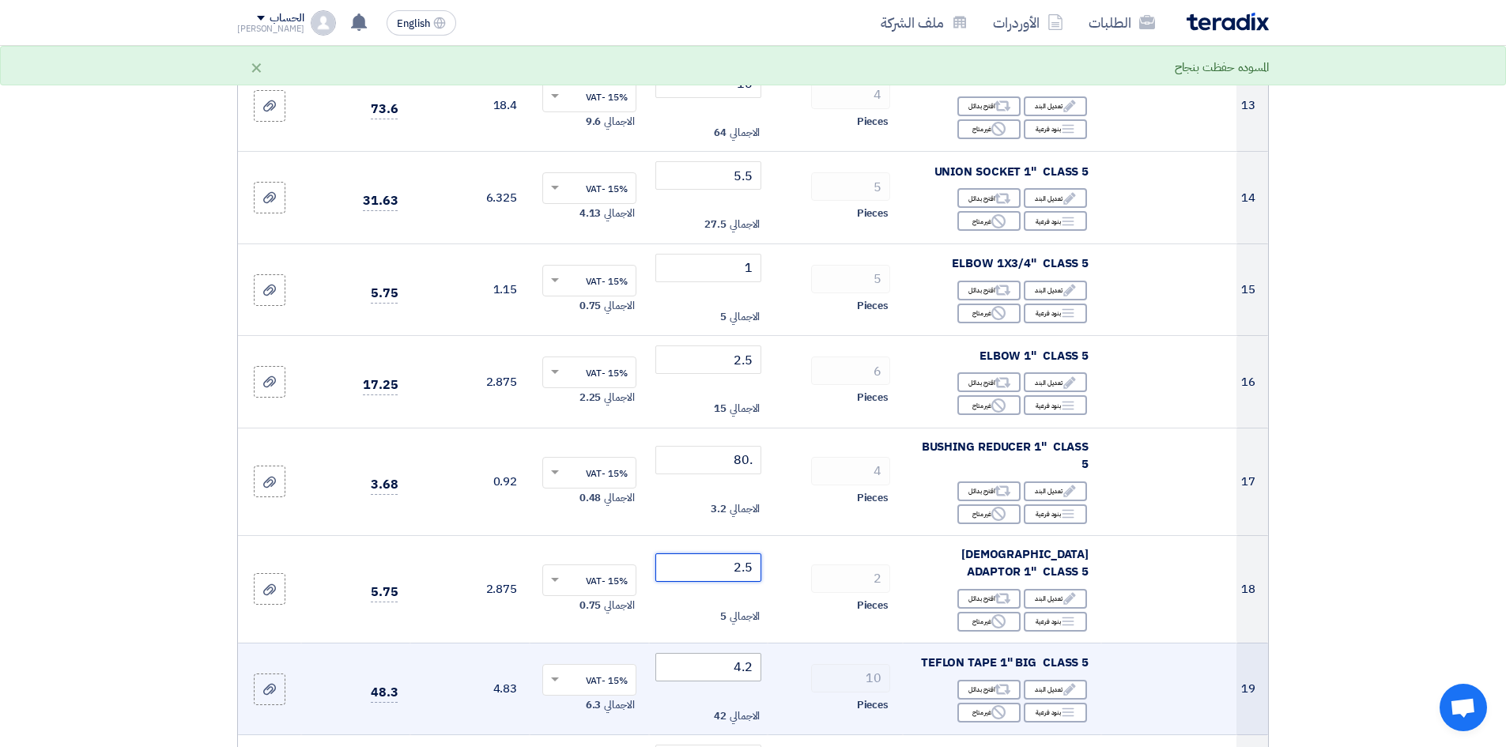
type input "2.5"
click at [711, 653] on input "4.2" at bounding box center [708, 667] width 107 height 28
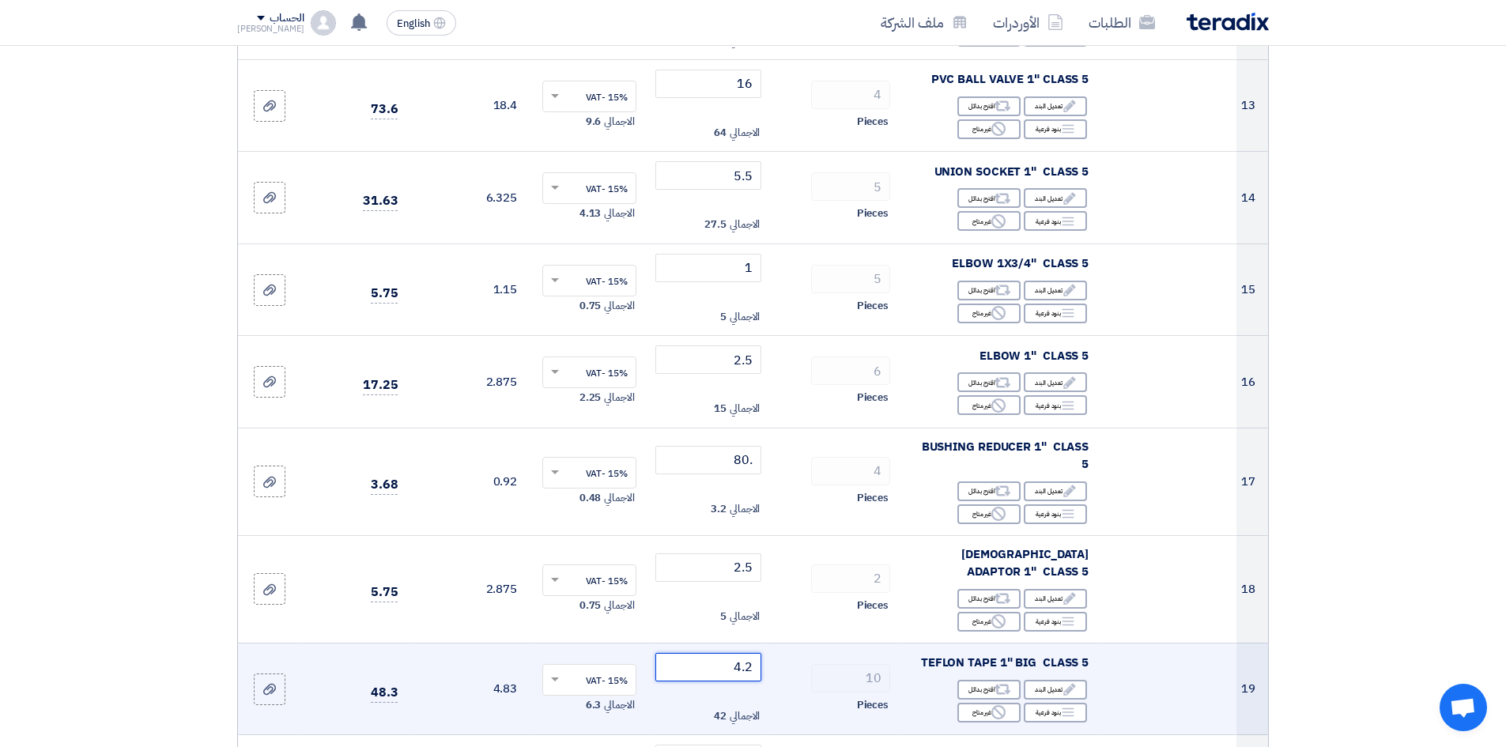
type input "4"
type input "2"
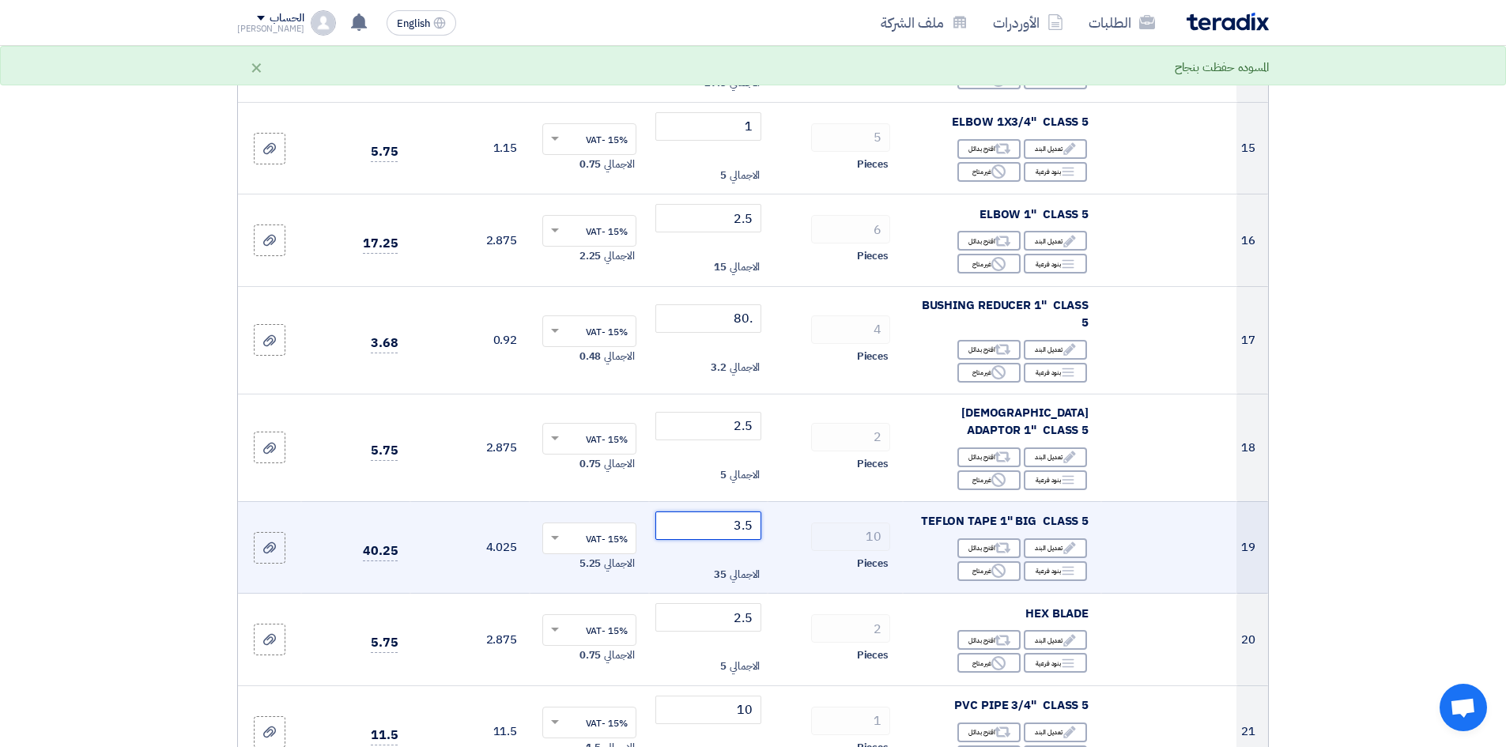
scroll to position [1502, 0]
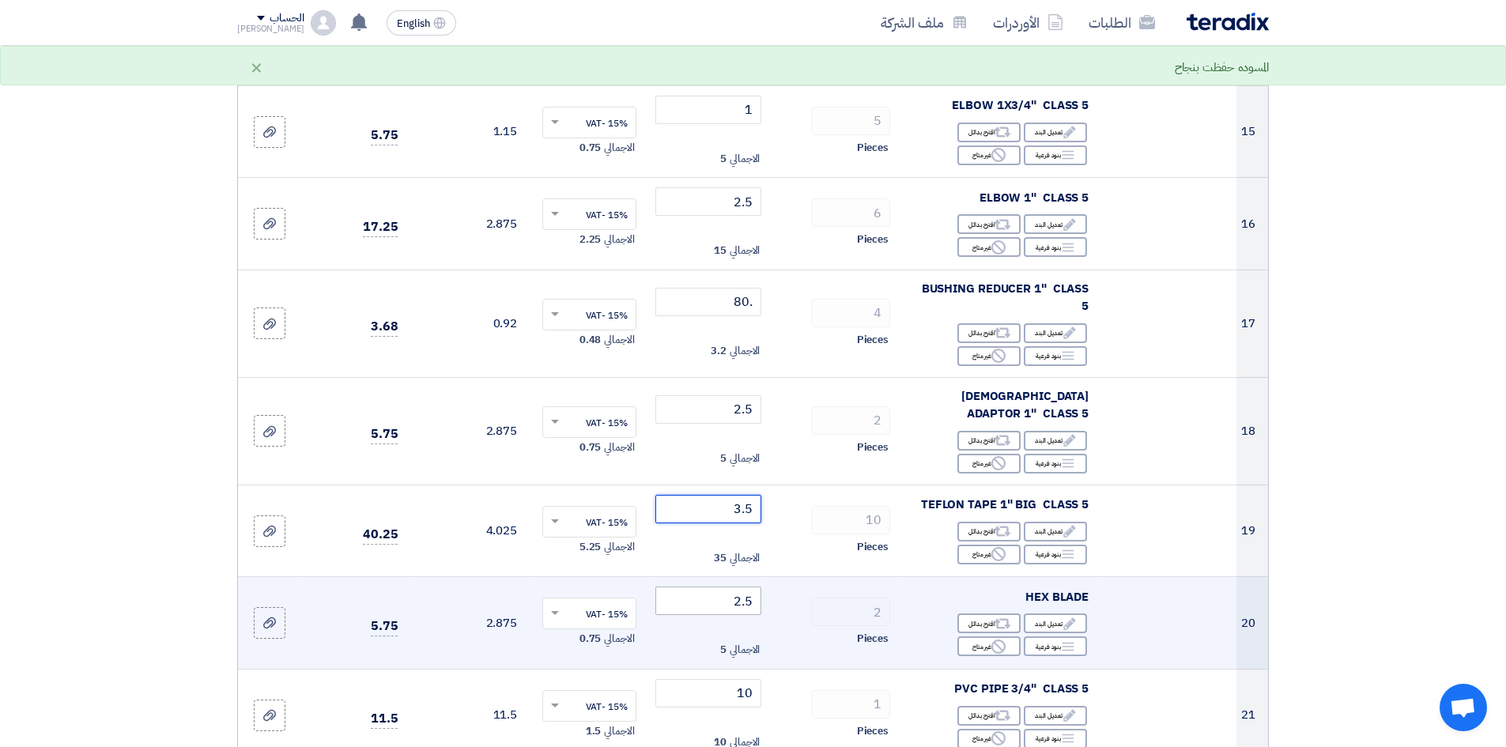
type input "3.5"
click at [716, 591] on input "2.5" at bounding box center [708, 601] width 107 height 28
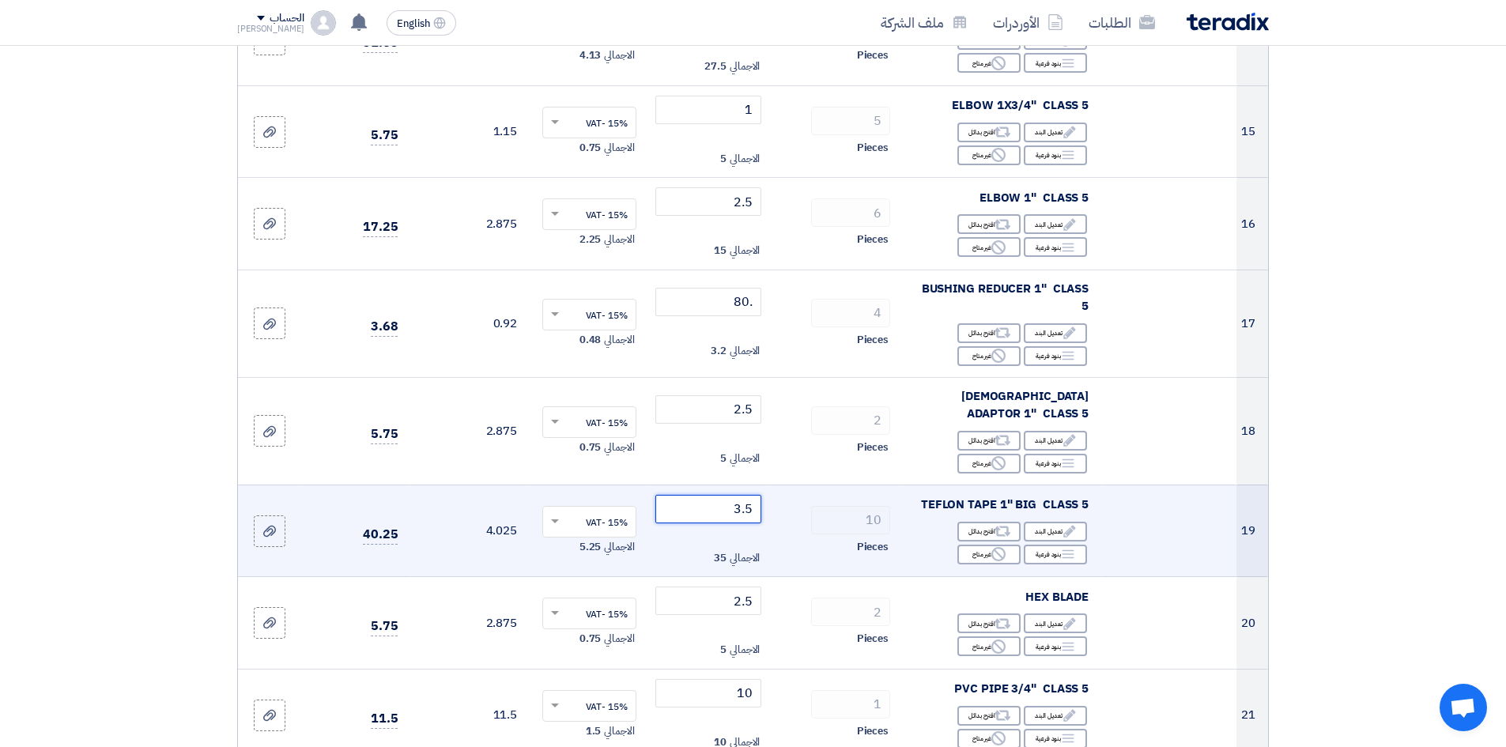
click at [722, 500] on input "3.5" at bounding box center [708, 509] width 107 height 28
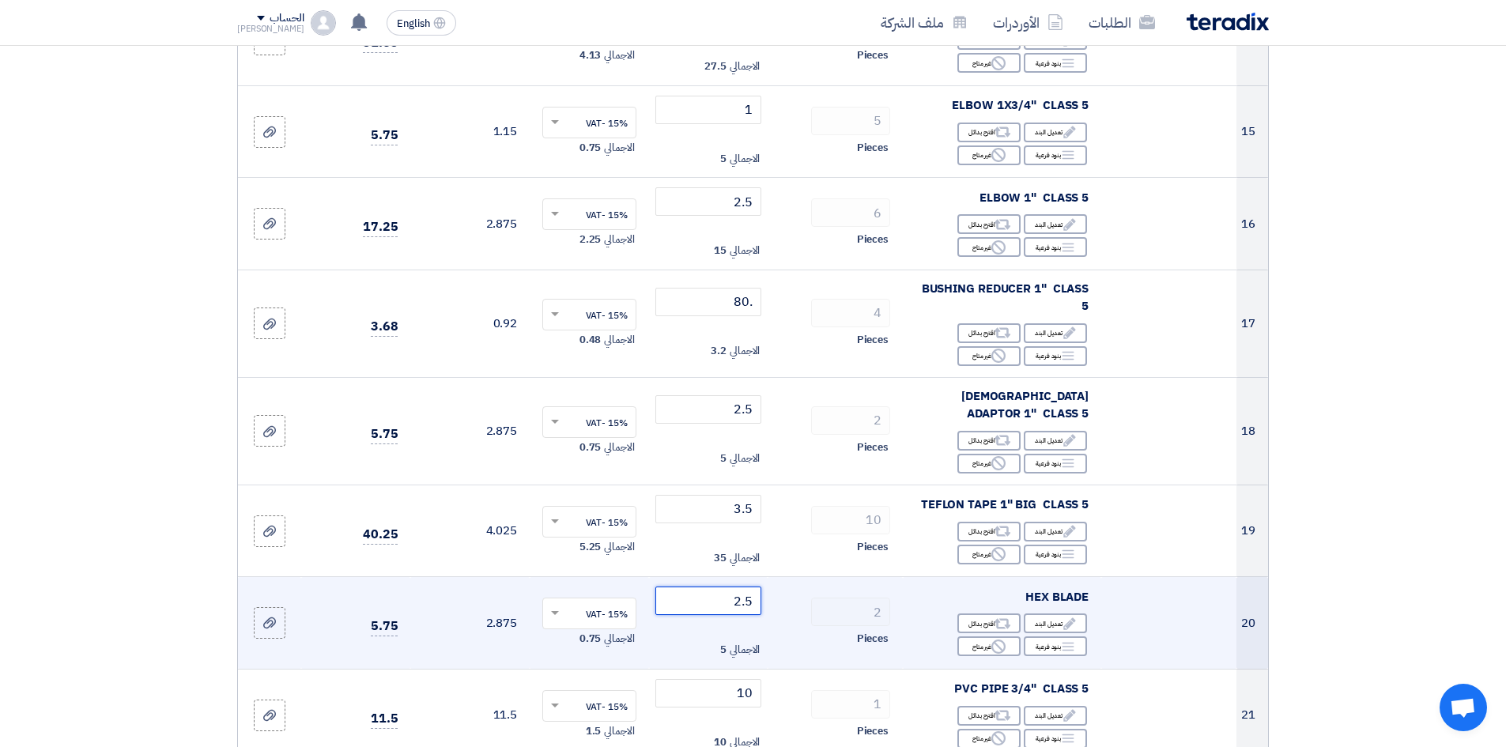
click at [713, 593] on input "2.5" at bounding box center [708, 601] width 107 height 28
type input "2"
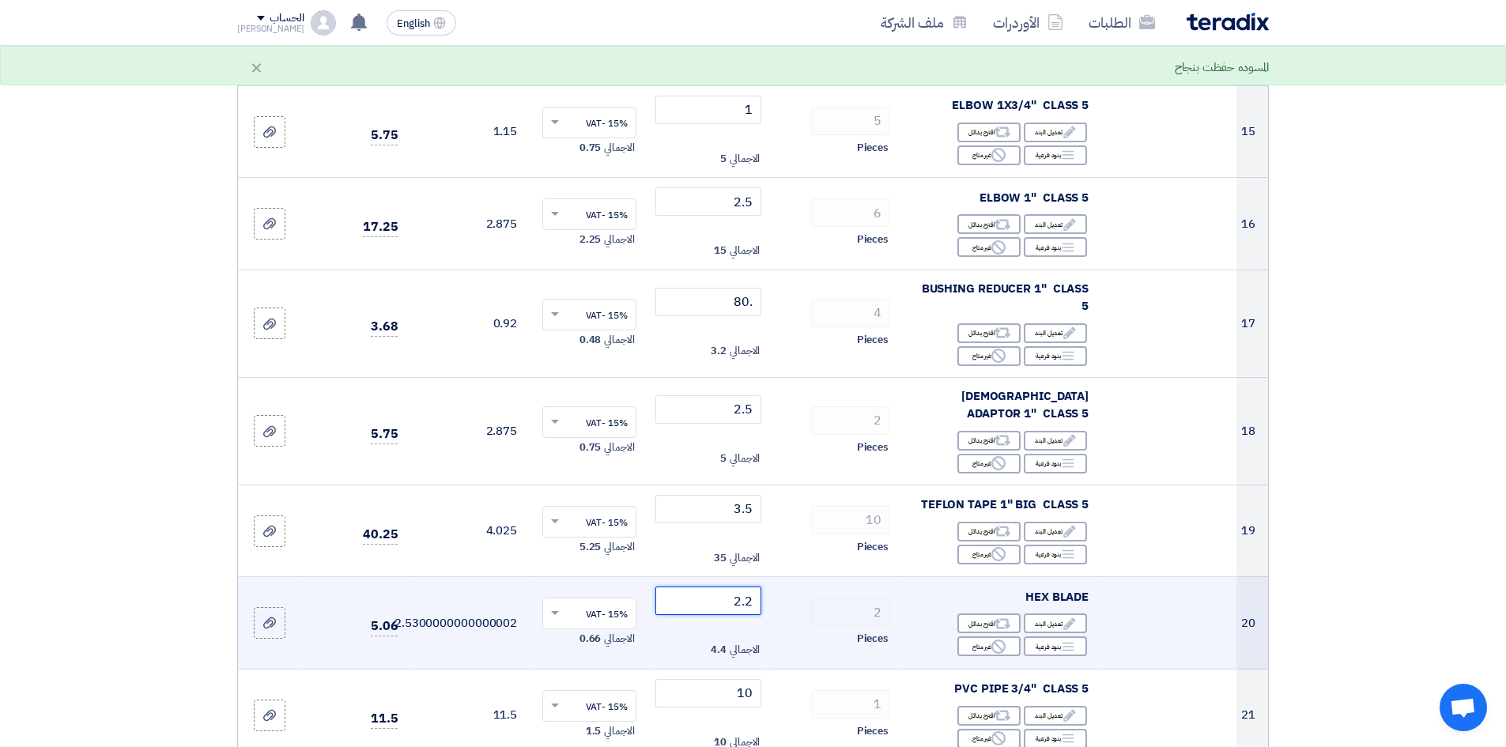
type input "2.2"
click at [719, 642] on span "4.4" at bounding box center [719, 650] width 16 height 16
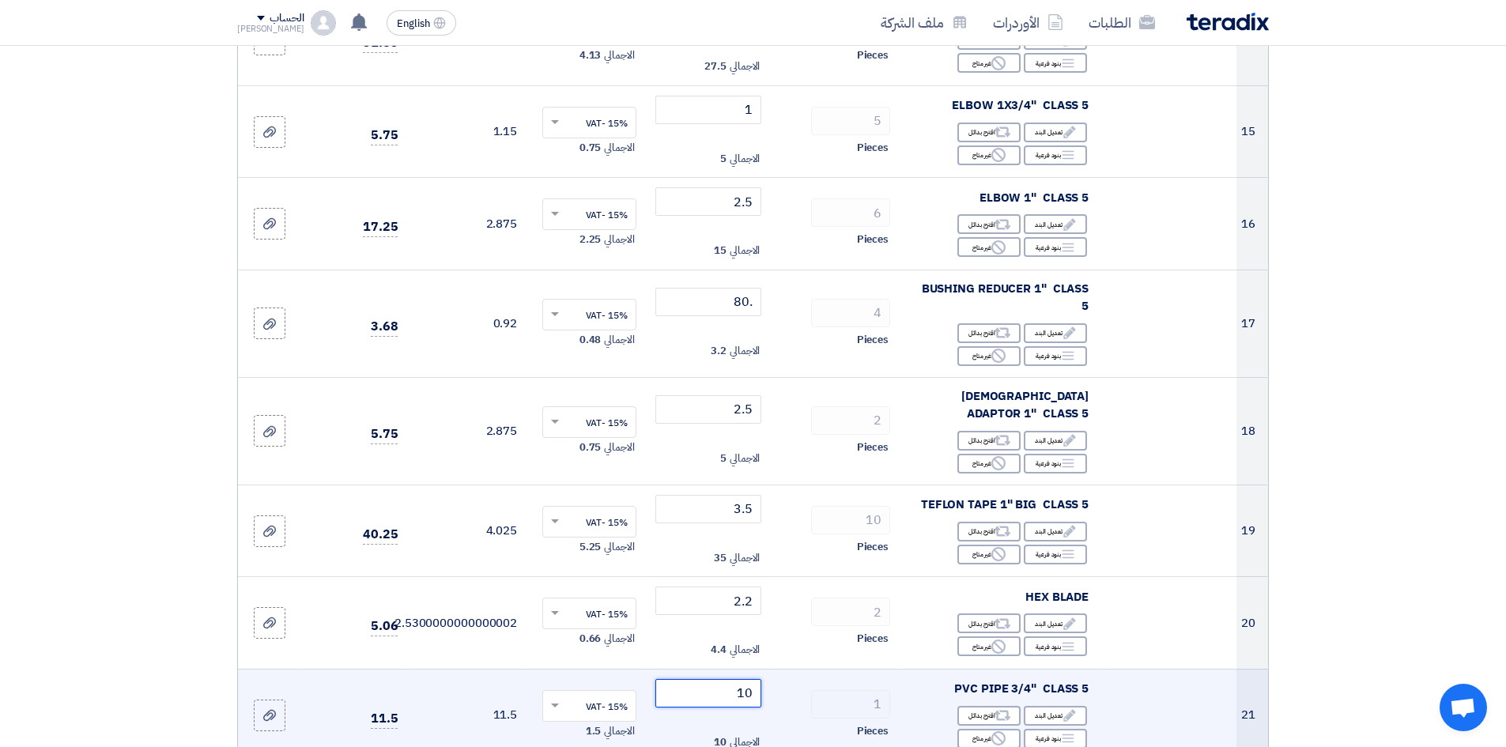
click at [730, 681] on input "10" at bounding box center [708, 693] width 107 height 28
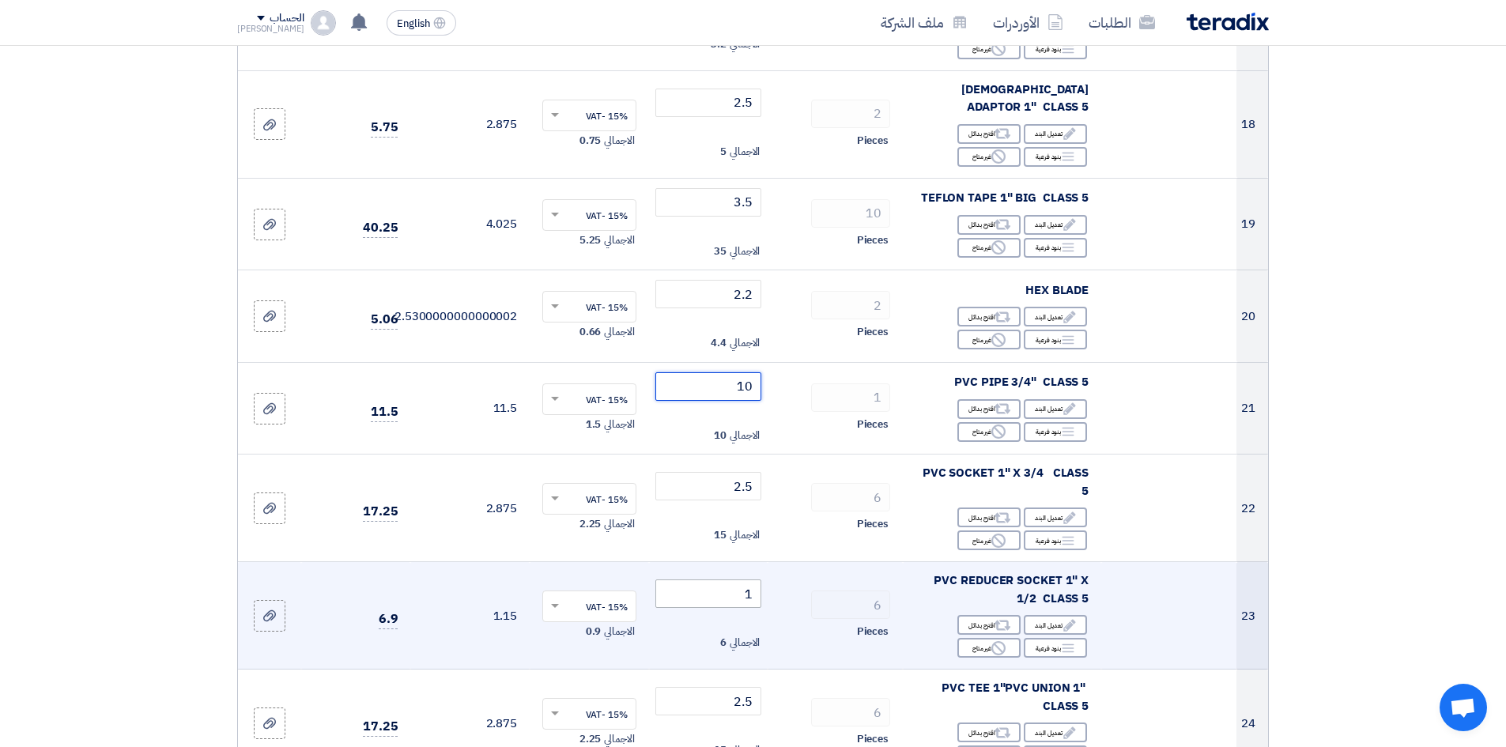
scroll to position [1818, 0]
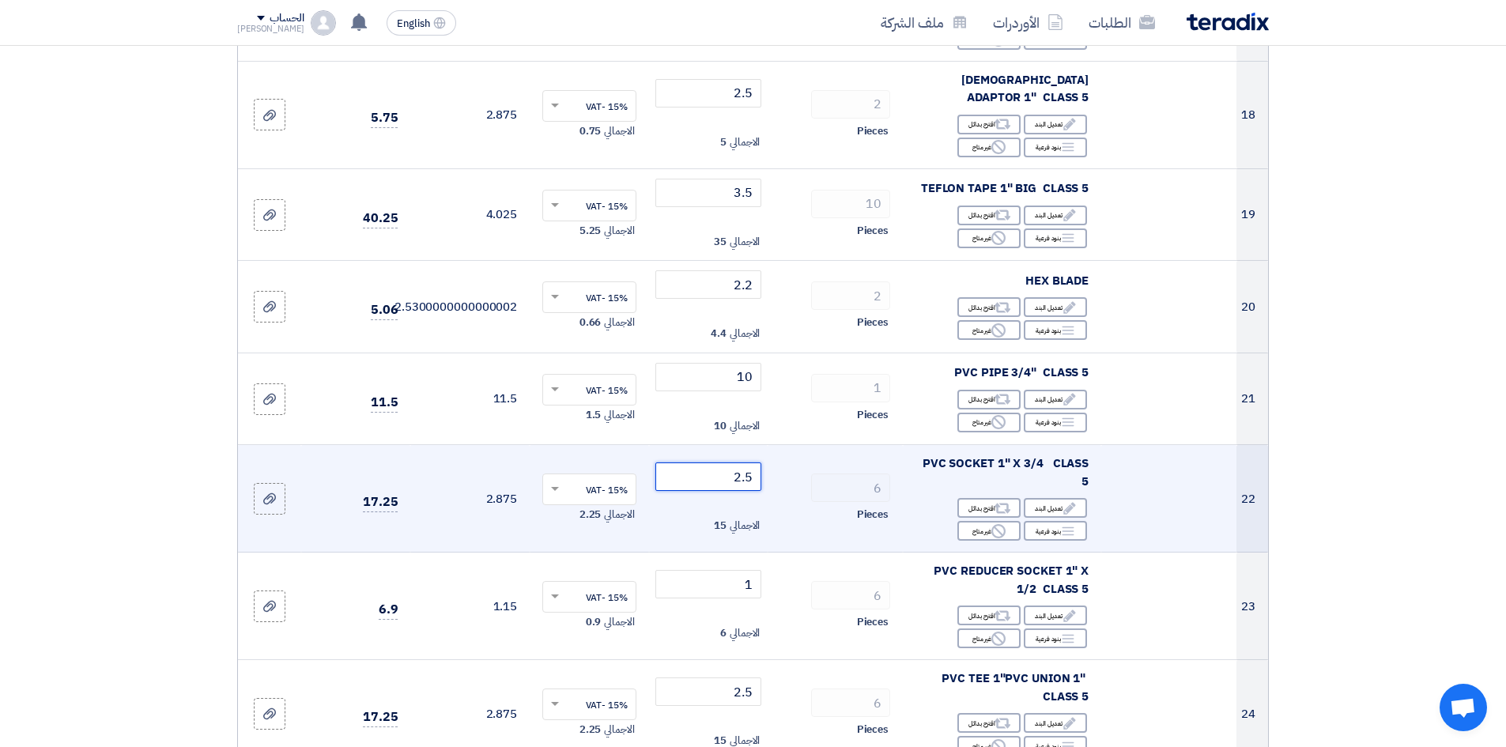
click at [710, 470] on input "2.5" at bounding box center [708, 476] width 107 height 28
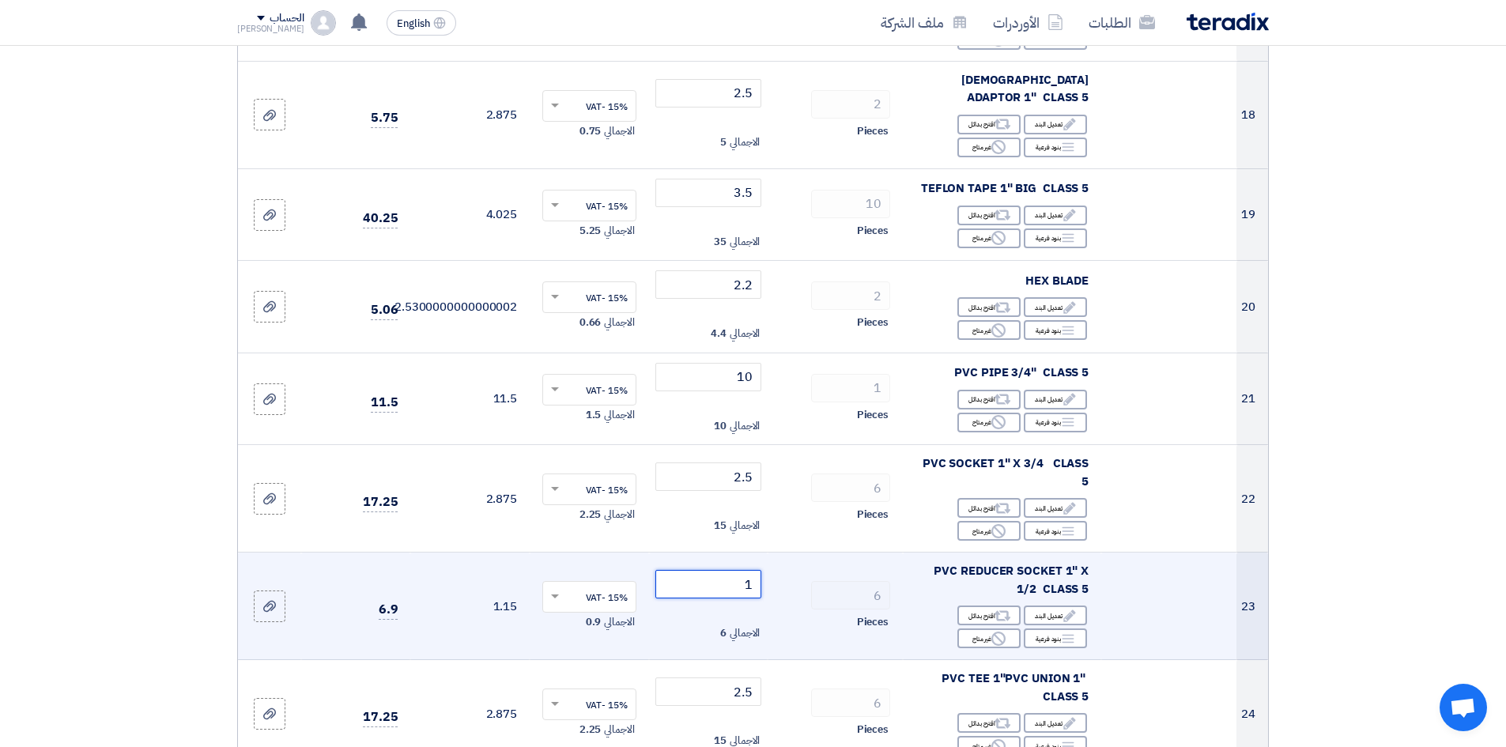
click at [726, 578] on input "1" at bounding box center [708, 584] width 107 height 28
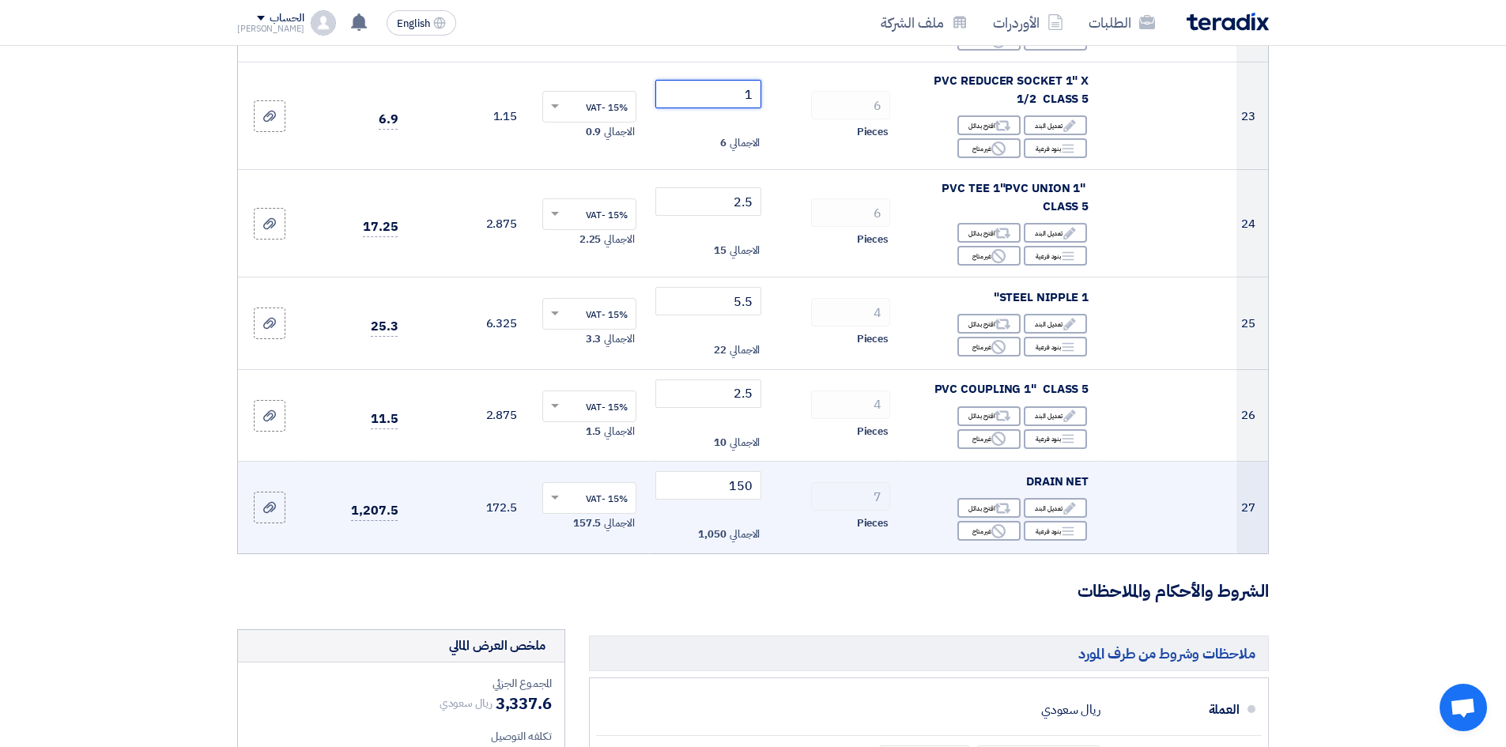
scroll to position [2293, 0]
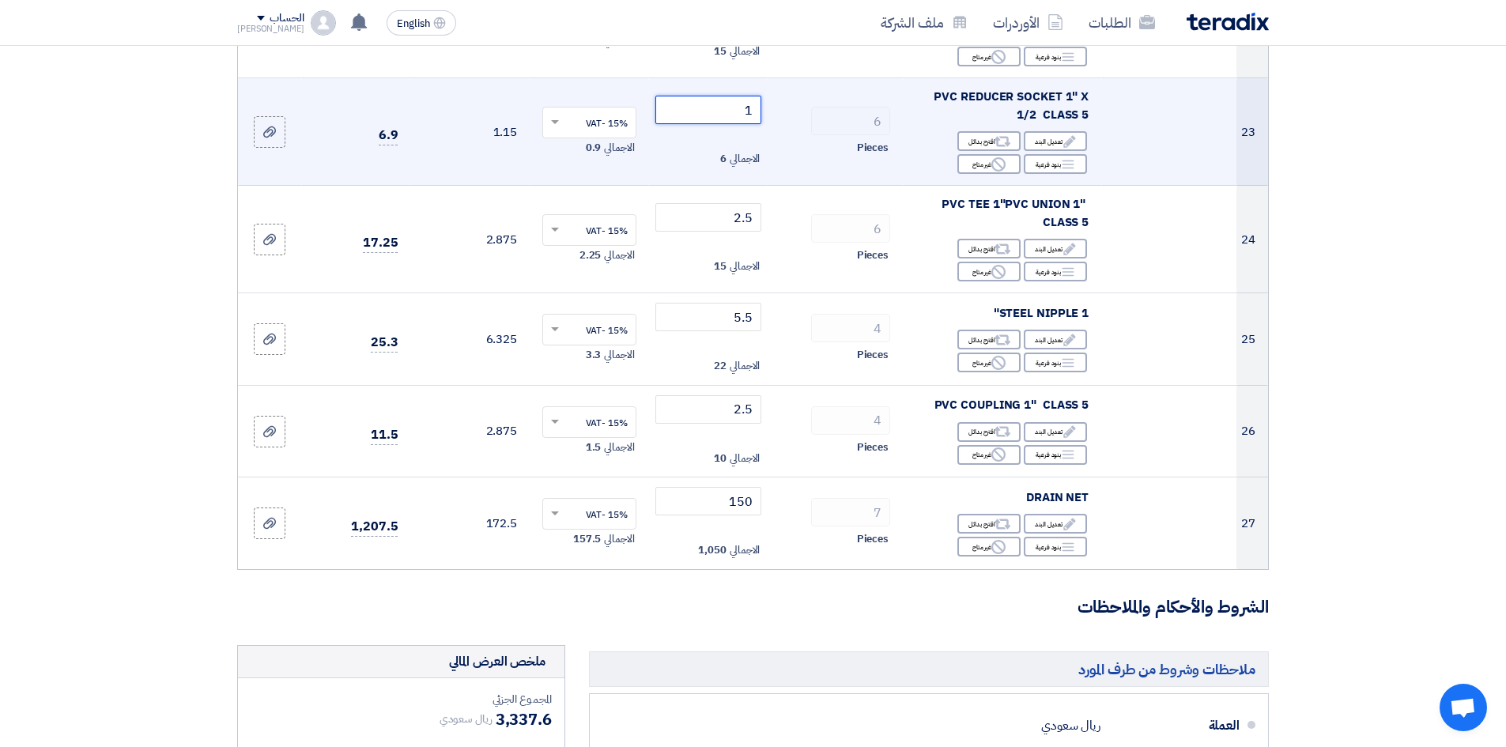
click at [723, 98] on input "1" at bounding box center [708, 110] width 107 height 28
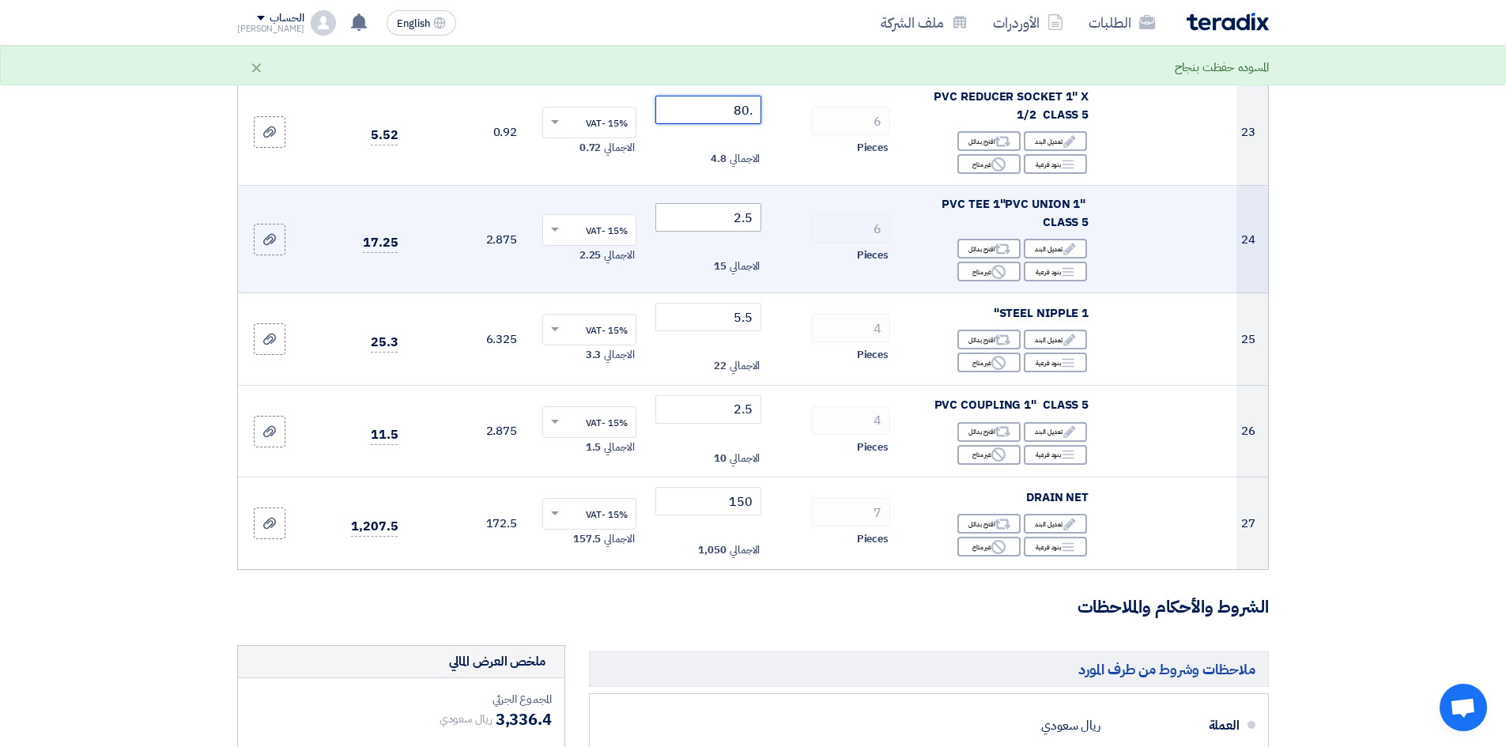
type input ".80"
click at [719, 203] on input "2.5" at bounding box center [708, 217] width 107 height 28
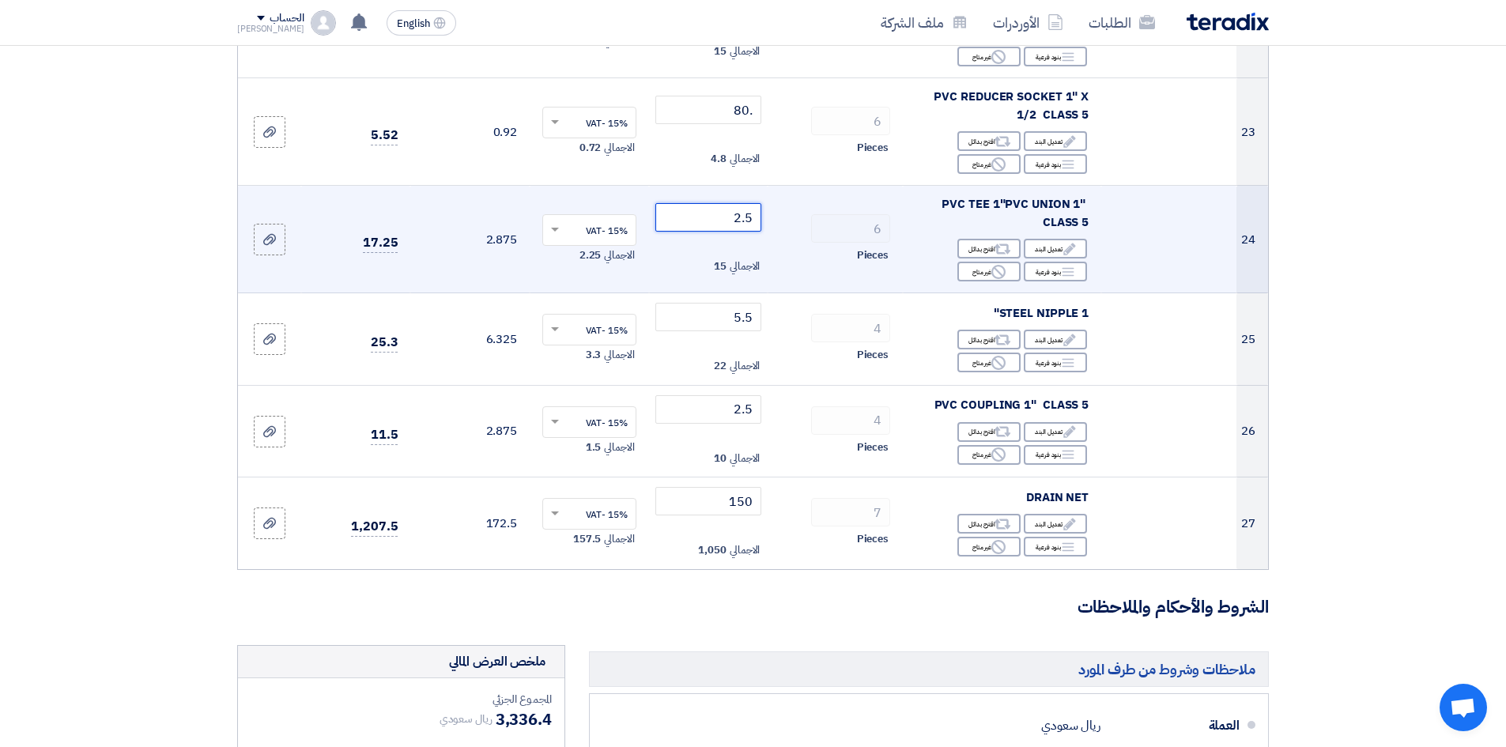
type input "2"
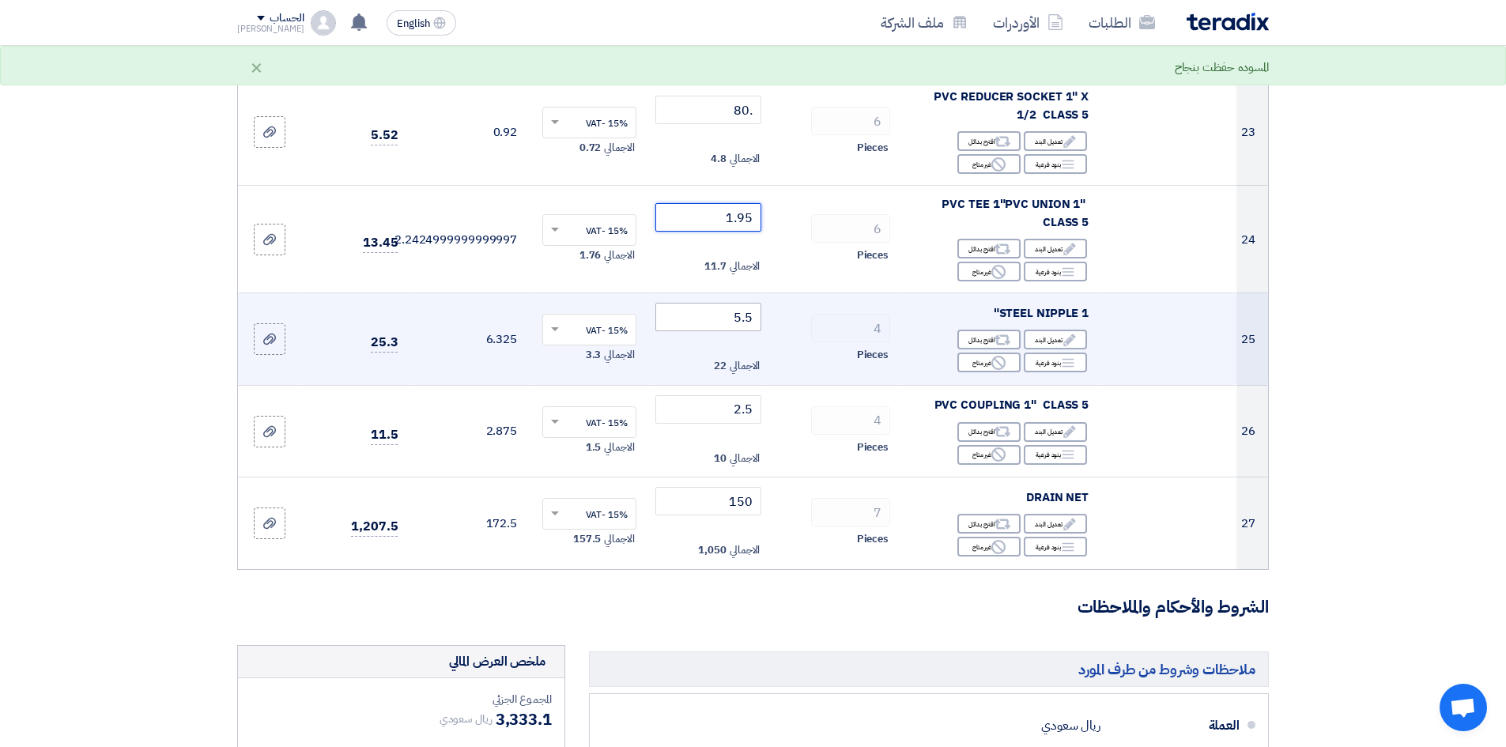
type input "1.95"
click at [701, 307] on input "5.5" at bounding box center [708, 317] width 107 height 28
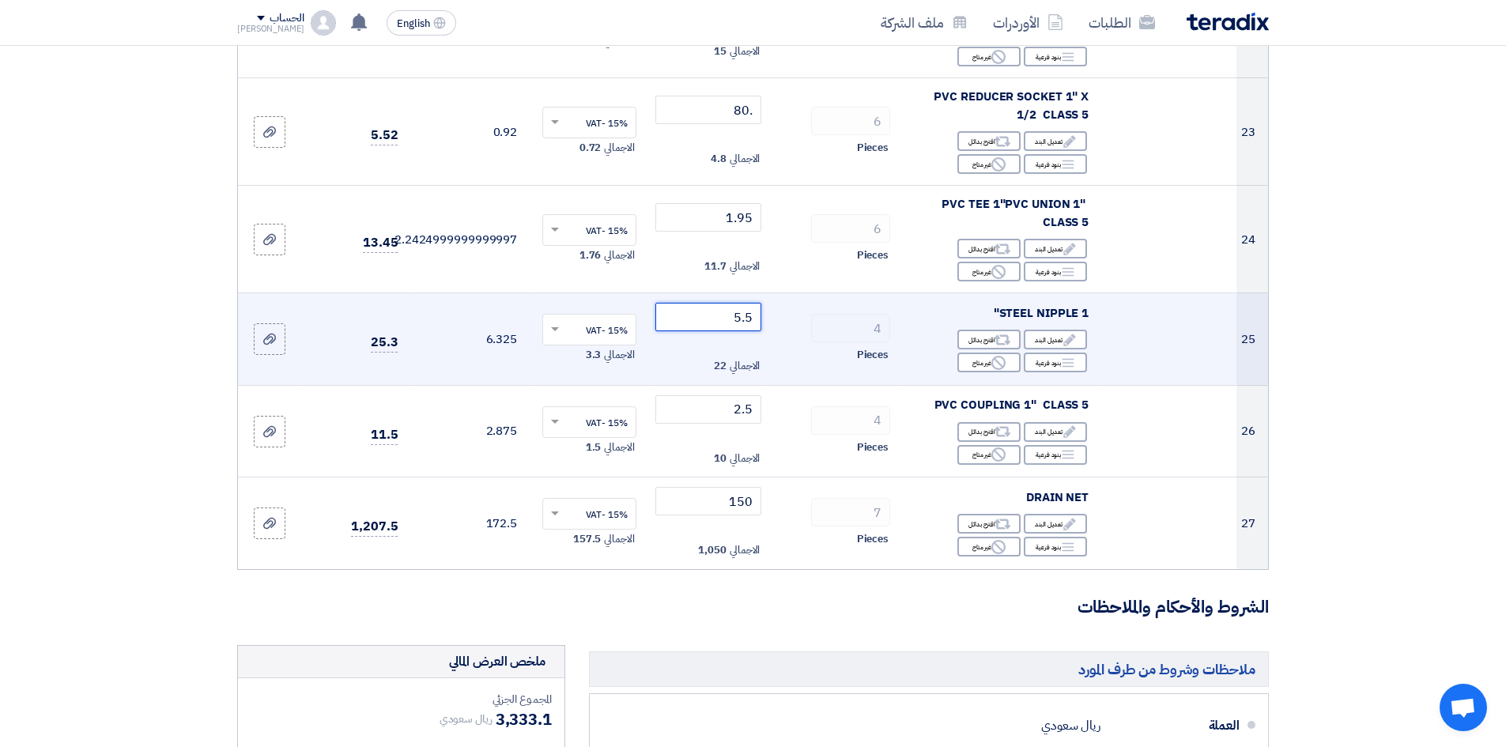
type input "5"
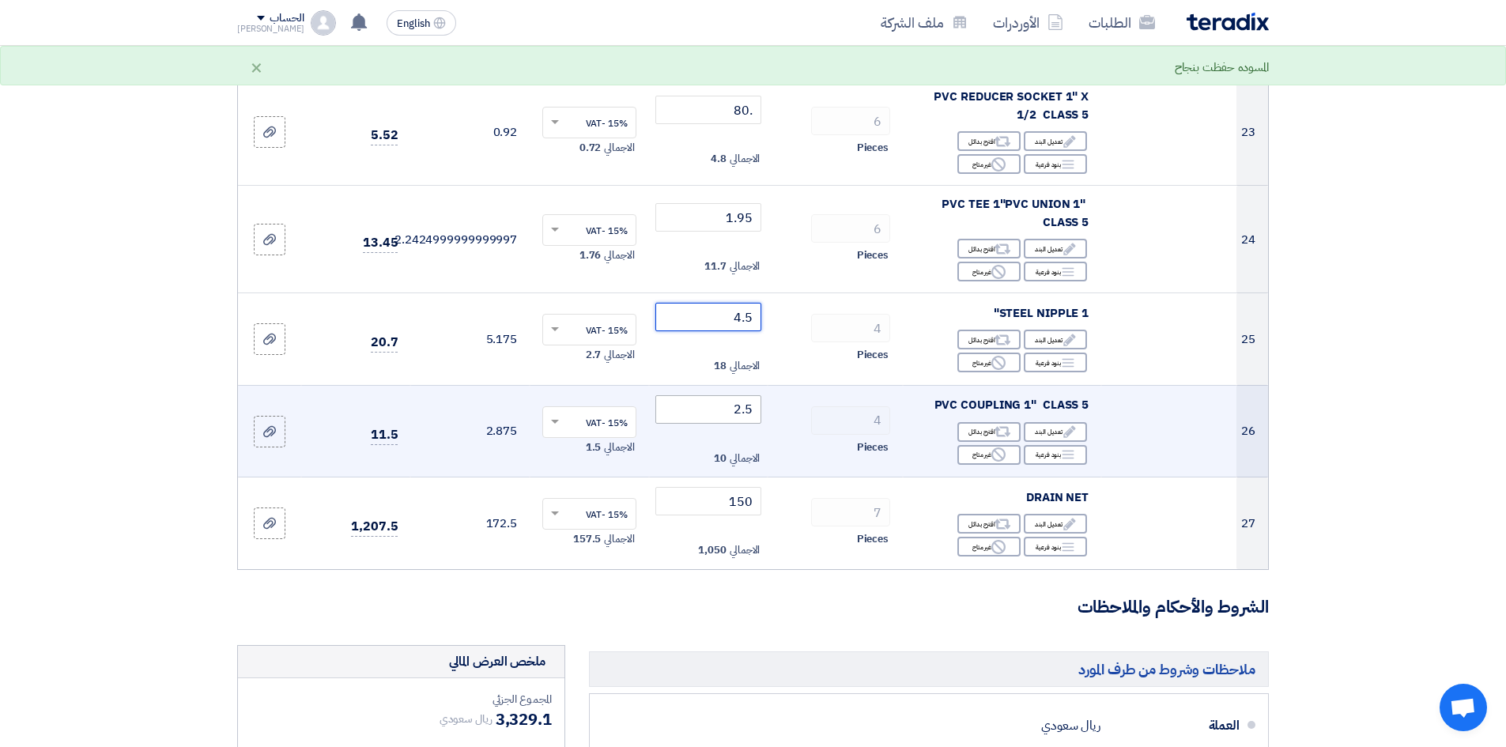
type input "4.5"
click at [723, 395] on input "2.5" at bounding box center [708, 409] width 107 height 28
type input "2"
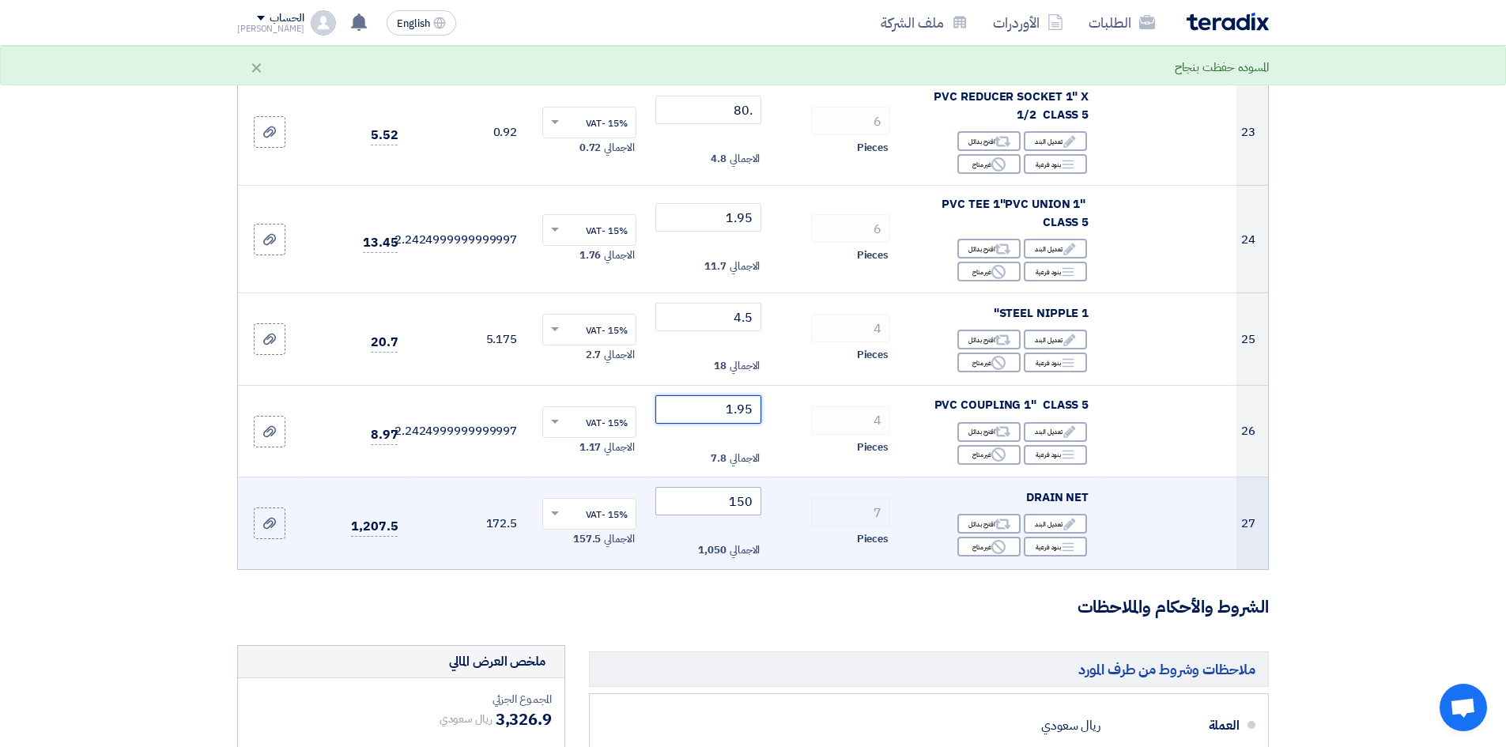
type input "1.95"
click at [709, 487] on input "150" at bounding box center [708, 501] width 107 height 28
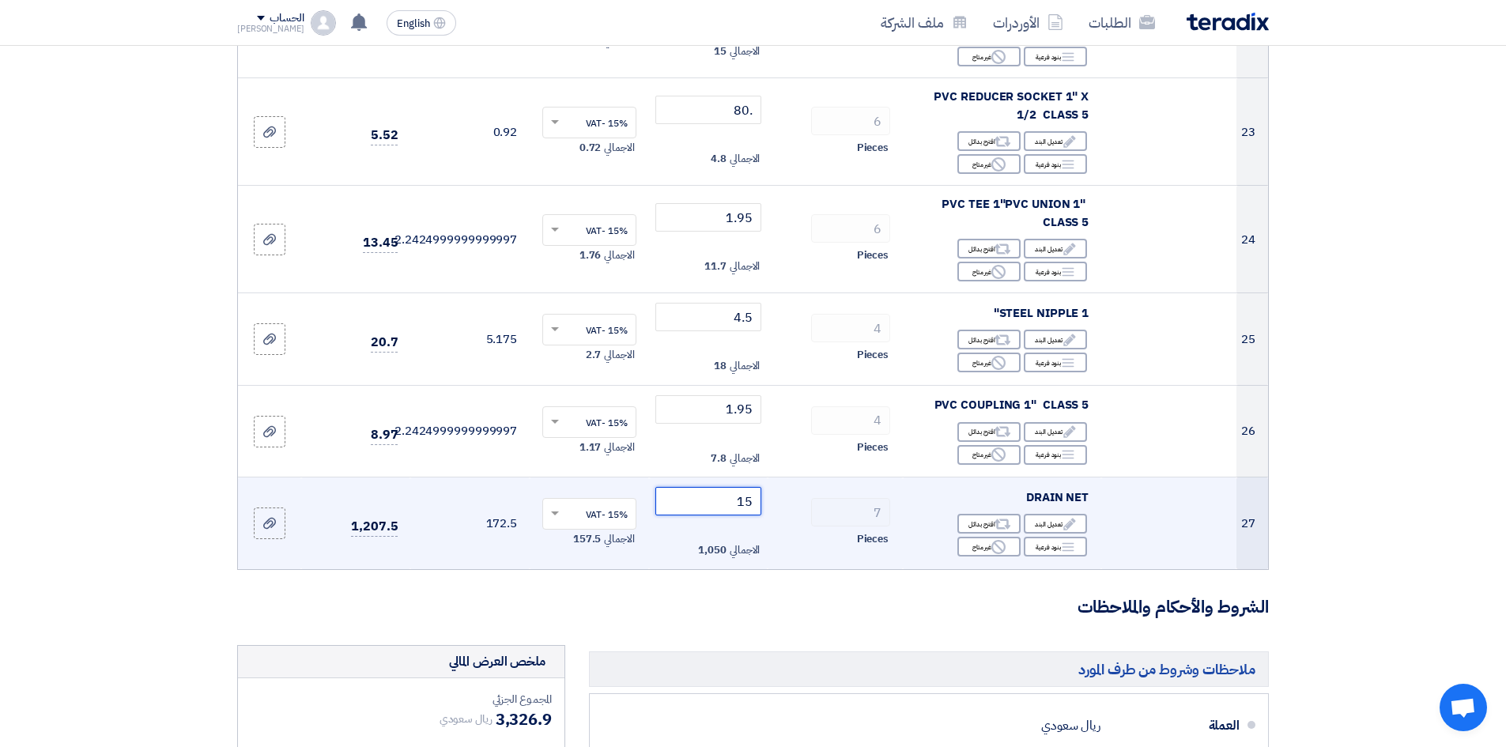
type input "1"
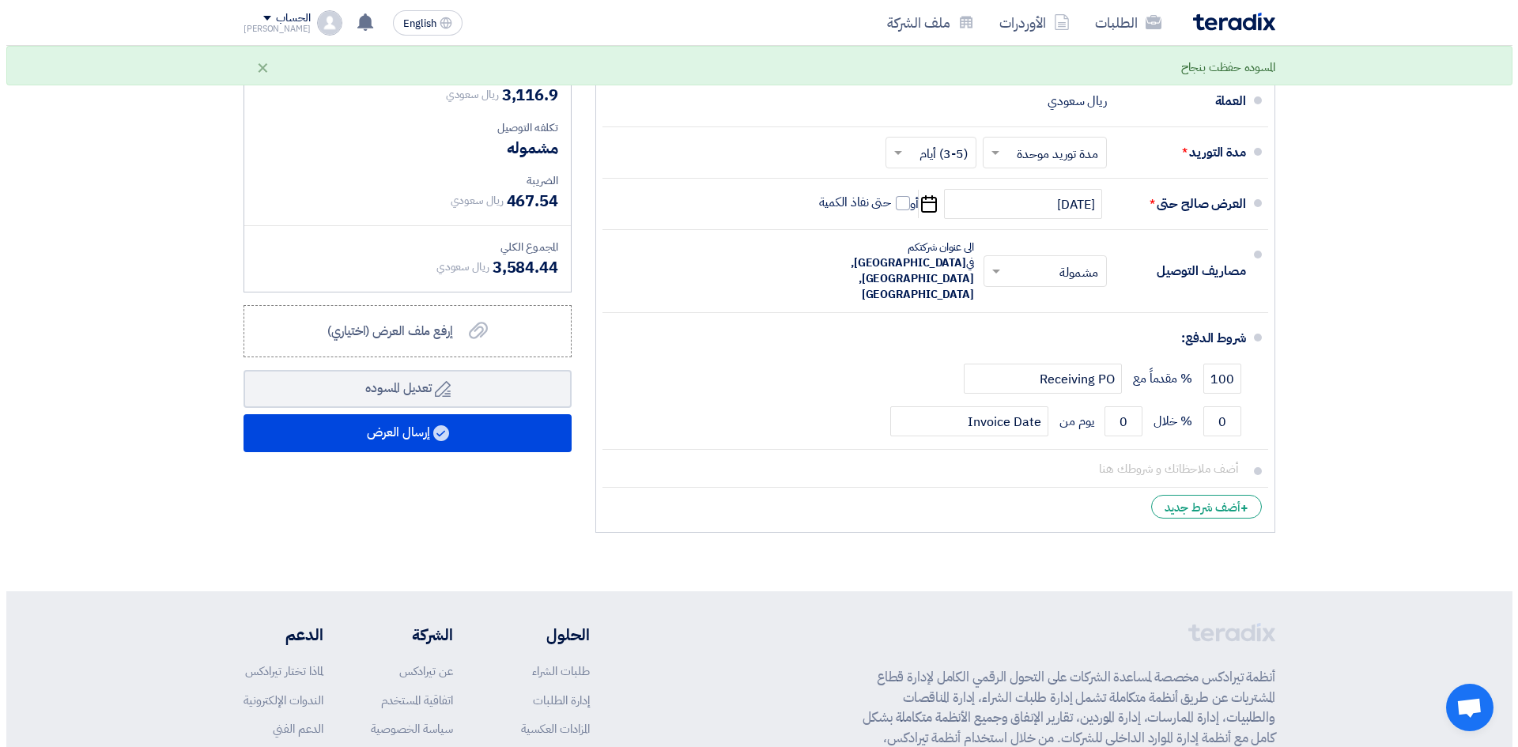
scroll to position [2925, 0]
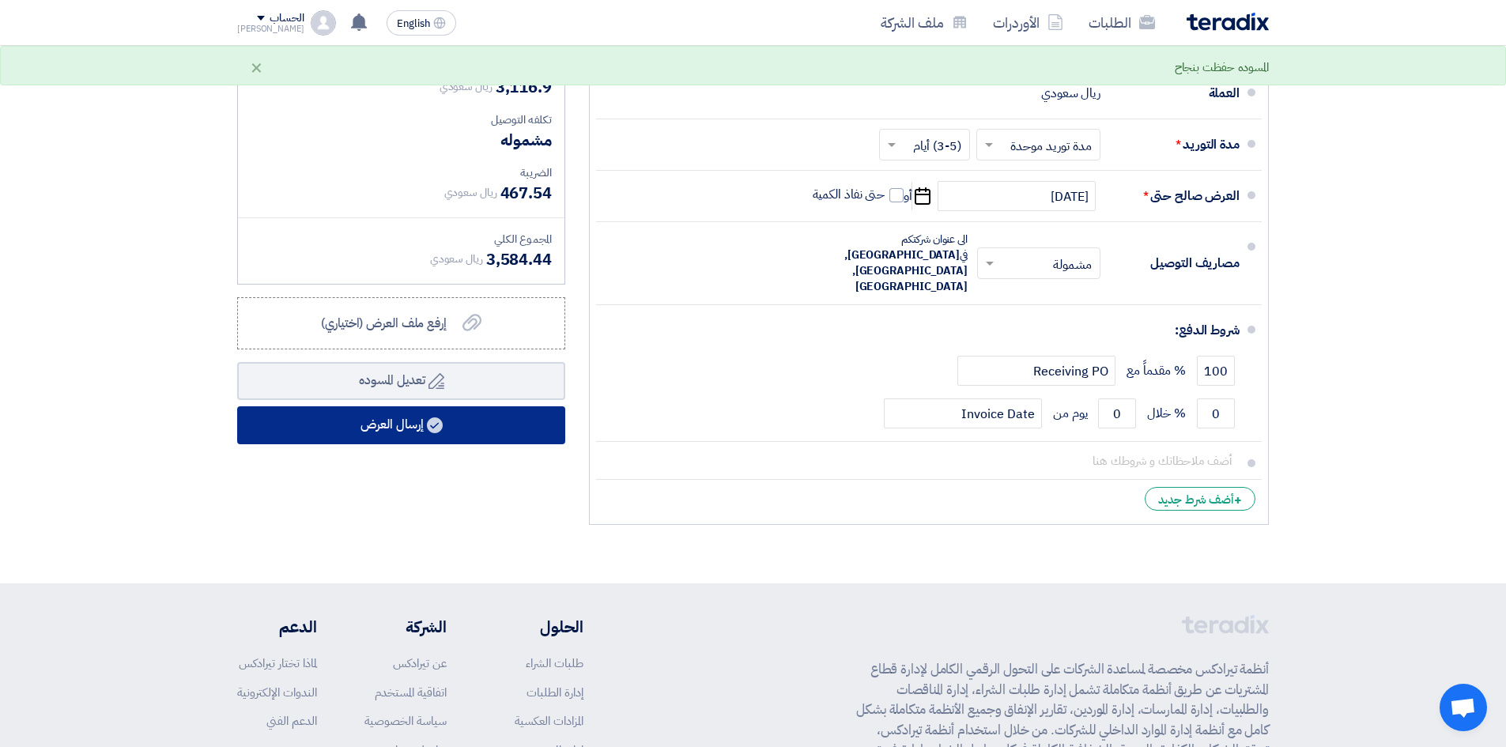
type input "120"
click at [441, 417] on use at bounding box center [435, 425] width 16 height 16
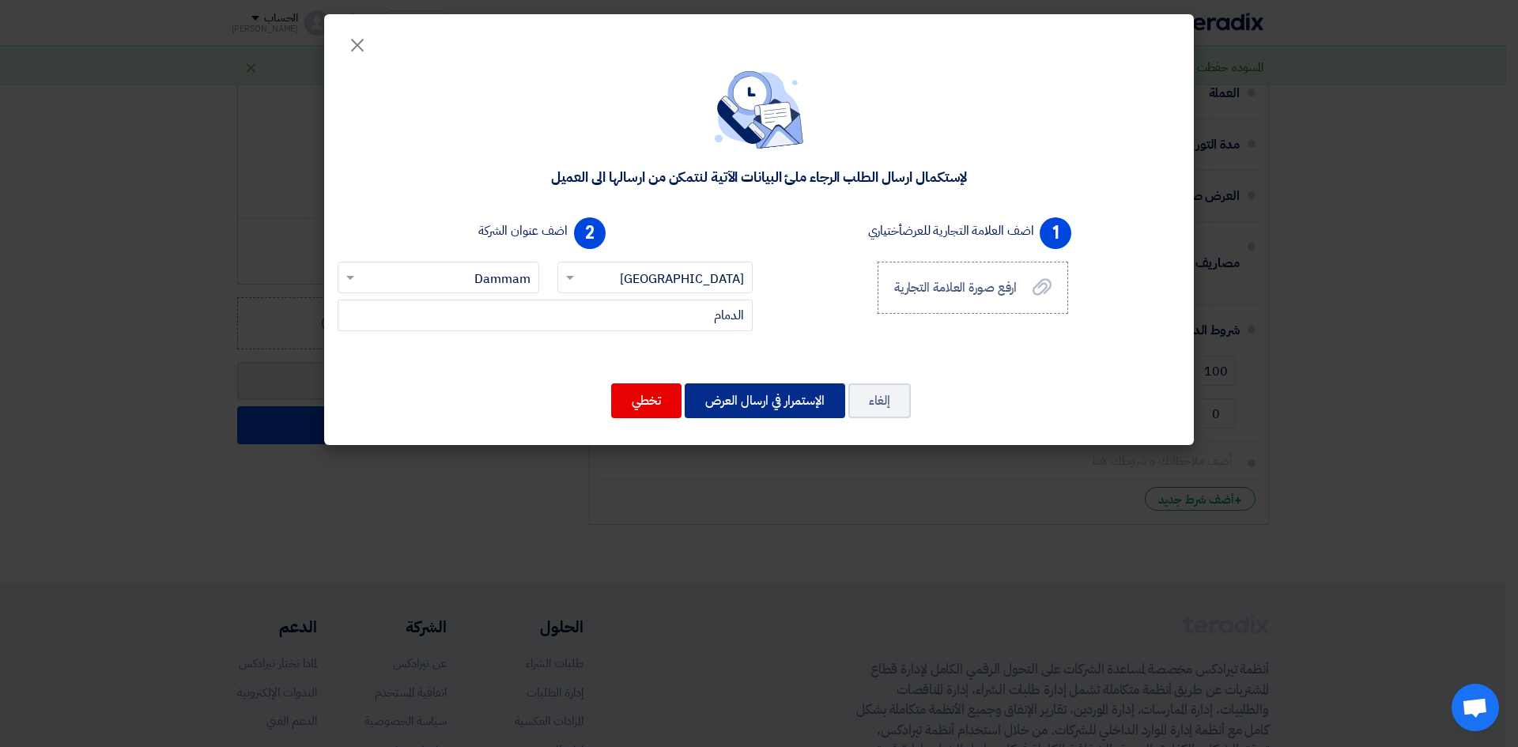
click at [762, 407] on button "الإستمرار في ارسال العرض" at bounding box center [765, 400] width 160 height 35
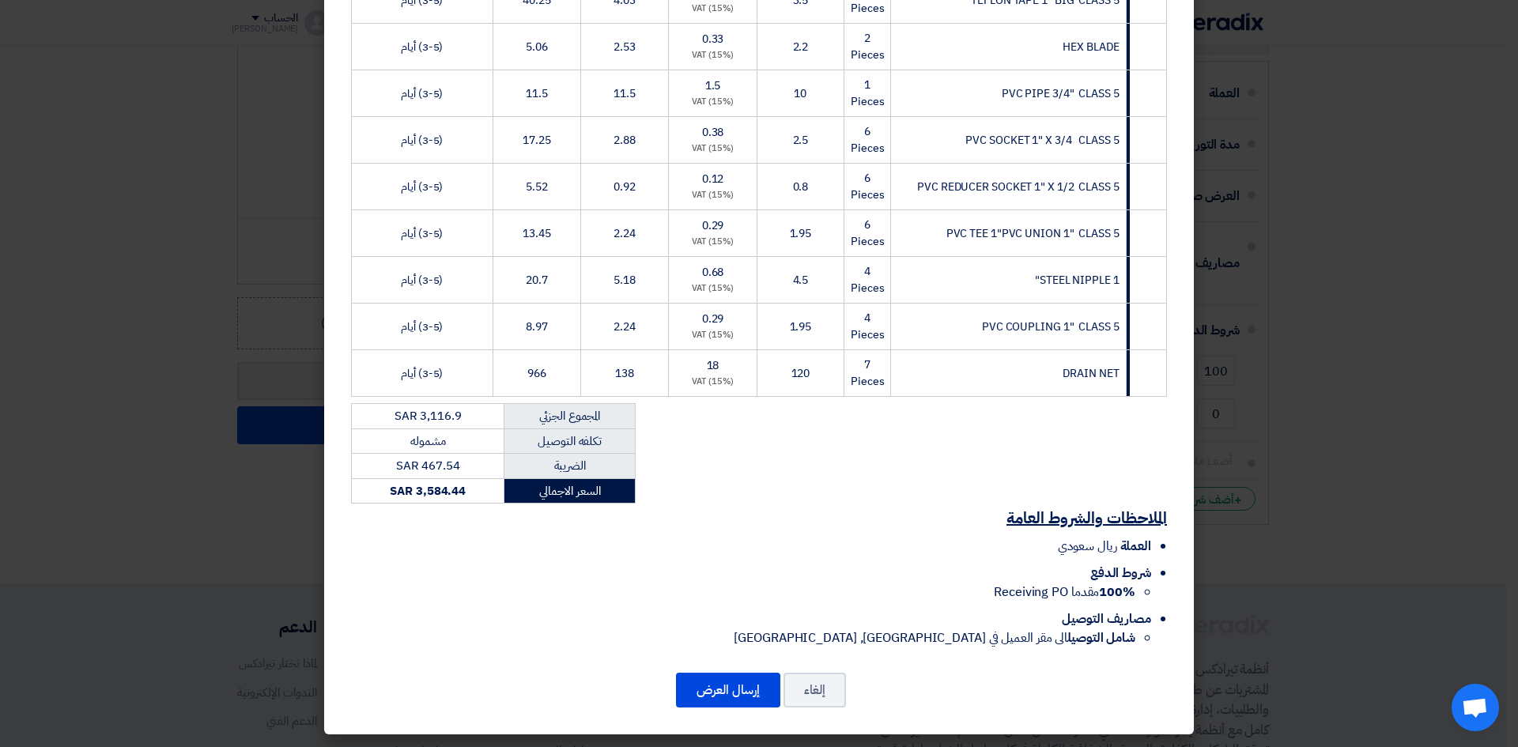
scroll to position [1164, 0]
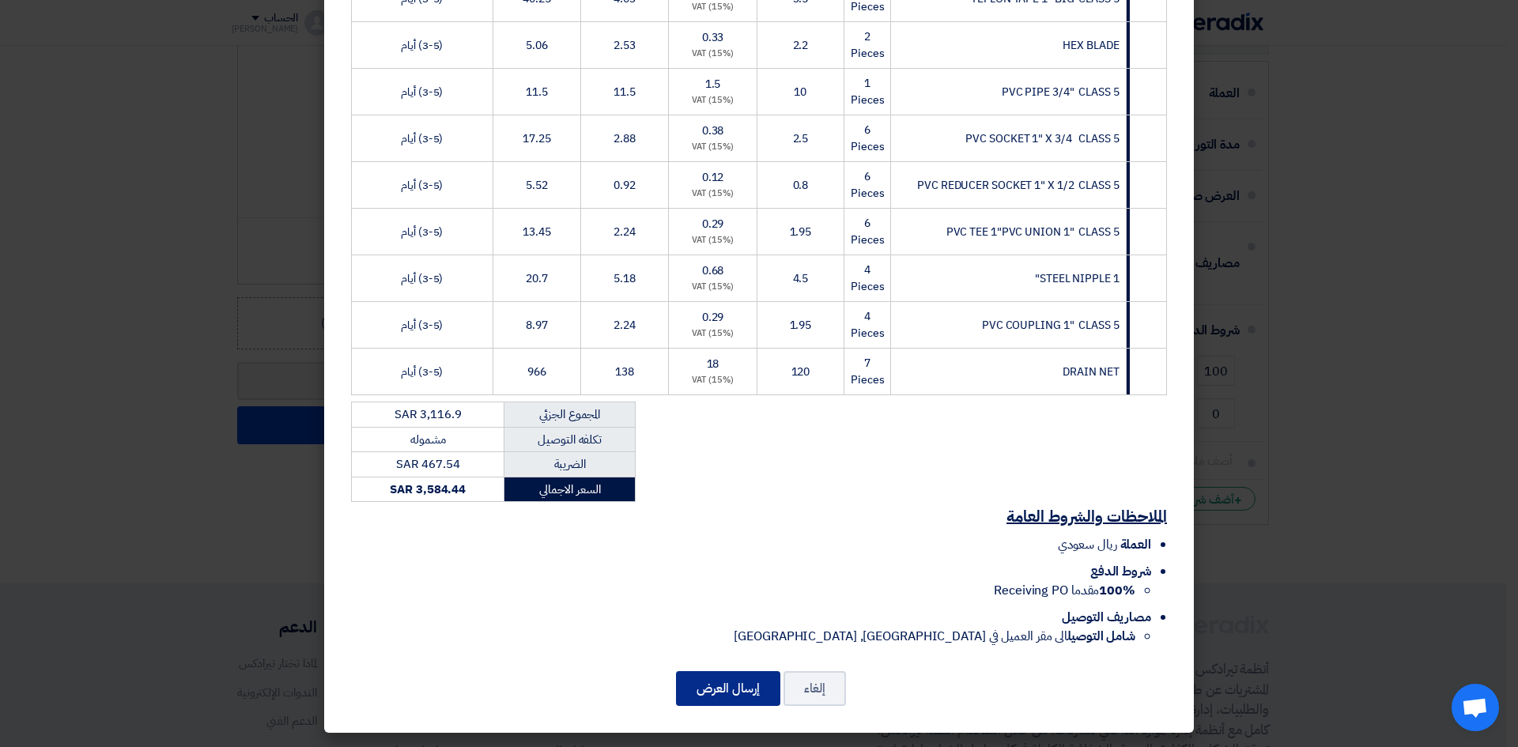
click at [714, 684] on button "إرسال العرض" at bounding box center [728, 688] width 104 height 35
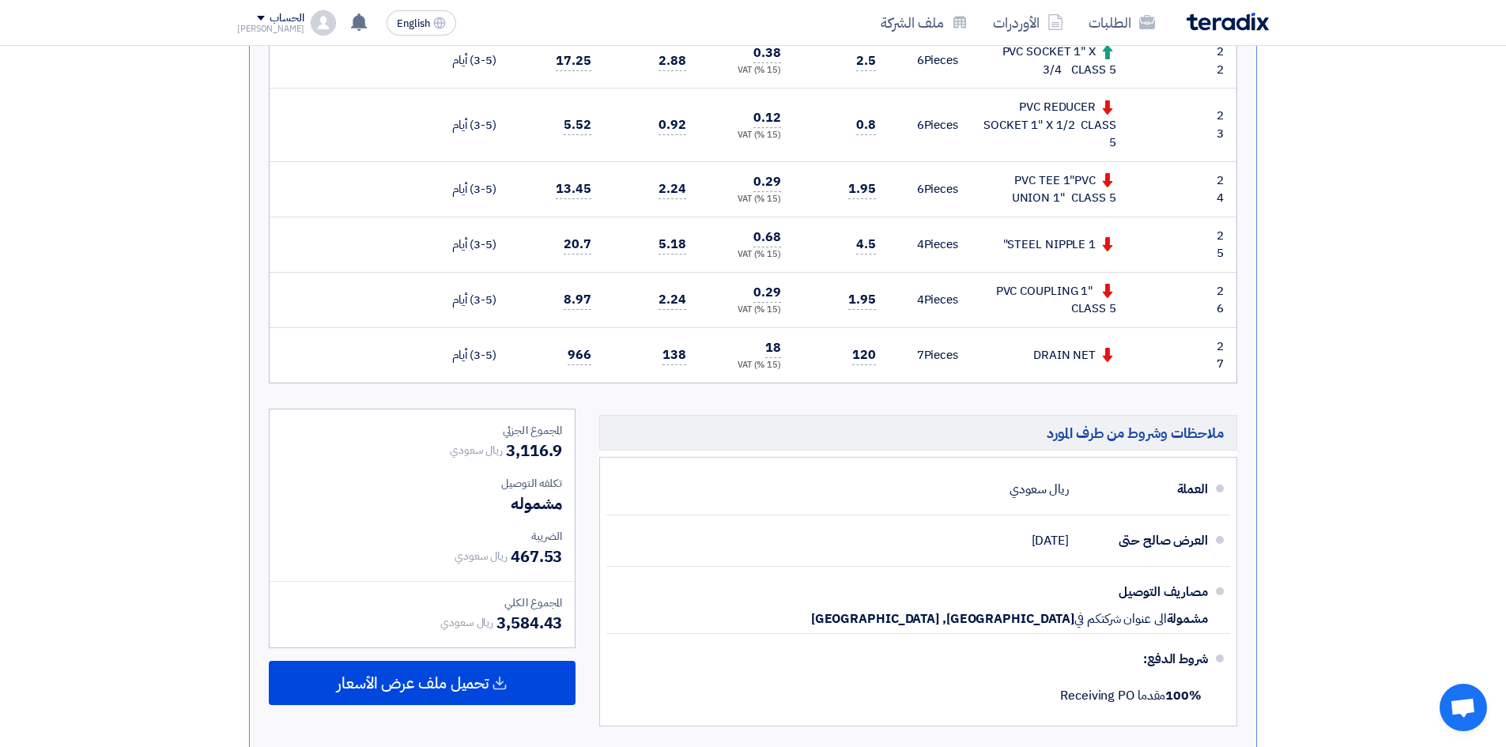
scroll to position [1739, 0]
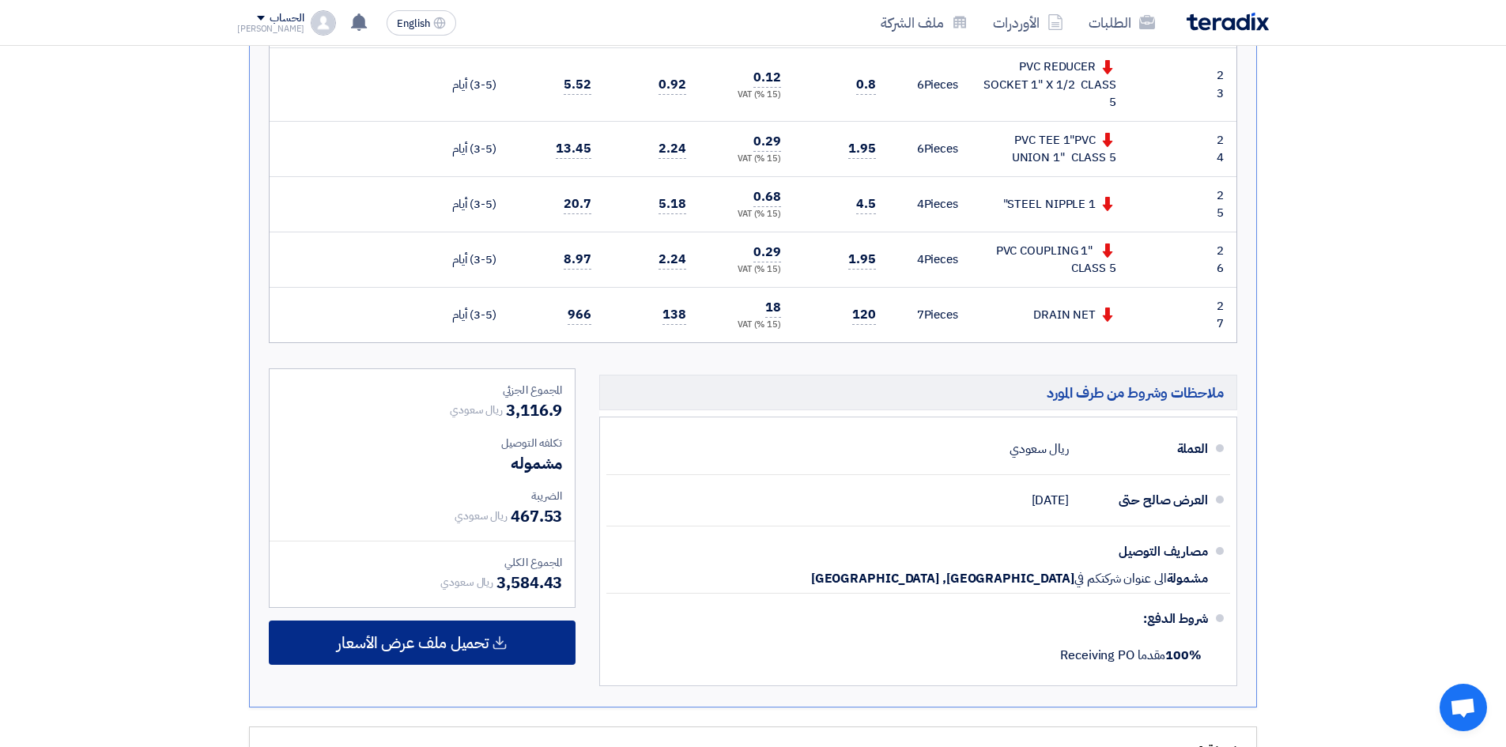
click at [449, 636] on span "تحميل ملف عرض الأسعار" at bounding box center [413, 643] width 152 height 14
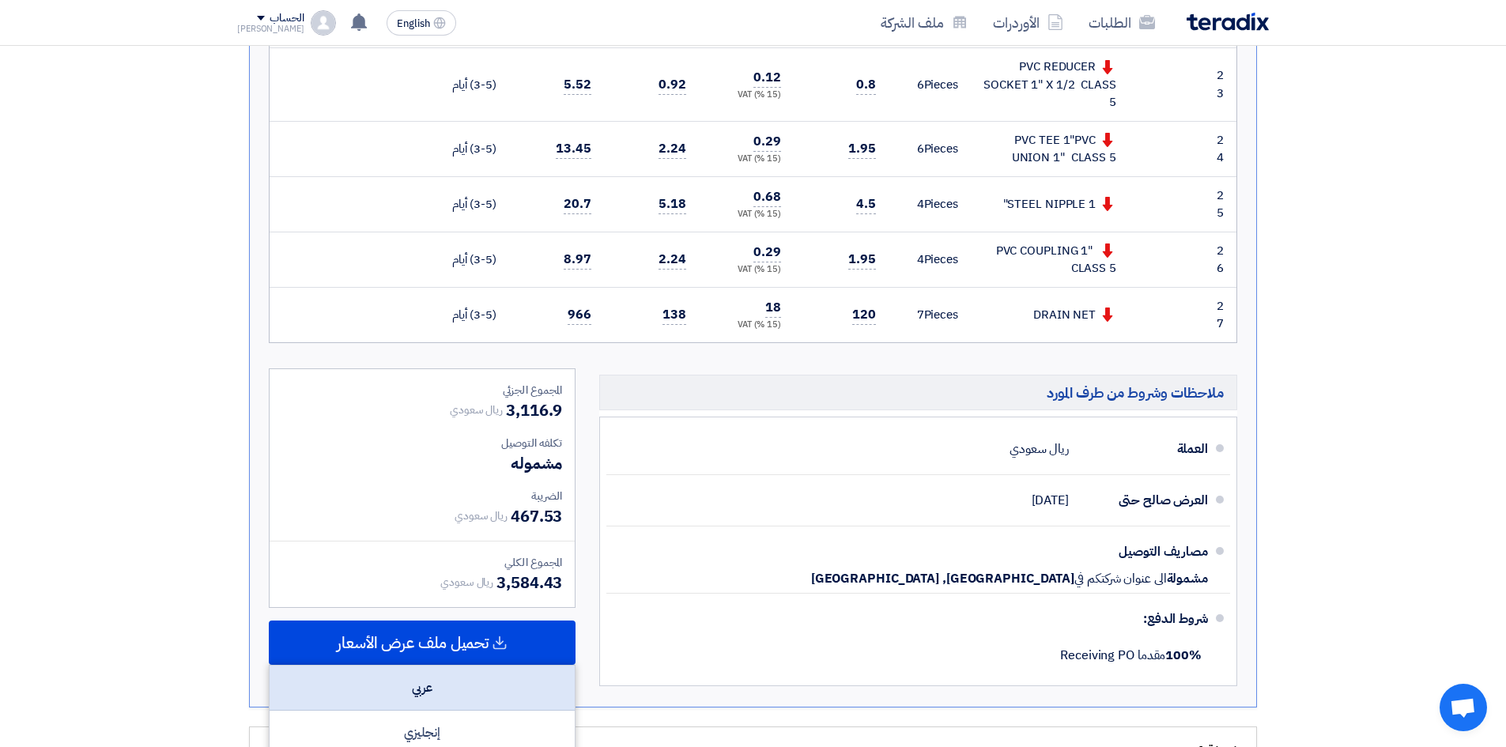
click at [448, 670] on div "عربي" at bounding box center [422, 688] width 305 height 45
